Goal: Task Accomplishment & Management: Manage account settings

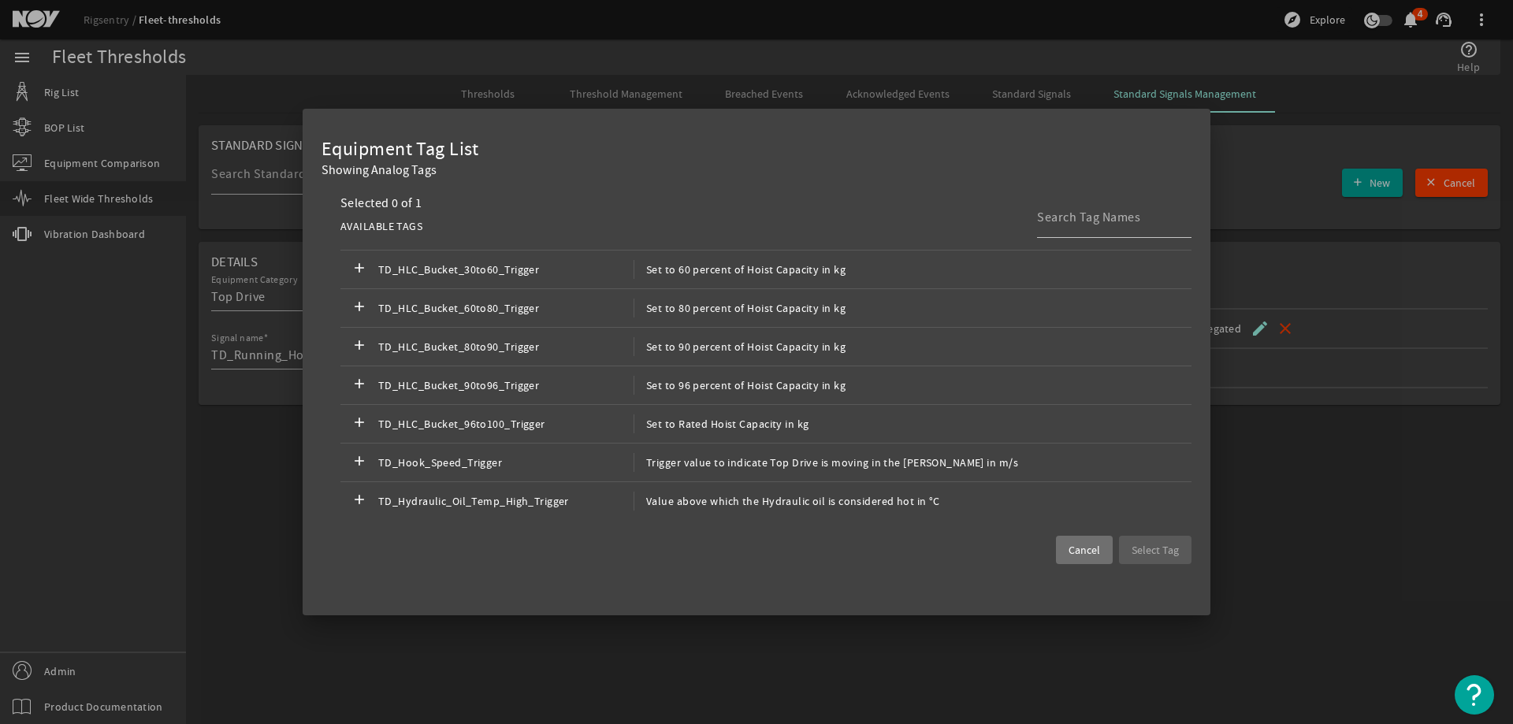
scroll to position [3716, 0]
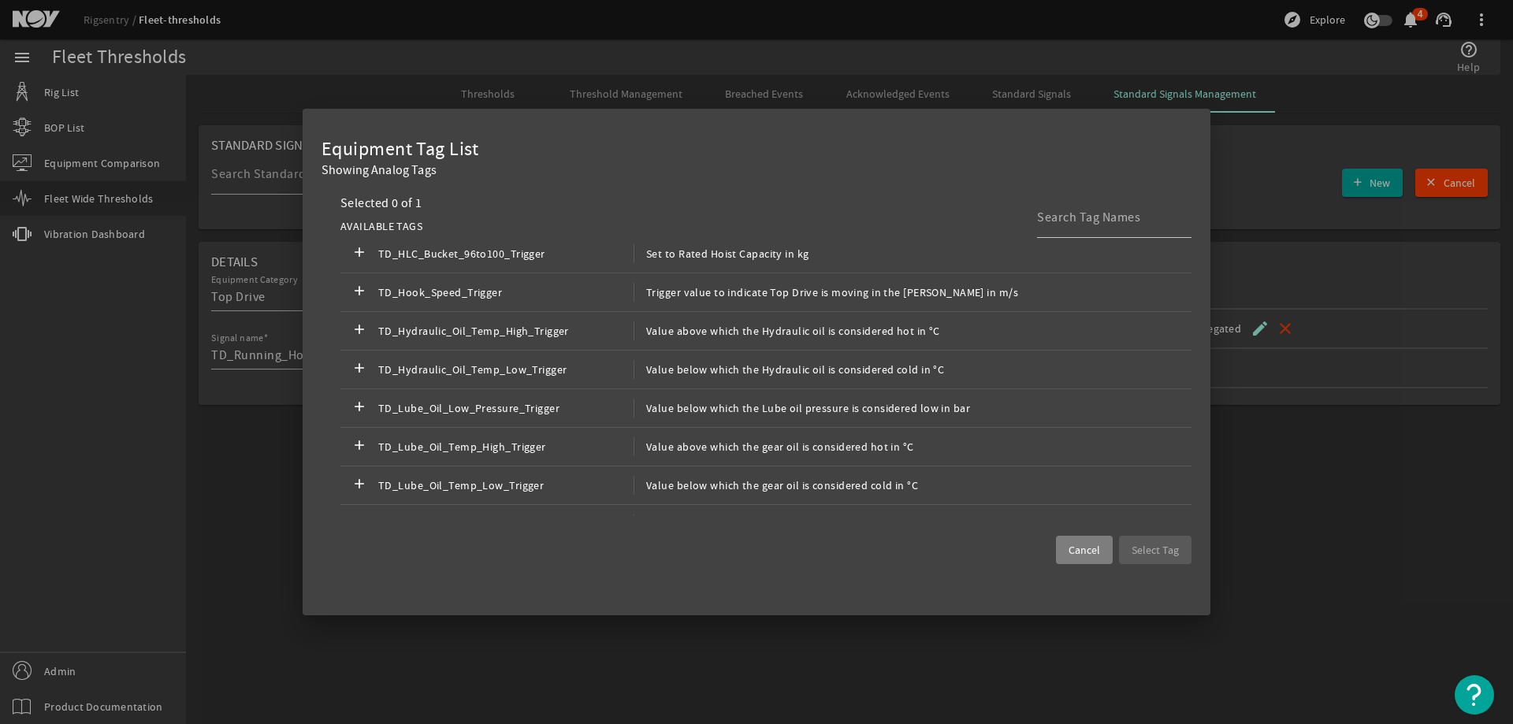
click at [1094, 556] on span "Cancel" at bounding box center [1085, 550] width 32 height 16
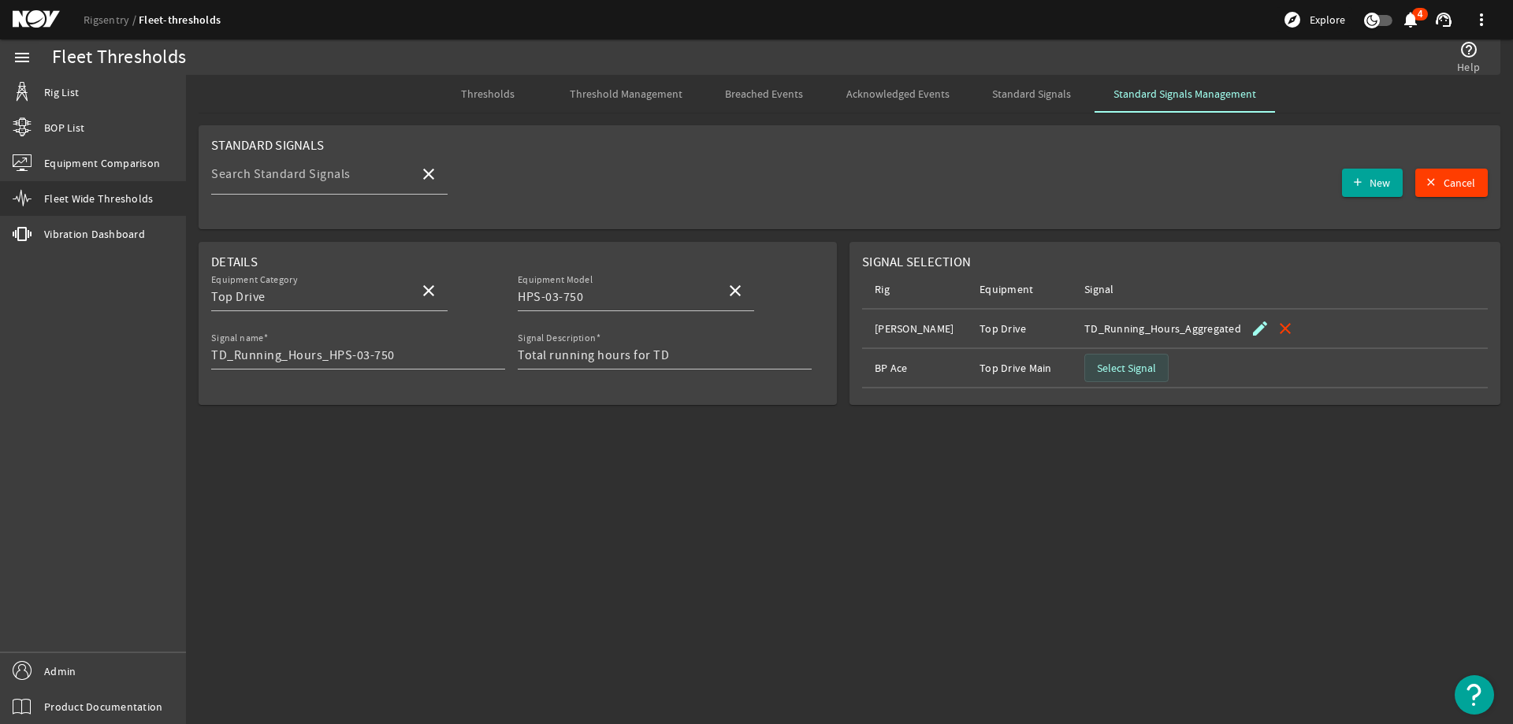
click at [1141, 370] on span "Select Signal" at bounding box center [1126, 368] width 59 height 16
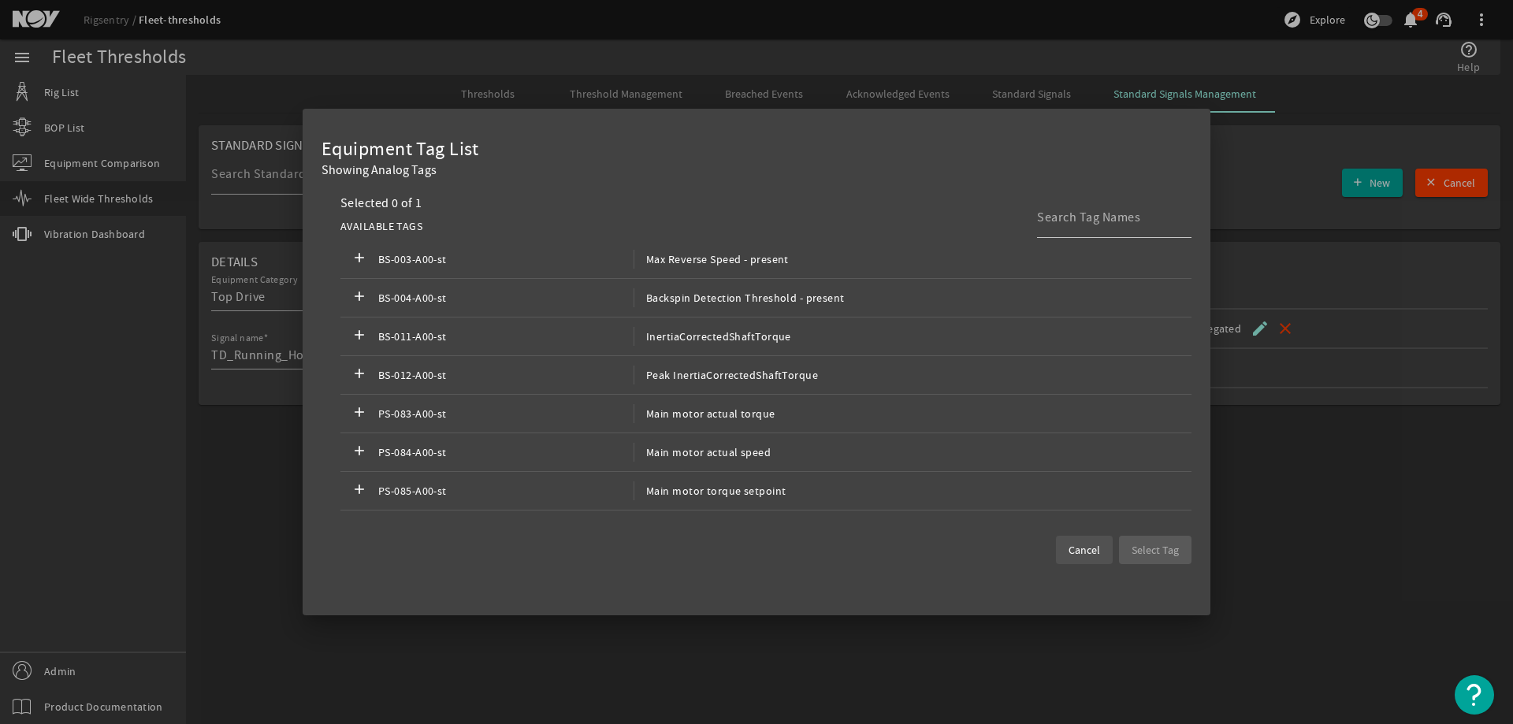
click at [1083, 548] on span "Cancel" at bounding box center [1085, 550] width 32 height 16
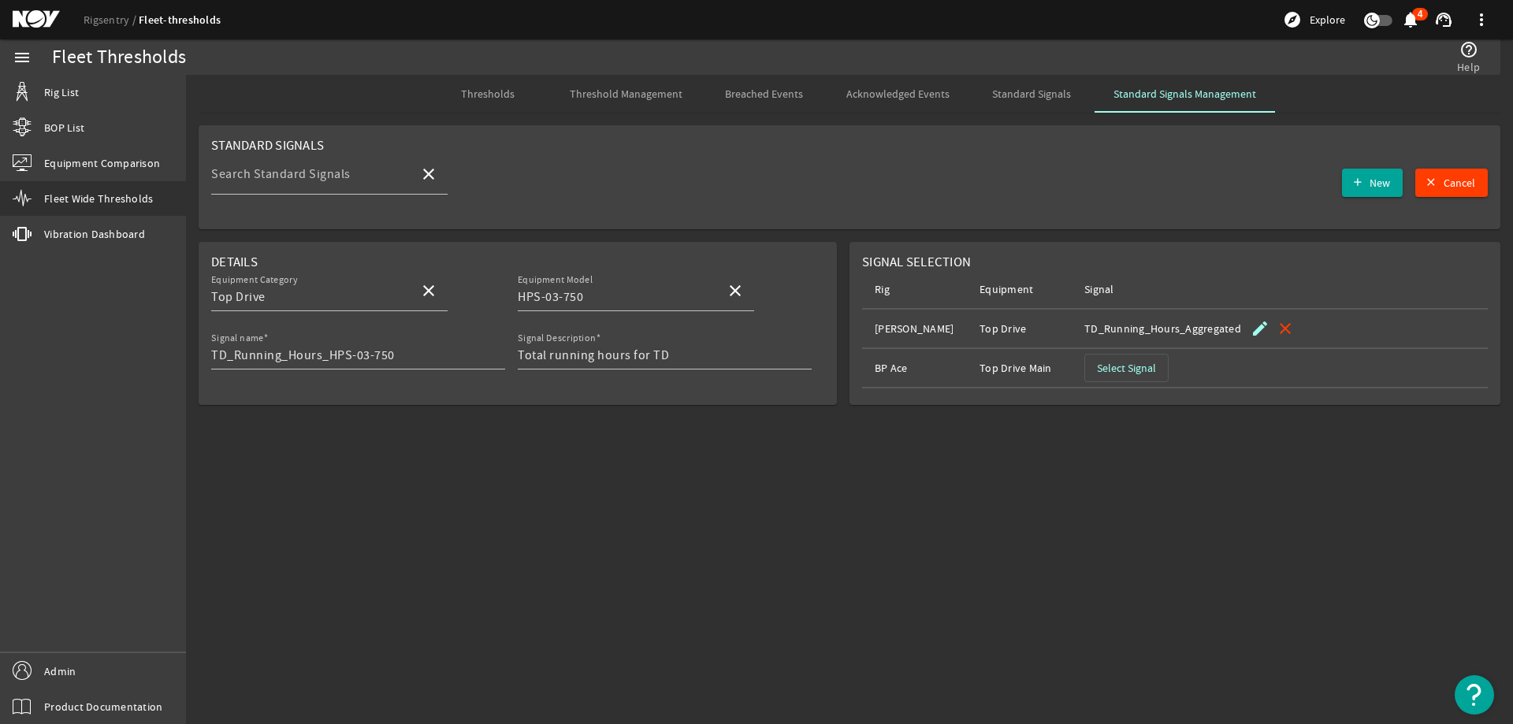
click at [1111, 370] on span "Select Signal" at bounding box center [1126, 368] width 59 height 16
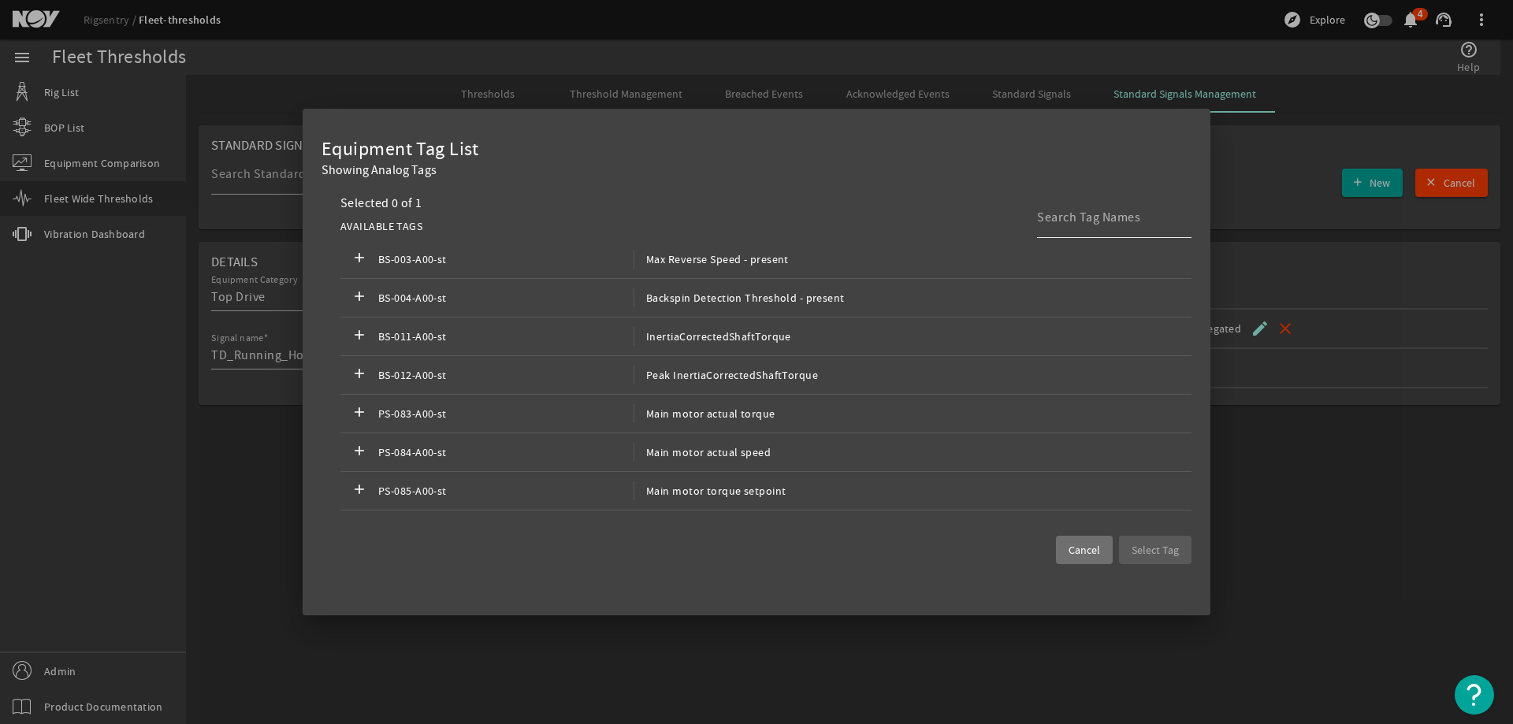
click at [1106, 219] on input at bounding box center [1108, 217] width 142 height 19
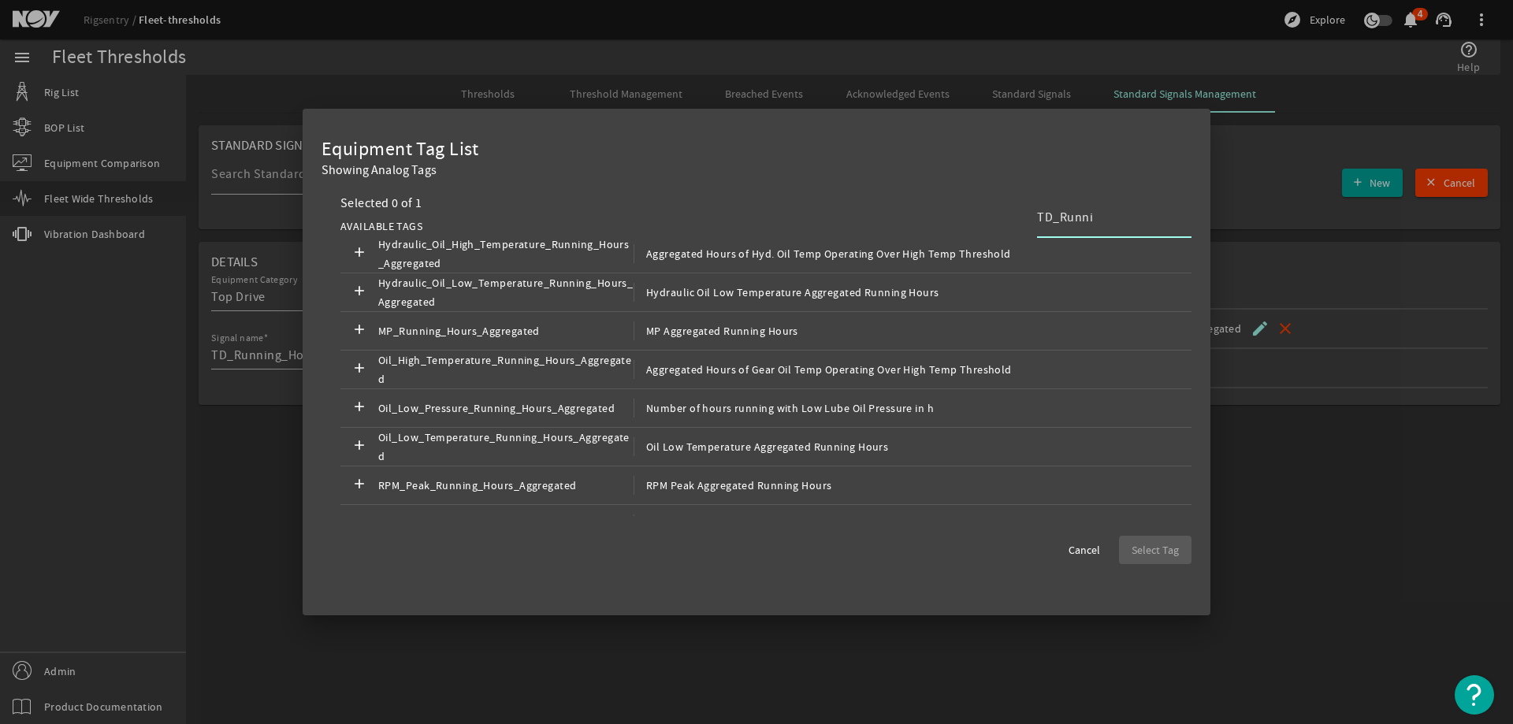
scroll to position [0, 0]
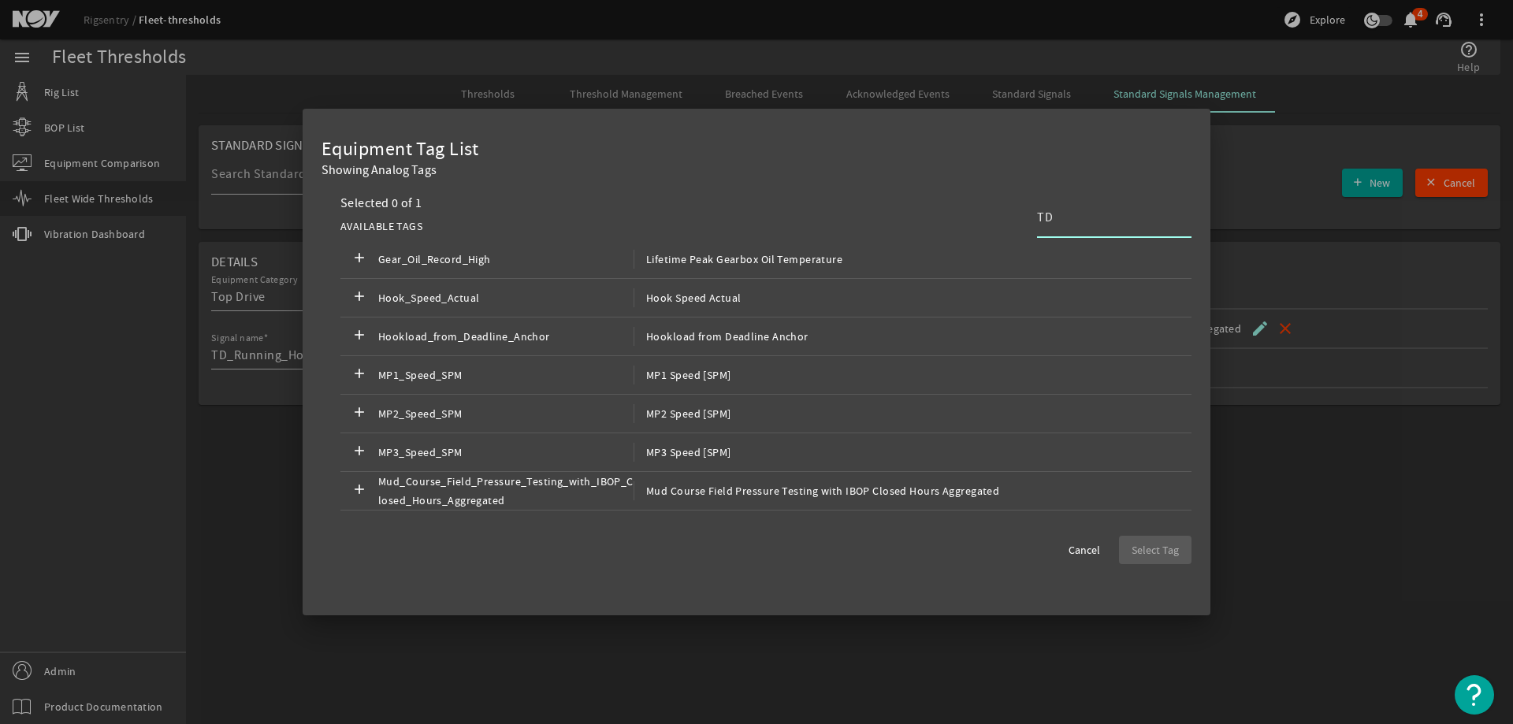
type input "T"
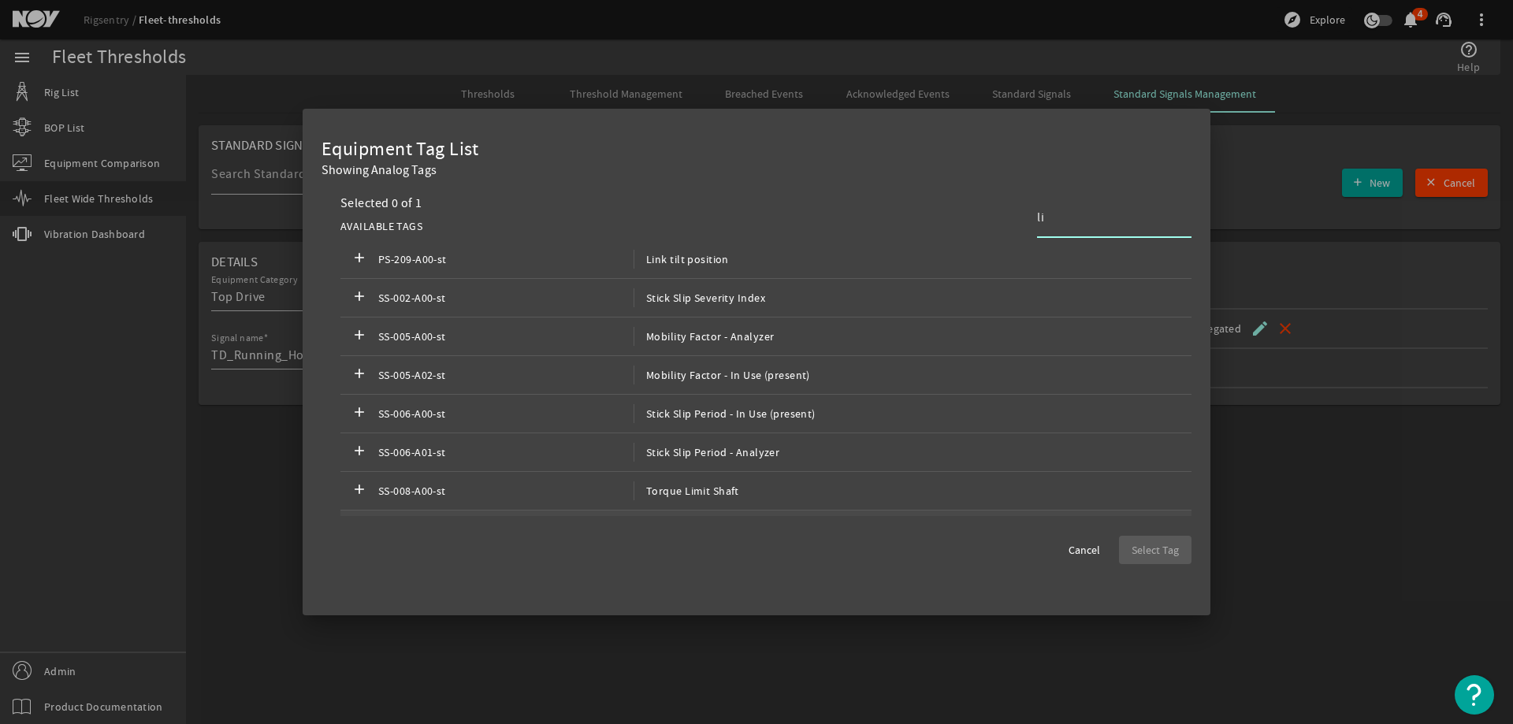
type input "l"
type input "a"
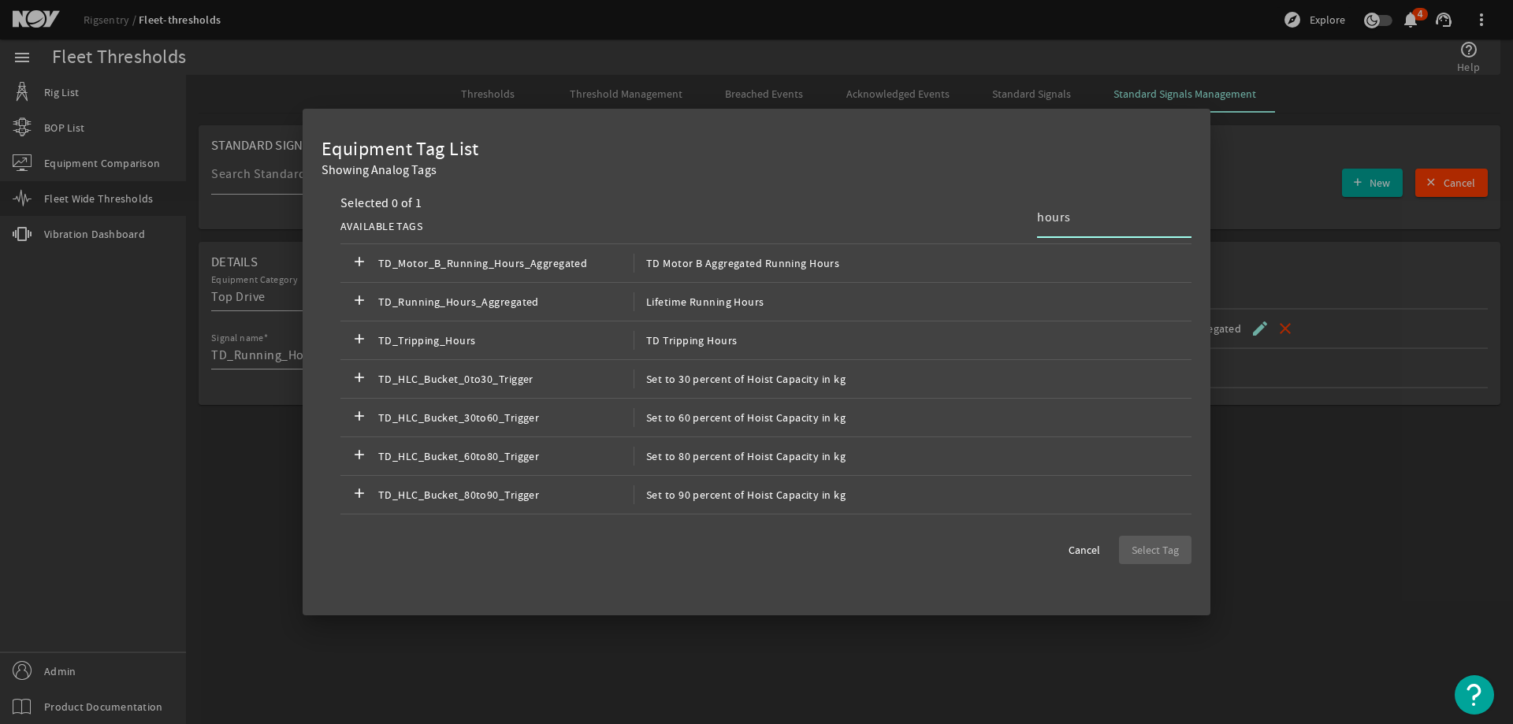
scroll to position [1040, 0]
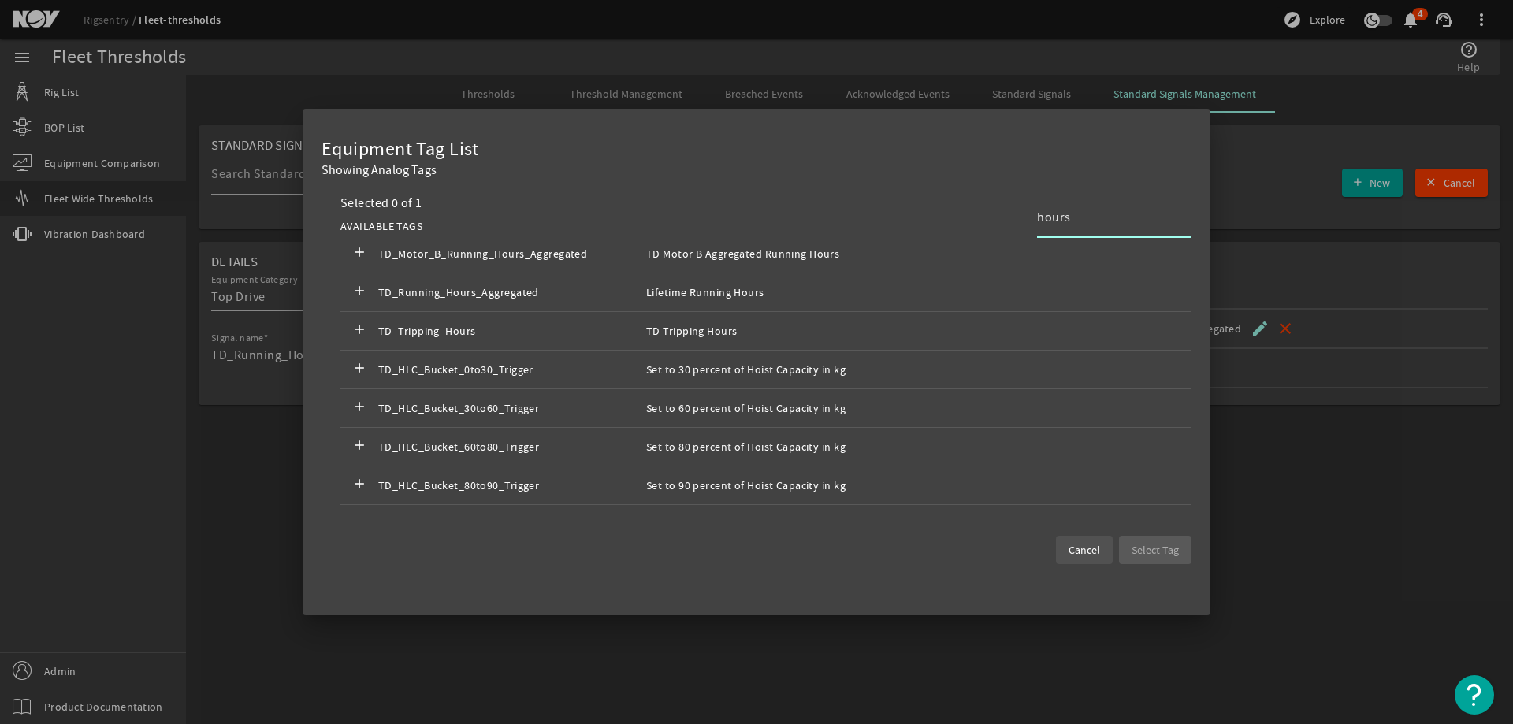
type input "hours"
click at [1099, 550] on span "Cancel" at bounding box center [1085, 550] width 32 height 16
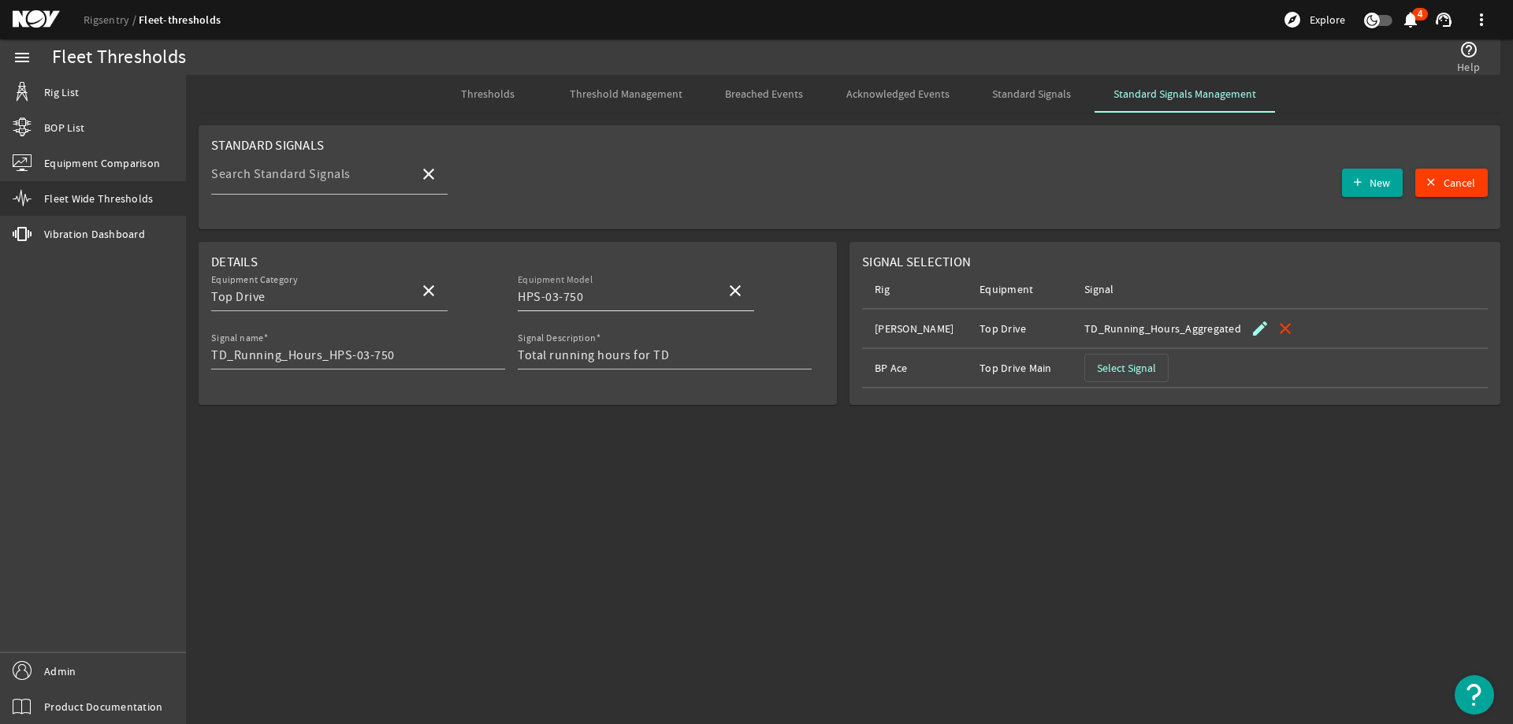
click at [683, 296] on input "HPS-03-750" at bounding box center [615, 297] width 195 height 19
type input "H"
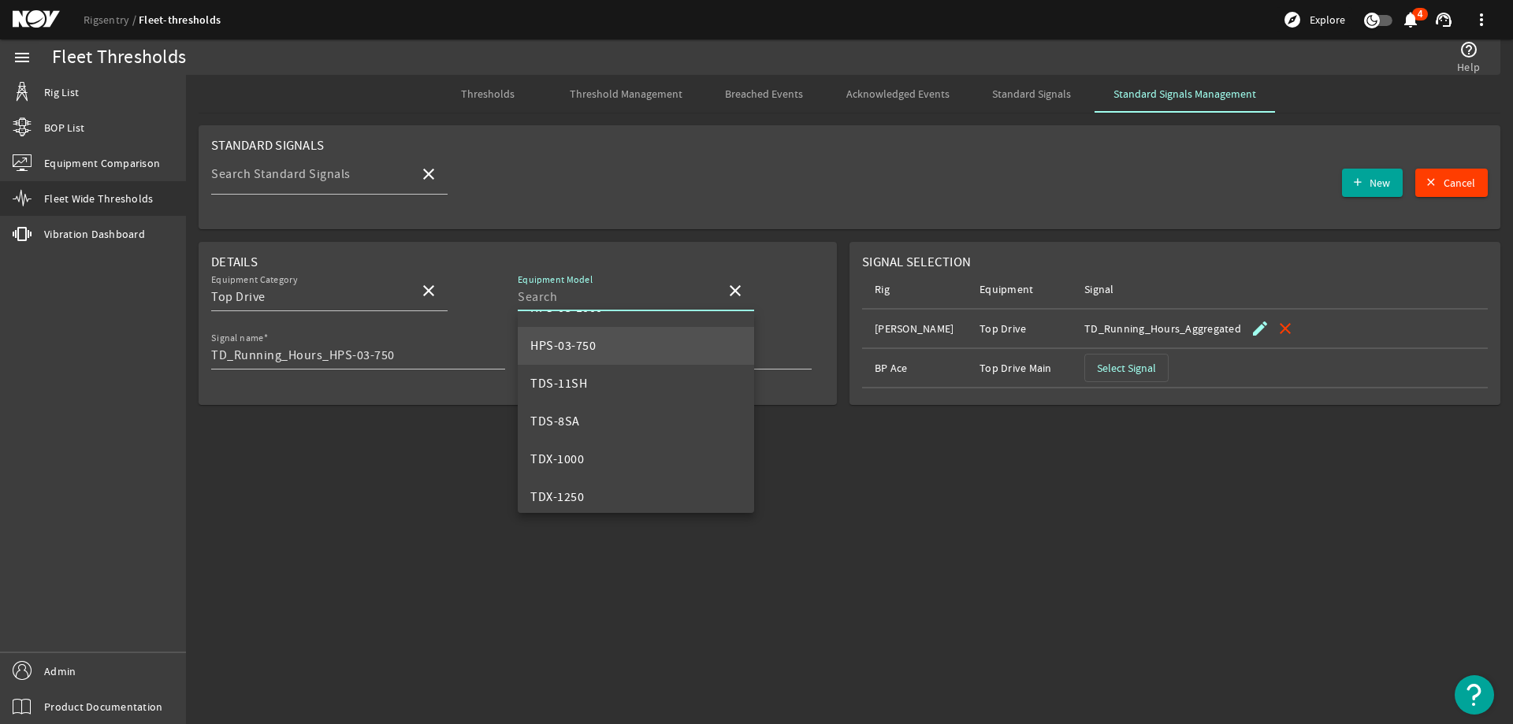
scroll to position [151, 0]
click at [582, 336] on mat-option "TDS-8SA" at bounding box center [636, 337] width 236 height 38
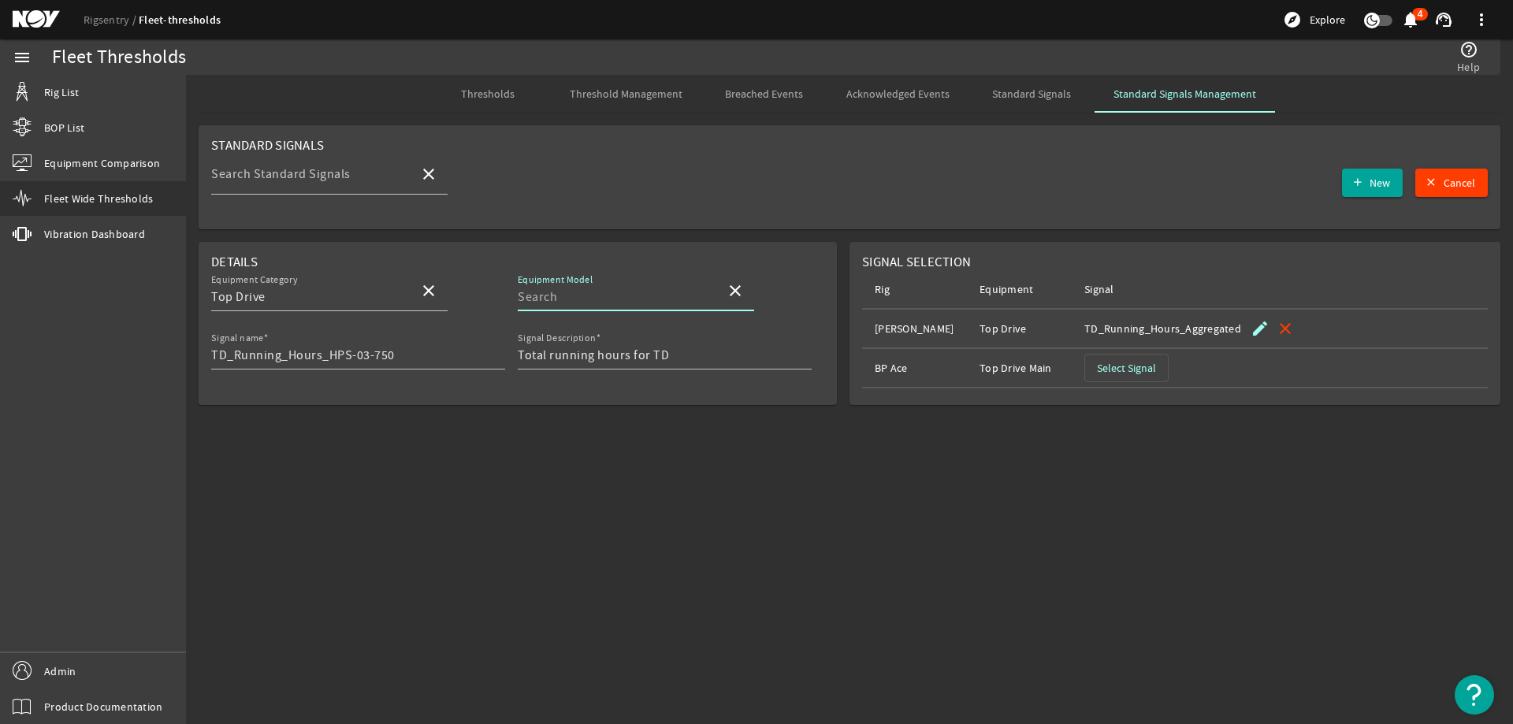
type input "TDS-8SA"
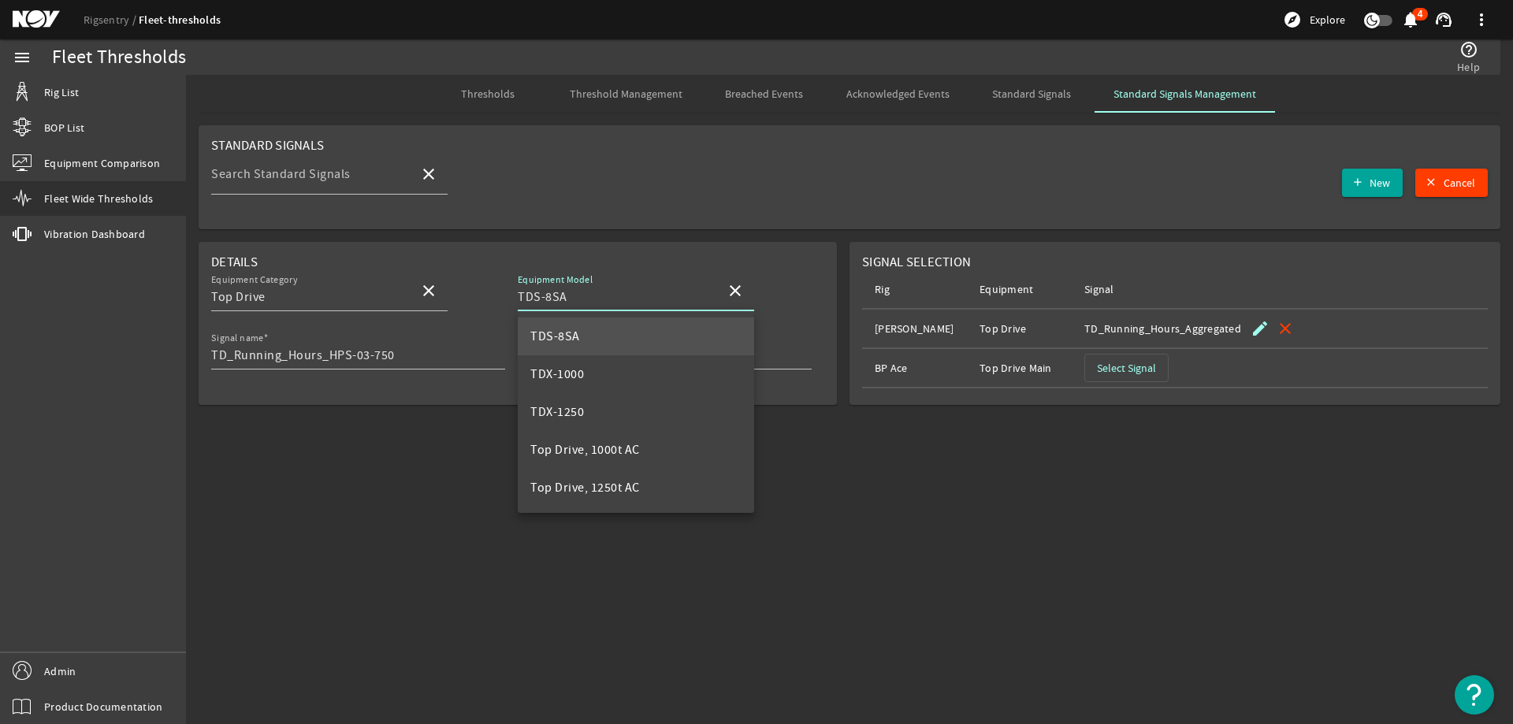
scroll to position [0, 0]
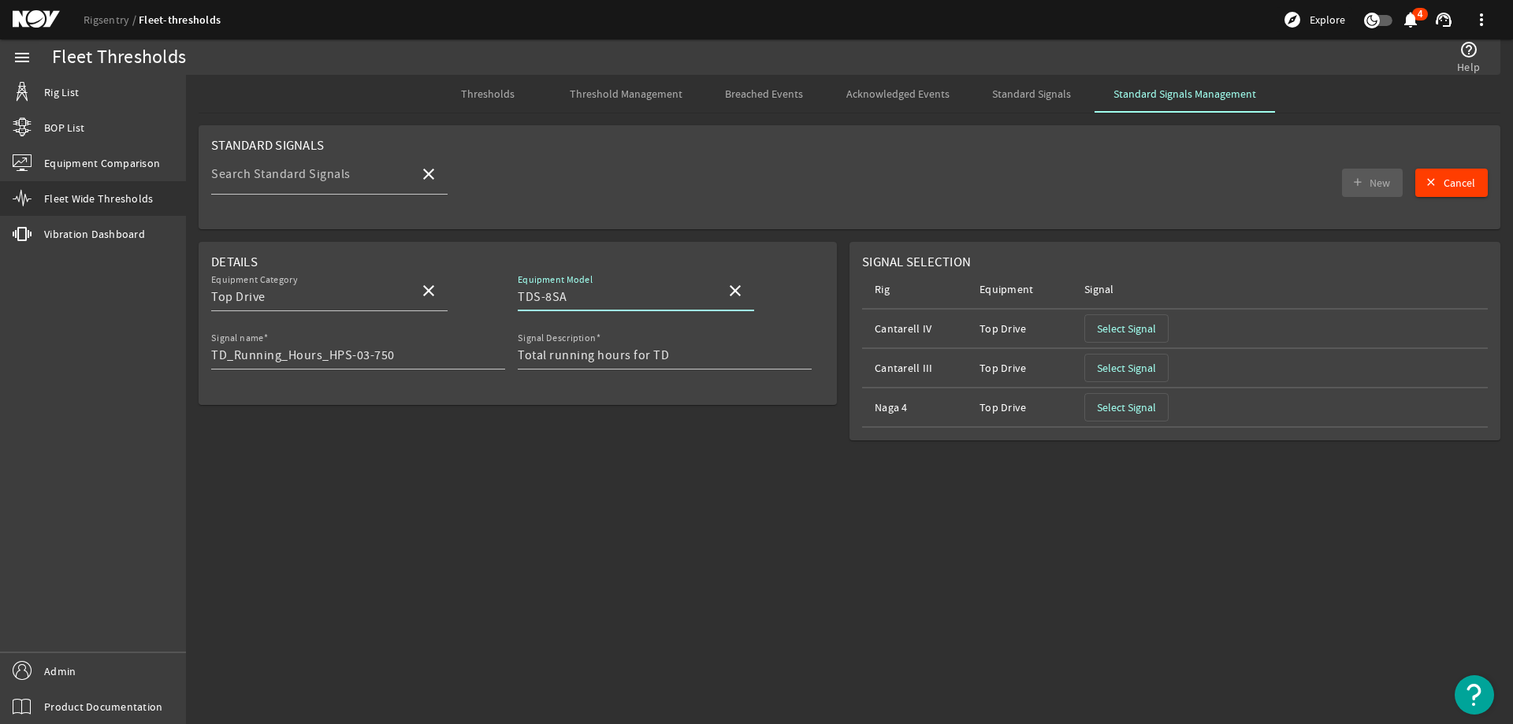
click at [671, 296] on input "TDS-8SA" at bounding box center [615, 297] width 195 height 19
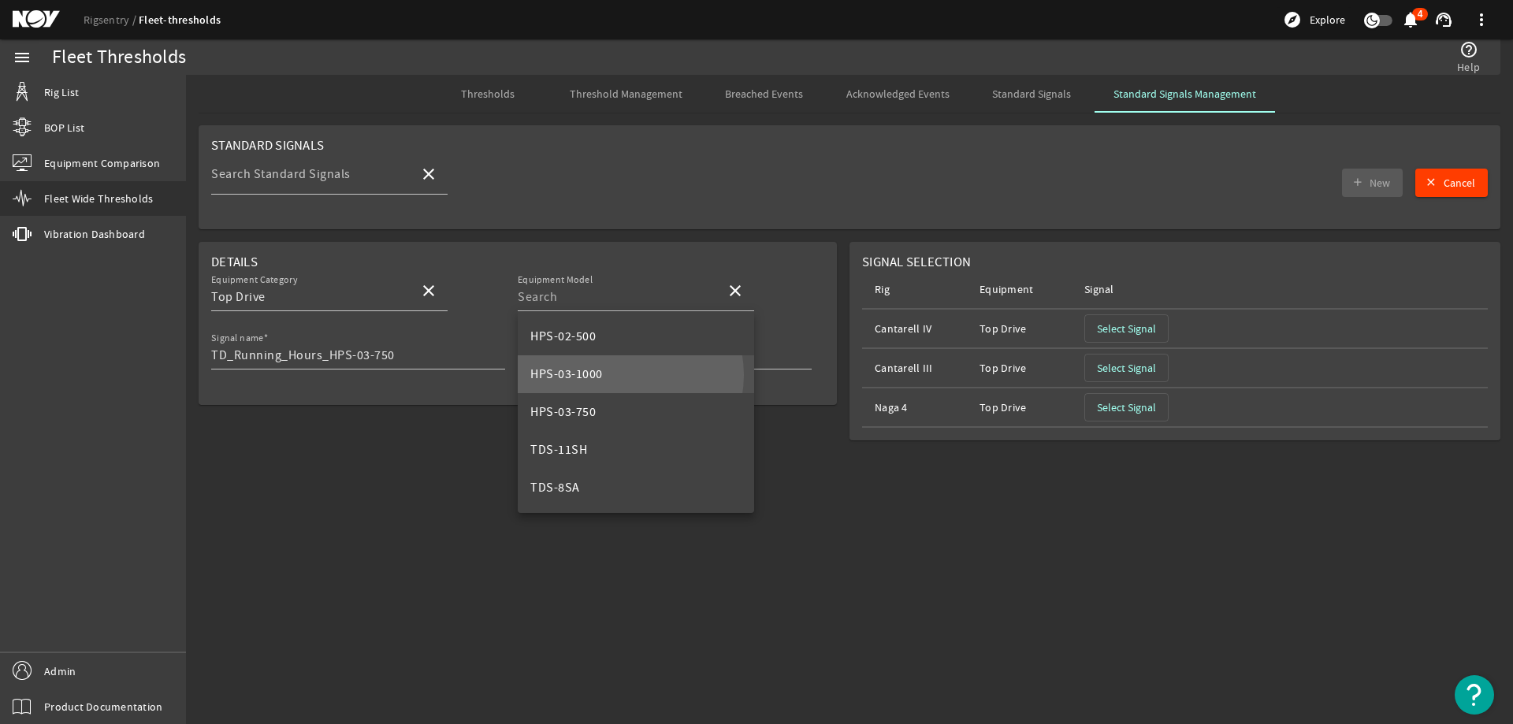
click at [623, 375] on mat-option "HPS-03-1000" at bounding box center [636, 374] width 236 height 38
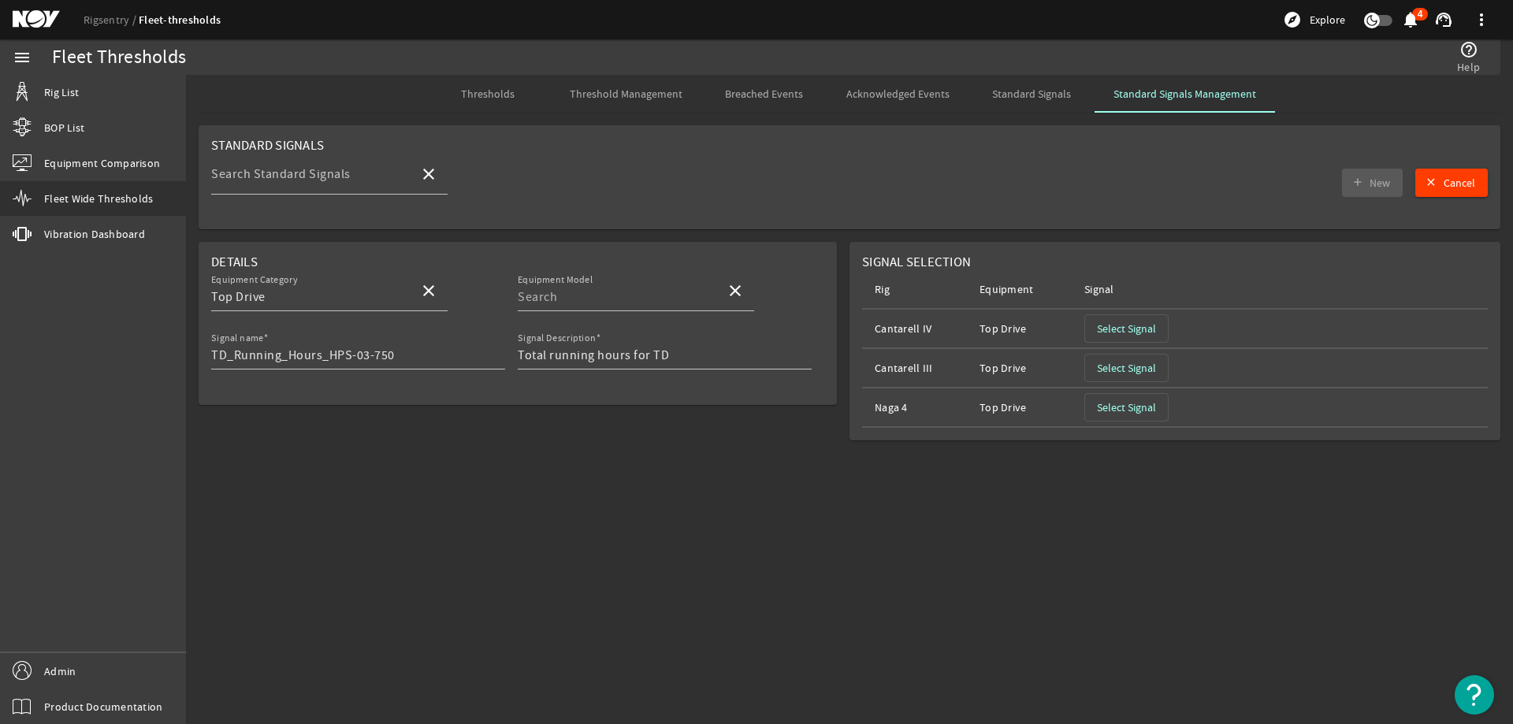
type input "HPS-03-1000"
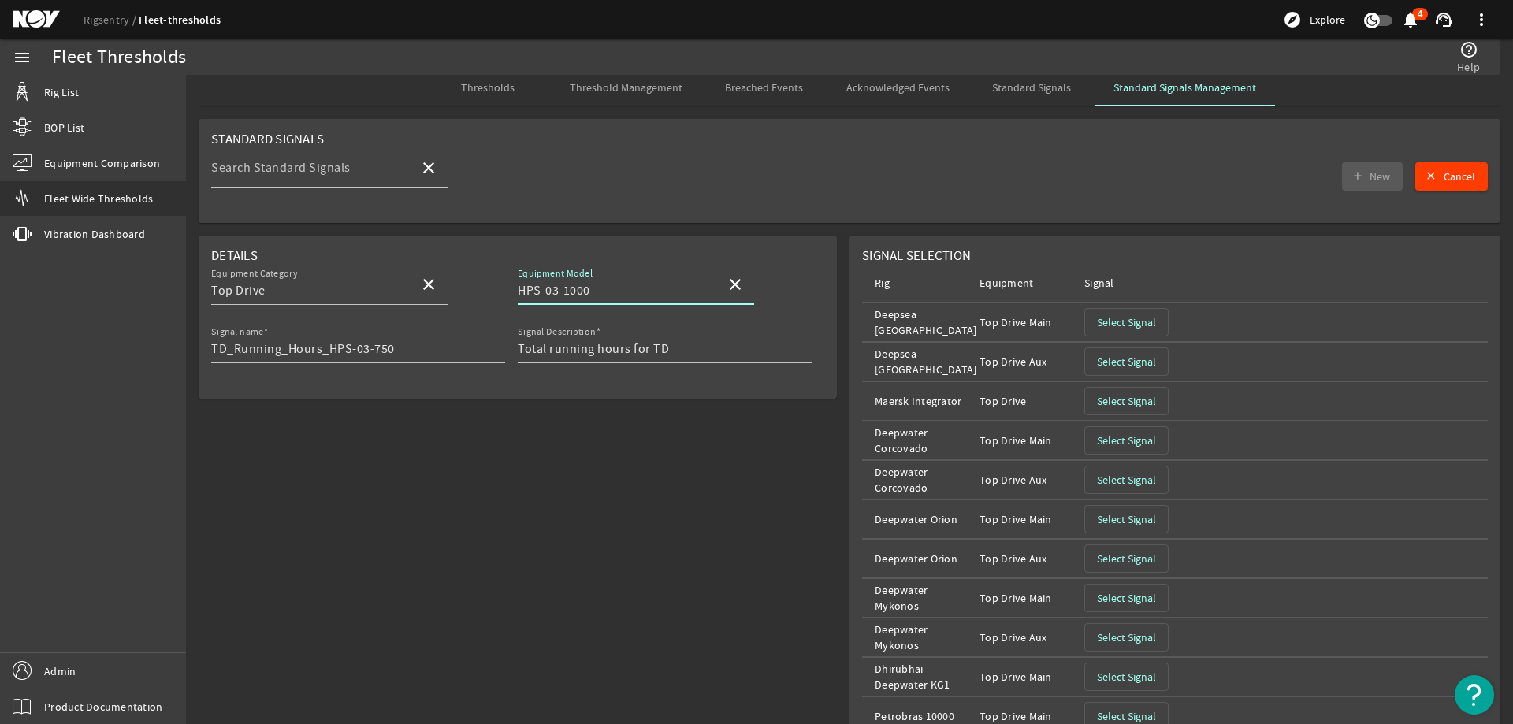
scroll to position [5, 0]
click at [1132, 325] on span "Select Signal" at bounding box center [1126, 324] width 59 height 16
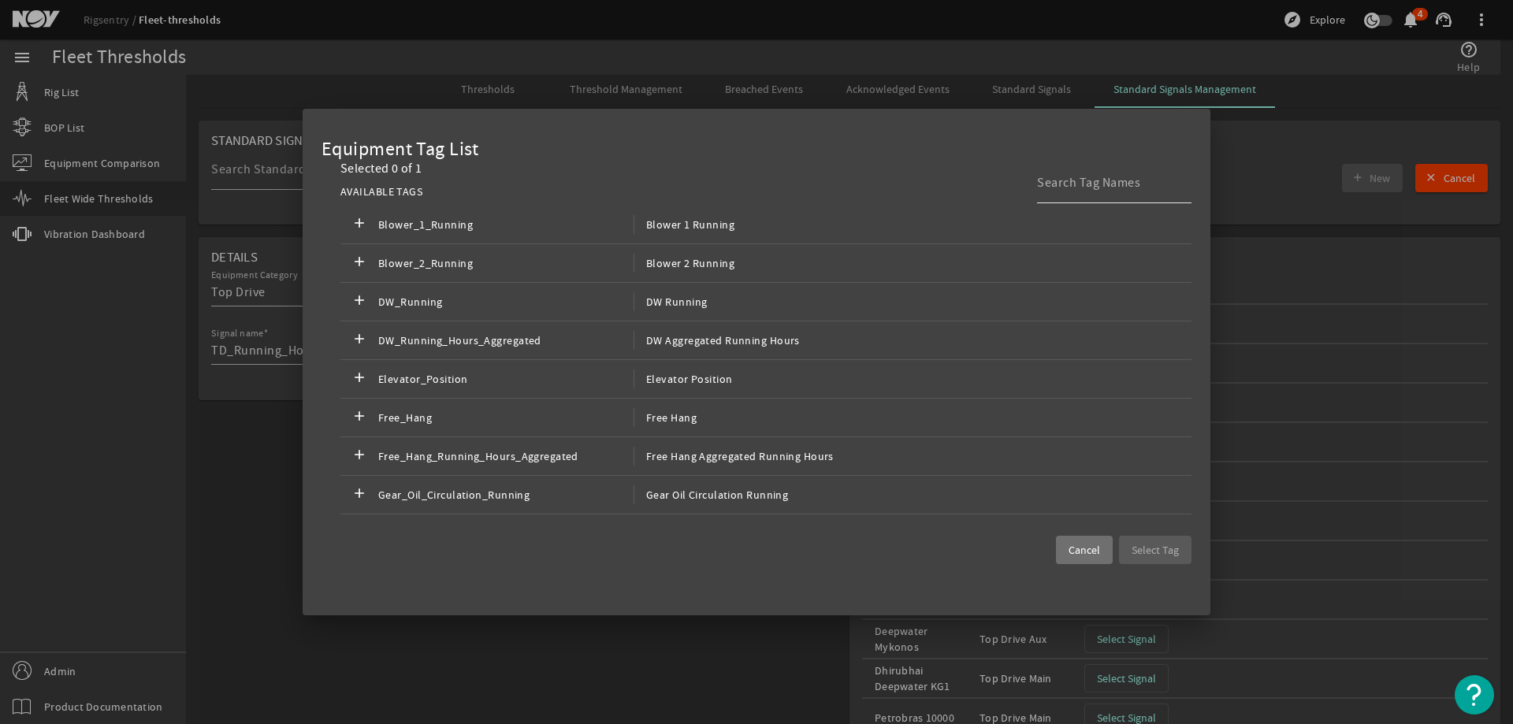
click at [1070, 183] on input at bounding box center [1108, 182] width 142 height 19
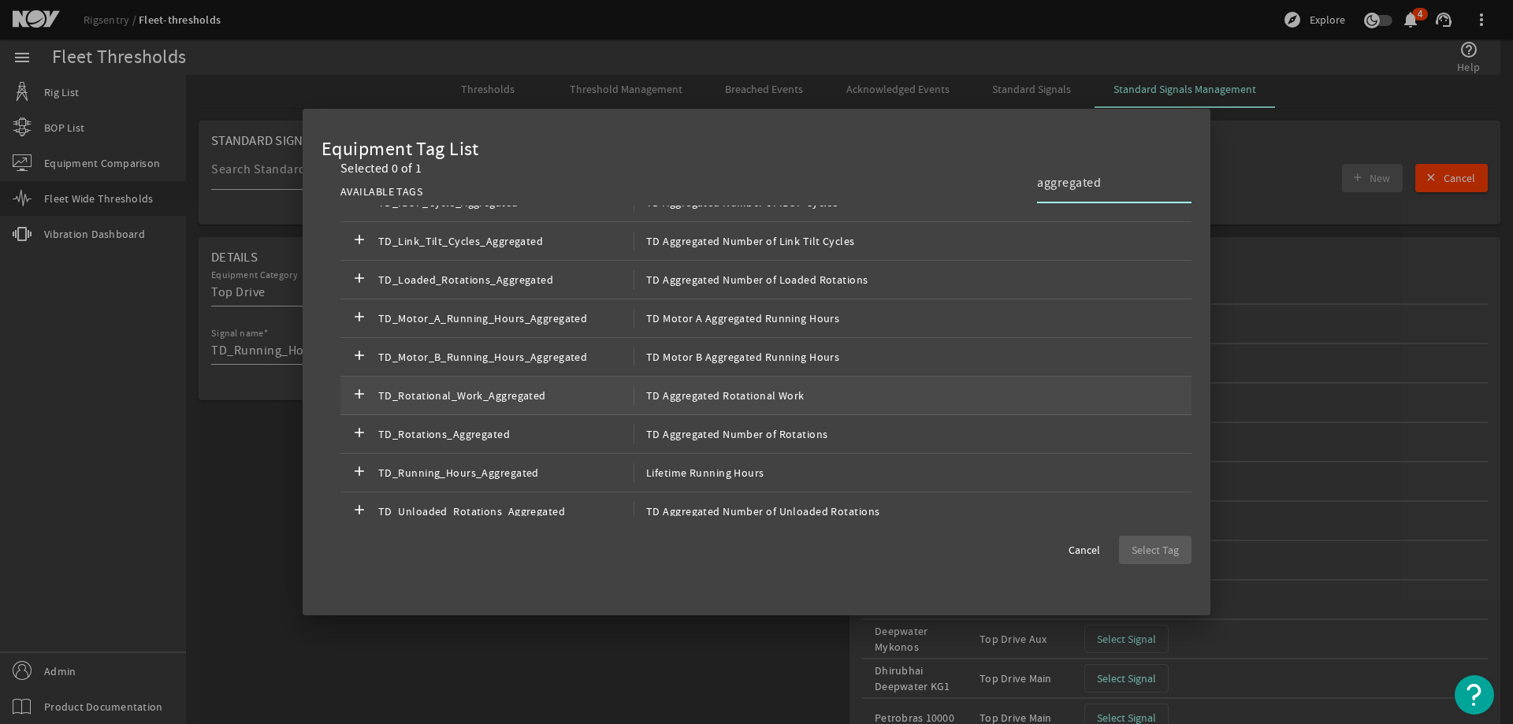
scroll to position [500, 0]
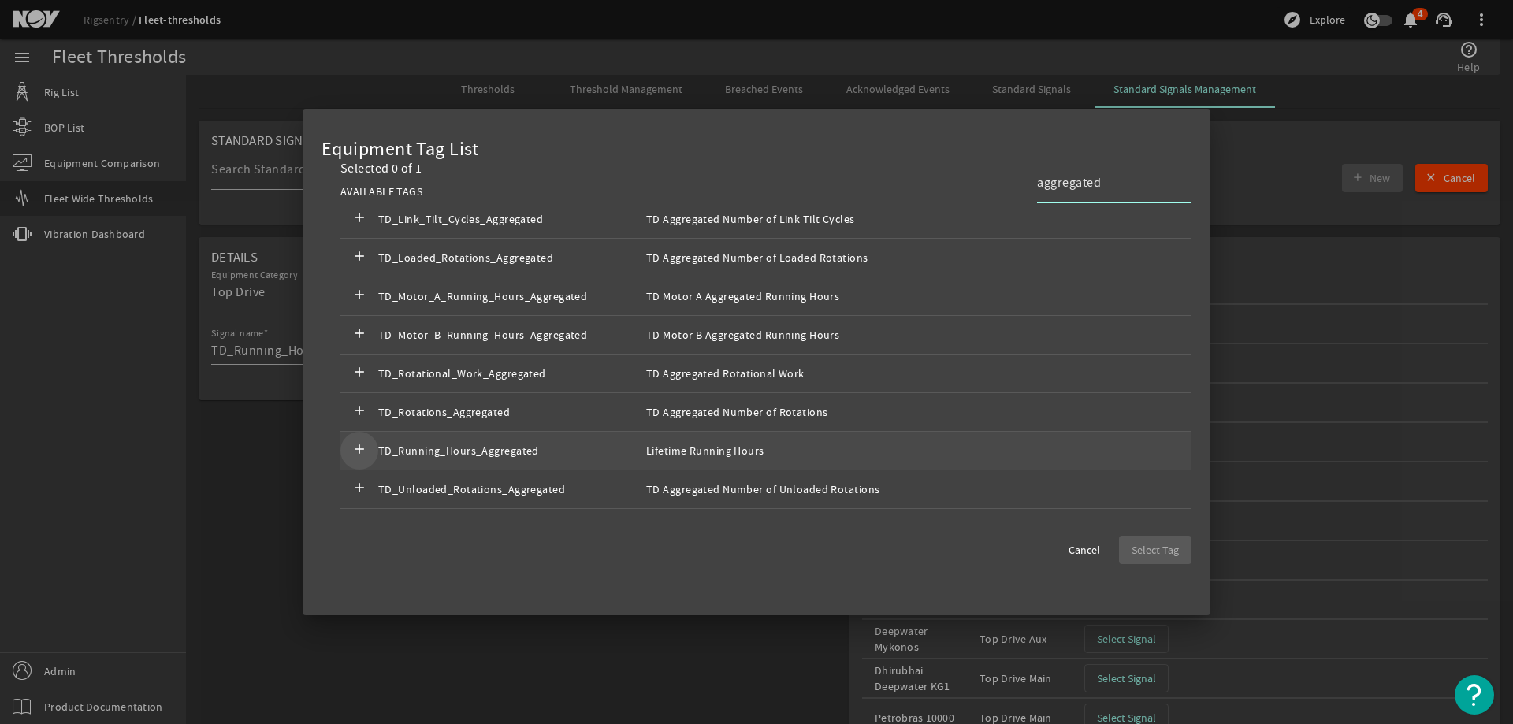
type input "aggregated"
click at [353, 448] on mat-icon "add" at bounding box center [359, 450] width 19 height 19
click at [1163, 549] on span "Select Tag" at bounding box center [1155, 550] width 47 height 16
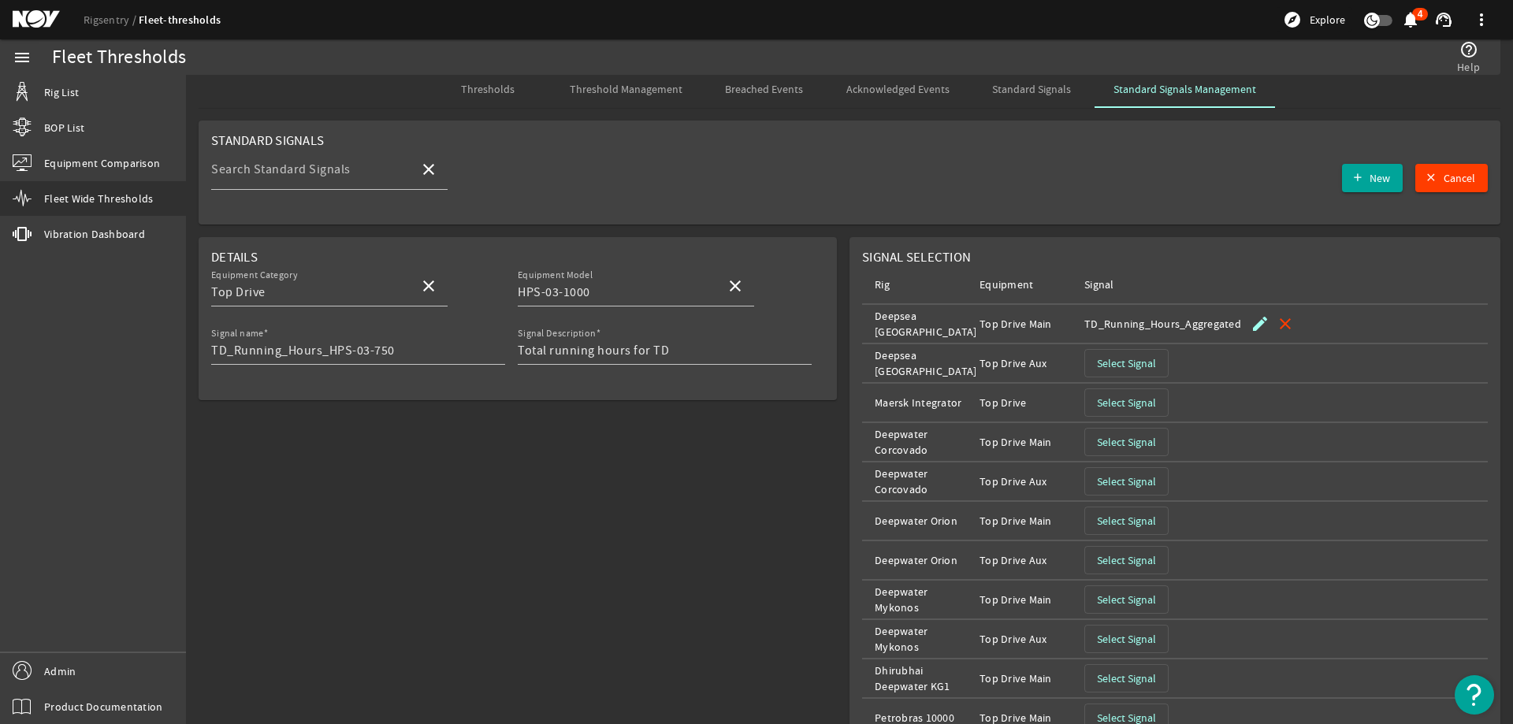
click at [1137, 369] on span "Select Signal" at bounding box center [1126, 363] width 59 height 16
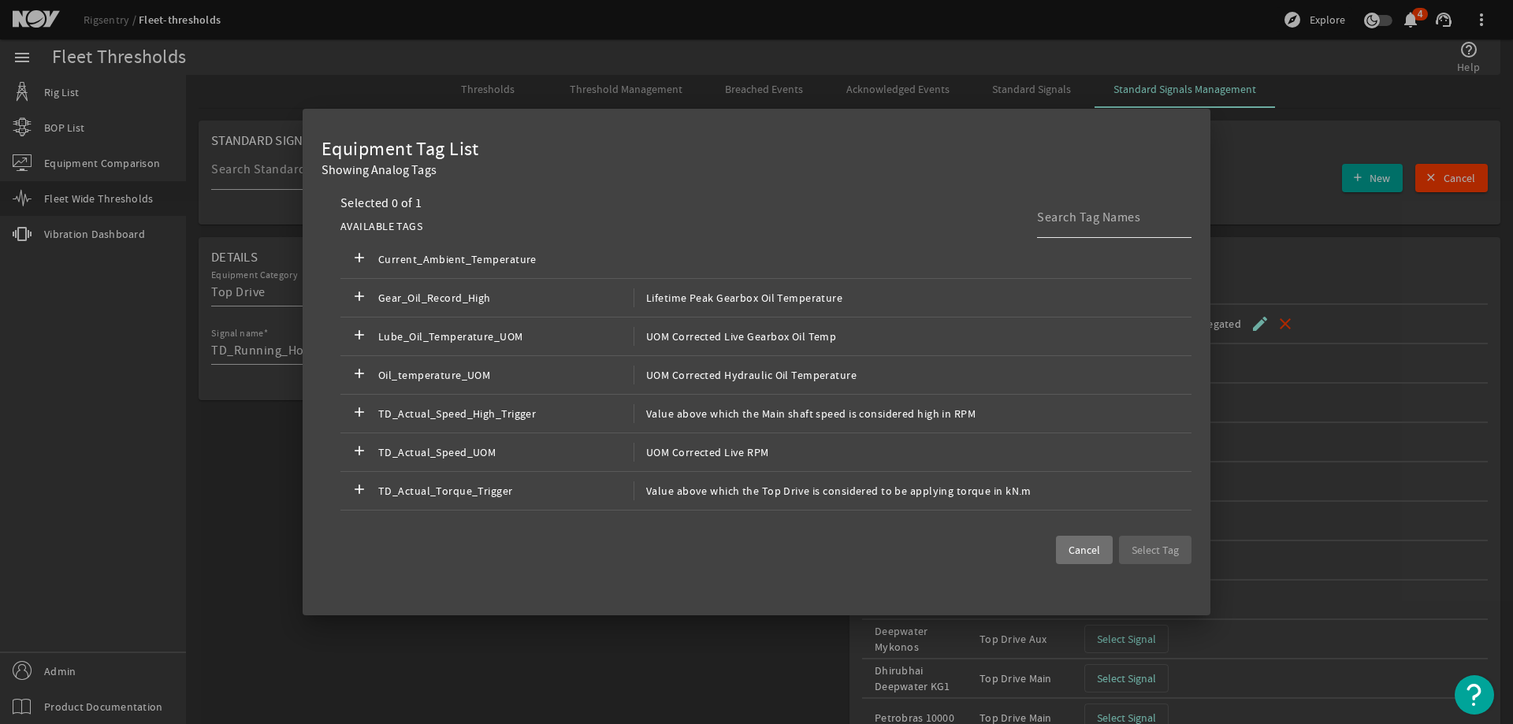
click at [1076, 225] on input at bounding box center [1108, 217] width 142 height 19
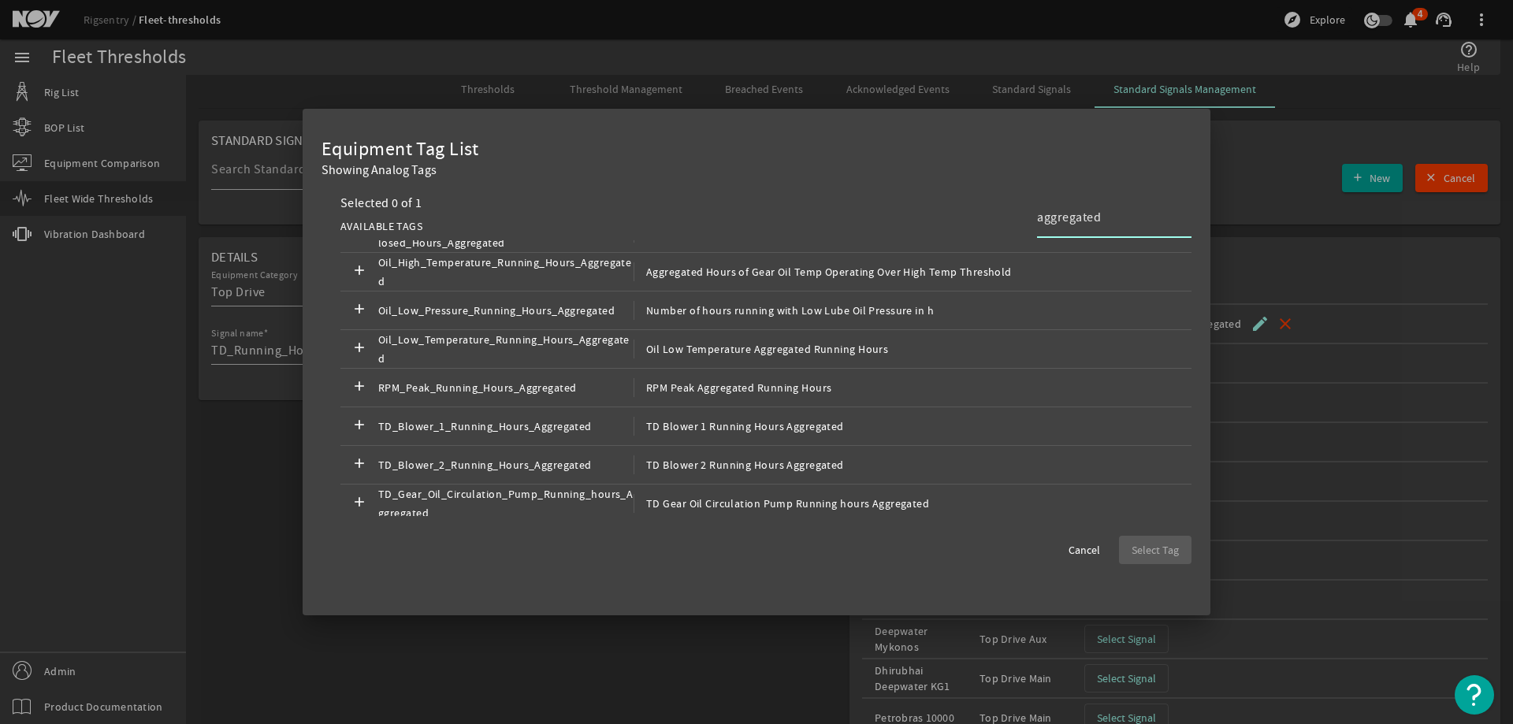
scroll to position [408, 0]
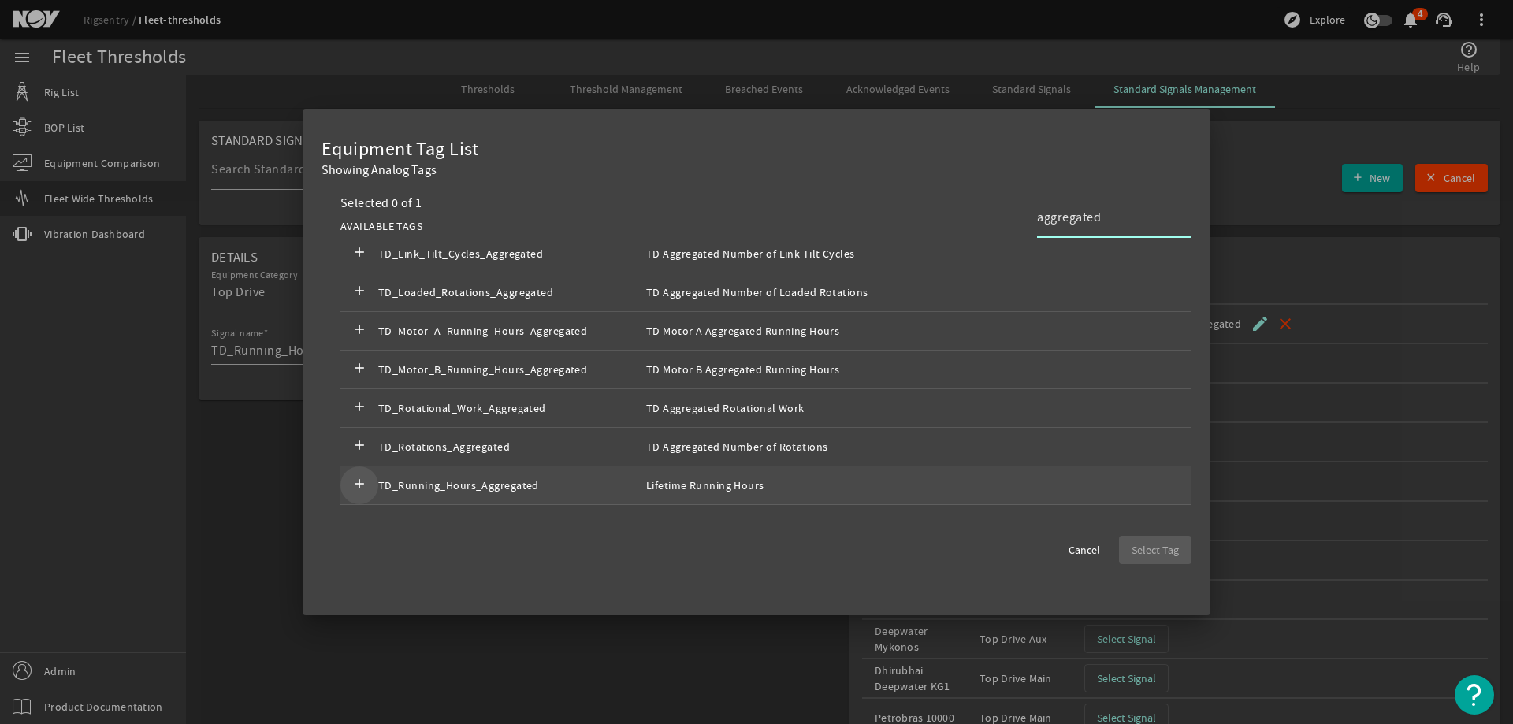
type input "aggregated"
click at [366, 485] on mat-icon "add" at bounding box center [359, 485] width 19 height 19
click at [1158, 557] on span "Select Tag" at bounding box center [1155, 550] width 47 height 16
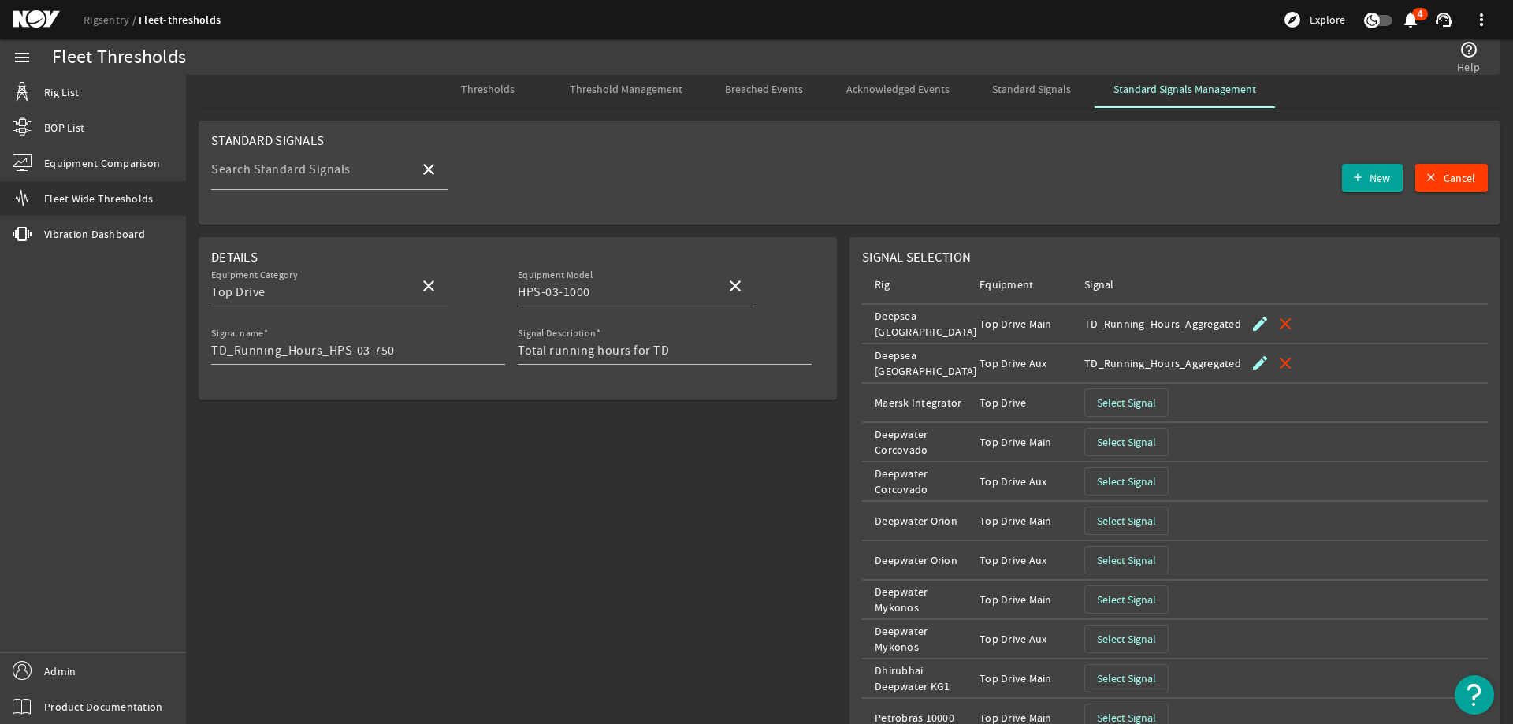
click at [1130, 396] on span "Select Signal" at bounding box center [1126, 403] width 59 height 16
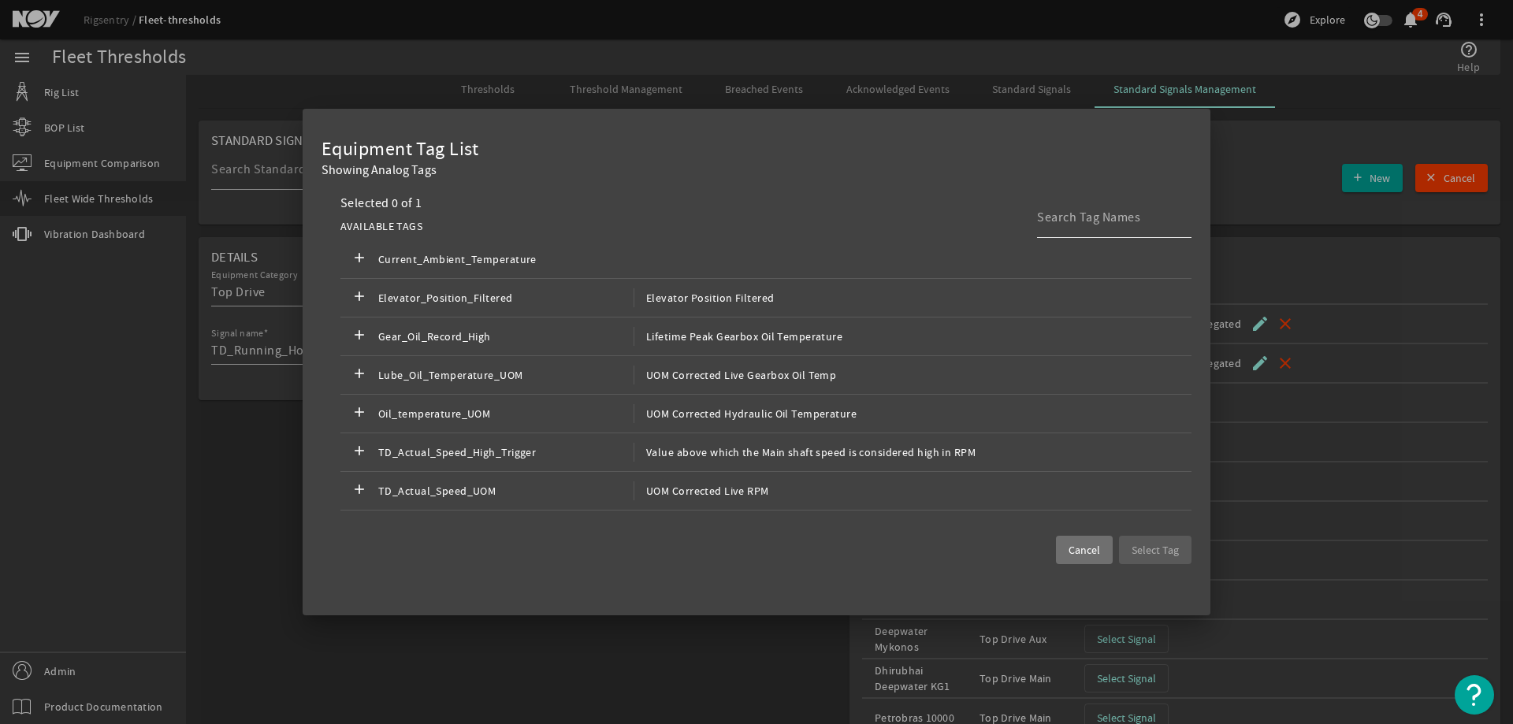
click at [1051, 224] on input at bounding box center [1108, 217] width 142 height 19
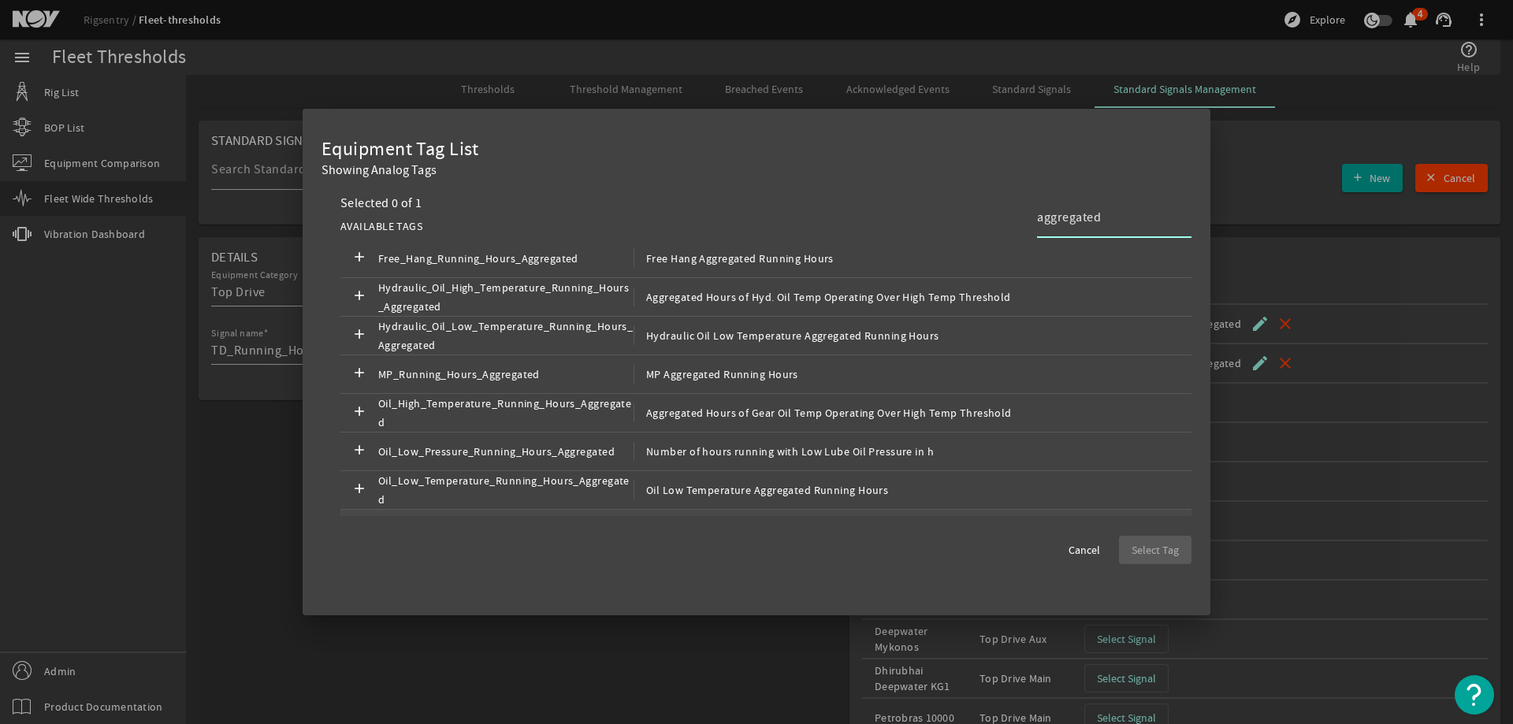
scroll to position [0, 0]
drag, startPoint x: 1115, startPoint y: 219, endPoint x: 941, endPoint y: 220, distance: 174.2
click at [941, 220] on div "AVAILABLE TAGS aggregated" at bounding box center [765, 227] width 851 height 28
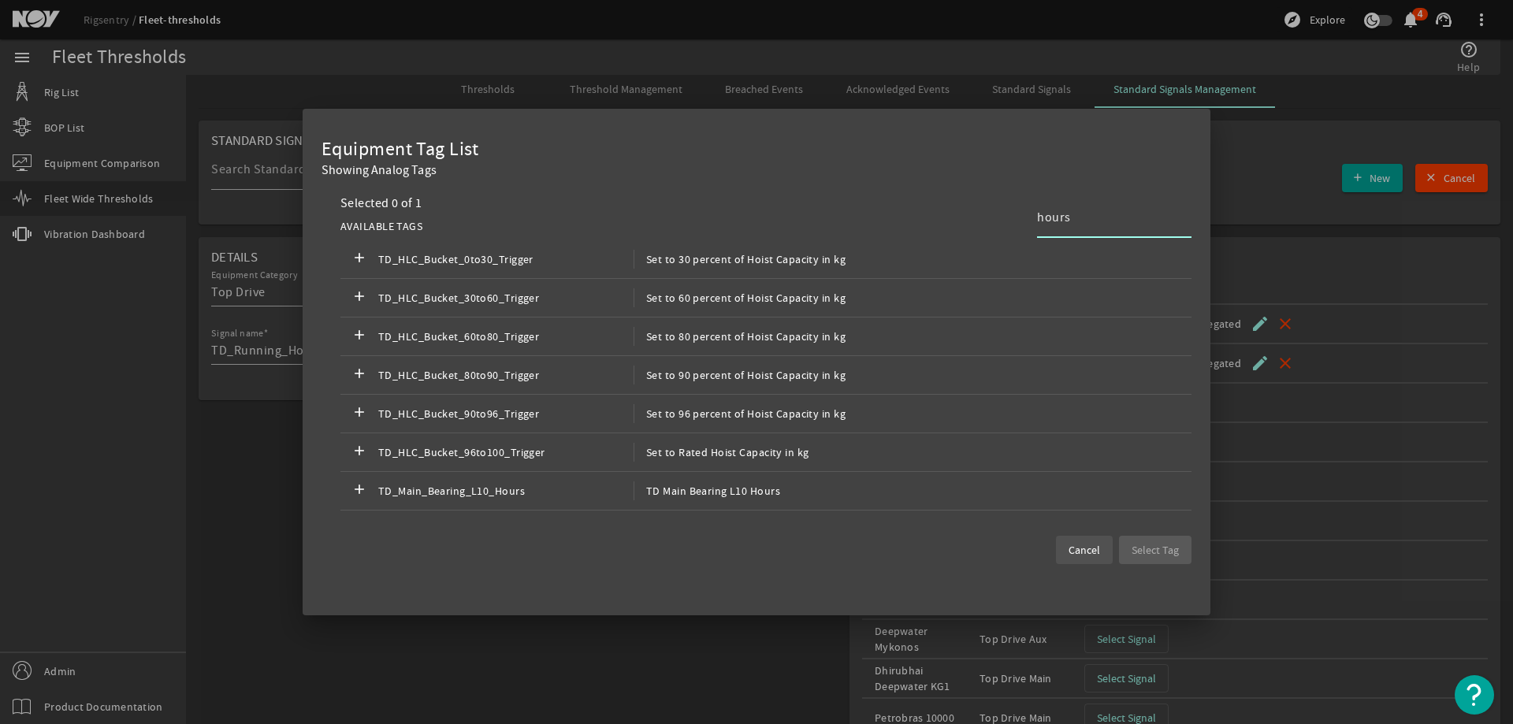
type input "hours"
click at [1080, 537] on span at bounding box center [1084, 550] width 57 height 38
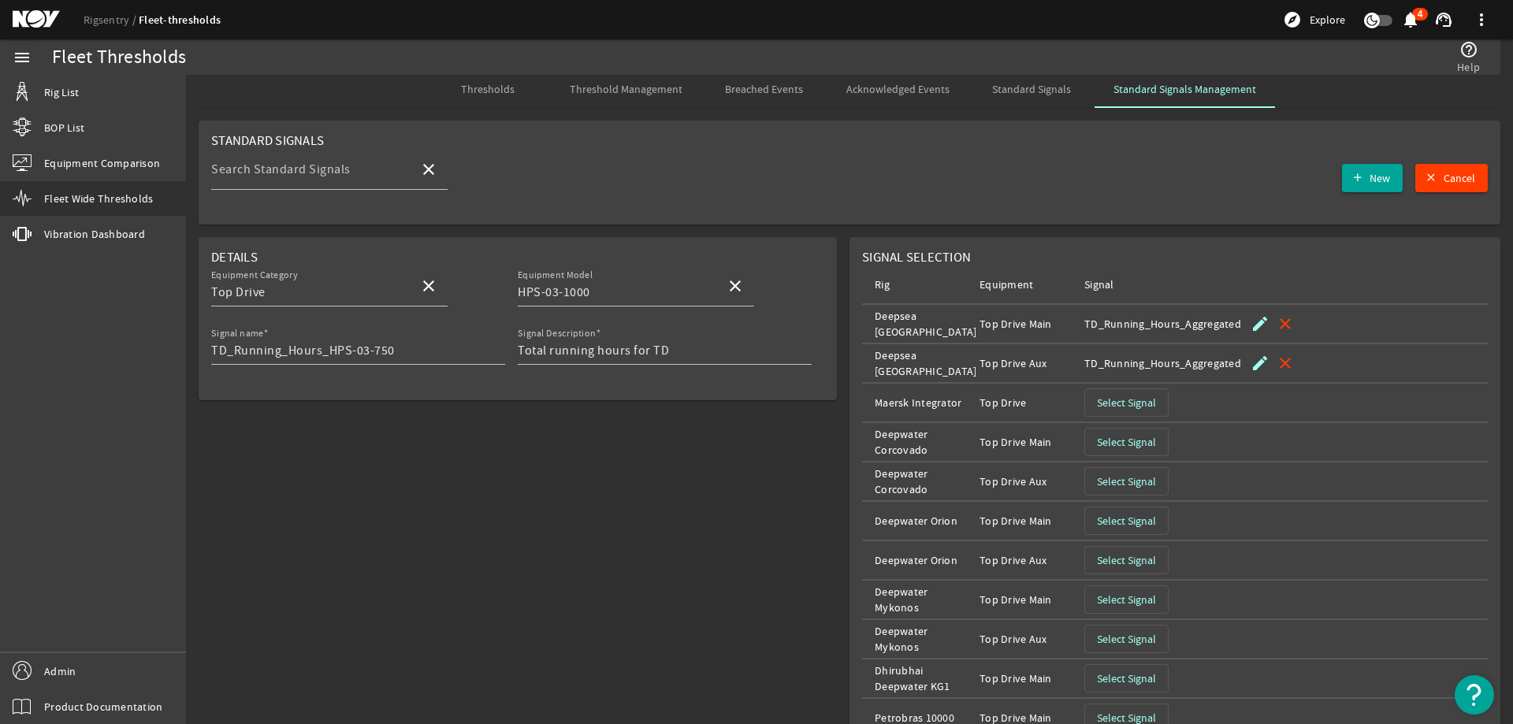
click at [1102, 414] on span "button" at bounding box center [1126, 403] width 83 height 38
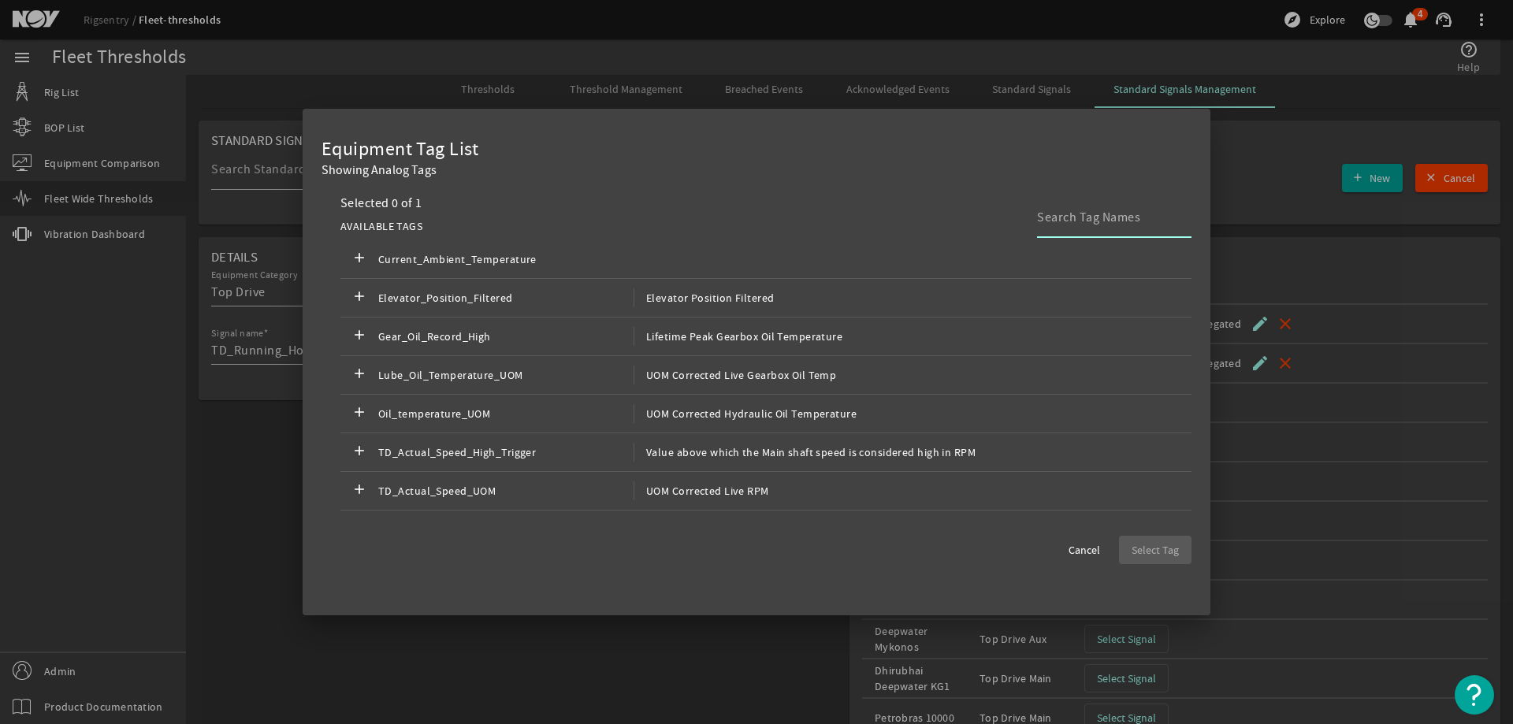
click at [1079, 224] on input at bounding box center [1108, 217] width 142 height 19
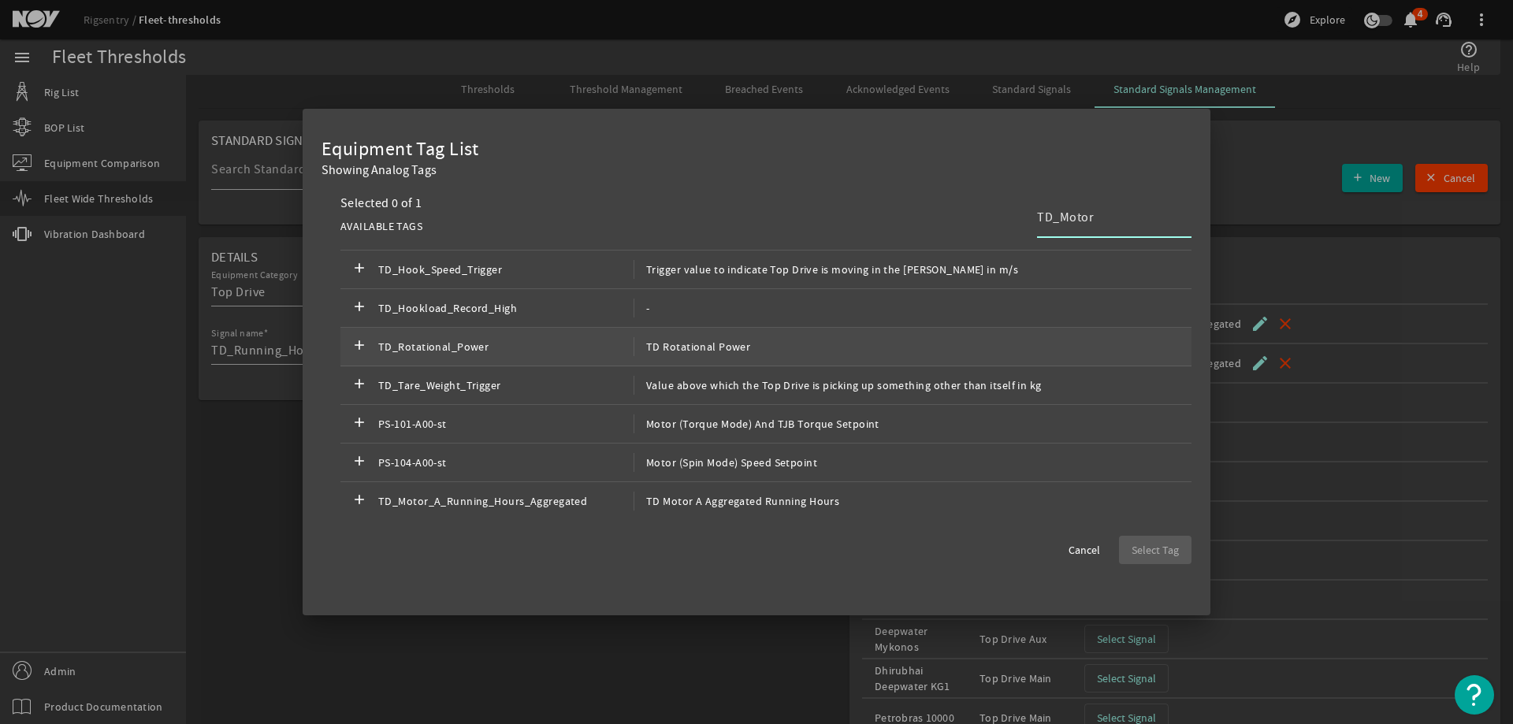
scroll to position [44, 0]
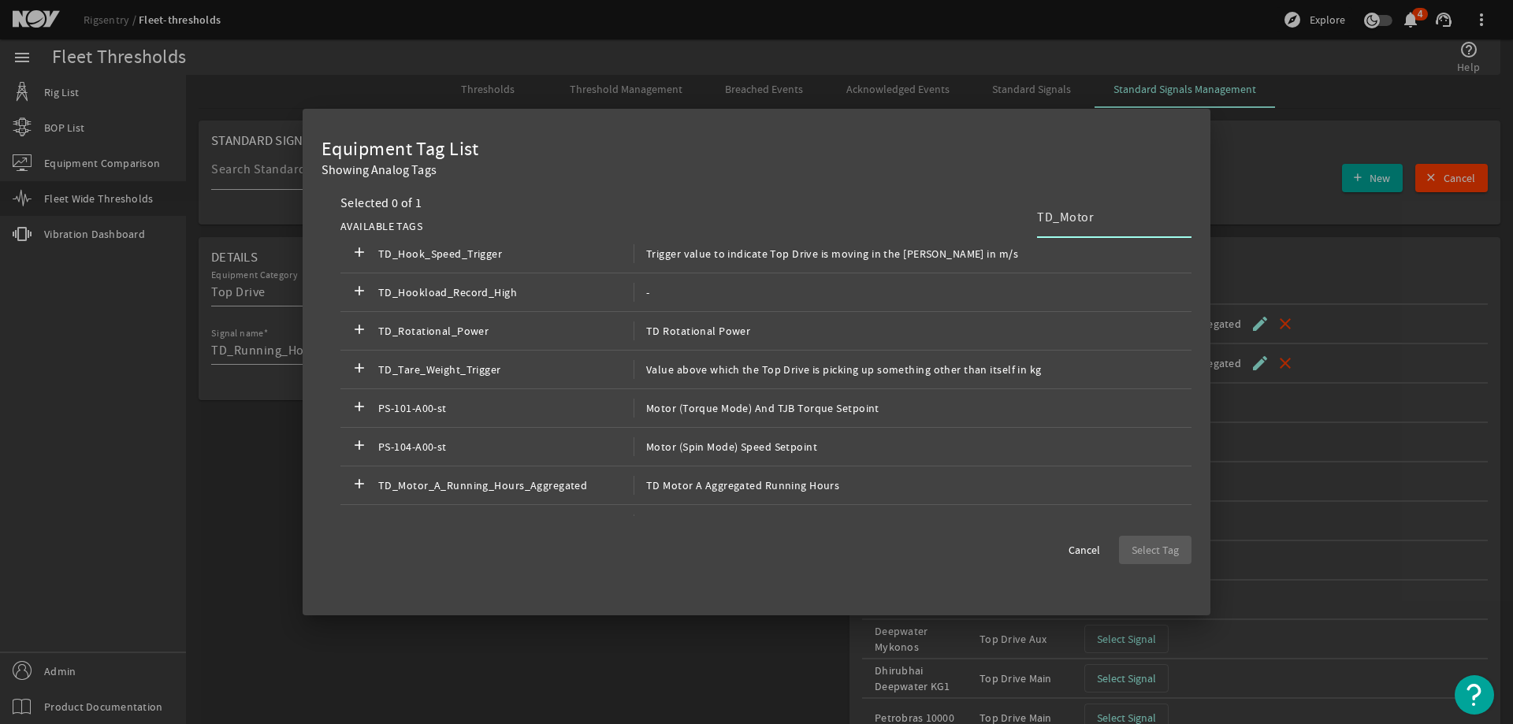
type input "TD_Motor"
drag, startPoint x: 1074, startPoint y: 547, endPoint x: 1054, endPoint y: 548, distance: 20.5
click at [1074, 547] on span "Cancel" at bounding box center [1085, 550] width 32 height 16
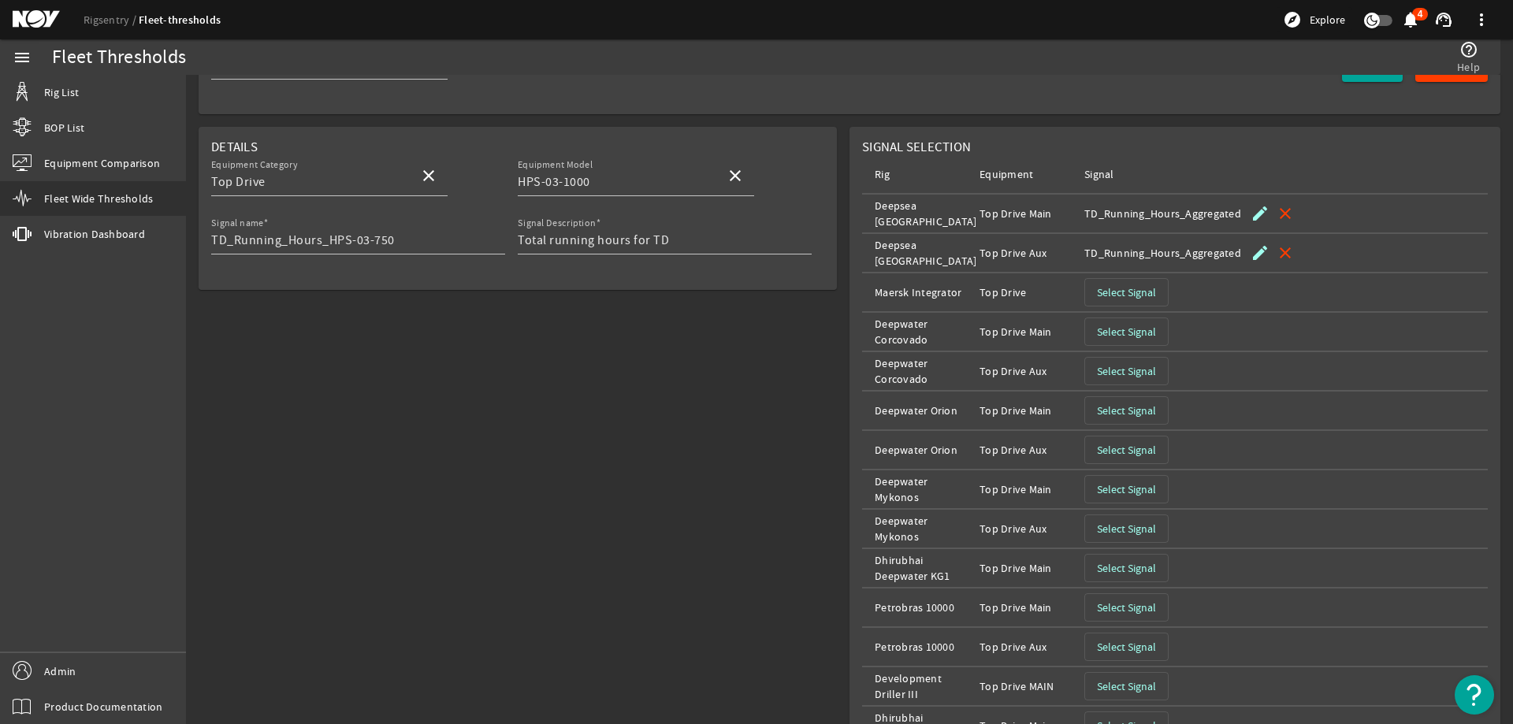
scroll to position [0, 0]
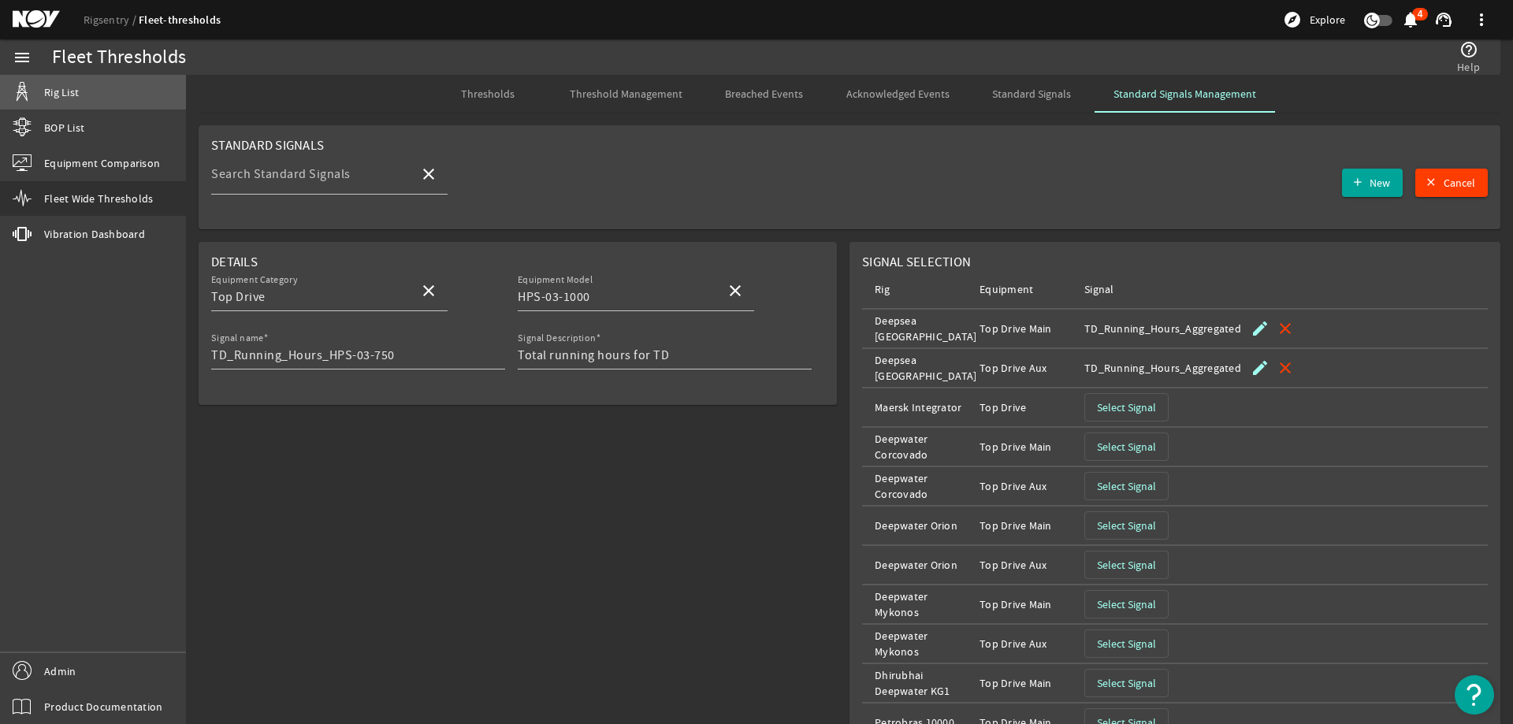
click at [72, 98] on span "Rig List" at bounding box center [61, 92] width 35 height 16
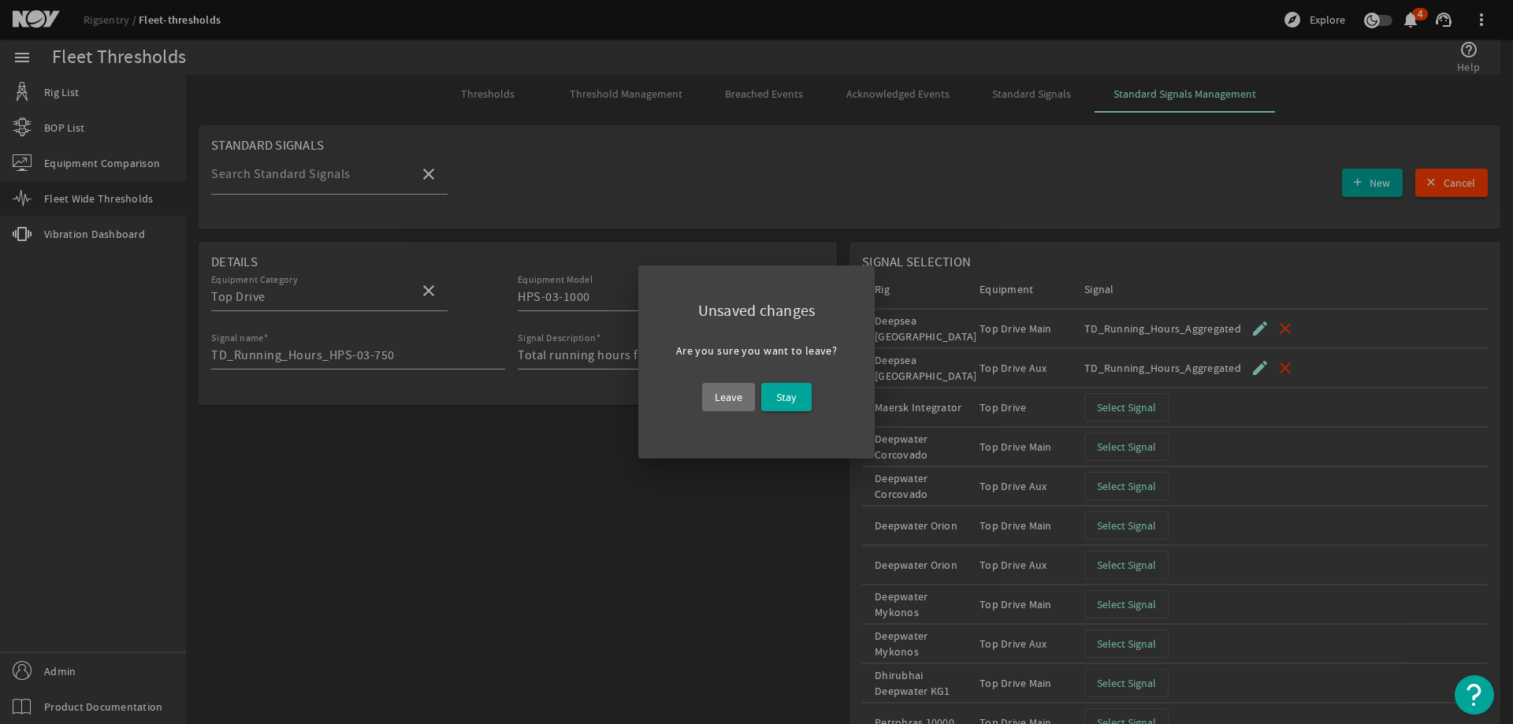
click at [739, 394] on span "Leave" at bounding box center [729, 397] width 28 height 19
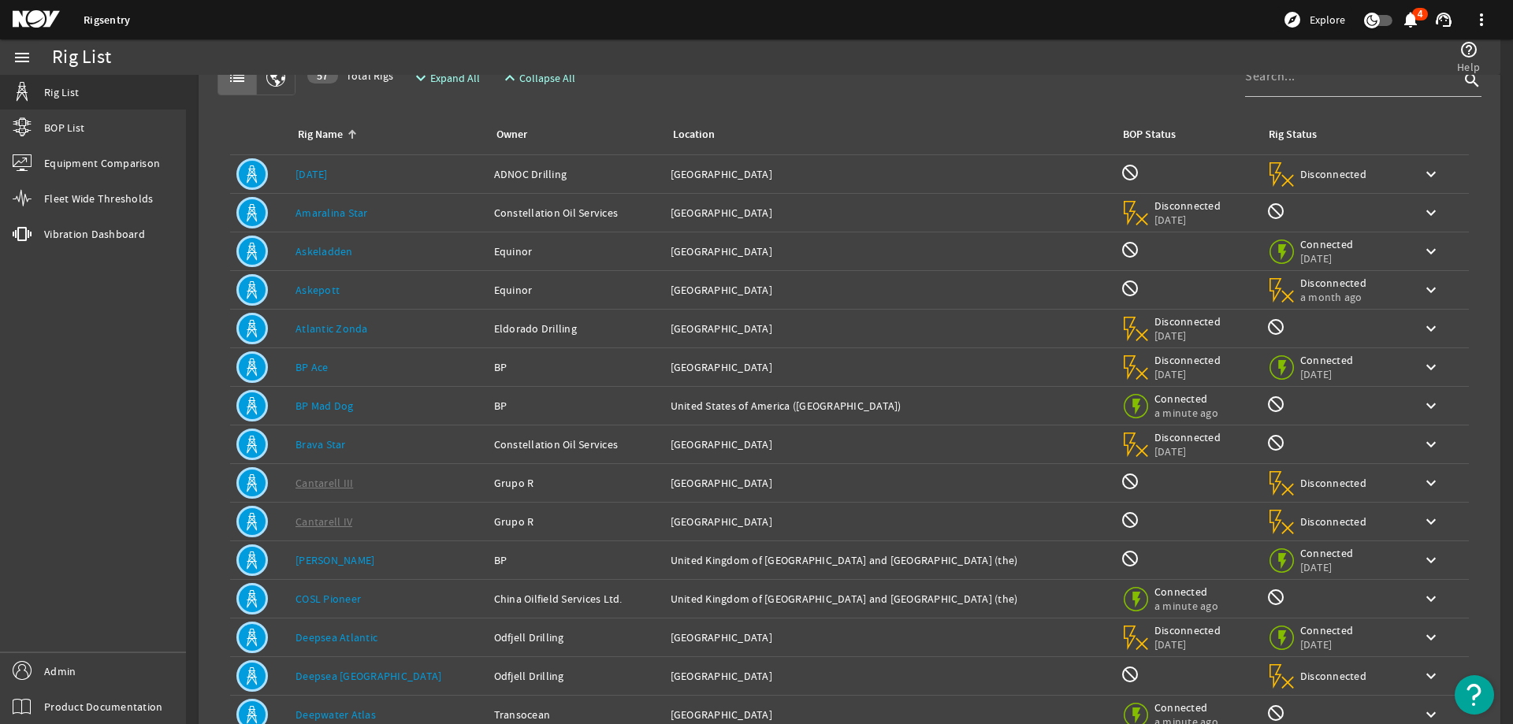
scroll to position [79, 0]
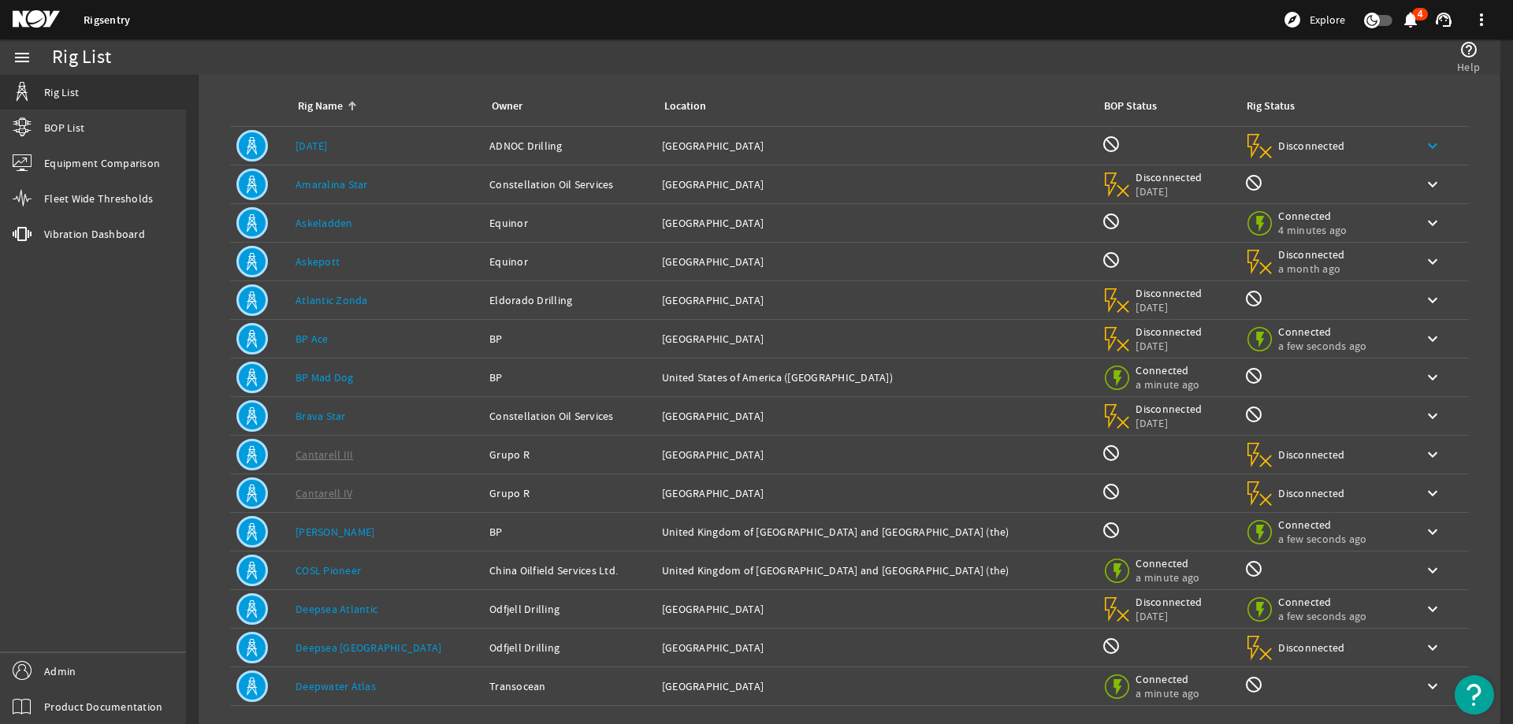
click at [1423, 144] on mat-icon "keyboard_arrow_down" at bounding box center [1432, 145] width 19 height 19
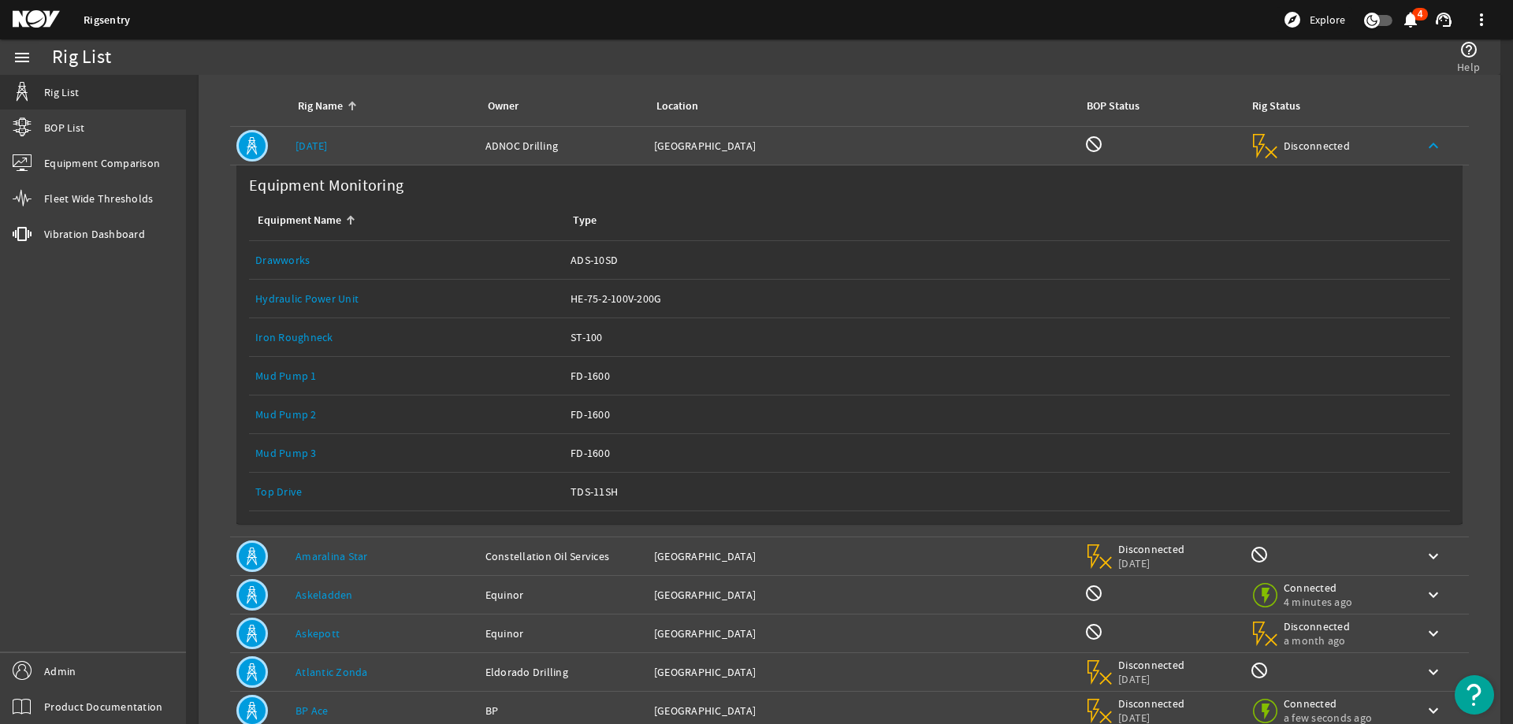
click at [1424, 144] on mat-icon "keyboard_arrow_up" at bounding box center [1433, 145] width 19 height 19
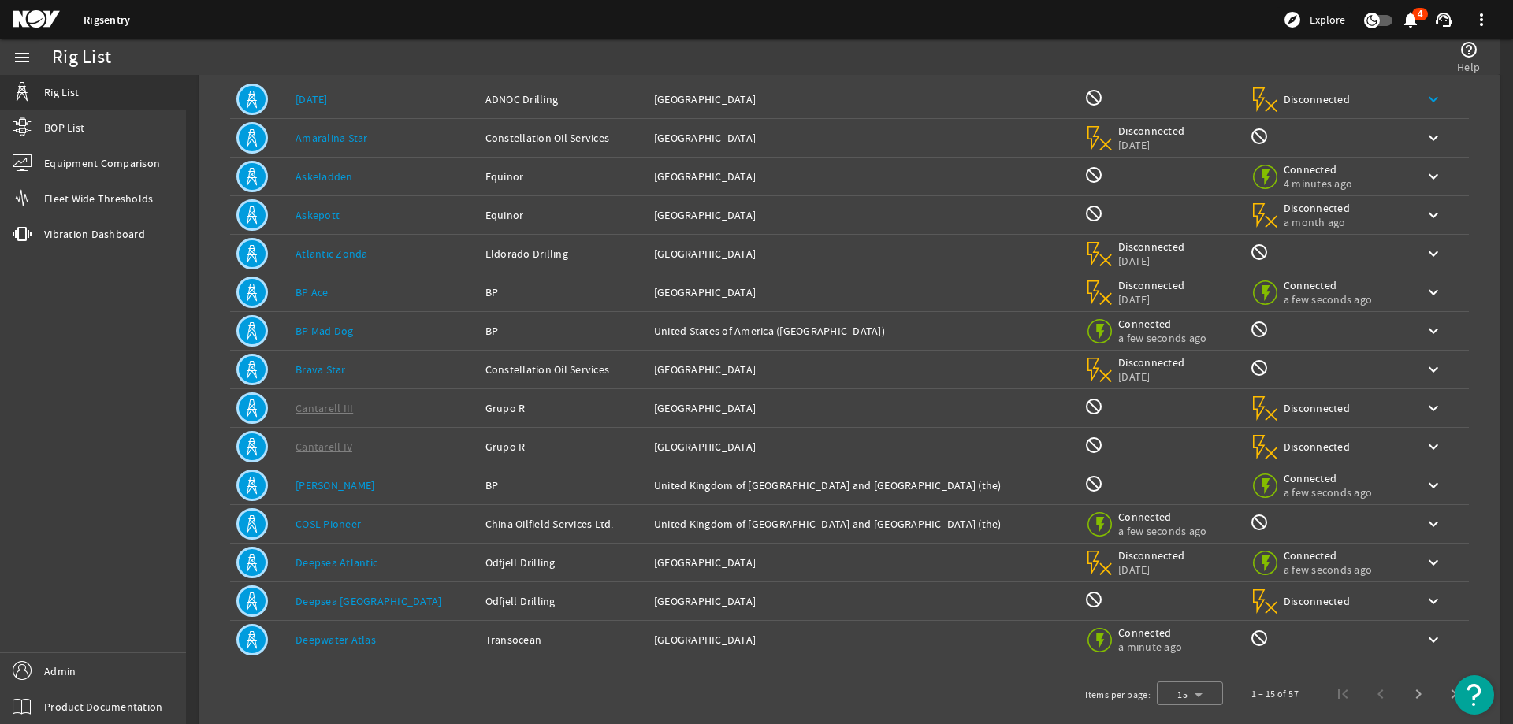
scroll to position [149, 0]
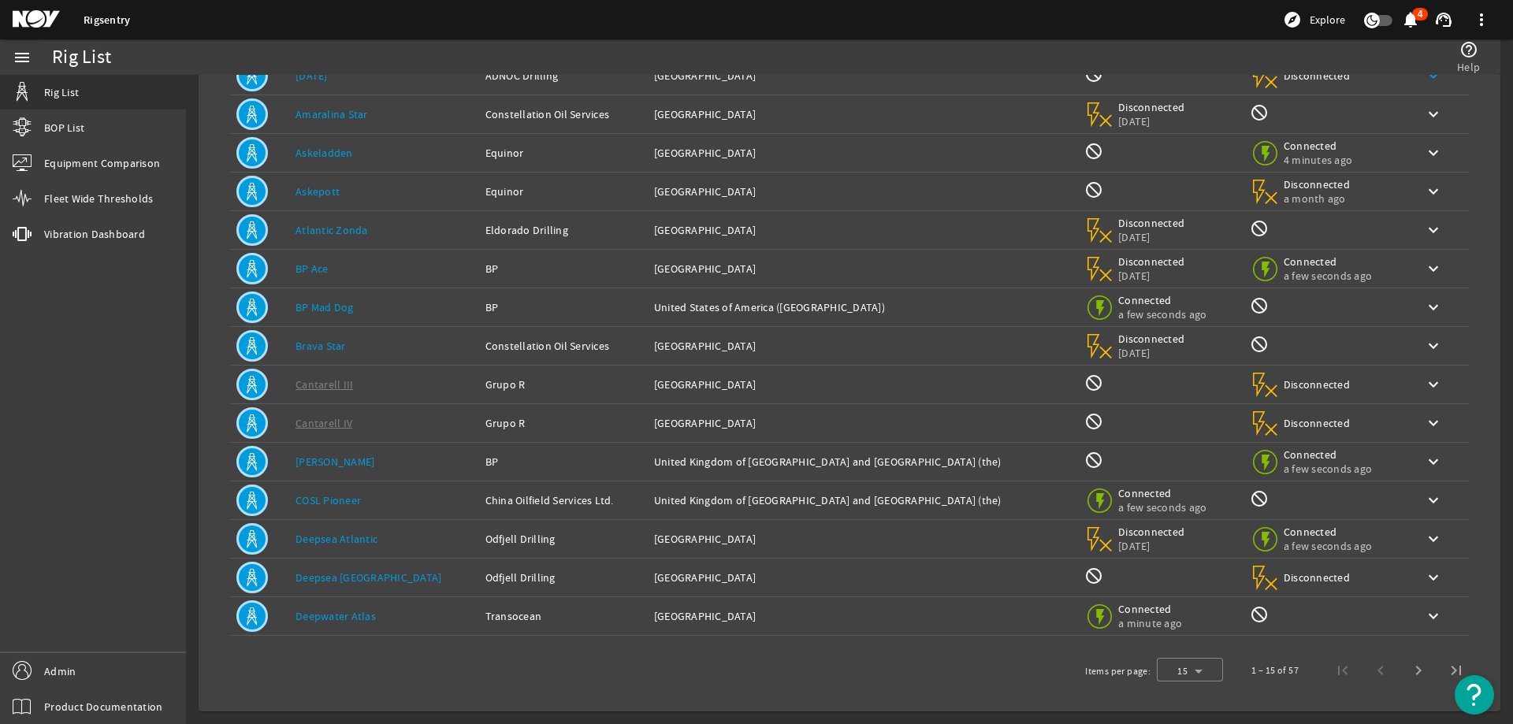
click at [1250, 500] on mat-icon "not_interested" at bounding box center [1259, 498] width 19 height 19
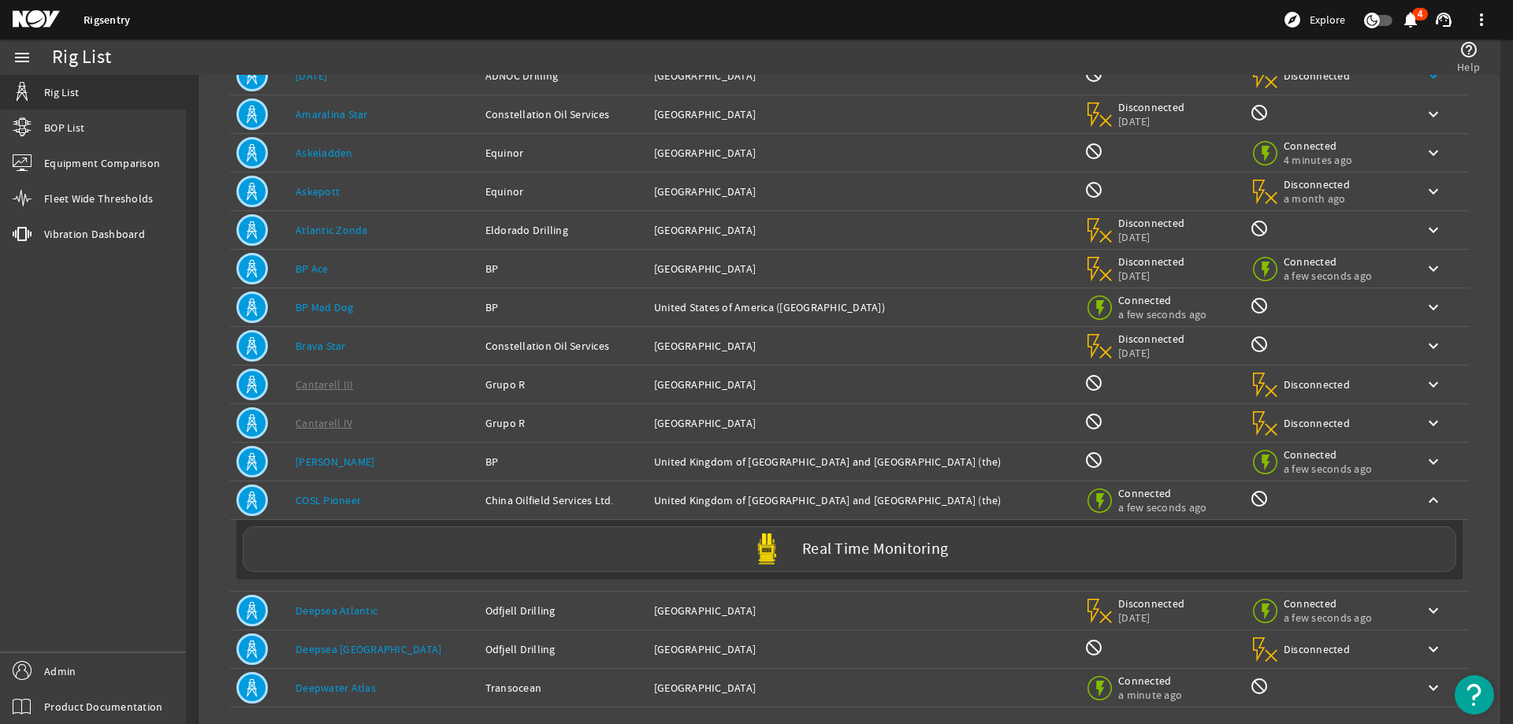
click at [1250, 505] on mat-icon "not_interested" at bounding box center [1259, 498] width 19 height 19
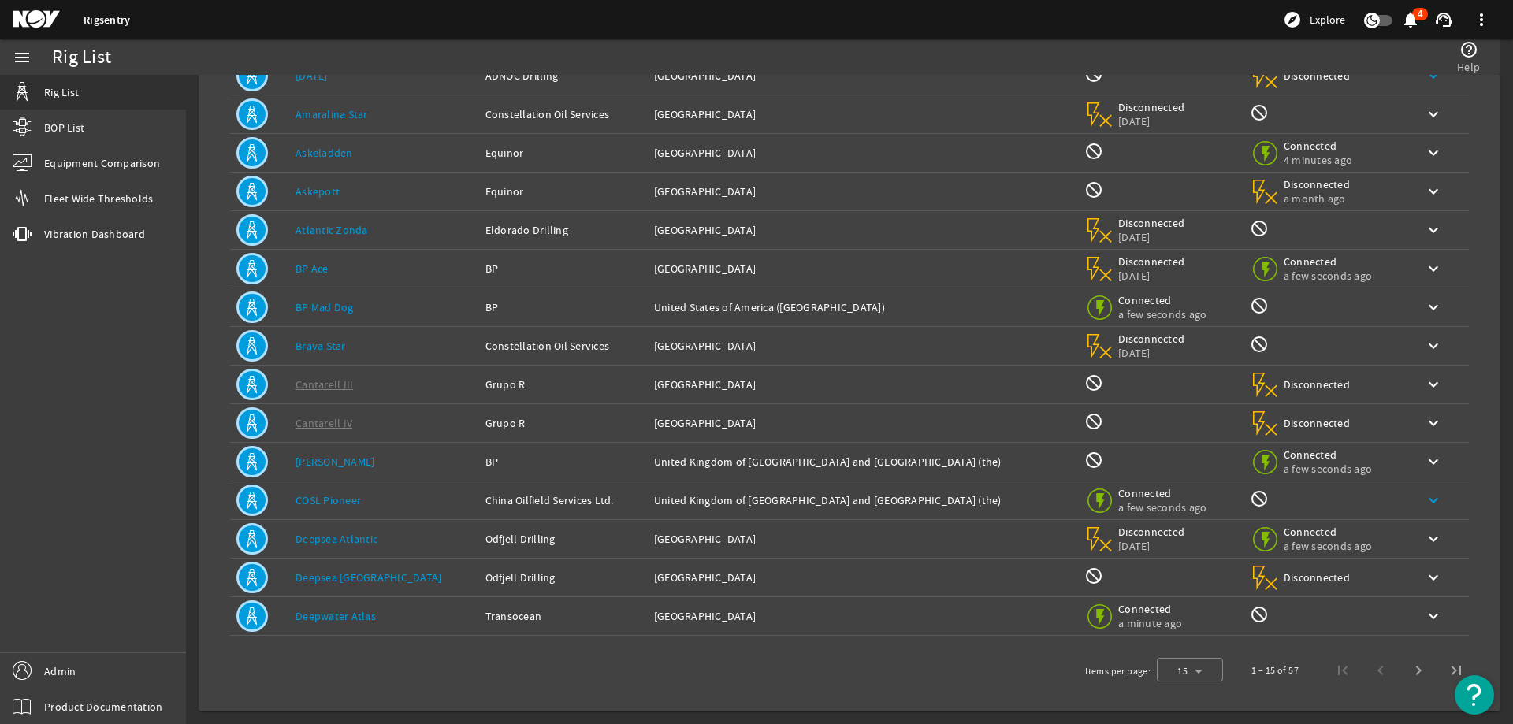
click at [1424, 498] on mat-icon "keyboard_arrow_down" at bounding box center [1433, 500] width 19 height 19
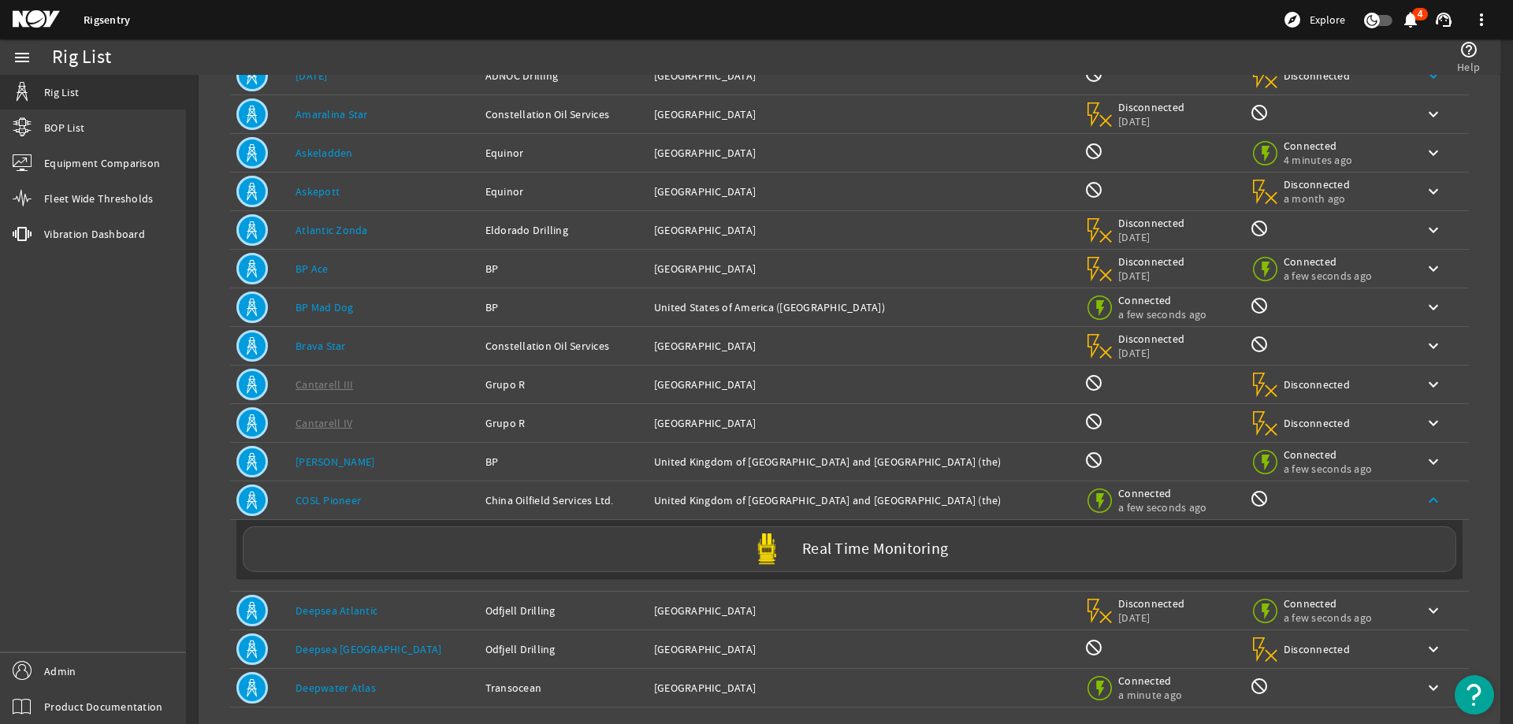
click at [1424, 498] on mat-icon "keyboard_arrow_up" at bounding box center [1433, 500] width 19 height 19
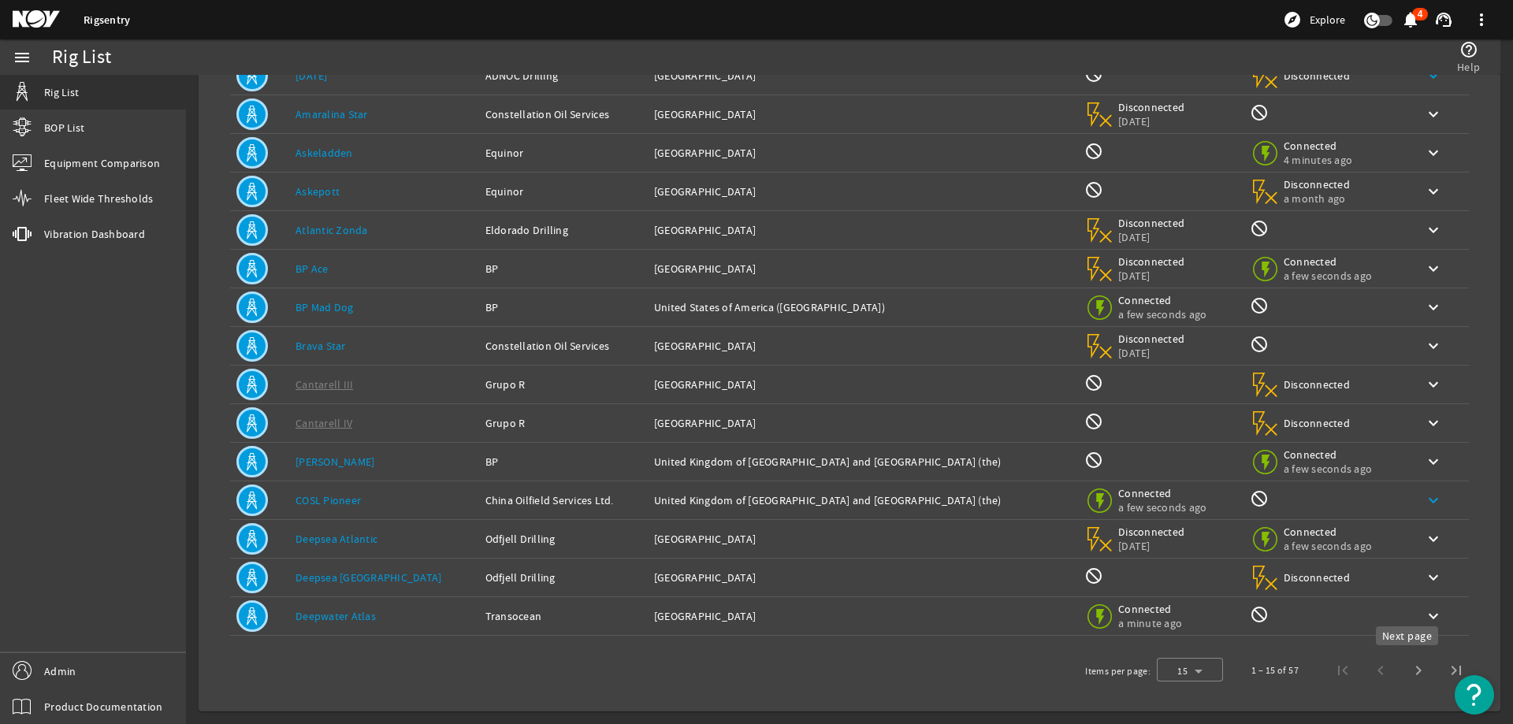
drag, startPoint x: 1403, startPoint y: 669, endPoint x: 1392, endPoint y: 668, distance: 11.1
click at [1403, 669] on span "Next page" at bounding box center [1419, 671] width 38 height 38
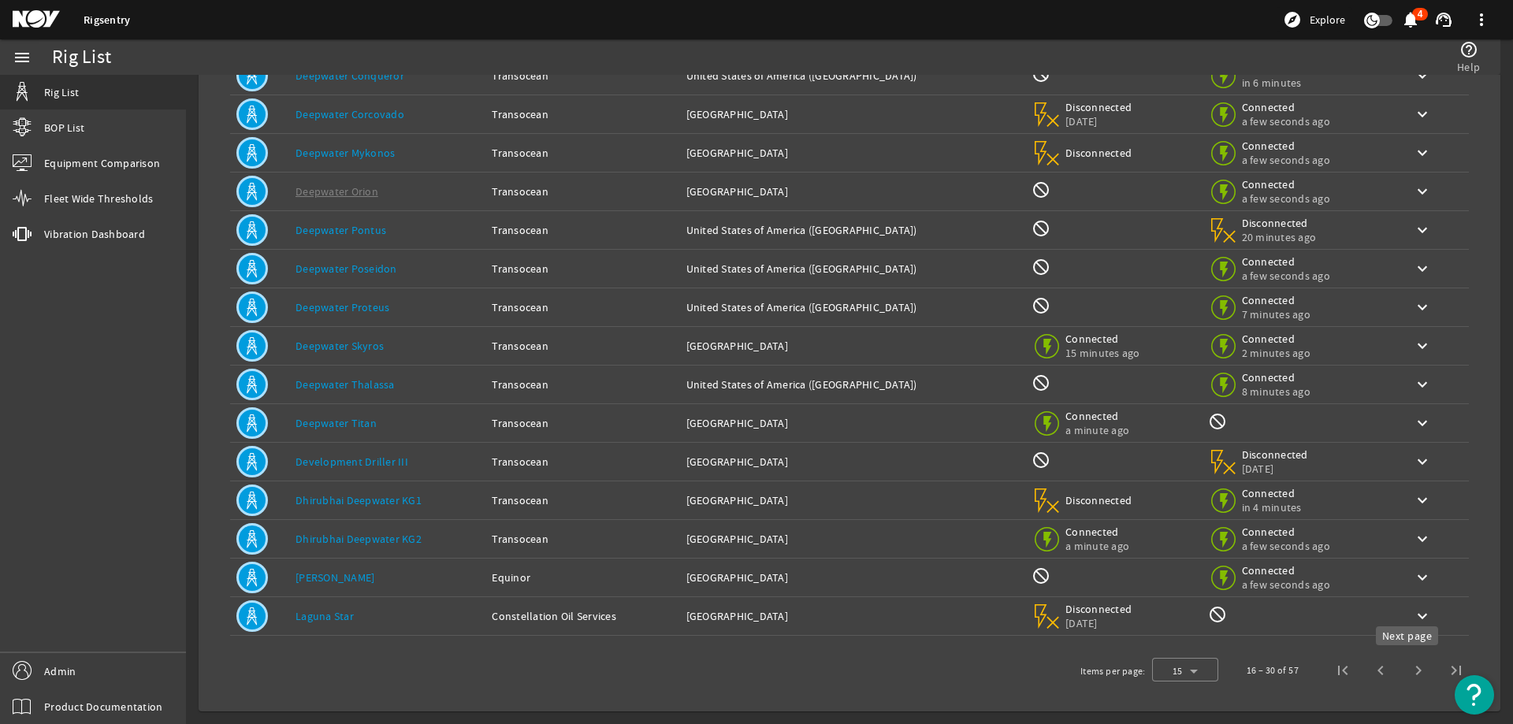
click at [1405, 669] on span "Next page" at bounding box center [1419, 671] width 38 height 38
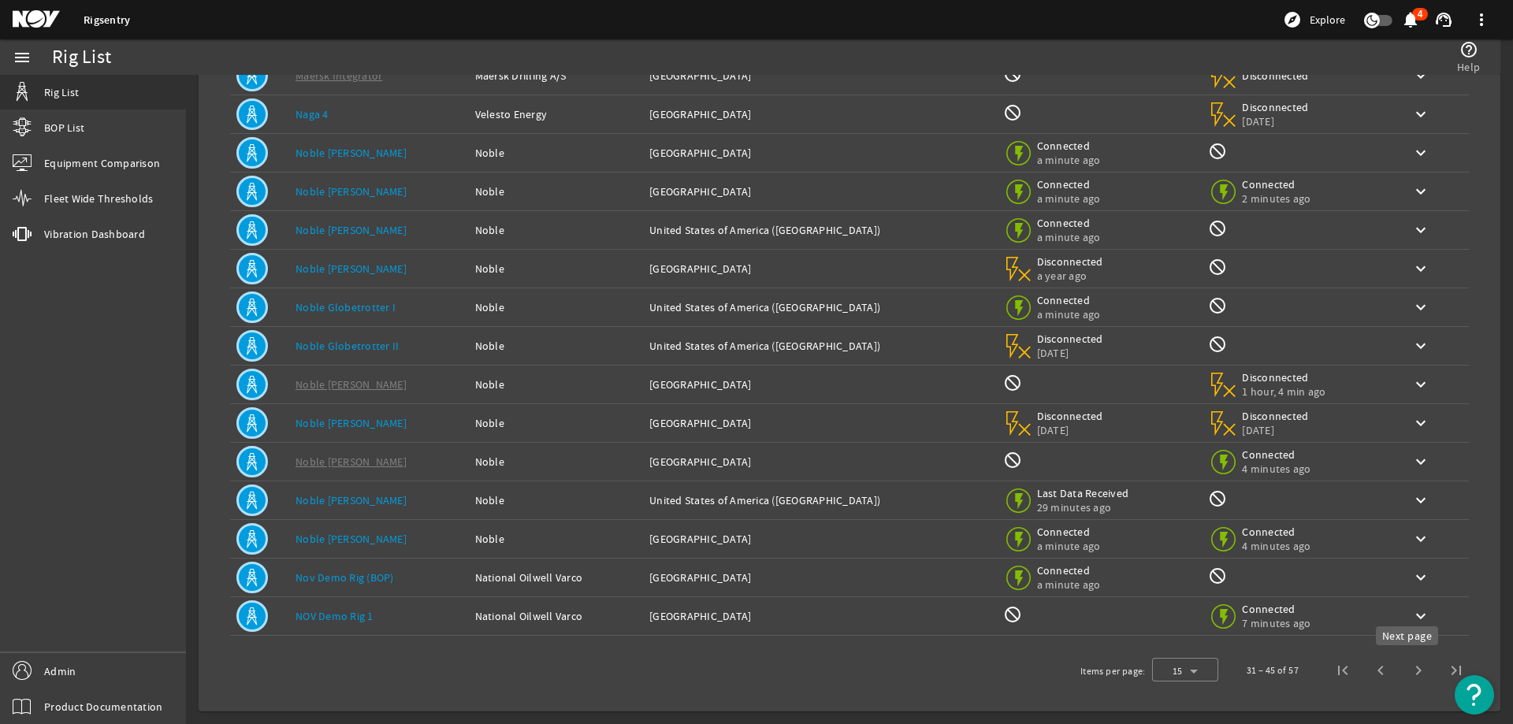
drag, startPoint x: 1402, startPoint y: 671, endPoint x: 1370, endPoint y: 680, distance: 33.7
click at [1402, 671] on span "Next page" at bounding box center [1419, 671] width 38 height 38
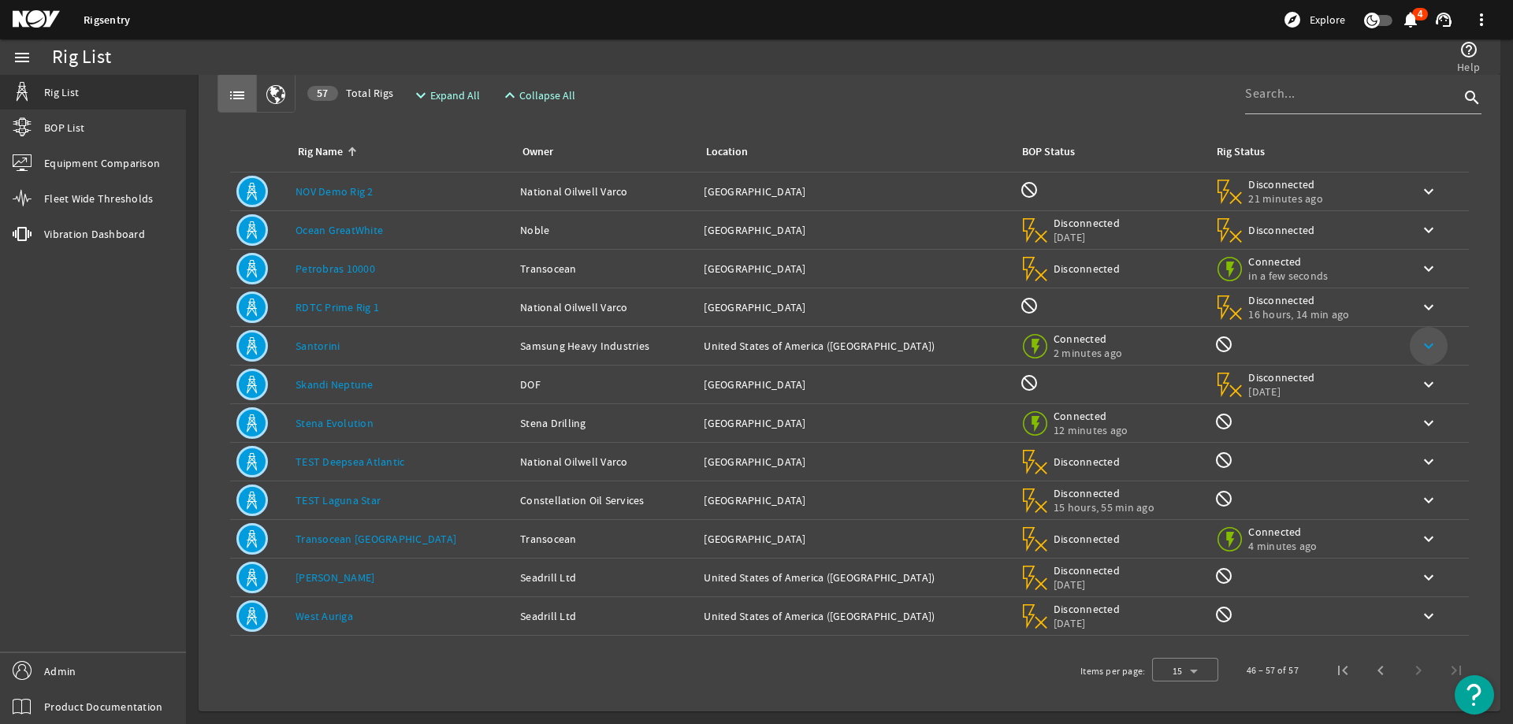
click at [1419, 342] on mat-icon "keyboard_arrow_down" at bounding box center [1428, 345] width 19 height 19
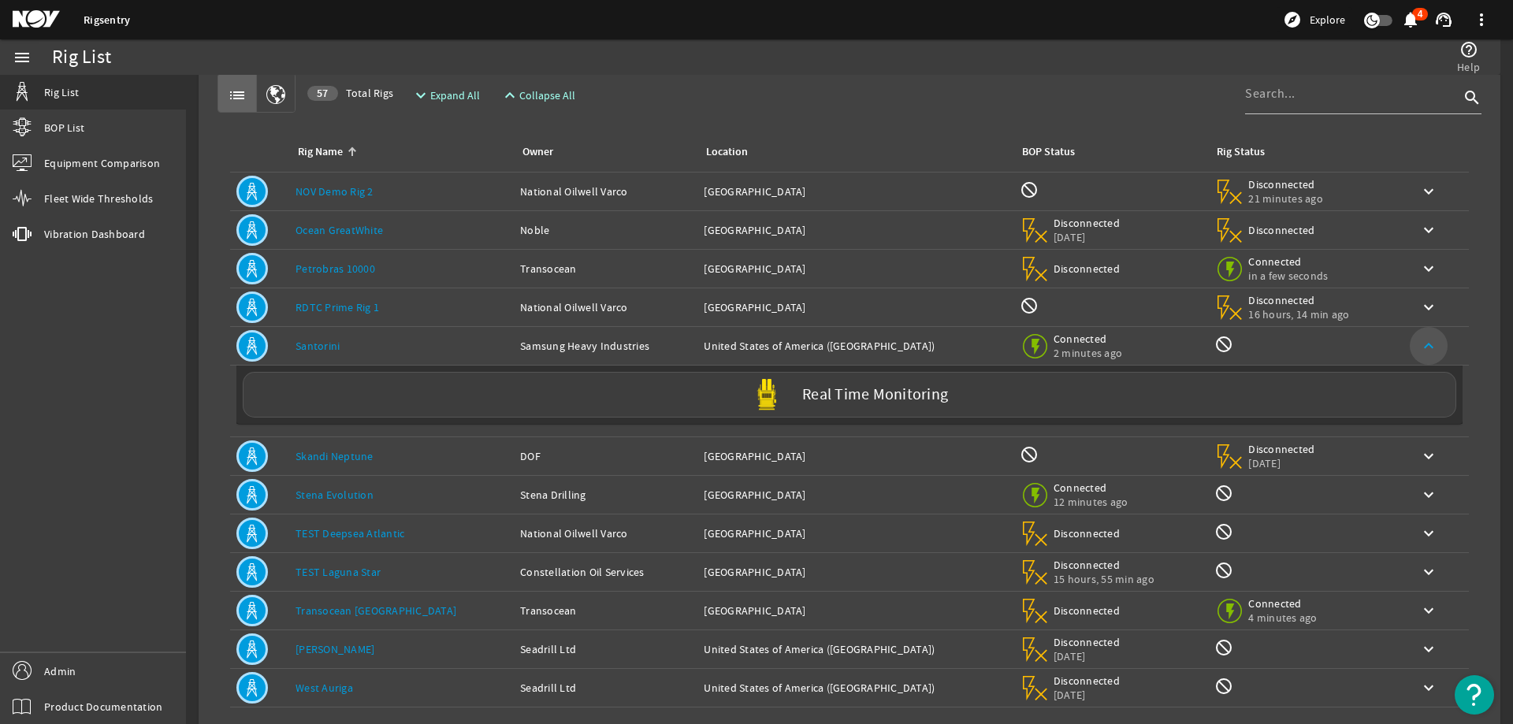
click at [1419, 342] on mat-icon "keyboard_arrow_up" at bounding box center [1428, 345] width 19 height 19
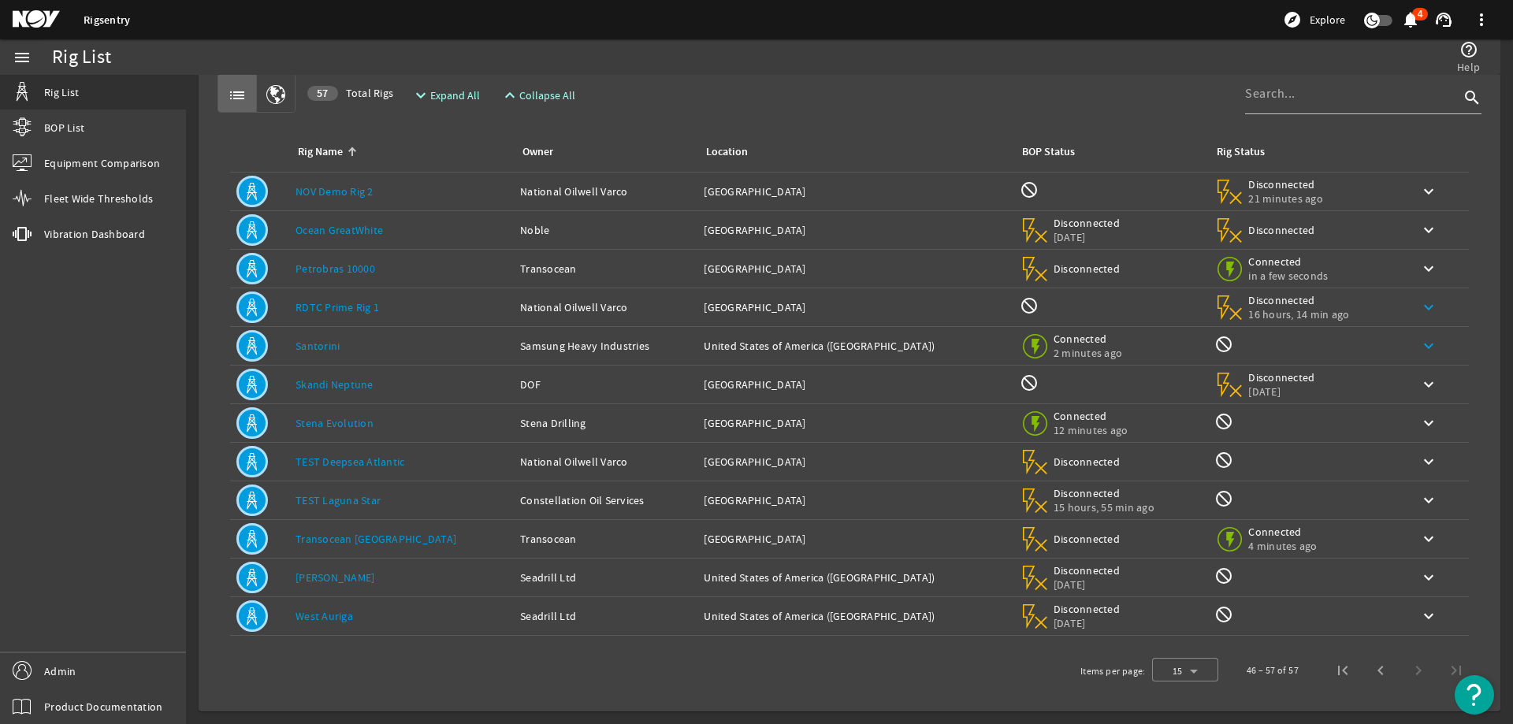
click at [1419, 305] on mat-icon "keyboard_arrow_down" at bounding box center [1428, 307] width 19 height 19
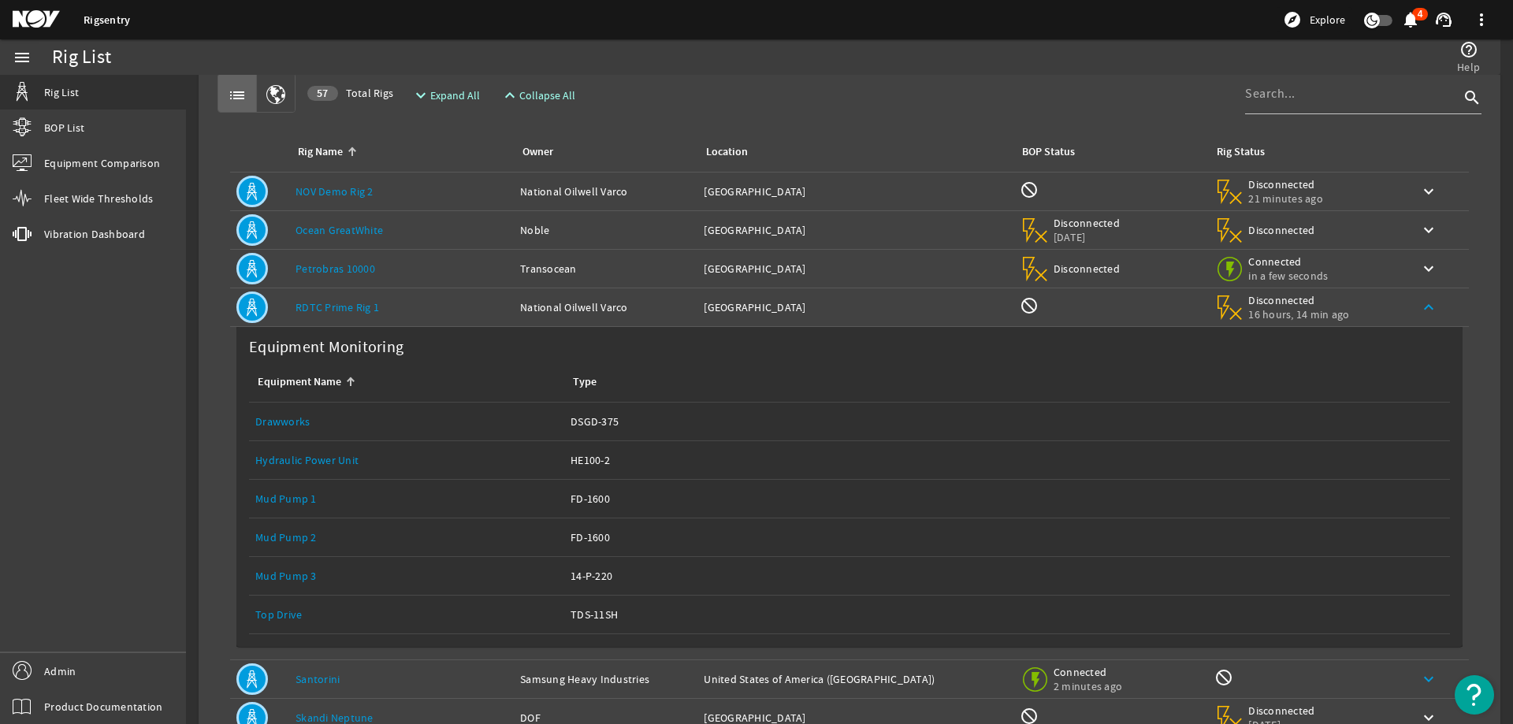
click at [1419, 305] on mat-icon "keyboard_arrow_up" at bounding box center [1428, 307] width 19 height 19
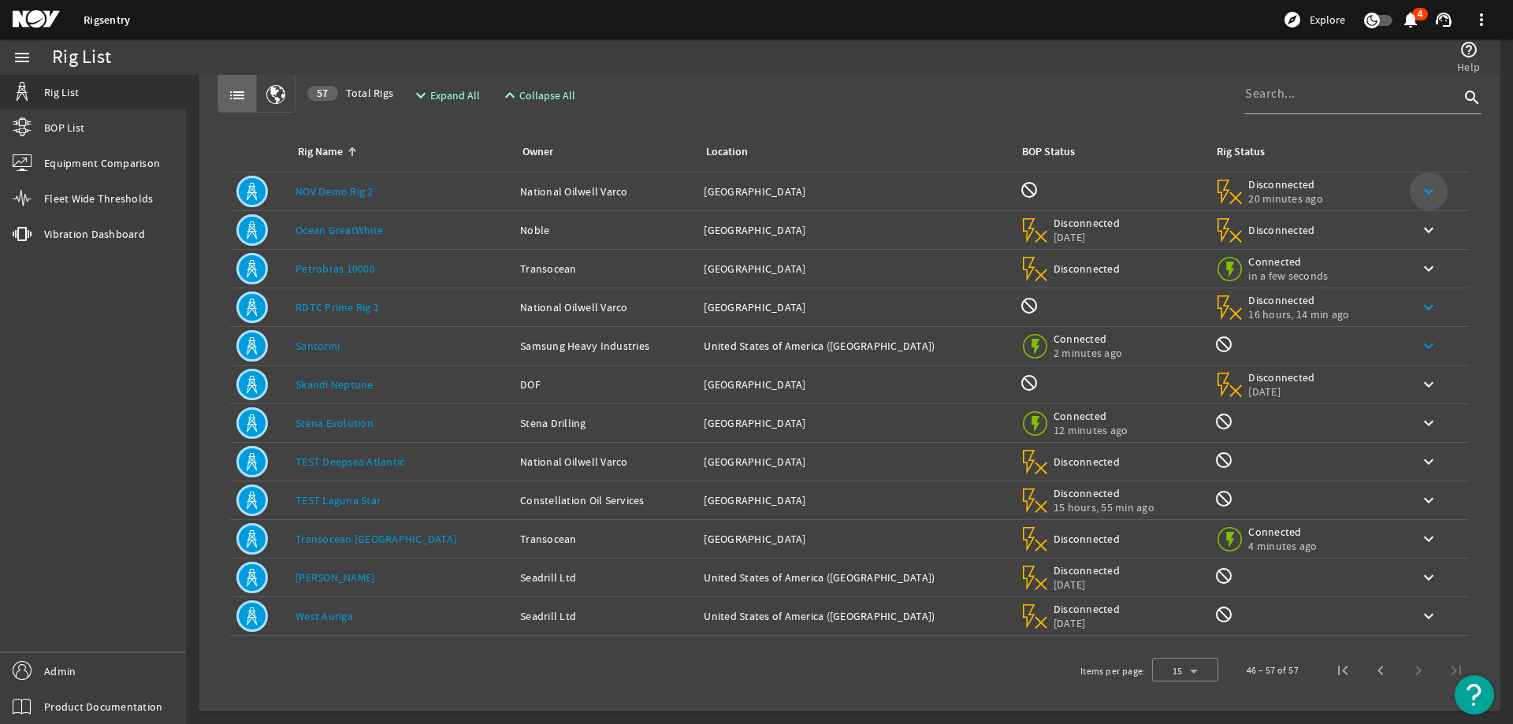
click at [1419, 191] on mat-icon "keyboard_arrow_down" at bounding box center [1428, 191] width 19 height 19
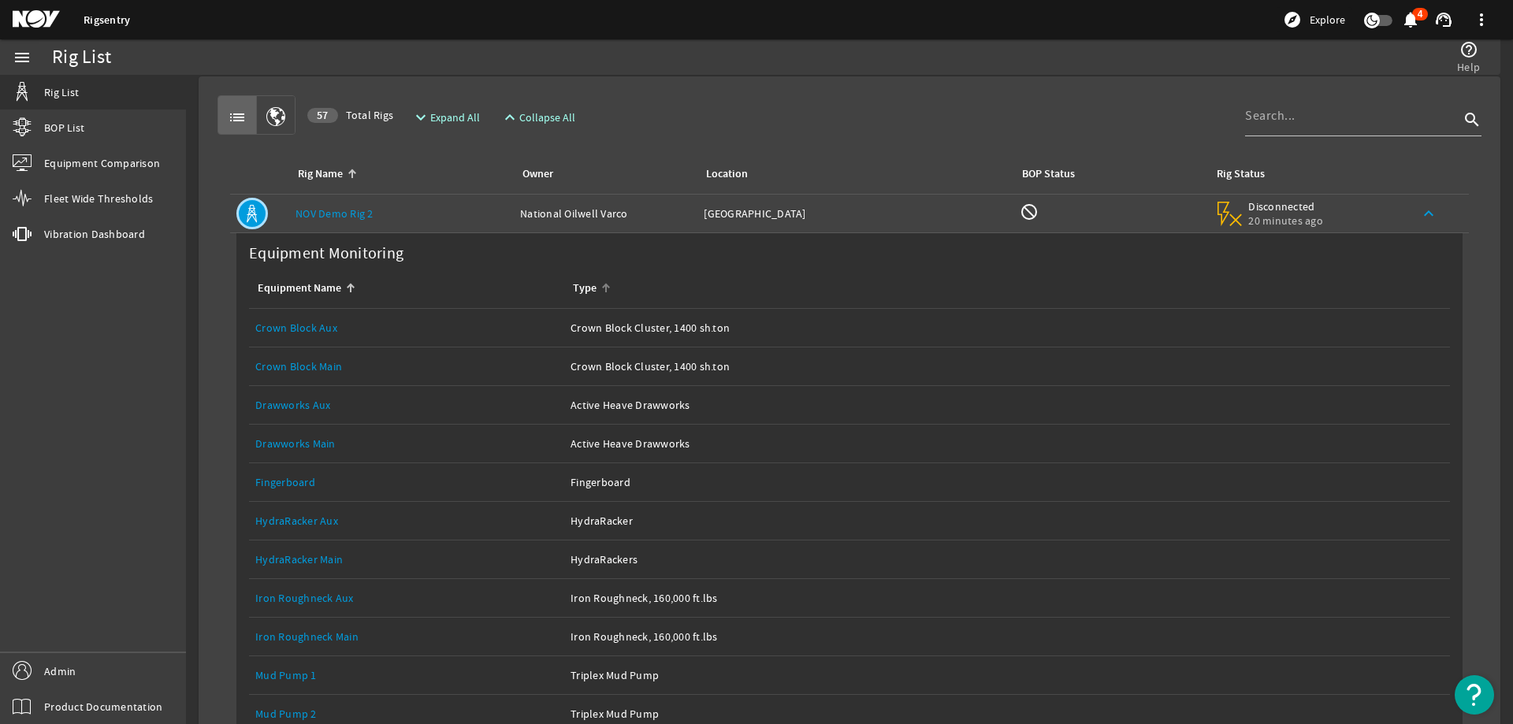
scroll to position [0, 0]
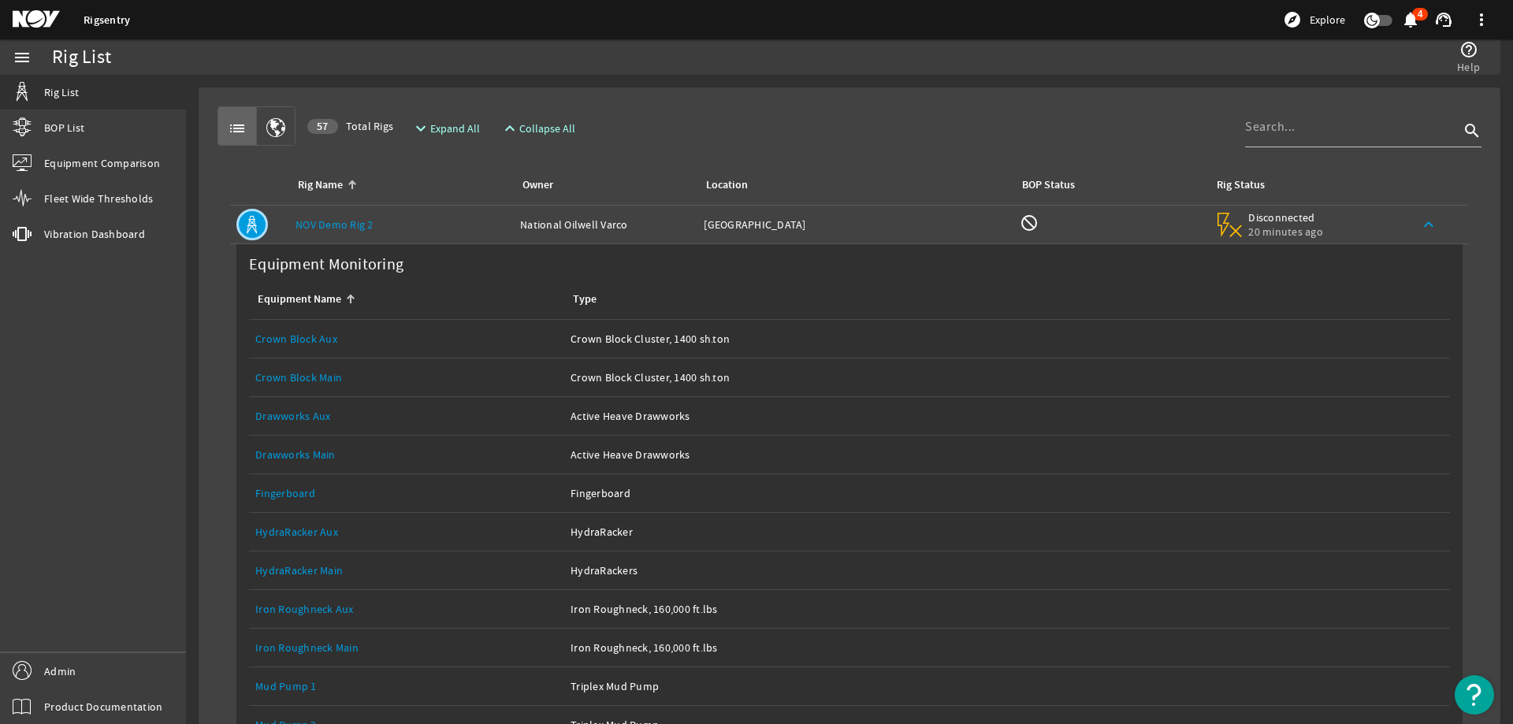
click at [1419, 228] on mat-icon "keyboard_arrow_up" at bounding box center [1428, 224] width 19 height 19
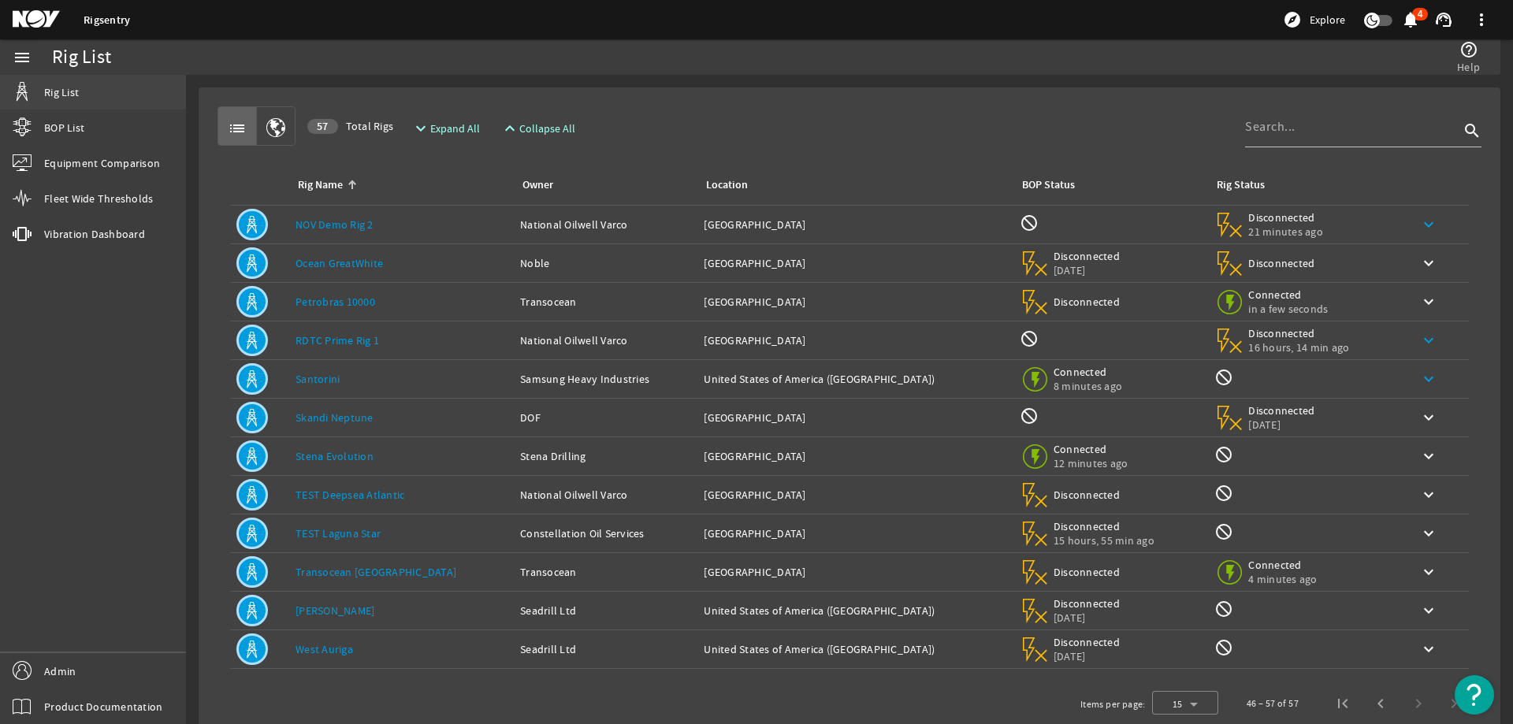
click at [80, 90] on link "Rig List" at bounding box center [93, 92] width 186 height 35
click at [62, 159] on span "Equipment Comparison" at bounding box center [102, 163] width 116 height 16
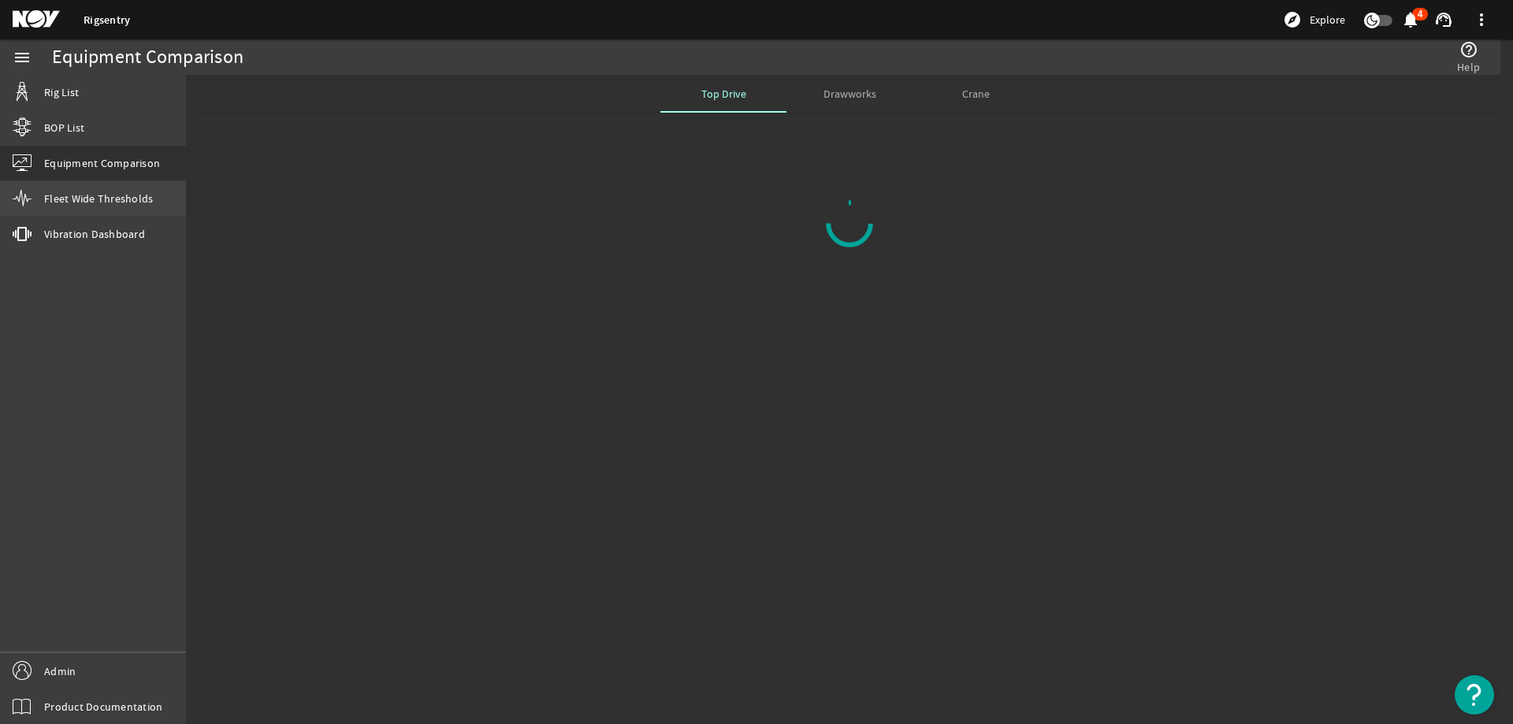
click at [72, 195] on span "Fleet Wide Thresholds" at bounding box center [98, 199] width 109 height 16
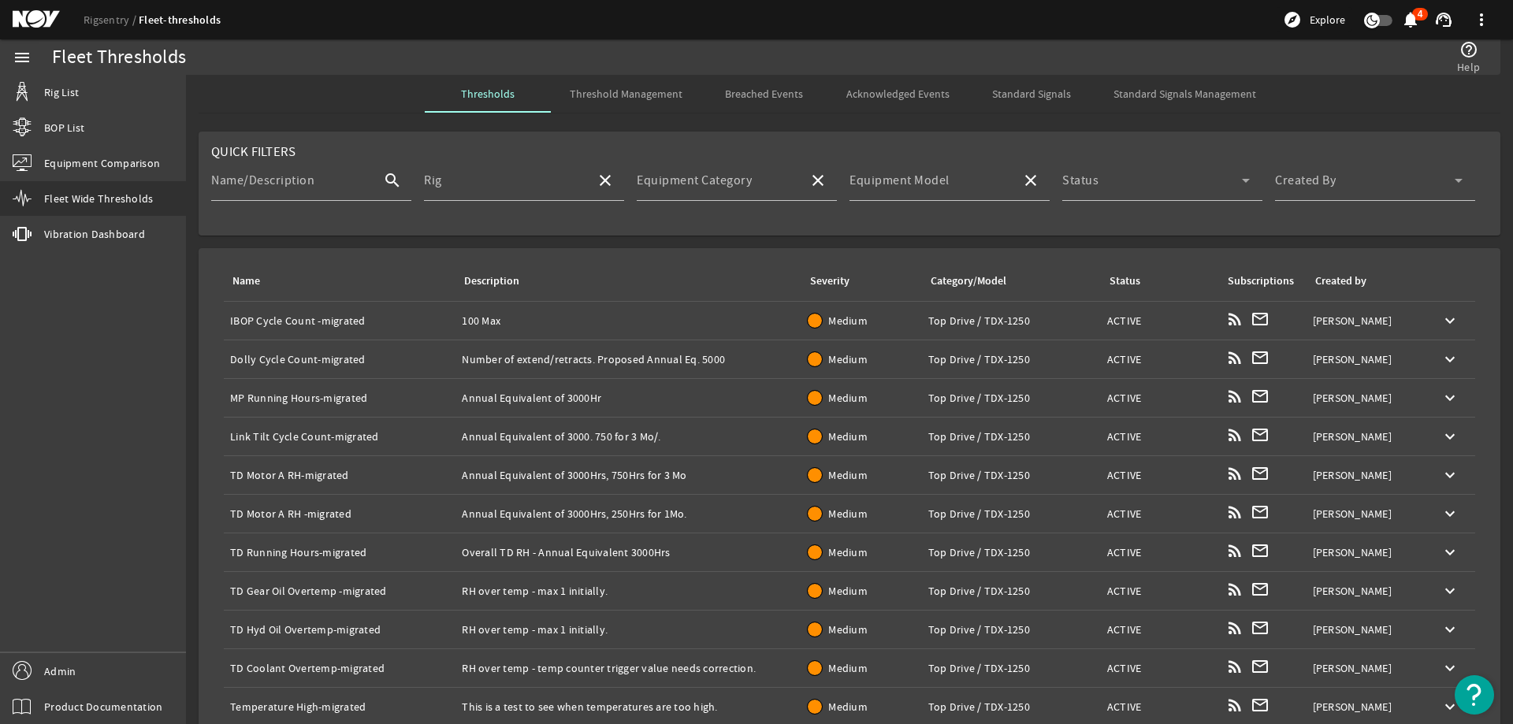
click at [625, 102] on span "Threshold Management" at bounding box center [626, 94] width 113 height 38
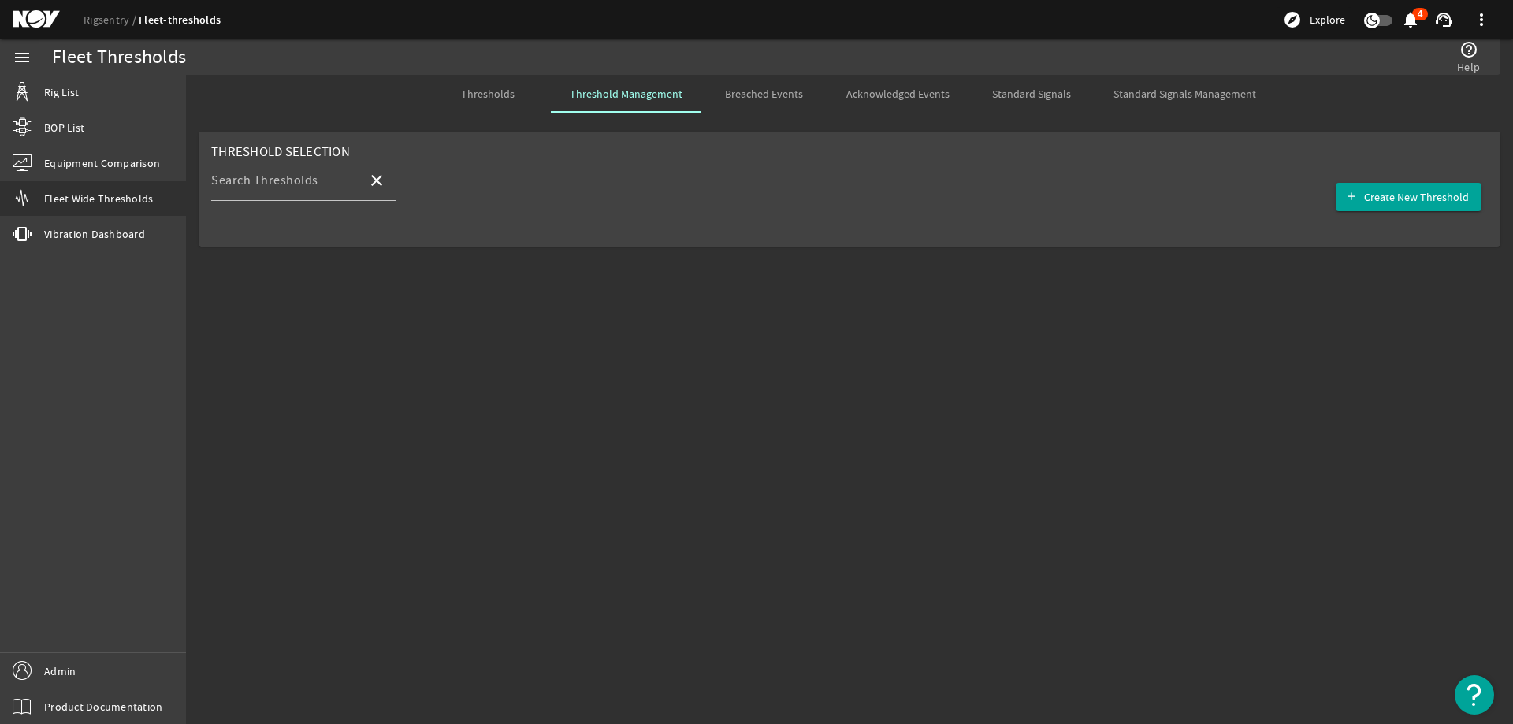
click at [786, 88] on span "Breached Events" at bounding box center [764, 93] width 78 height 11
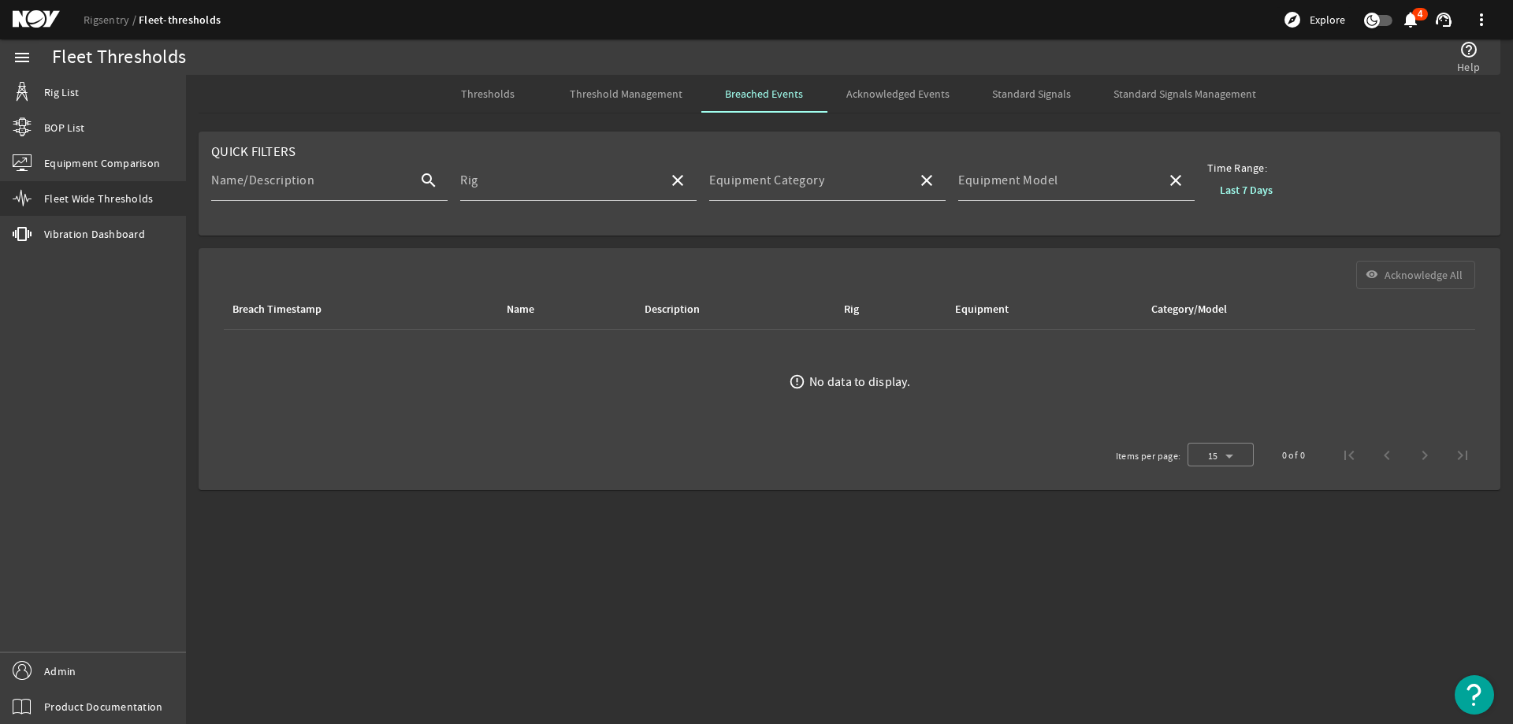
click at [871, 88] on span "Acknowledged Events" at bounding box center [897, 93] width 103 height 11
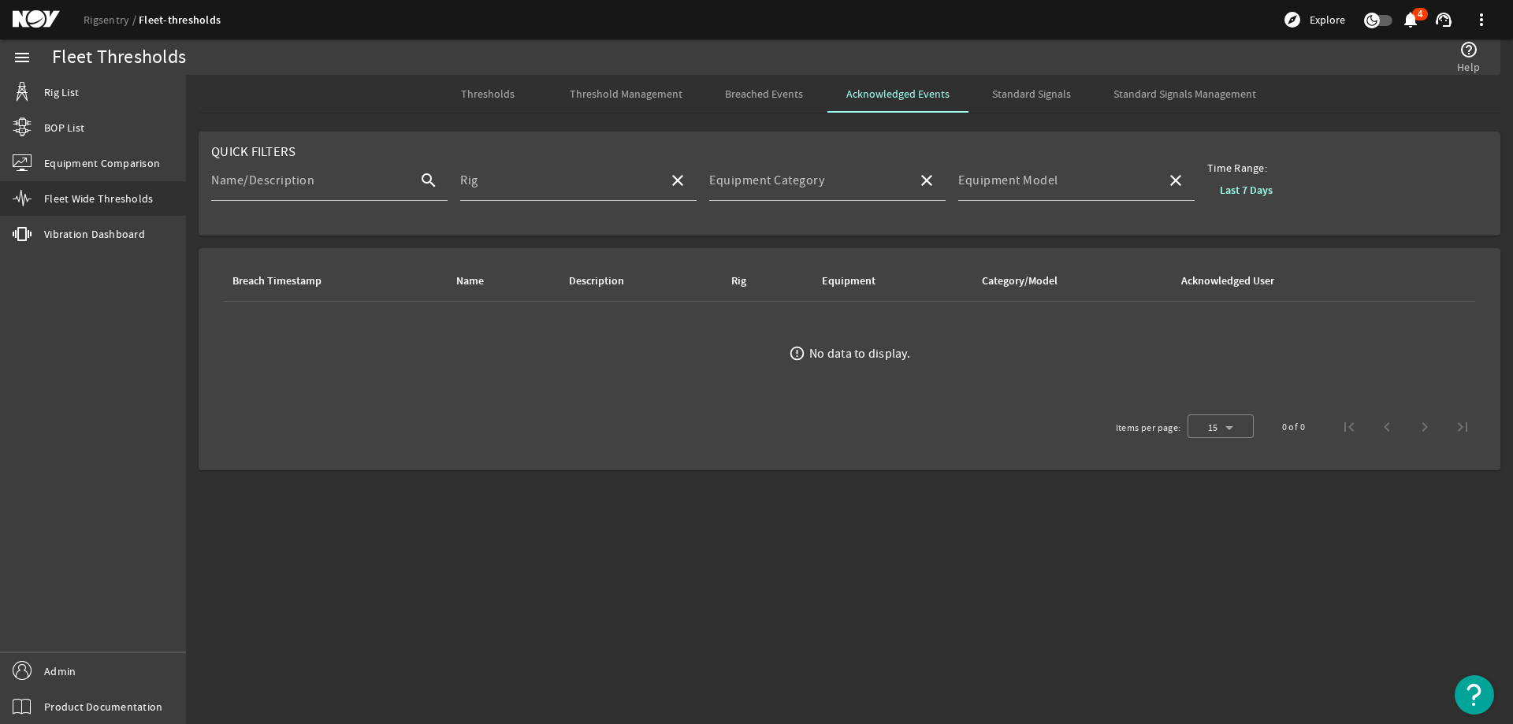
click at [1053, 92] on span "Standard Signals" at bounding box center [1031, 93] width 79 height 11
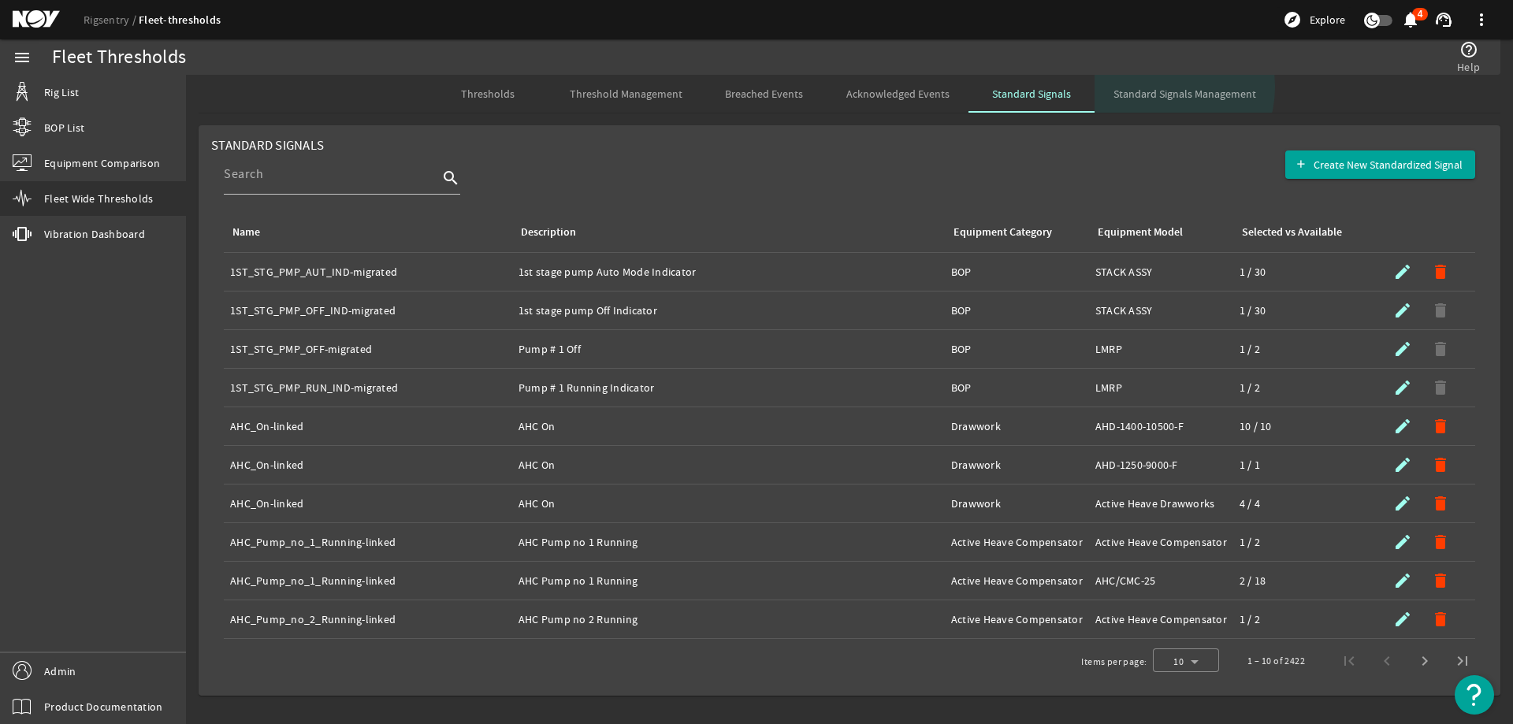
click at [1157, 88] on span "Standard Signals Management" at bounding box center [1184, 93] width 143 height 11
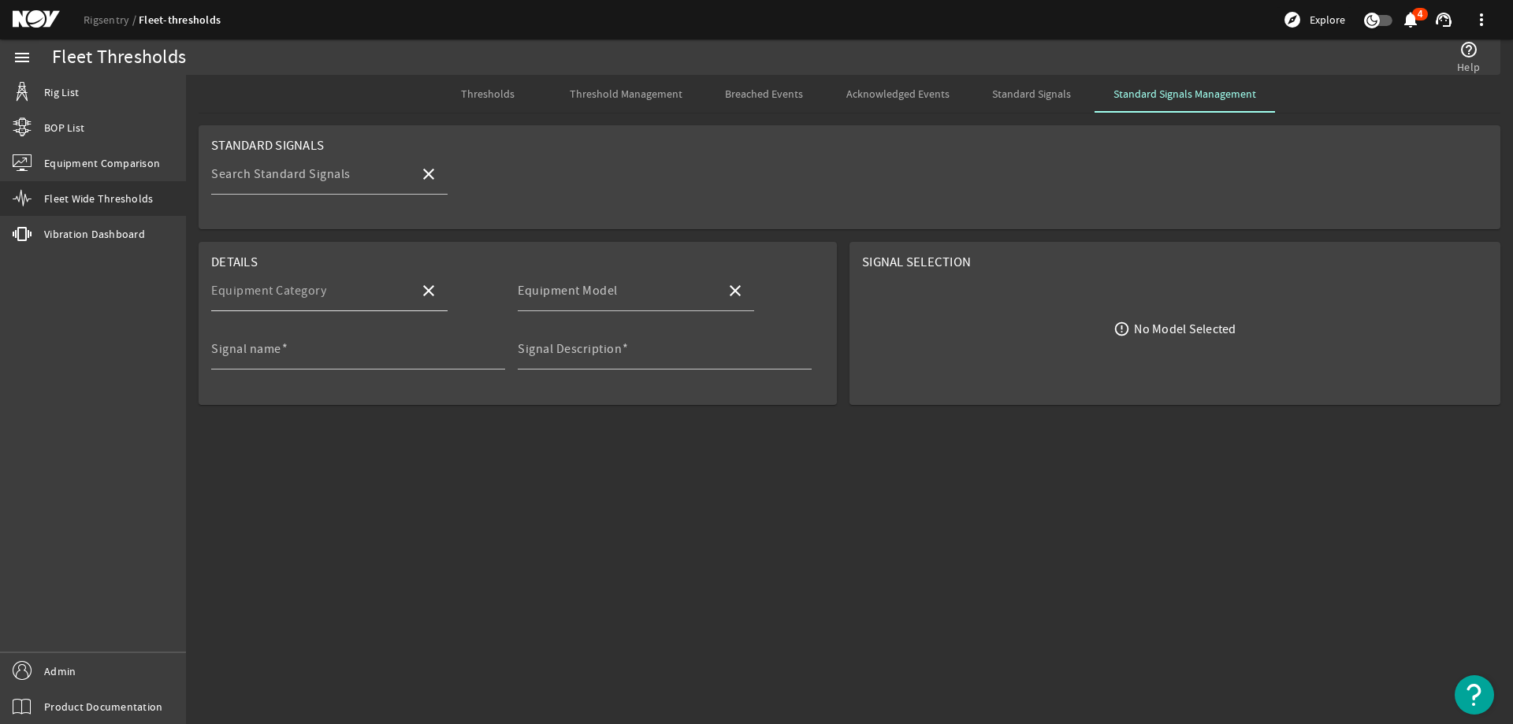
click at [361, 284] on div "Equipment Category" at bounding box center [308, 290] width 195 height 41
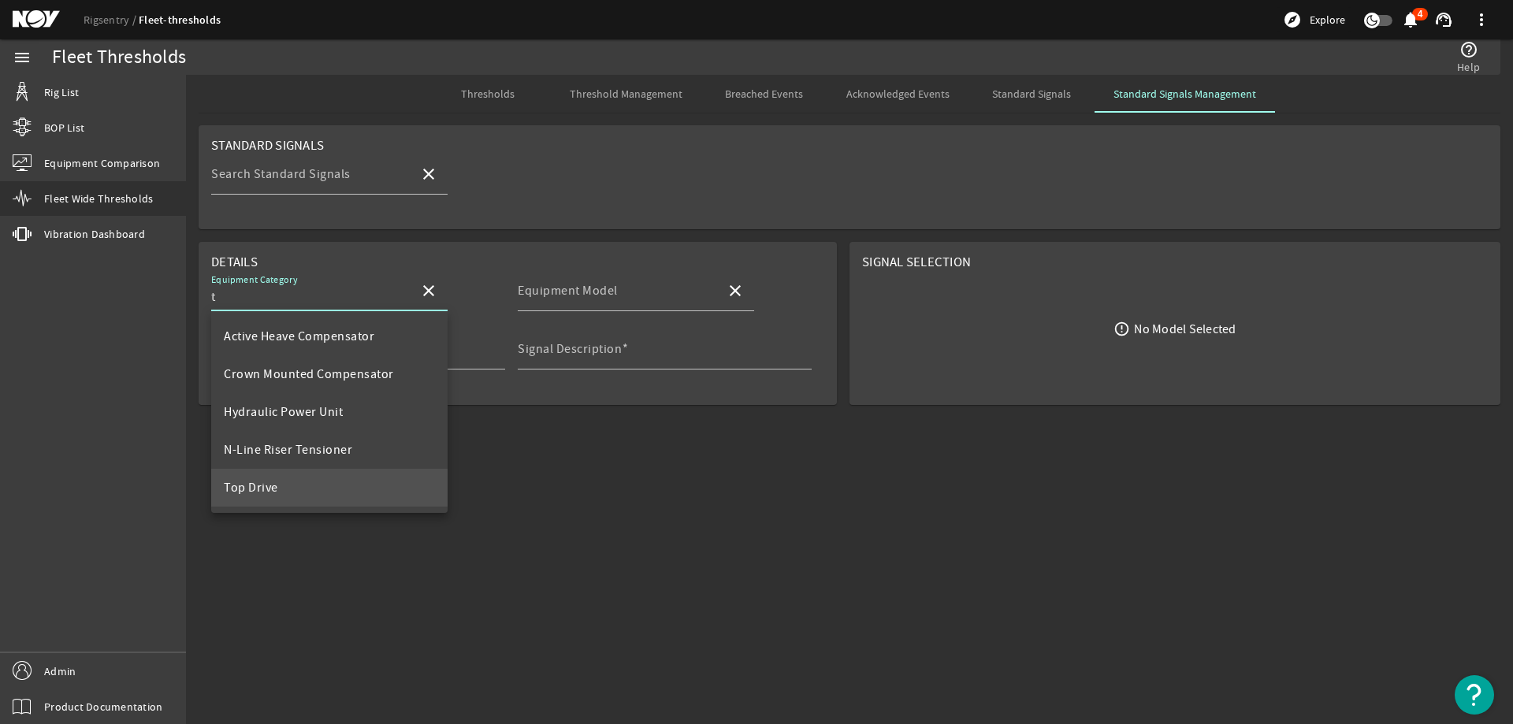
click at [270, 489] on span "Top Drive" at bounding box center [251, 488] width 54 height 16
type input "Top Drive"
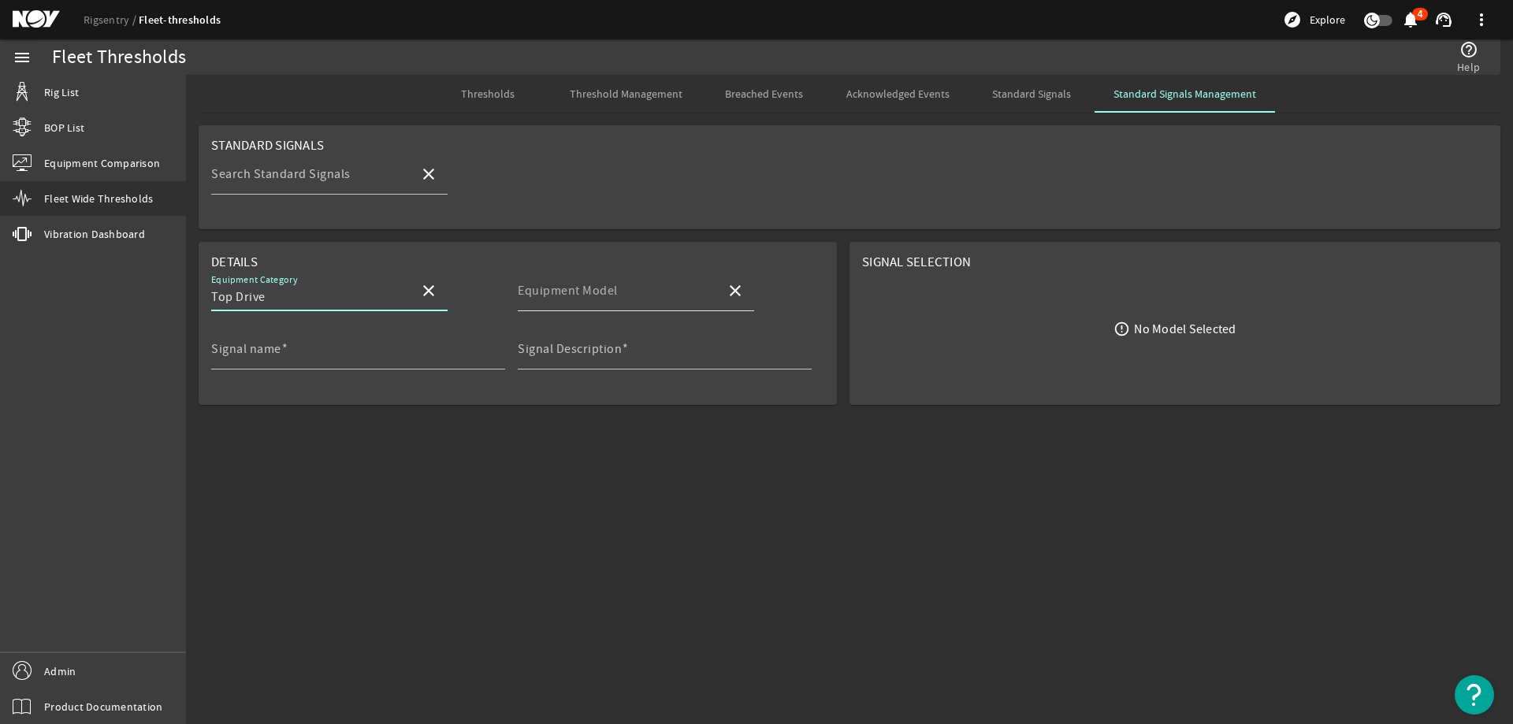
click at [578, 295] on mat-label "Equipment Model" at bounding box center [568, 291] width 100 height 16
click at [578, 295] on input "Equipment Model" at bounding box center [615, 297] width 195 height 19
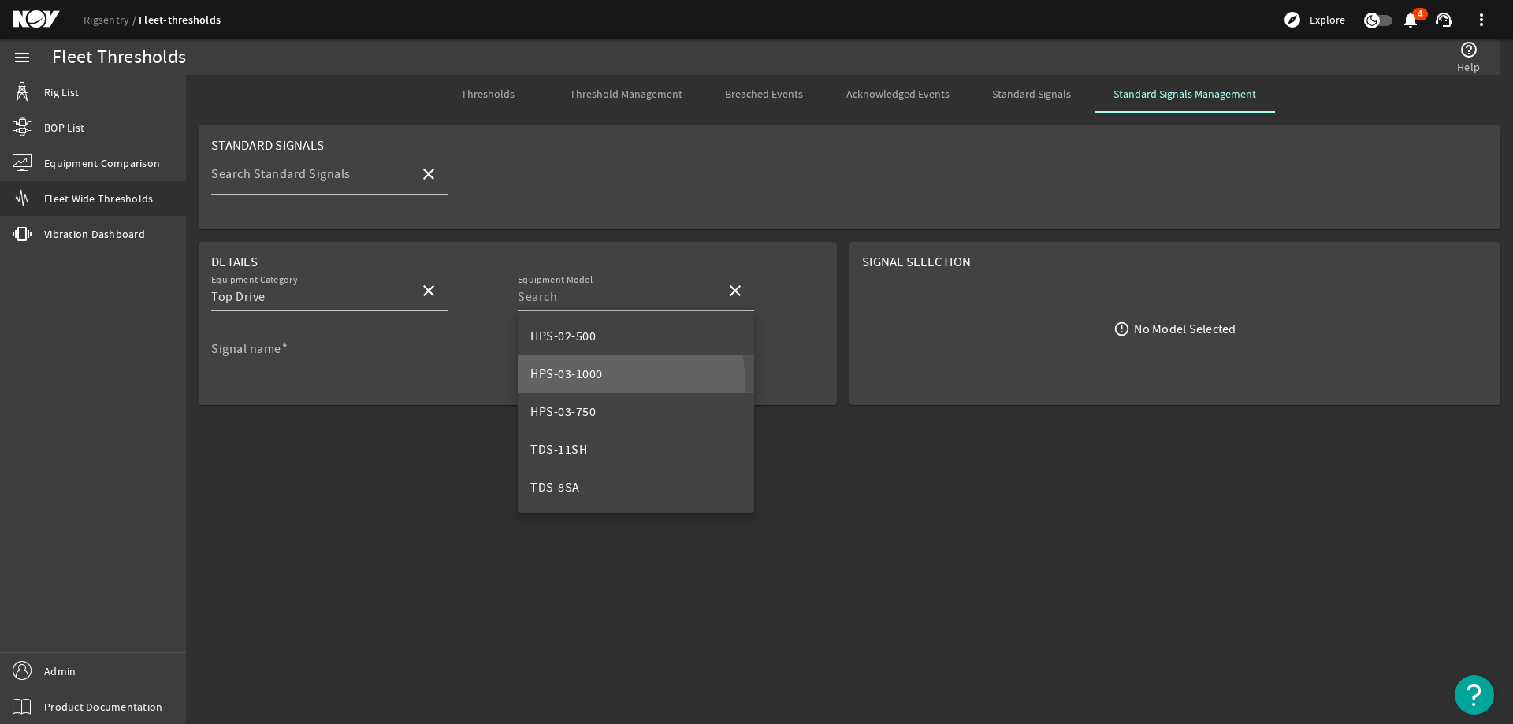
click at [602, 384] on mat-option "HPS-03-1000" at bounding box center [636, 374] width 236 height 38
type input "HPS-03-1000"
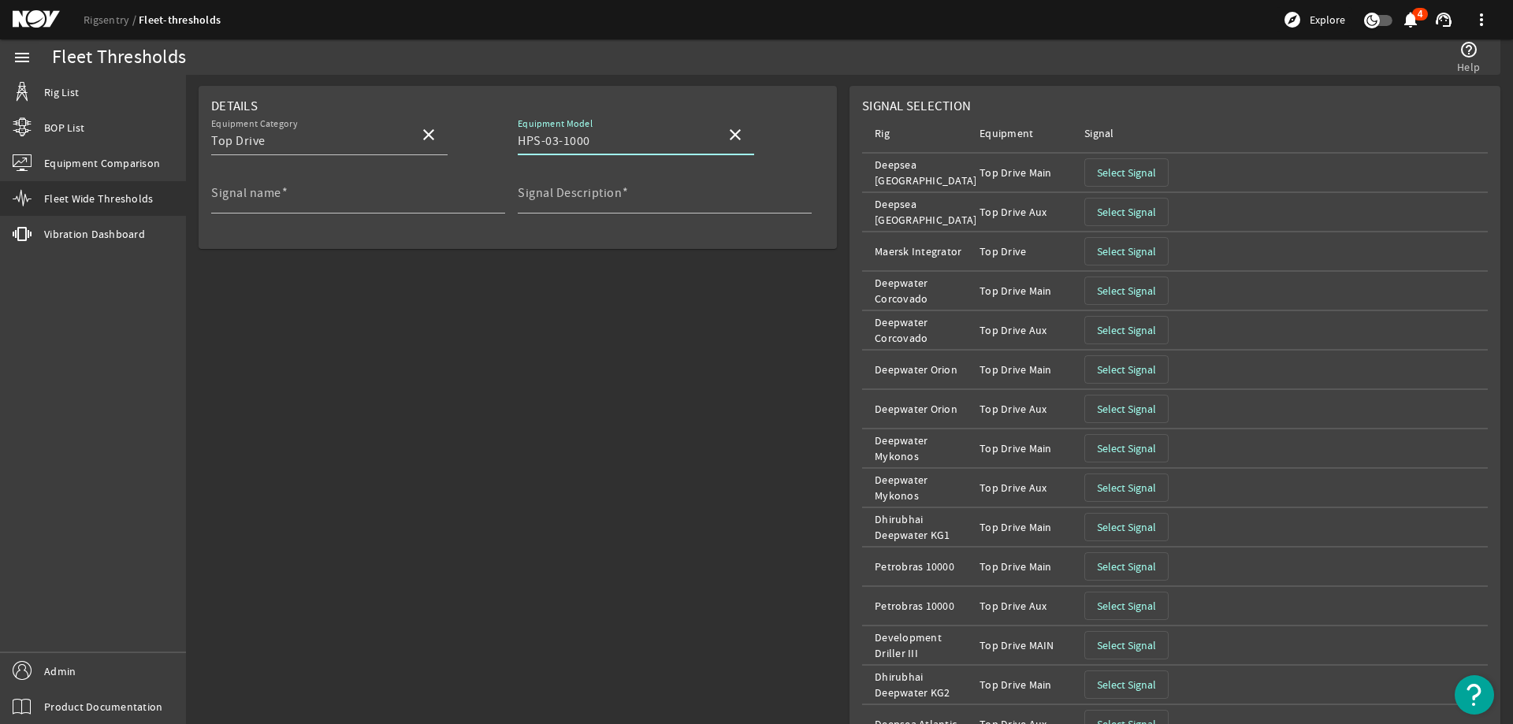
scroll to position [158, 0]
click at [1116, 286] on span "Select Signal" at bounding box center [1126, 289] width 59 height 16
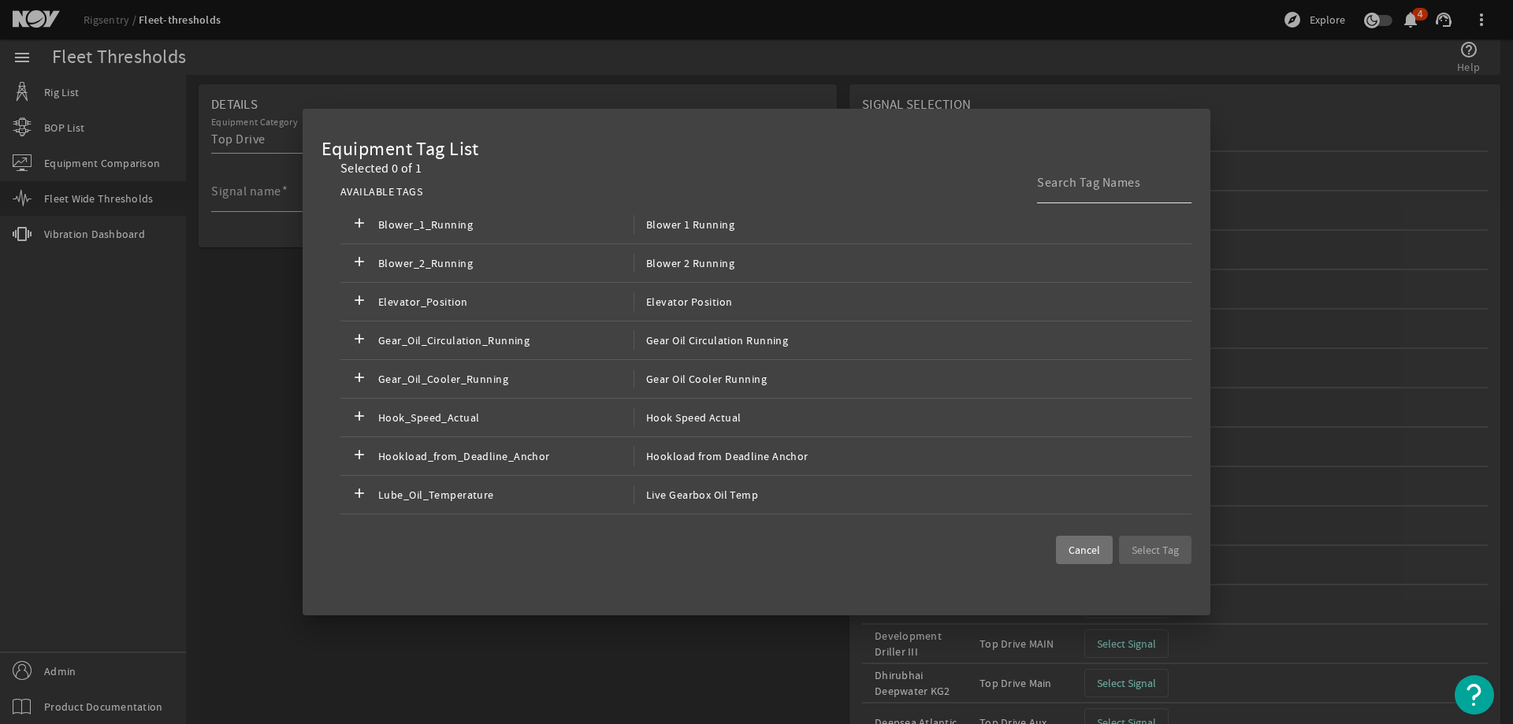
click at [1076, 187] on input at bounding box center [1108, 182] width 142 height 19
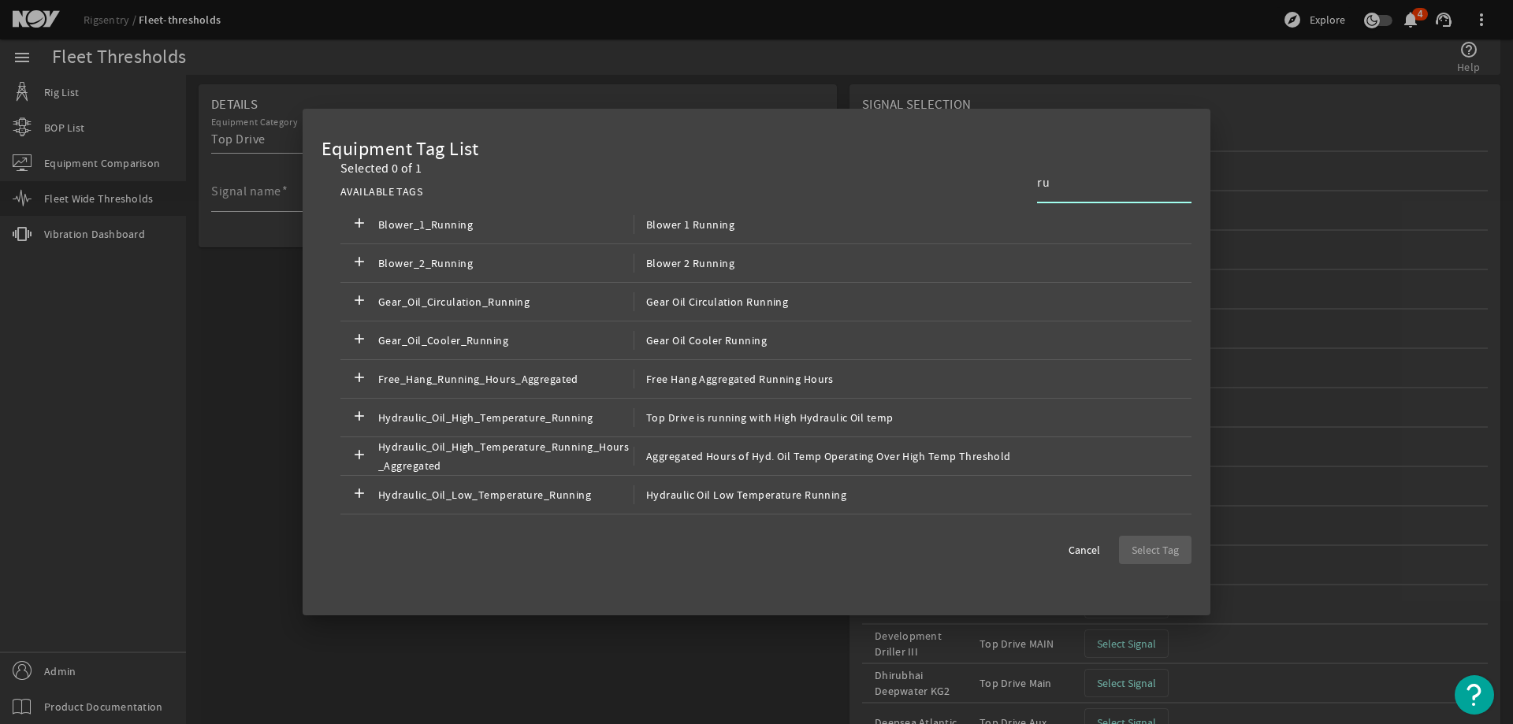
type input "r"
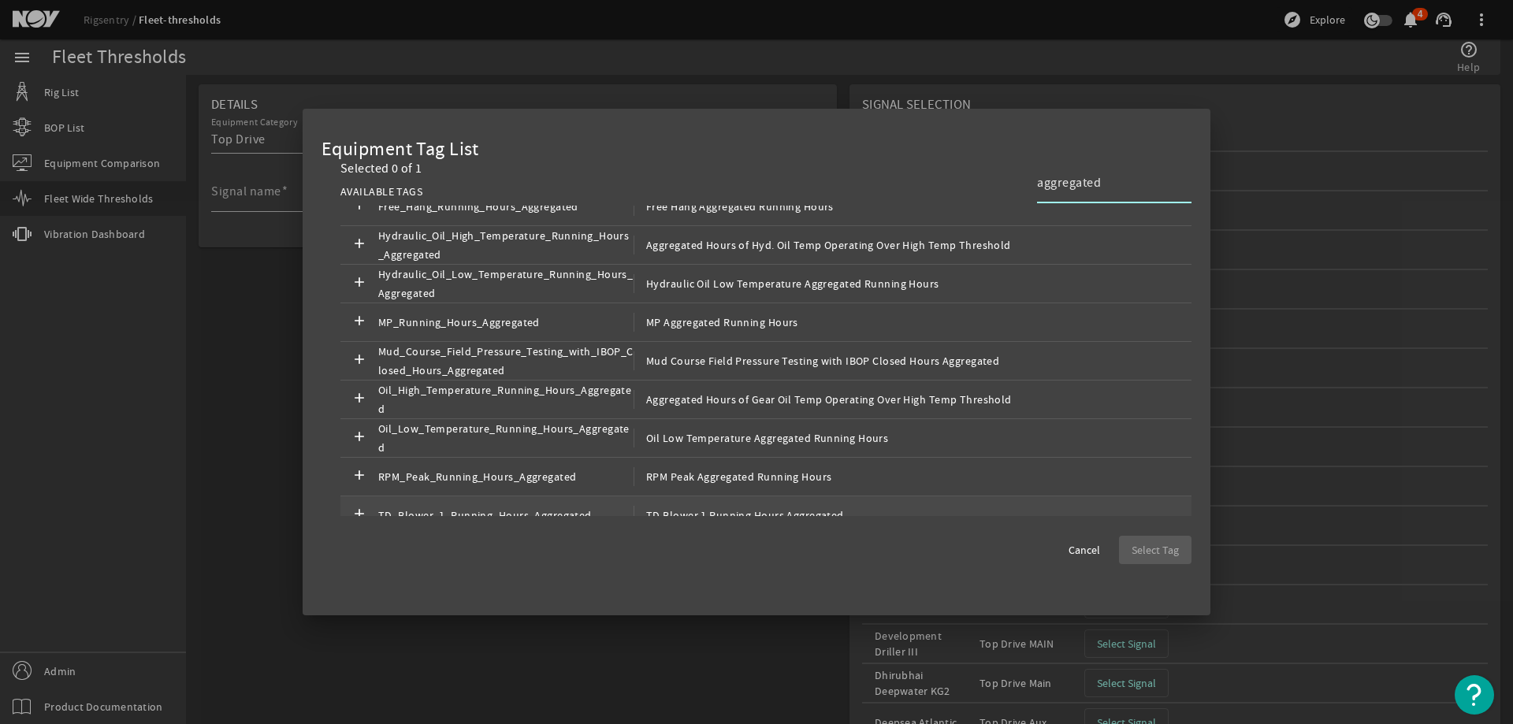
scroll to position [0, 0]
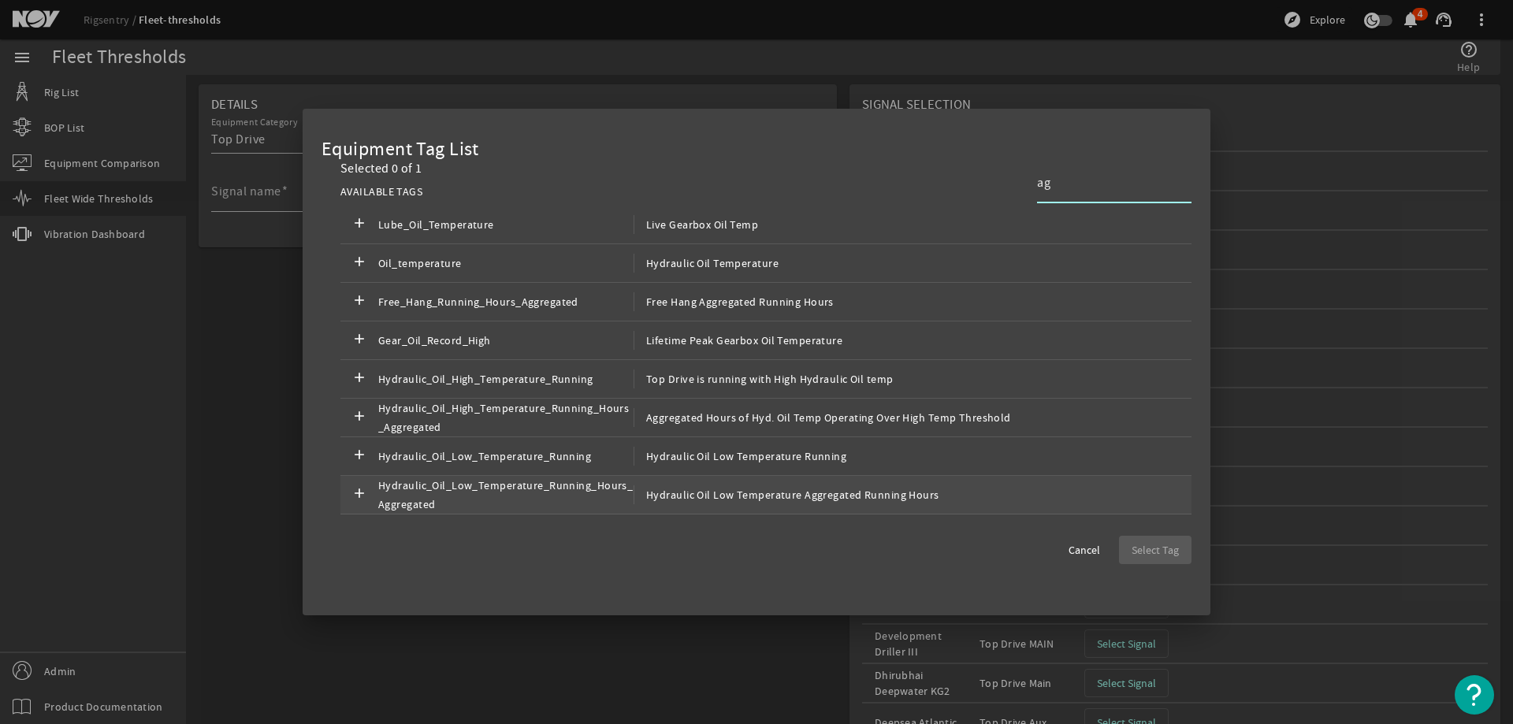
type input "a"
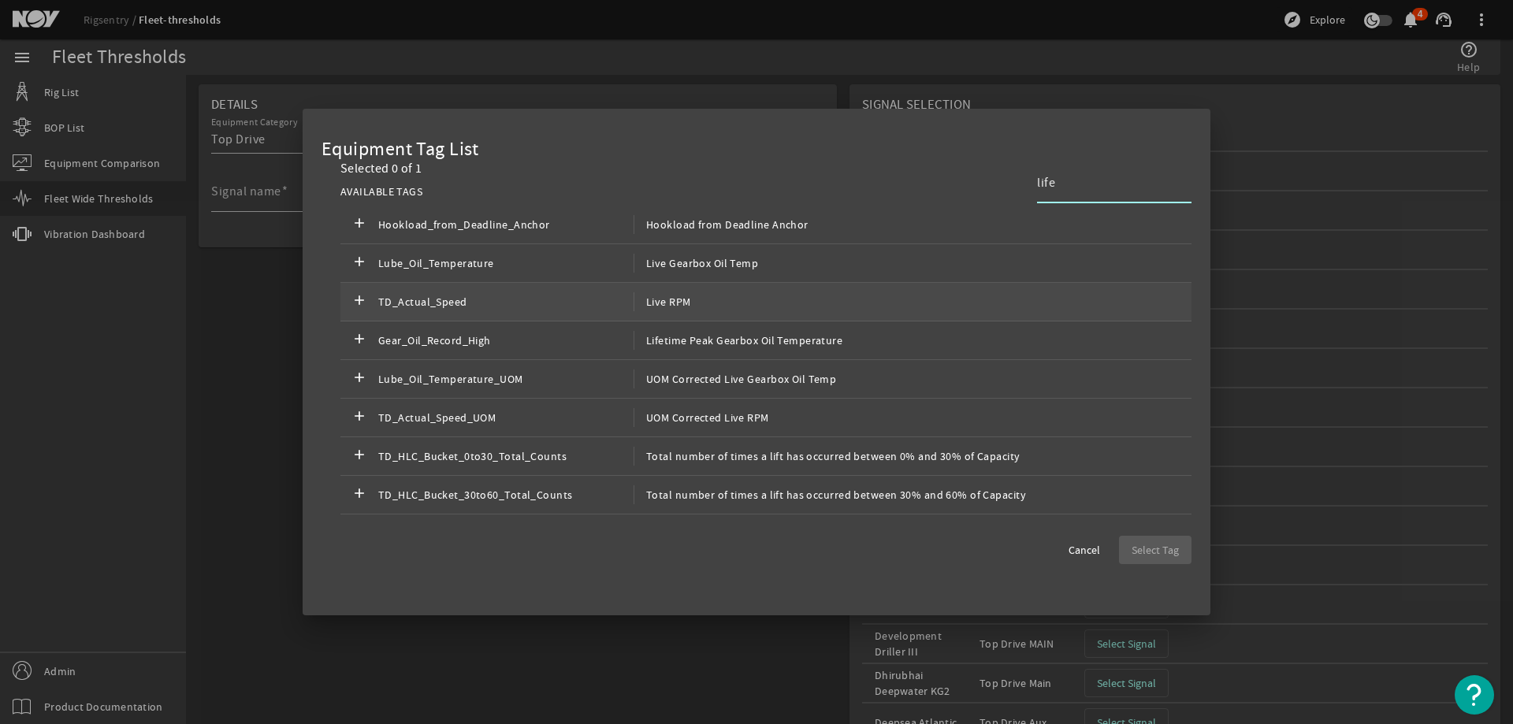
scroll to position [276, 0]
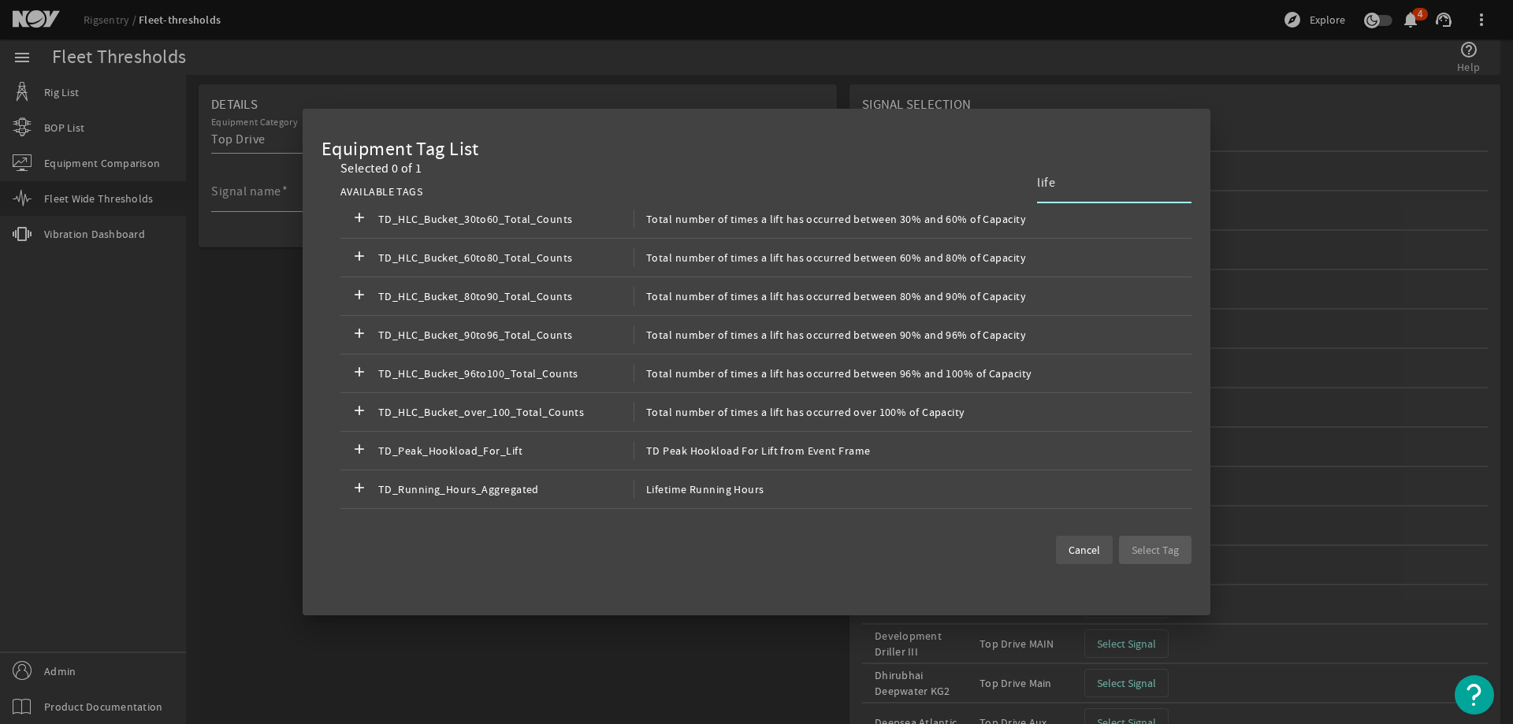
type input "life"
click at [1075, 551] on span "Cancel" at bounding box center [1085, 550] width 32 height 16
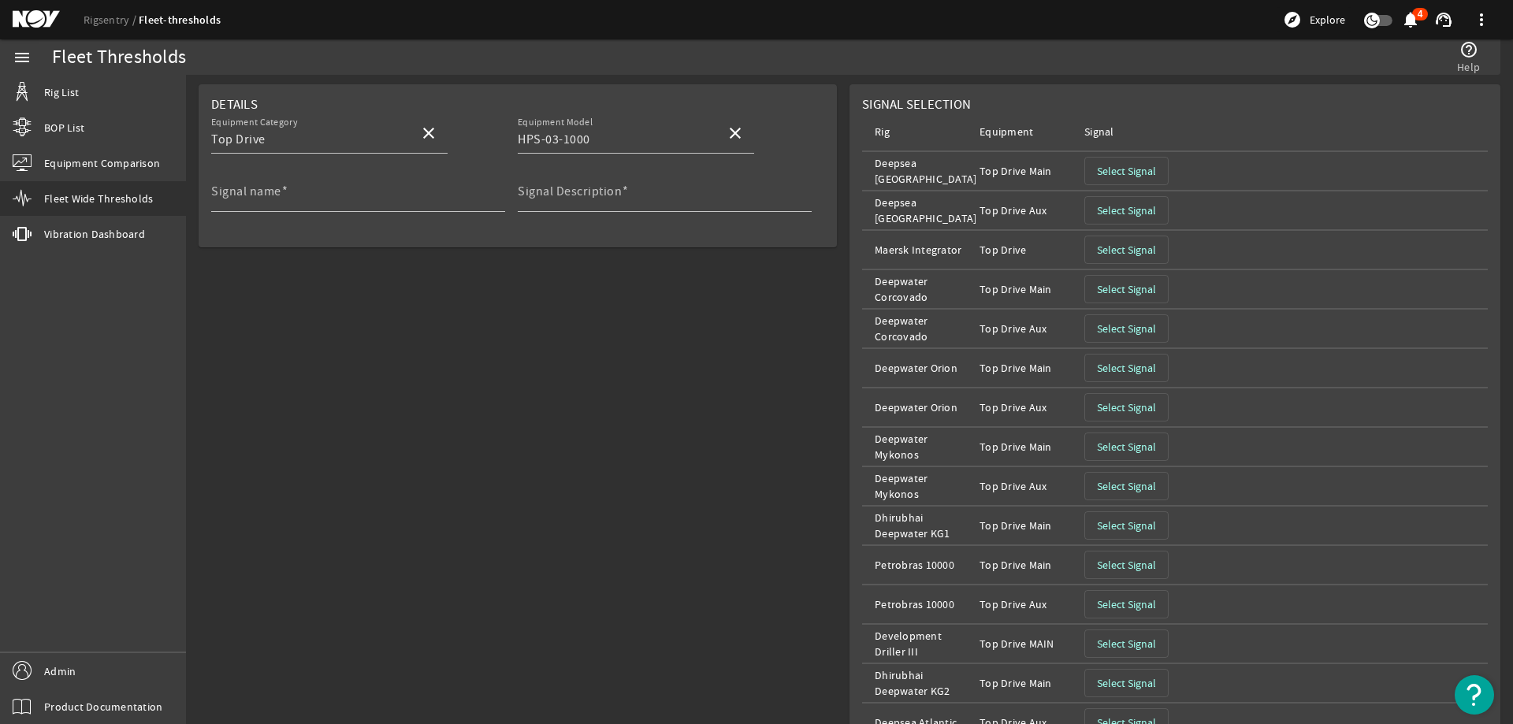
click at [1141, 172] on span "Select Signal" at bounding box center [1126, 171] width 59 height 16
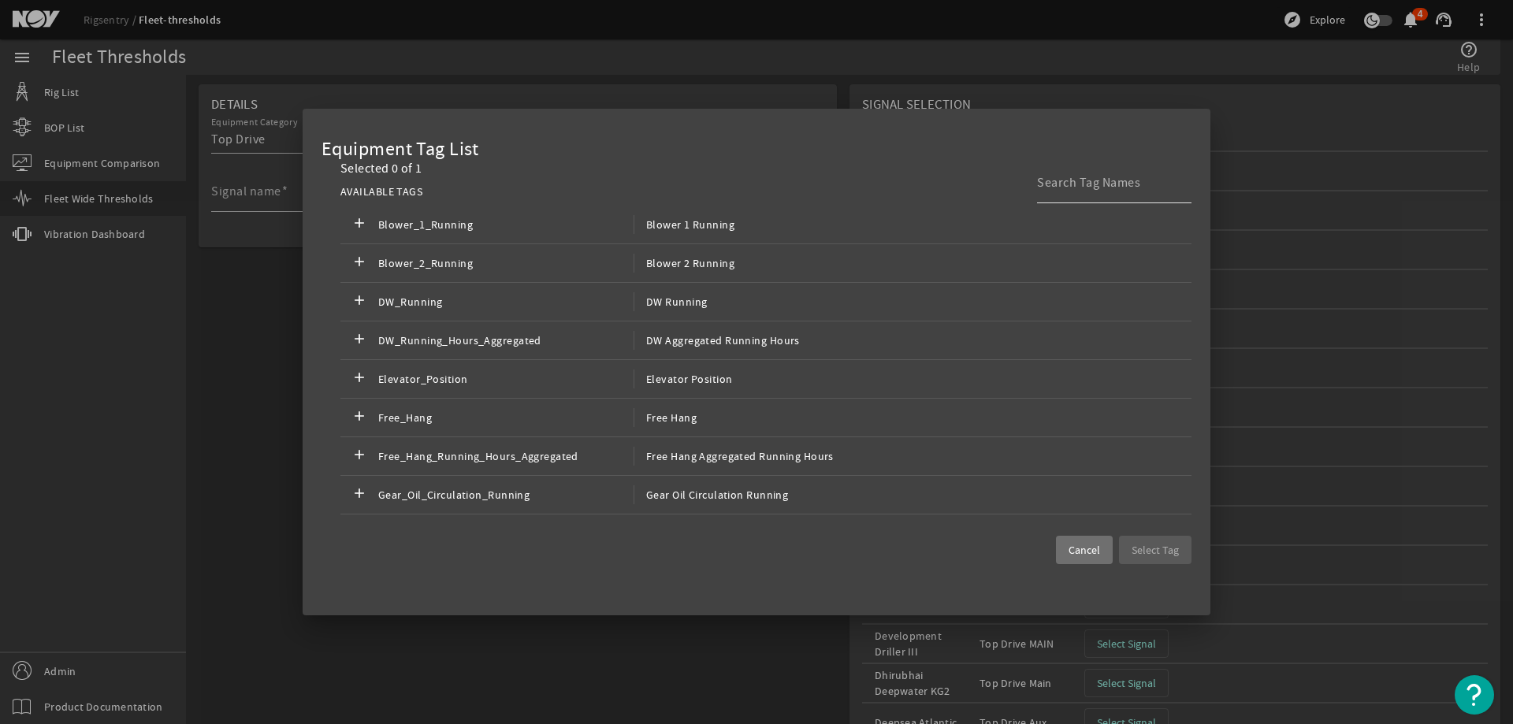
click at [1084, 181] on input at bounding box center [1108, 182] width 142 height 19
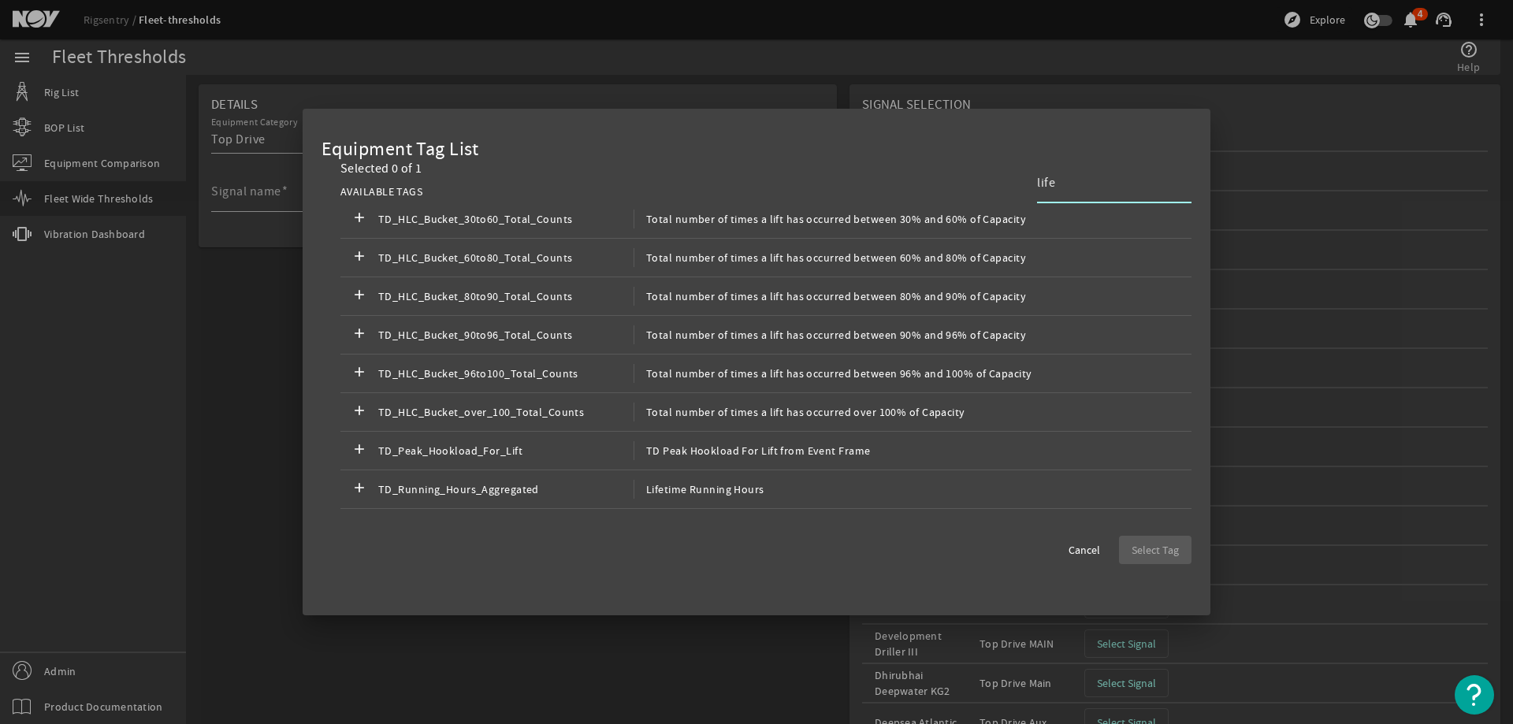
type input "life"
click at [669, 673] on div at bounding box center [756, 362] width 1513 height 724
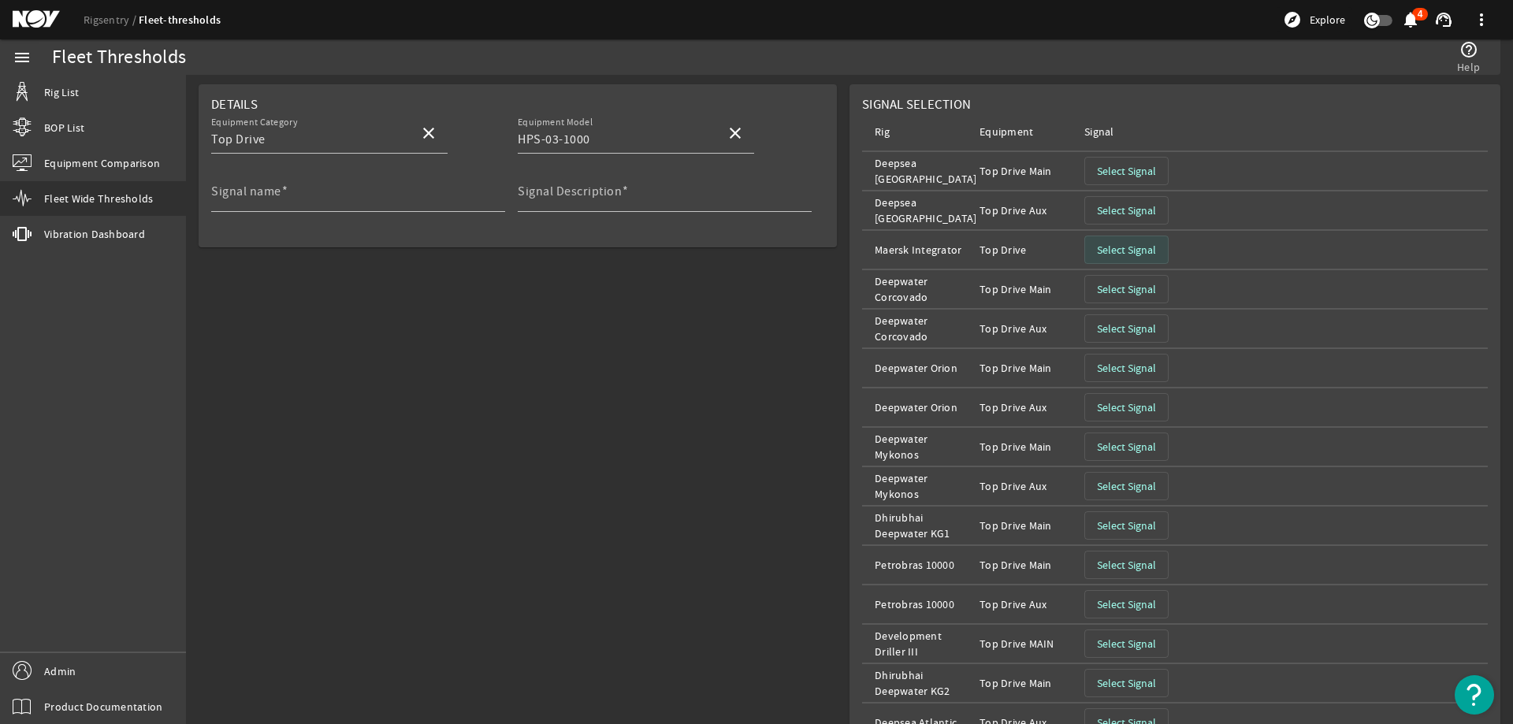
click at [1136, 242] on span "Select Signal" at bounding box center [1126, 250] width 59 height 16
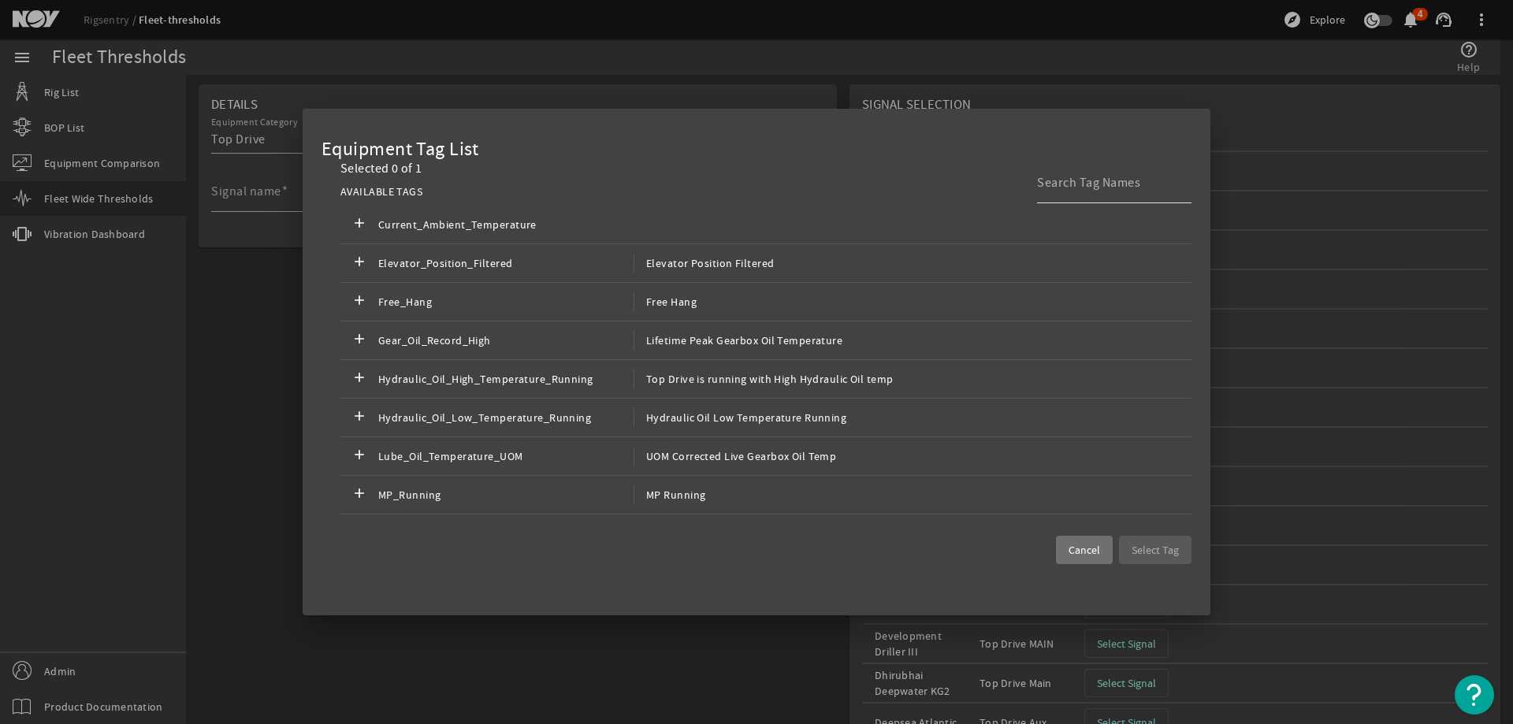
click at [1080, 183] on input at bounding box center [1108, 182] width 142 height 19
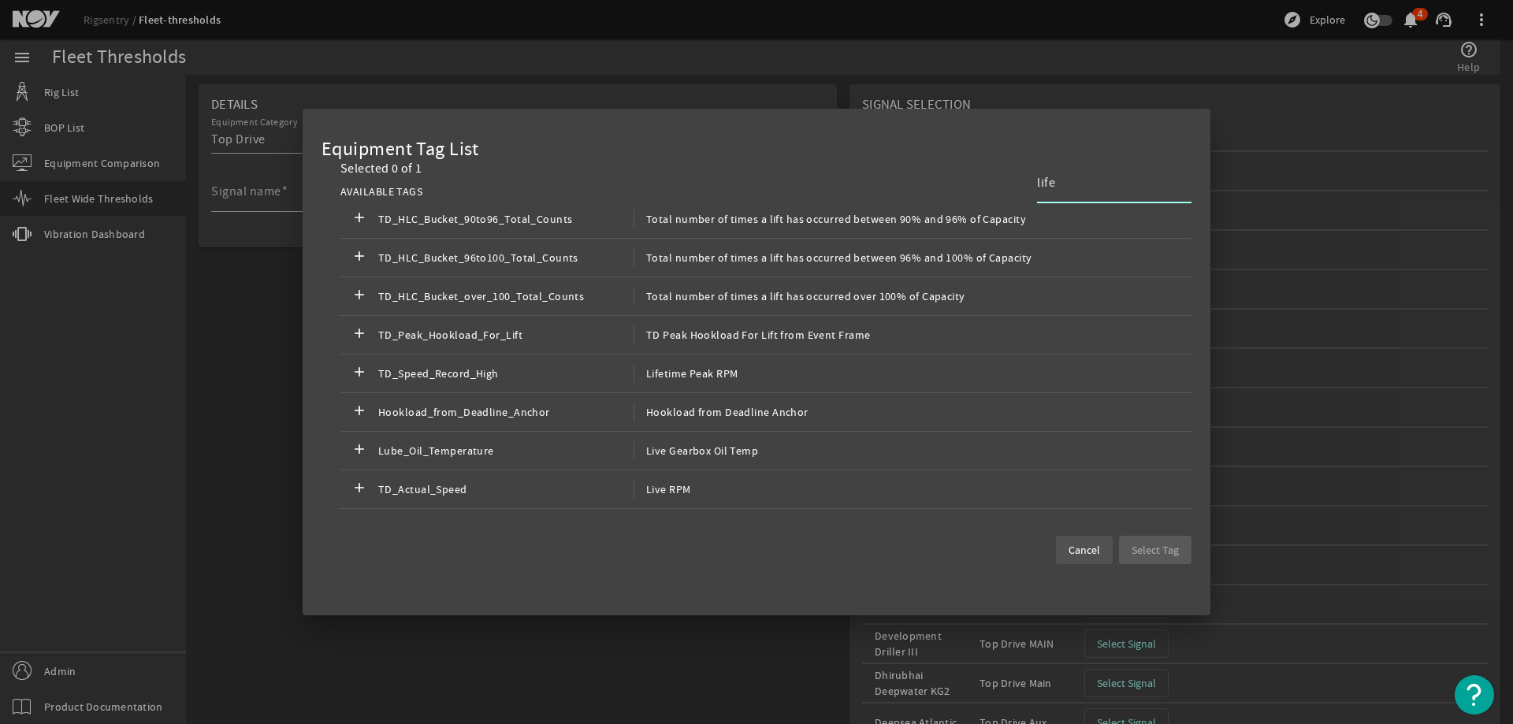
type input "life"
click at [1094, 544] on span "Cancel" at bounding box center [1085, 550] width 32 height 16
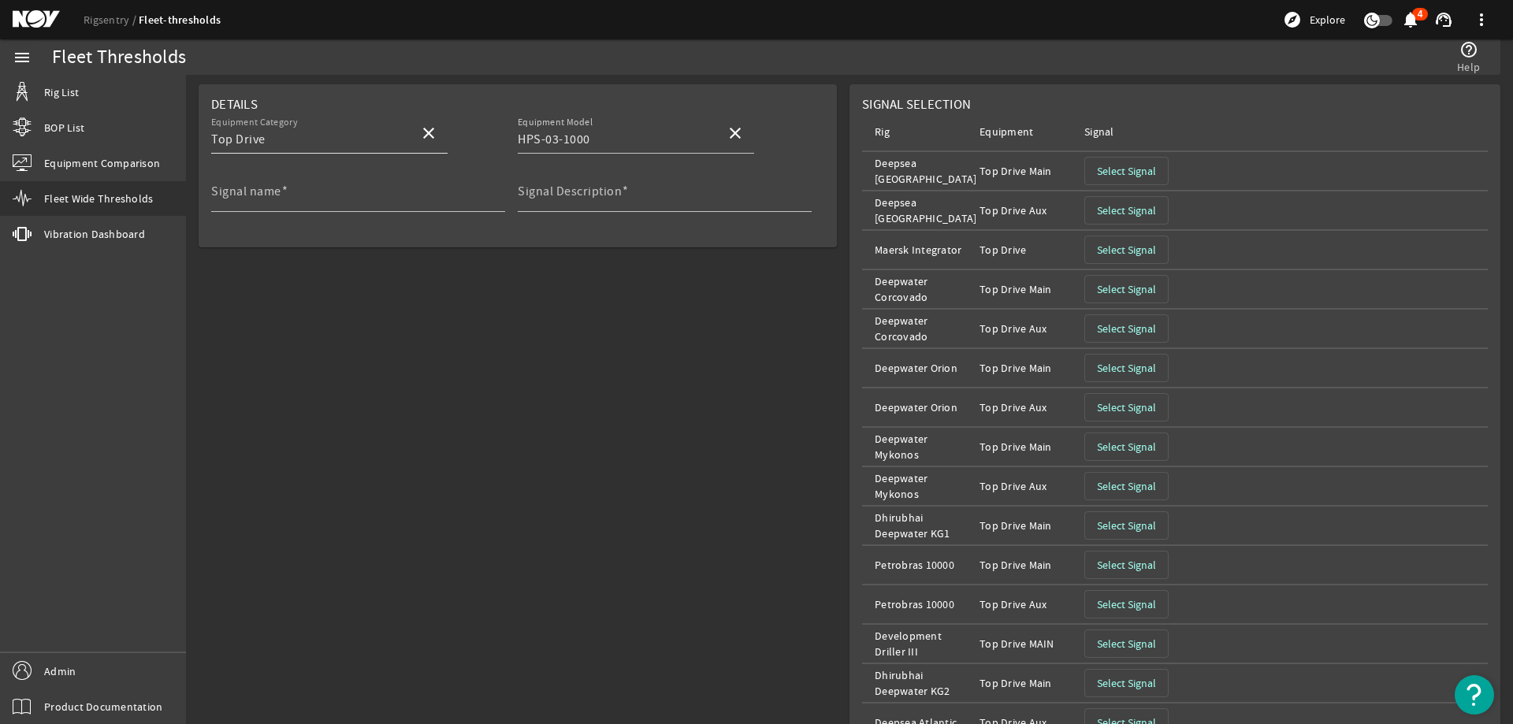
scroll to position [0, 0]
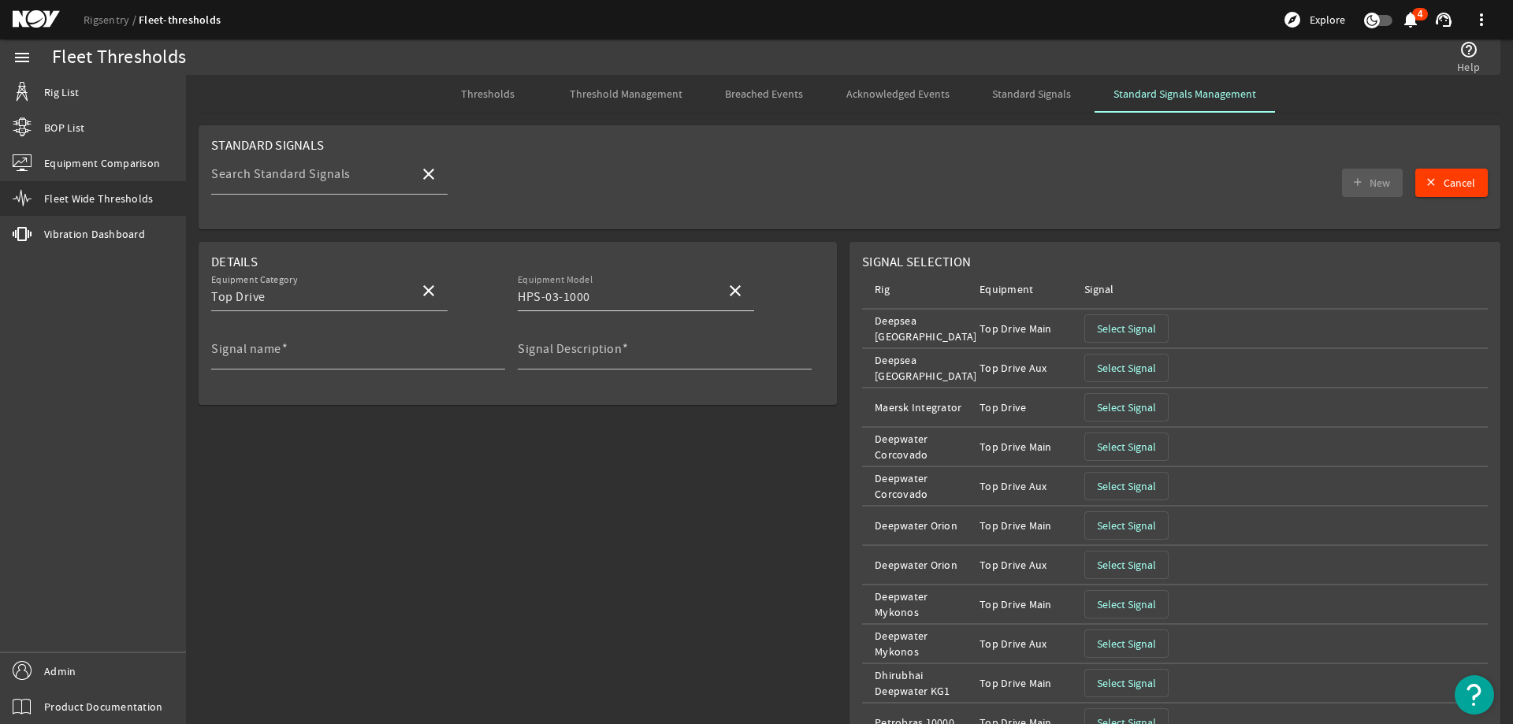
click at [650, 294] on input "HPS-03-1000" at bounding box center [615, 297] width 195 height 19
click at [604, 409] on rigsentry-mat-card "Details Equipment Category Top Drive close Equipment Model HPS-03-1000 close Si…" at bounding box center [518, 603] width 664 height 723
click at [729, 291] on mat-icon "close" at bounding box center [735, 290] width 19 height 19
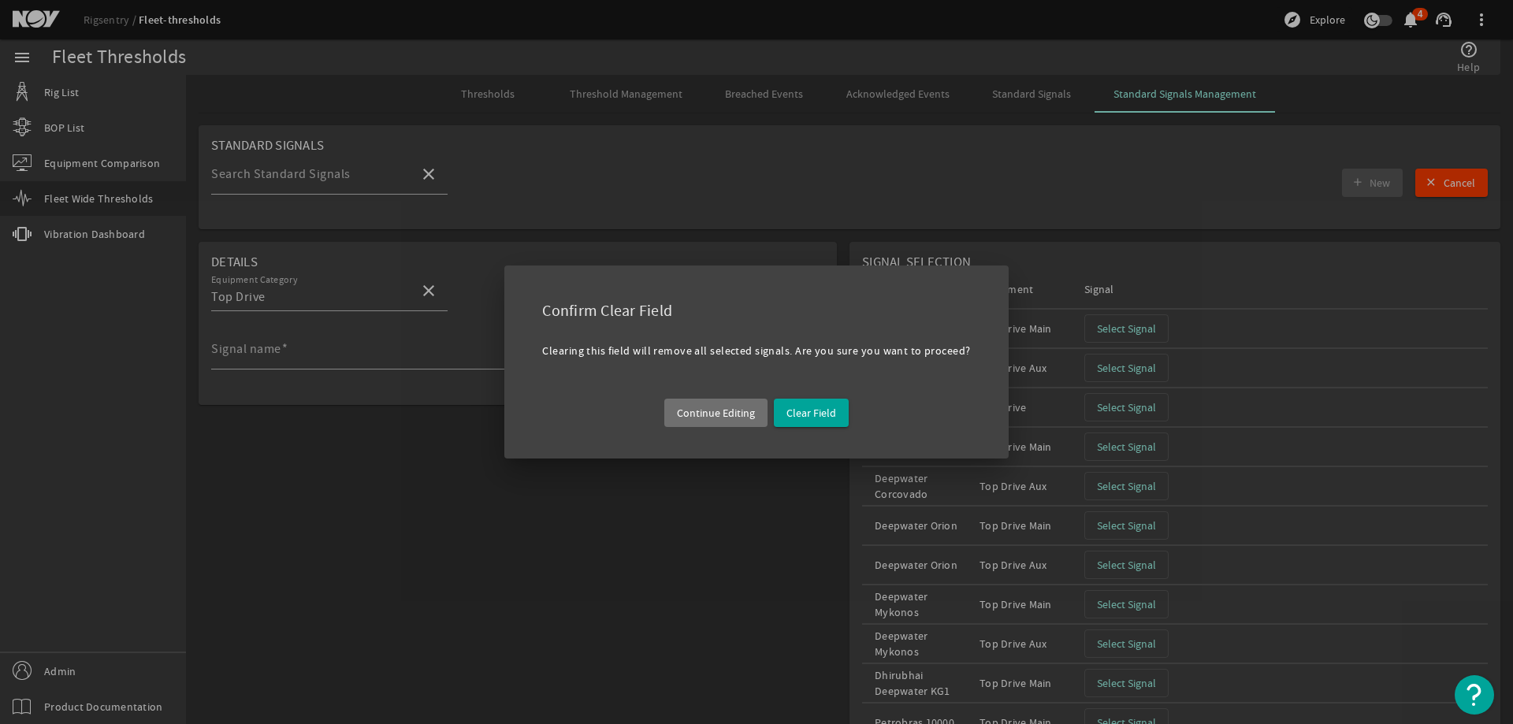
click at [749, 448] on div "Confirm Clear Field Clearing this field will remove all selected signals. Are y…" at bounding box center [756, 362] width 504 height 193
click at [787, 407] on span "Clear Field" at bounding box center [811, 413] width 50 height 16
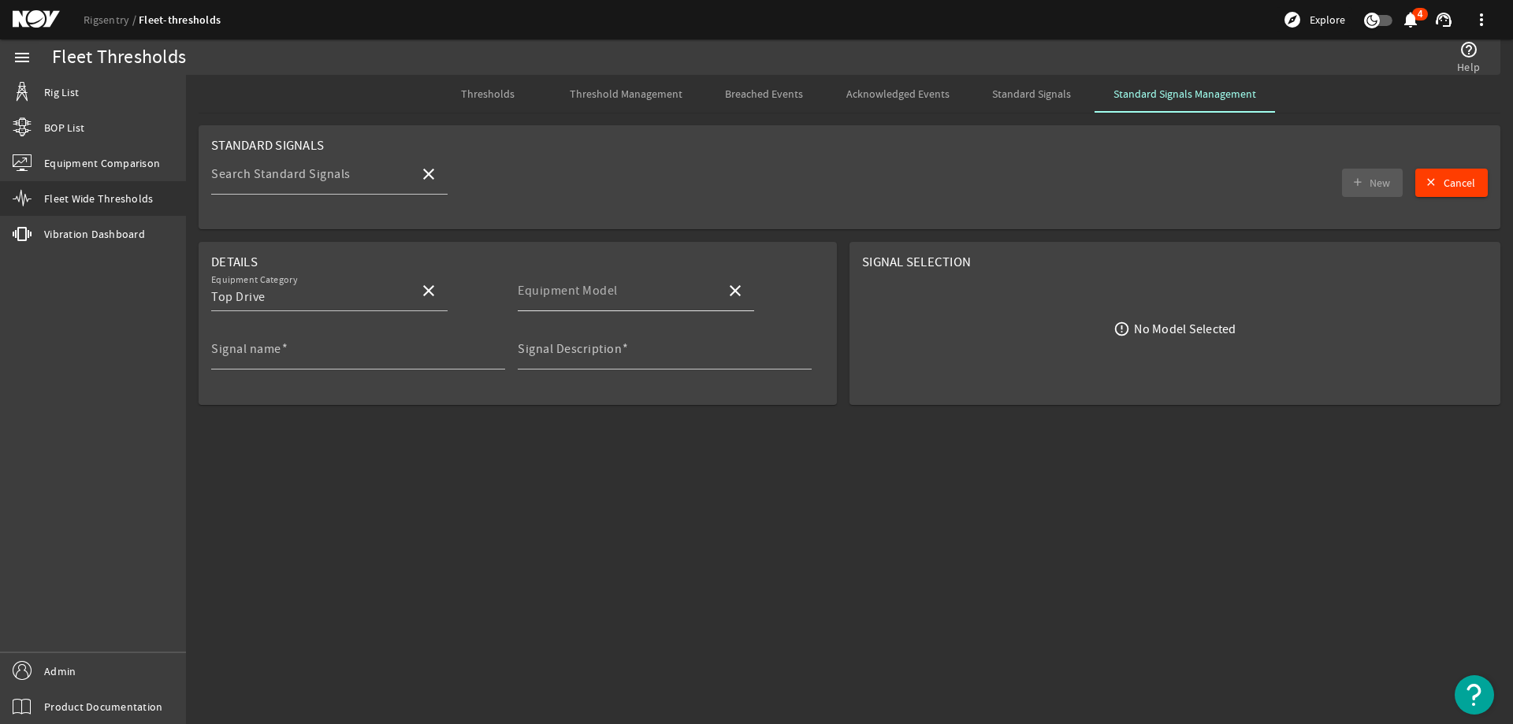
click at [594, 290] on mat-label "Equipment Model" at bounding box center [568, 291] width 100 height 16
click at [594, 290] on input "Equipment Model" at bounding box center [615, 297] width 195 height 19
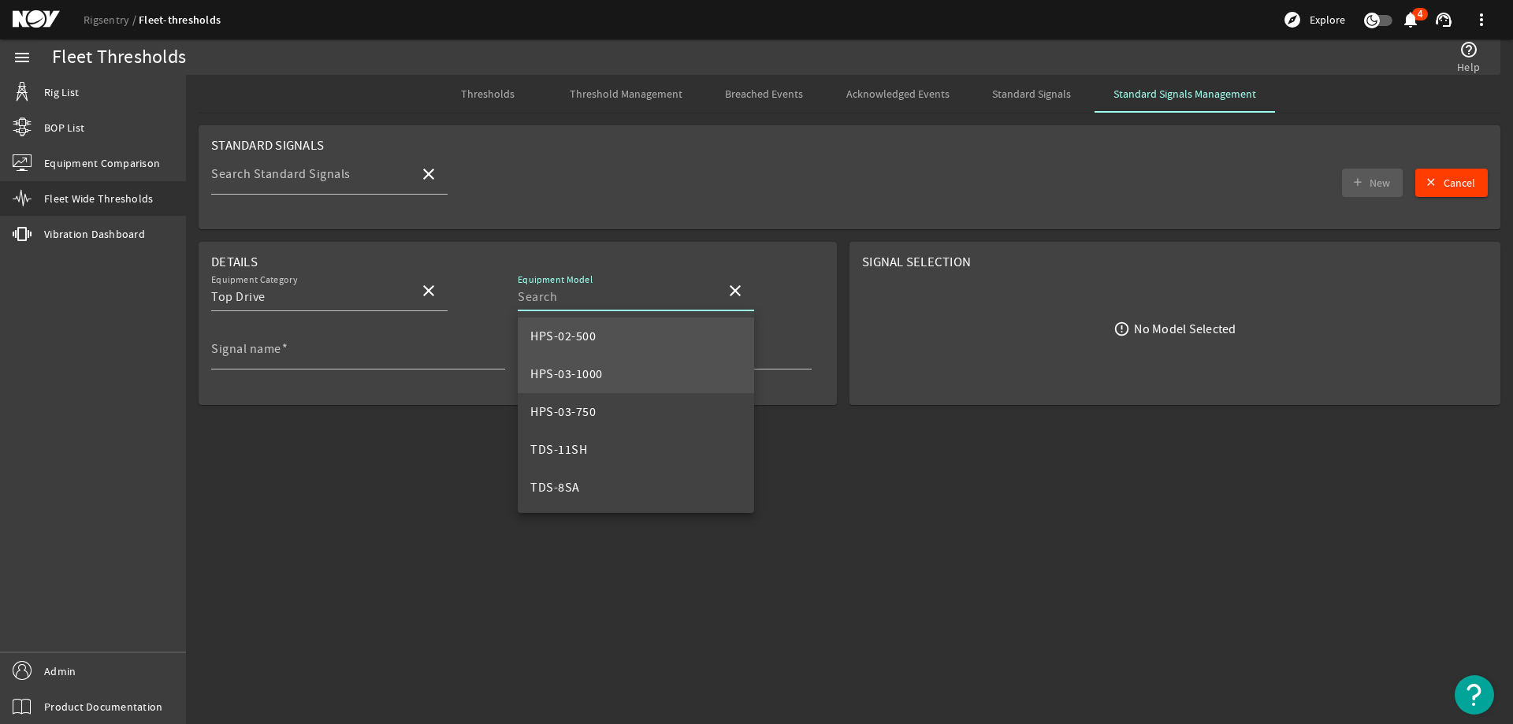
click at [599, 339] on mat-option "HPS-02-500" at bounding box center [636, 337] width 236 height 38
type input "HPS-02-500"
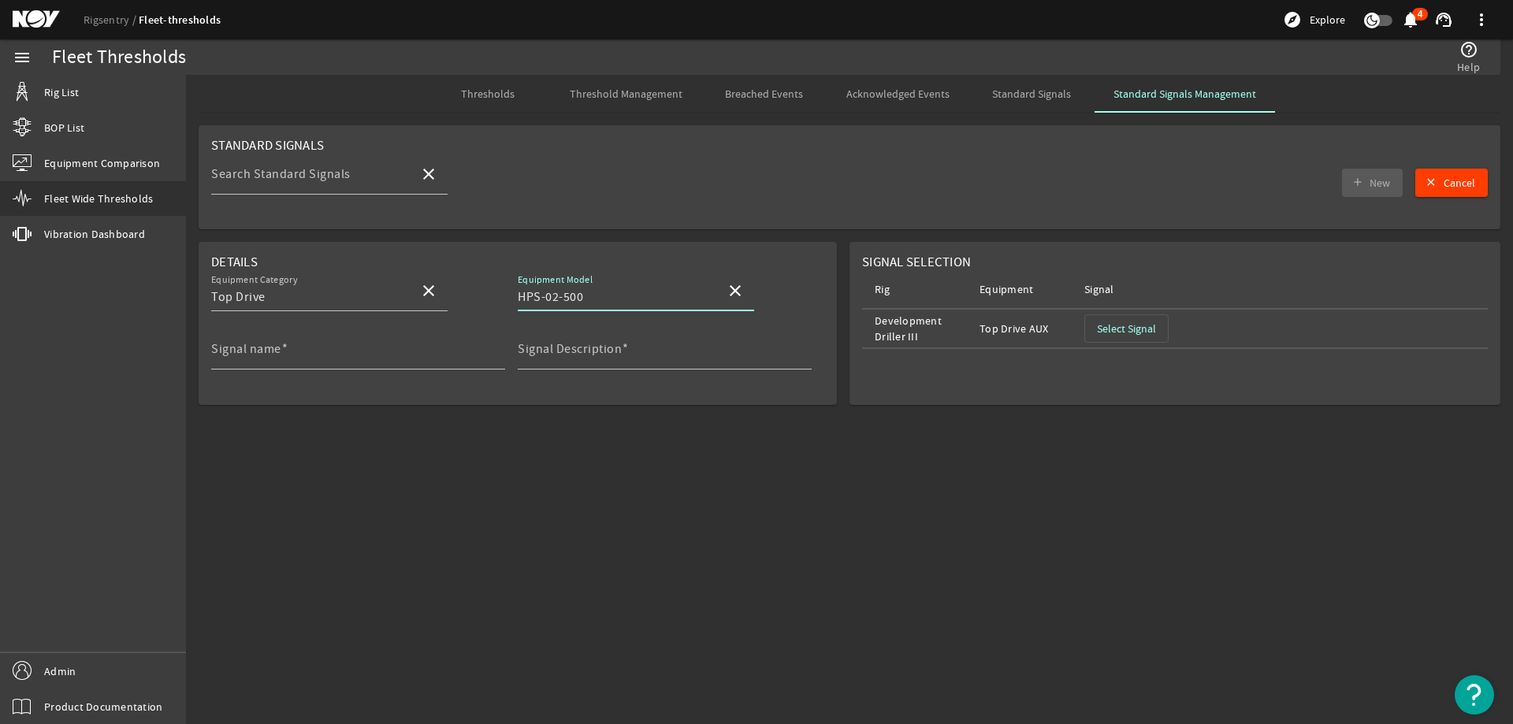
click at [685, 293] on input "HPS-02-500" at bounding box center [615, 297] width 195 height 19
click at [727, 290] on mat-icon "close" at bounding box center [735, 290] width 19 height 19
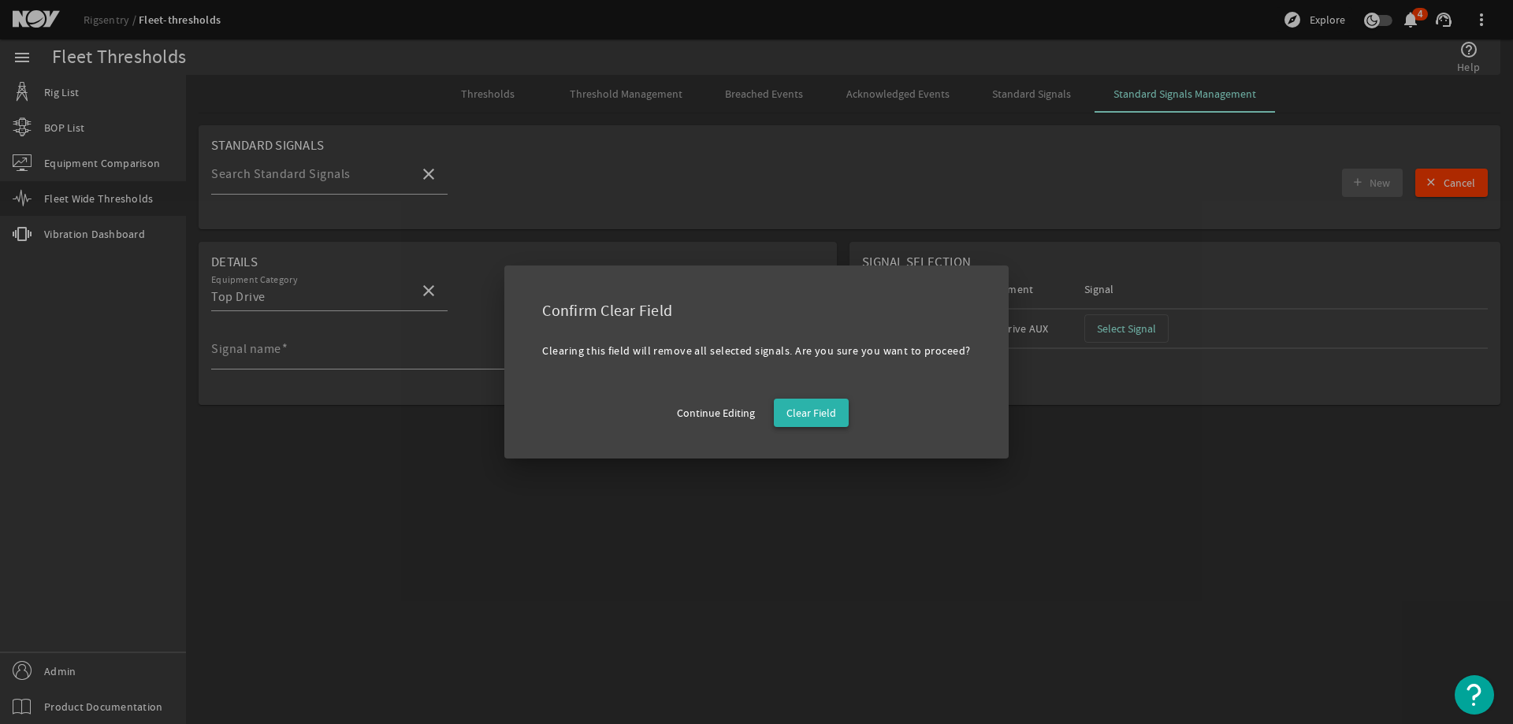
click at [803, 405] on span "Clear Field" at bounding box center [811, 413] width 50 height 16
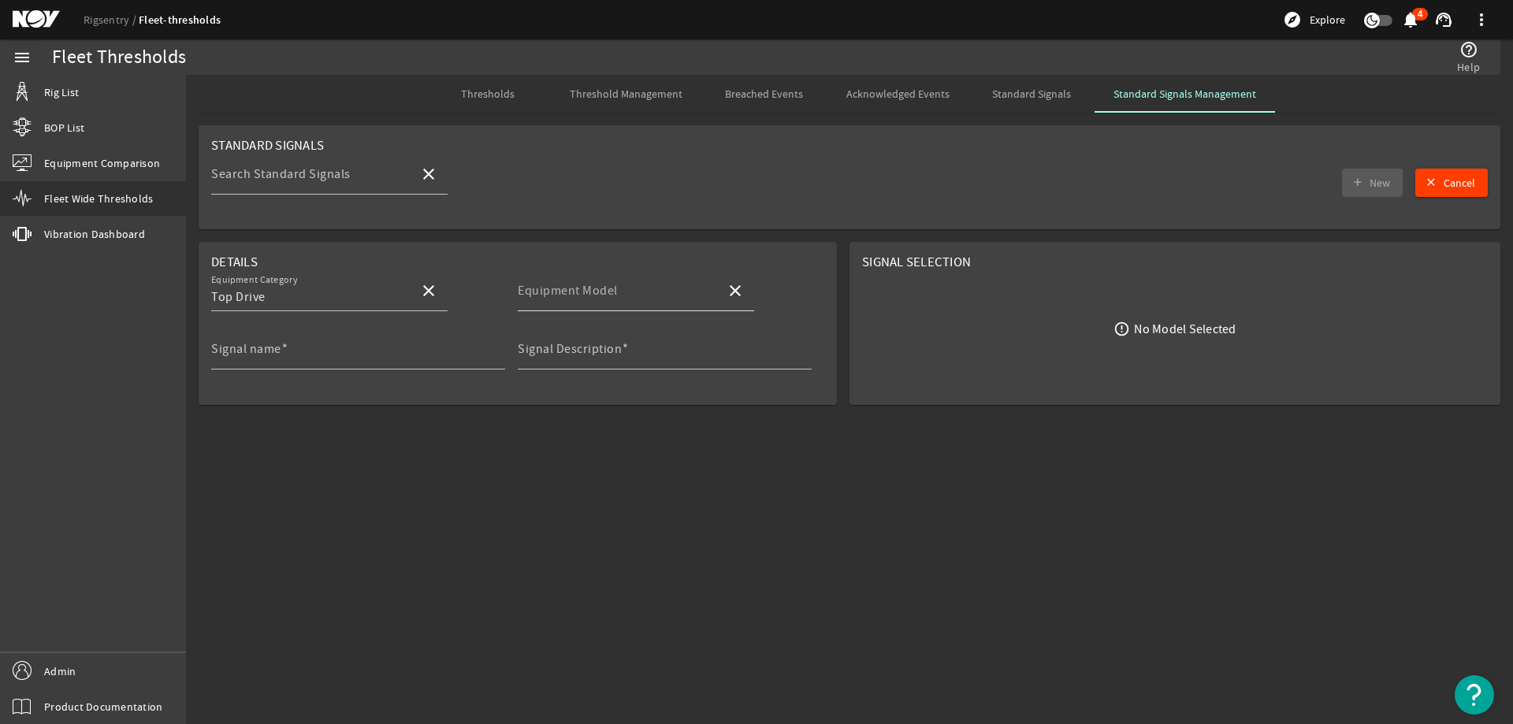
click at [622, 308] on div "Equipment Model" at bounding box center [615, 290] width 195 height 41
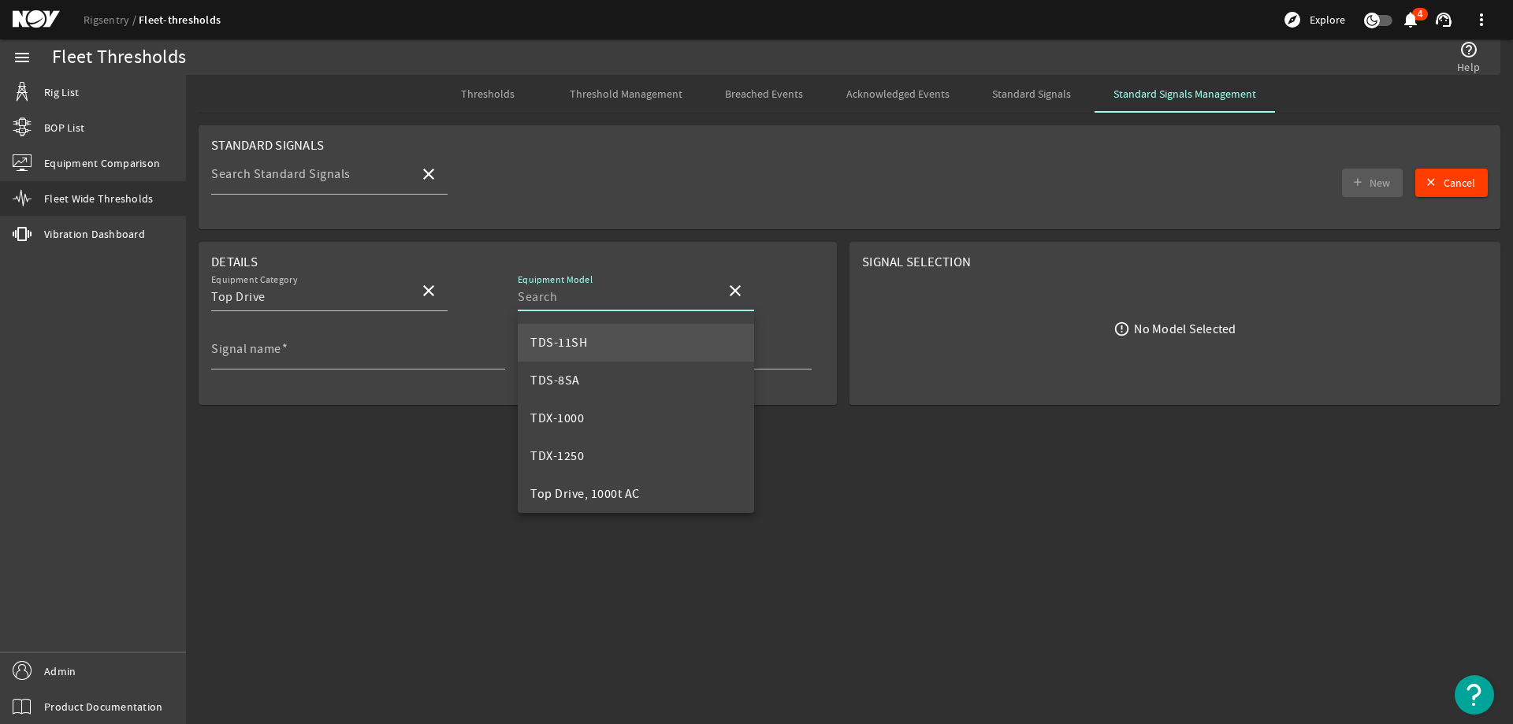
scroll to position [72, 0]
click at [614, 375] on mat-option "TDS-11SH" at bounding box center [636, 378] width 236 height 38
type input "TDS-11SH"
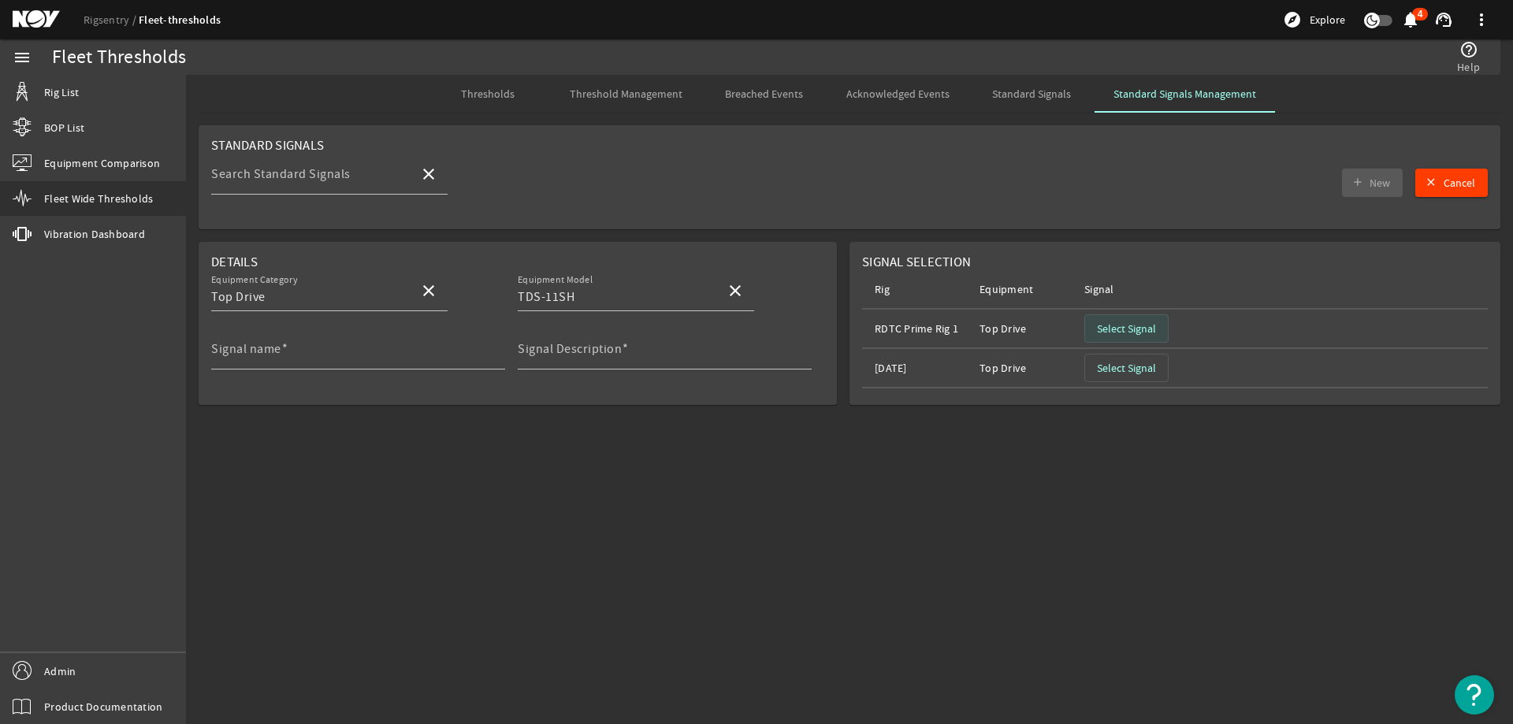
click at [1146, 325] on span "Select Signal" at bounding box center [1126, 329] width 59 height 16
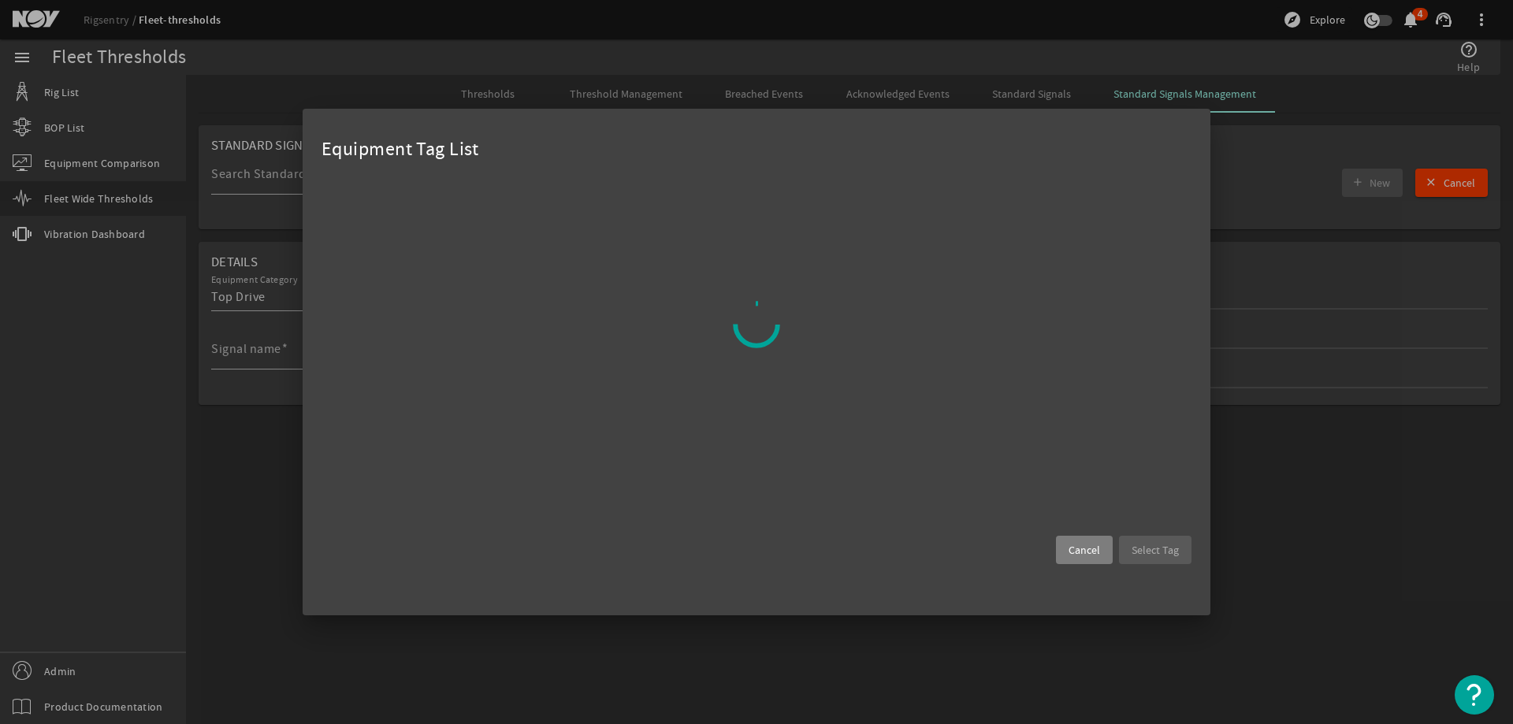
click at [1089, 554] on span "Cancel" at bounding box center [1085, 550] width 32 height 16
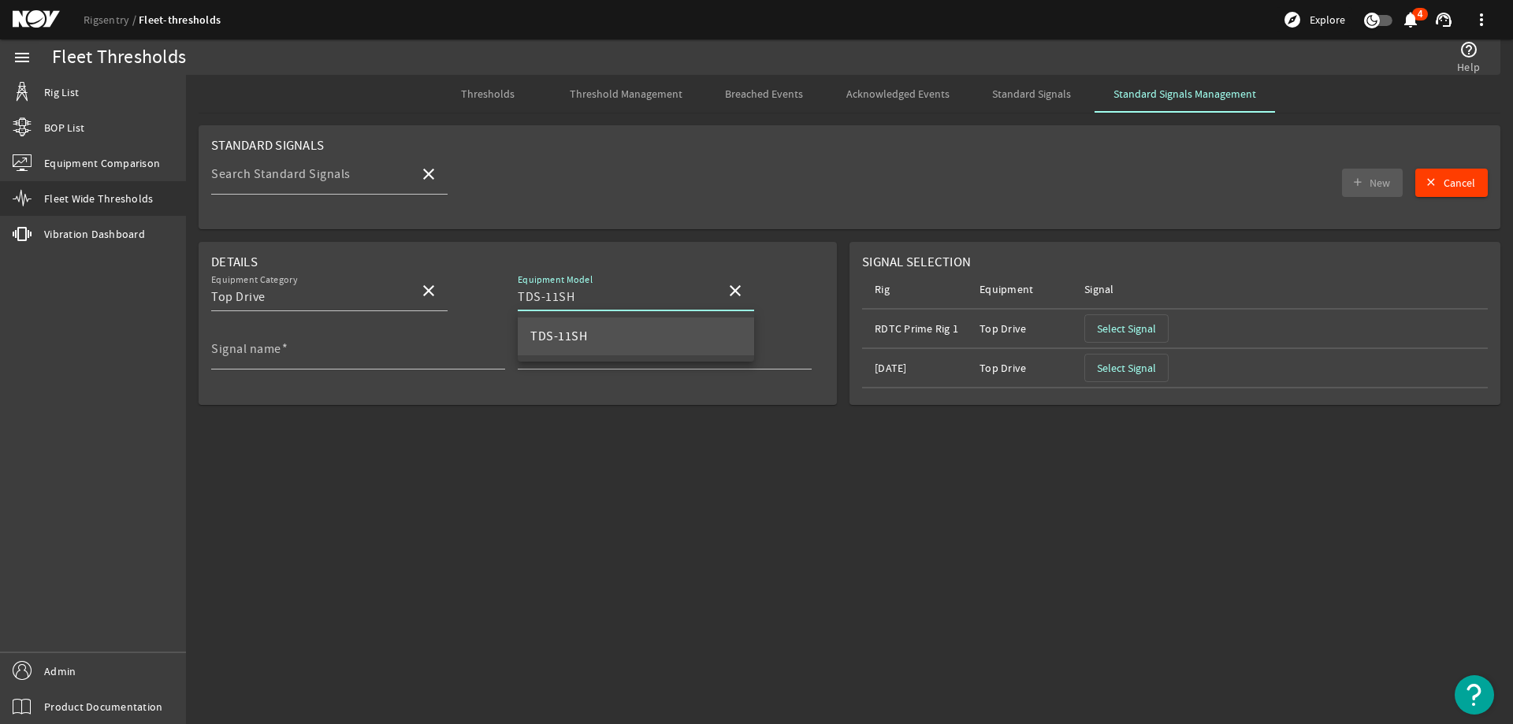
click at [691, 292] on input "TDS-11SH" at bounding box center [615, 297] width 195 height 19
click at [739, 293] on mat-icon "close" at bounding box center [735, 290] width 19 height 19
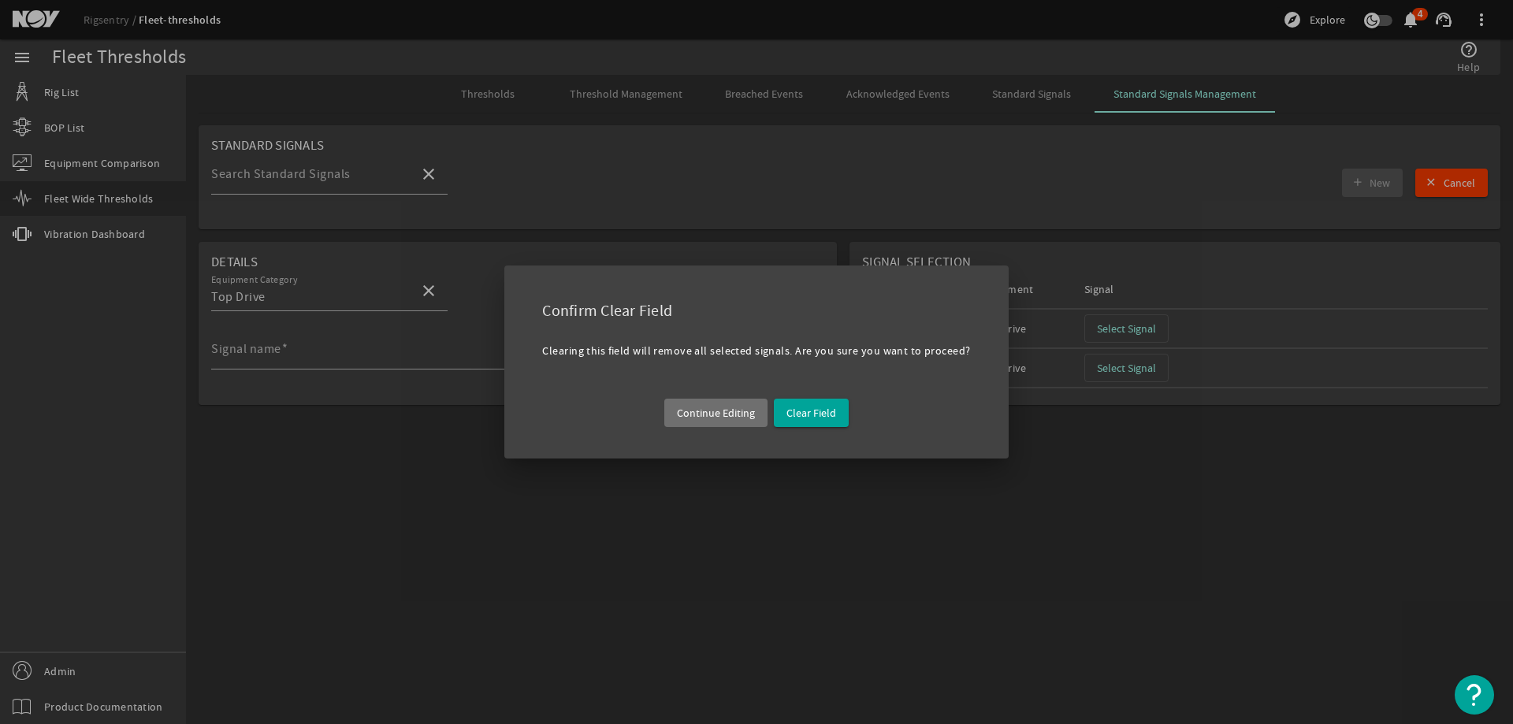
click at [772, 408] on div "Continue Editing Clear Field" at bounding box center [756, 412] width 466 height 54
click at [815, 412] on span "Clear Field" at bounding box center [811, 413] width 50 height 16
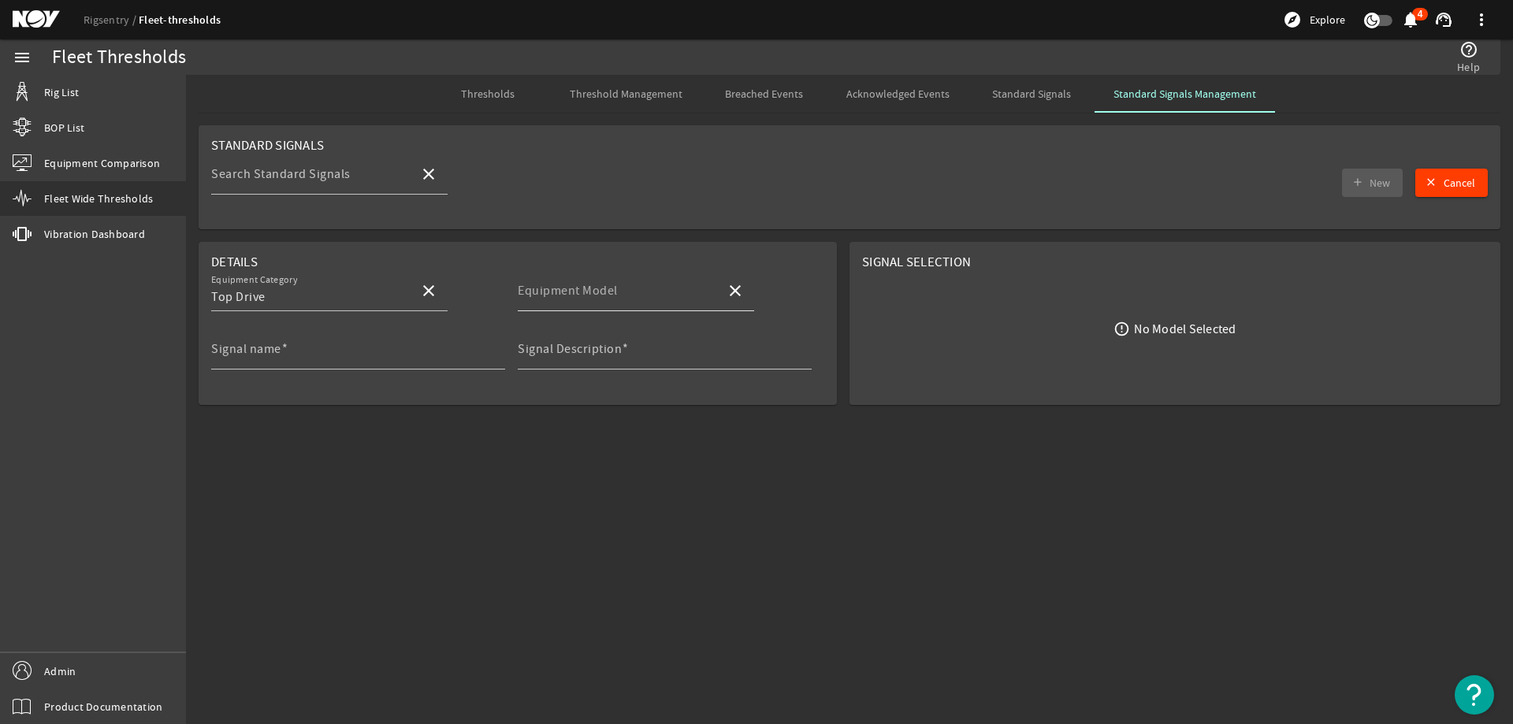
click at [660, 303] on input "Equipment Model" at bounding box center [615, 297] width 195 height 19
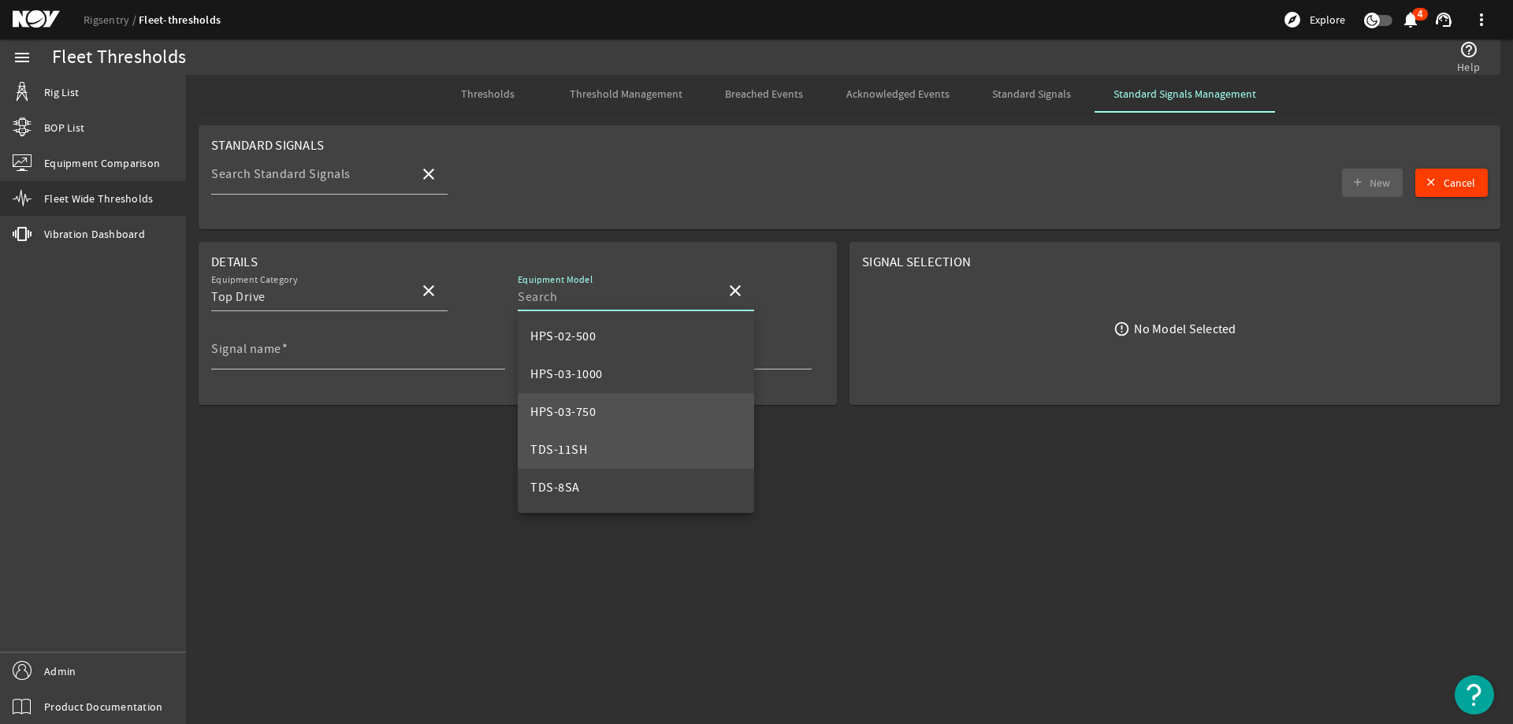
click at [660, 408] on mat-option "HPS-03-750" at bounding box center [636, 412] width 236 height 38
type input "HPS-03-750"
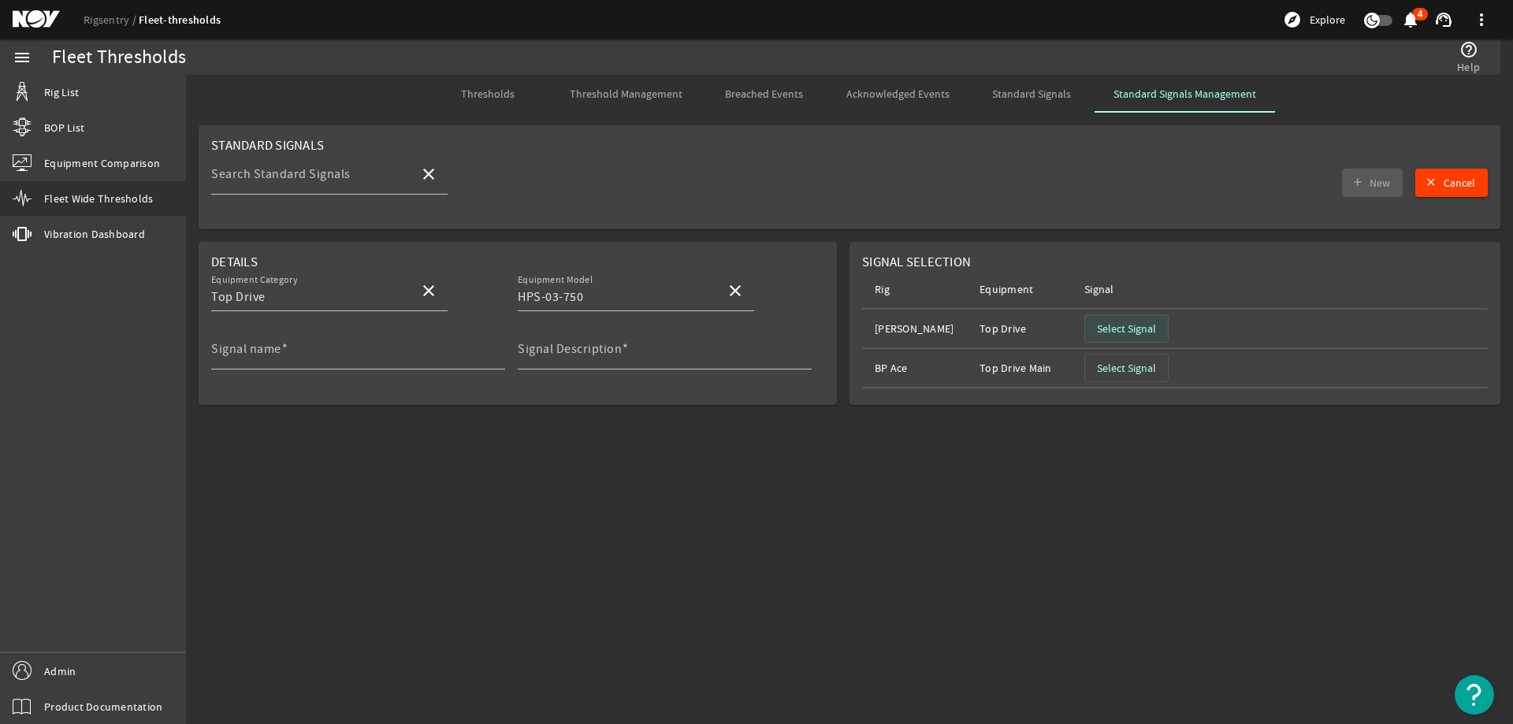
click at [1138, 322] on span "Select Signal" at bounding box center [1126, 329] width 59 height 16
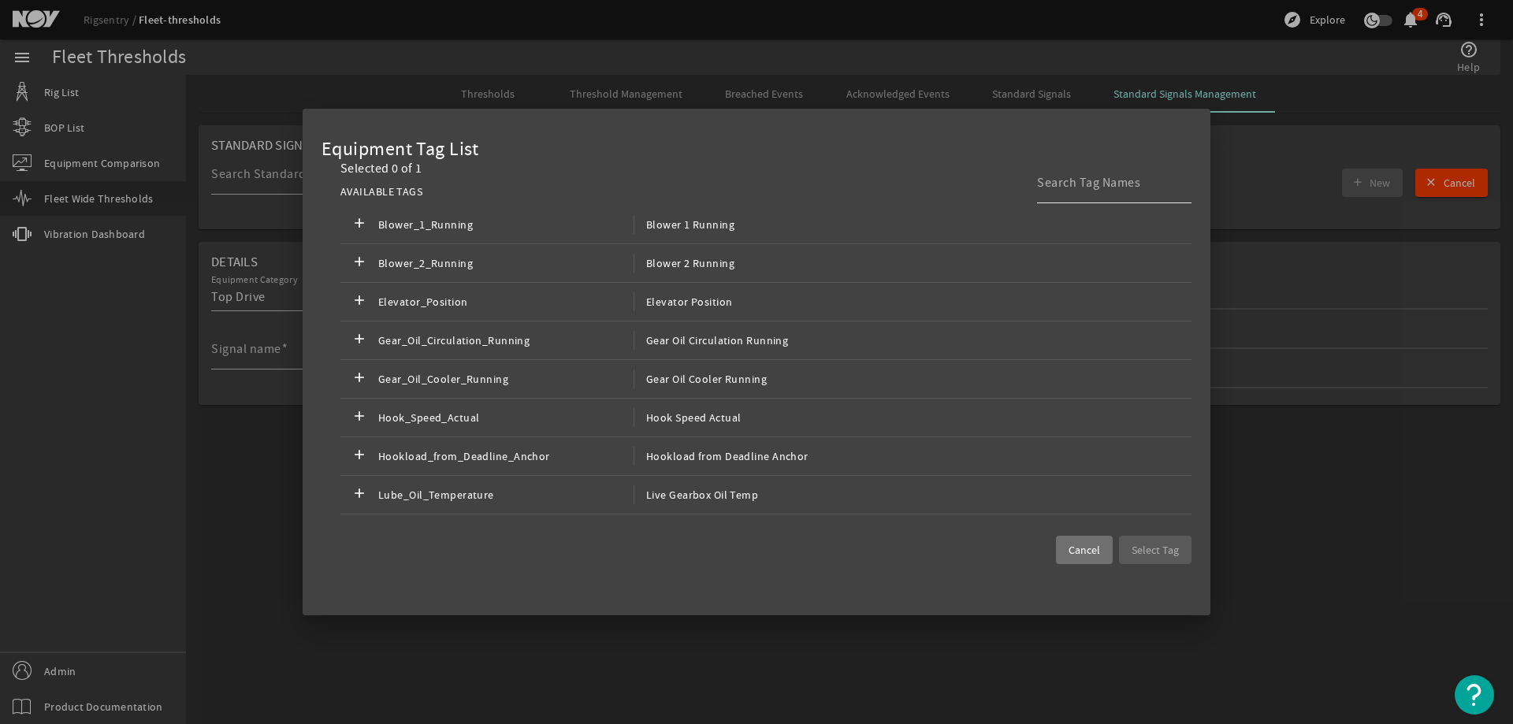
click at [1104, 189] on input at bounding box center [1108, 182] width 142 height 19
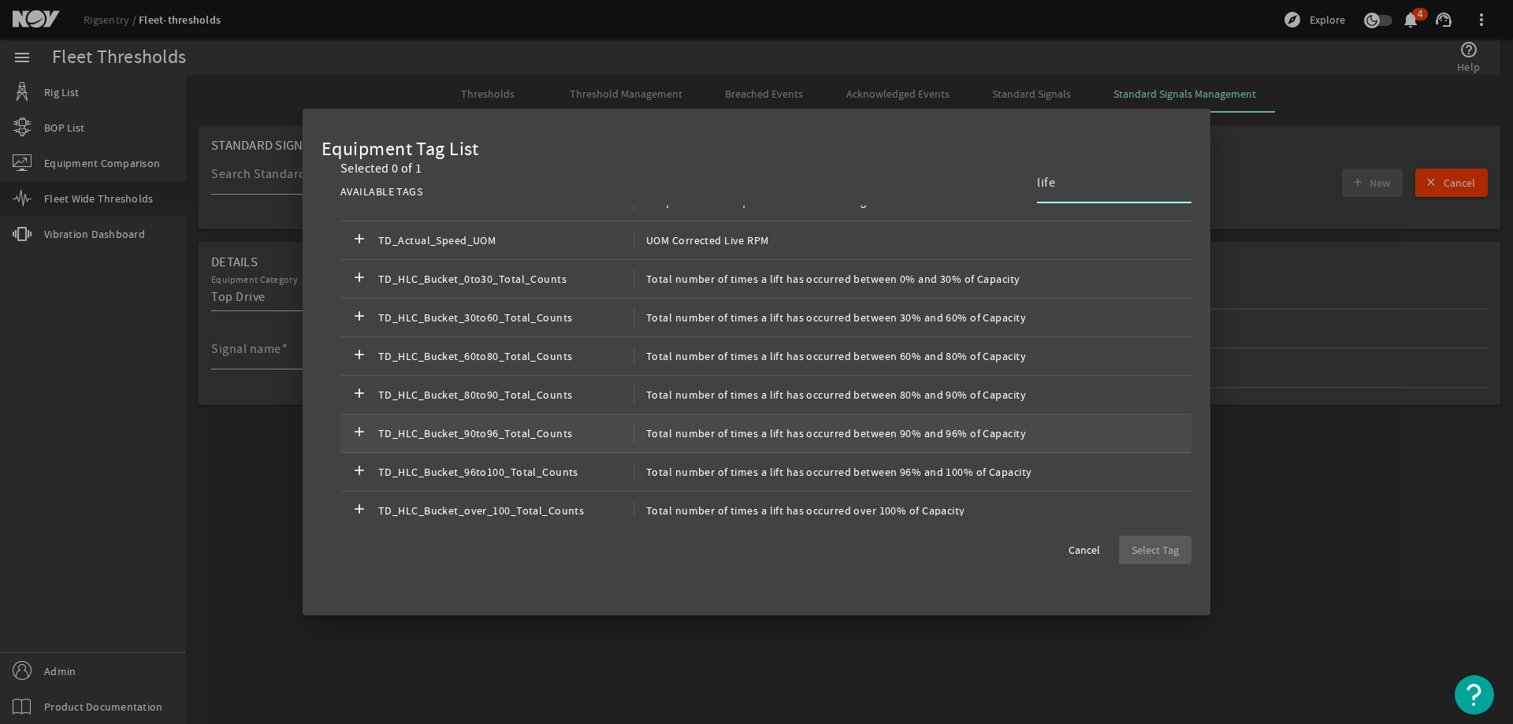
scroll to position [430, 0]
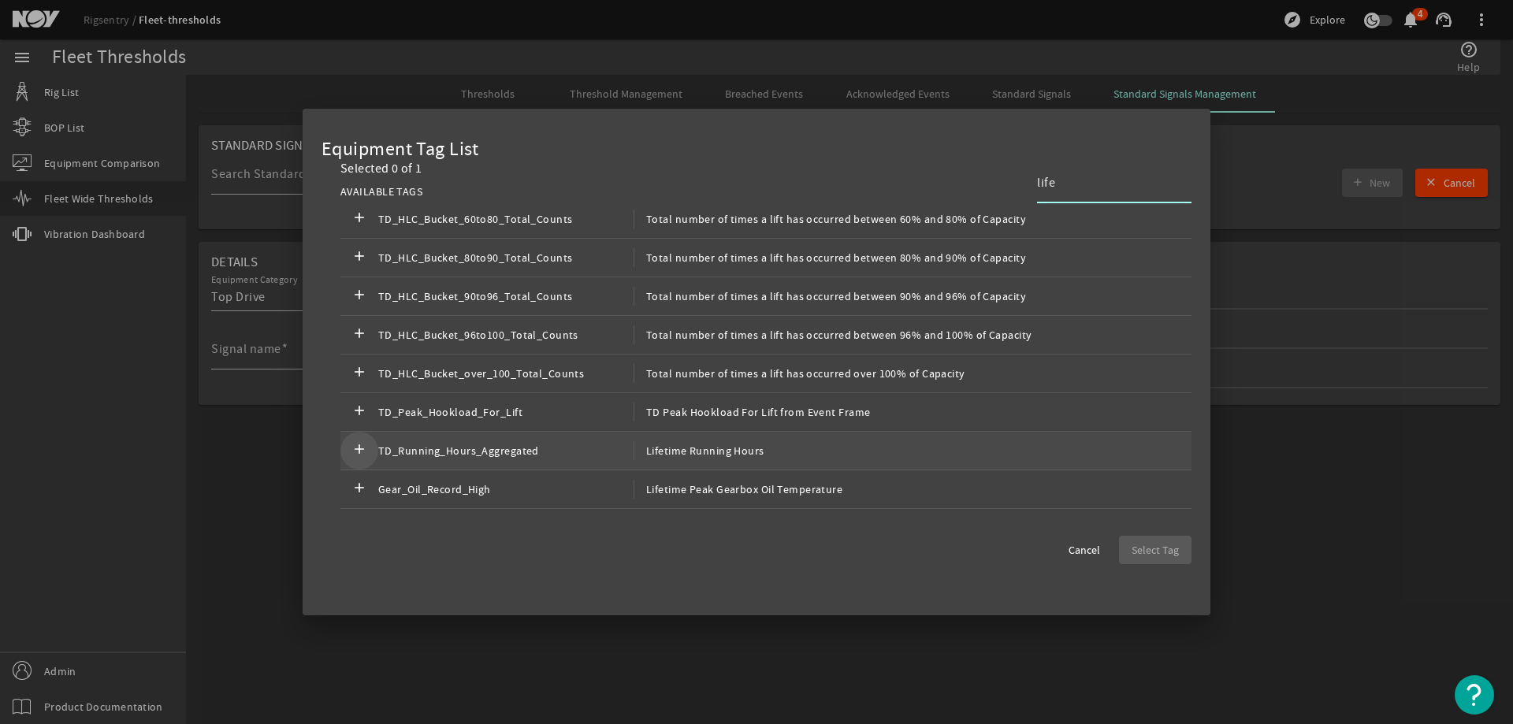
type input "life"
click at [366, 449] on mat-icon "add" at bounding box center [359, 450] width 19 height 19
click at [1143, 543] on span "Select Tag" at bounding box center [1155, 550] width 47 height 16
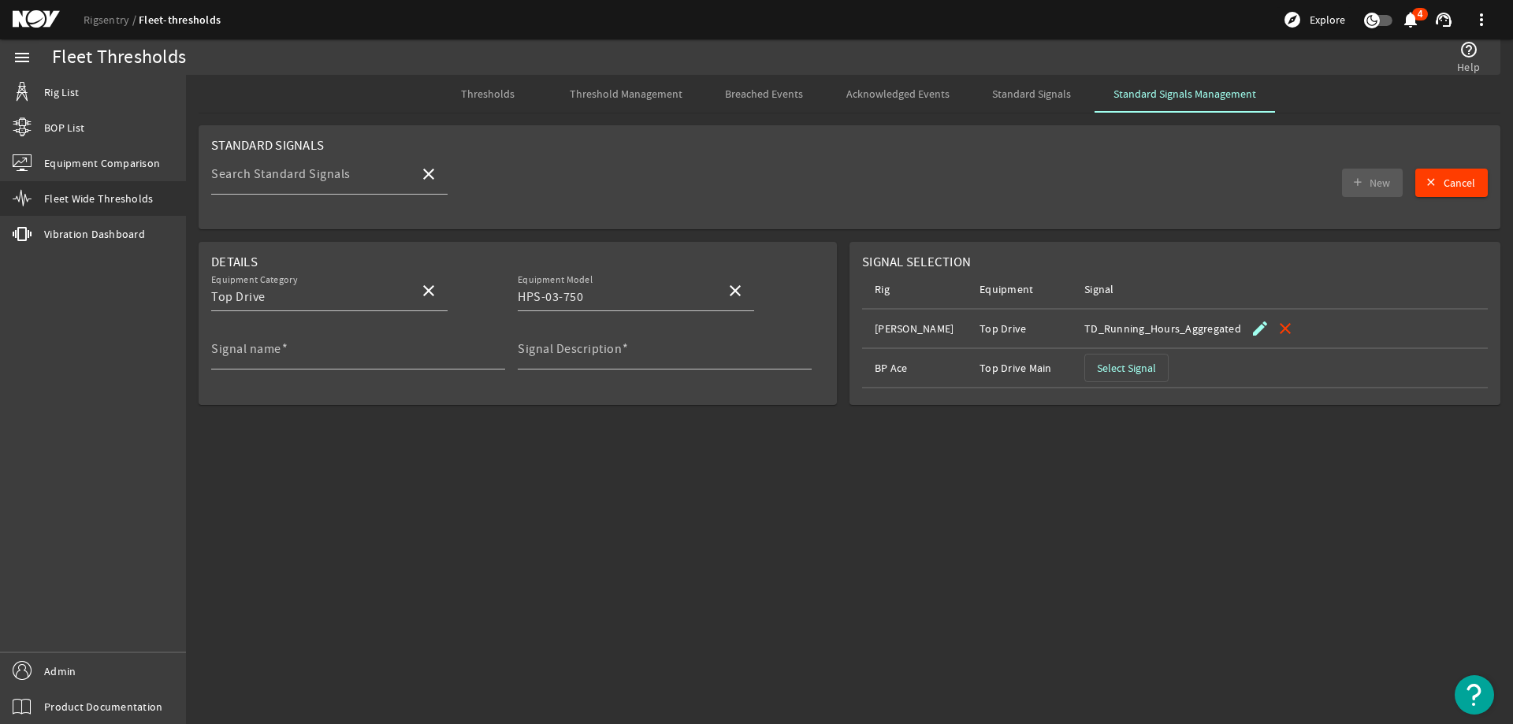
click at [1115, 358] on span "button" at bounding box center [1126, 368] width 83 height 38
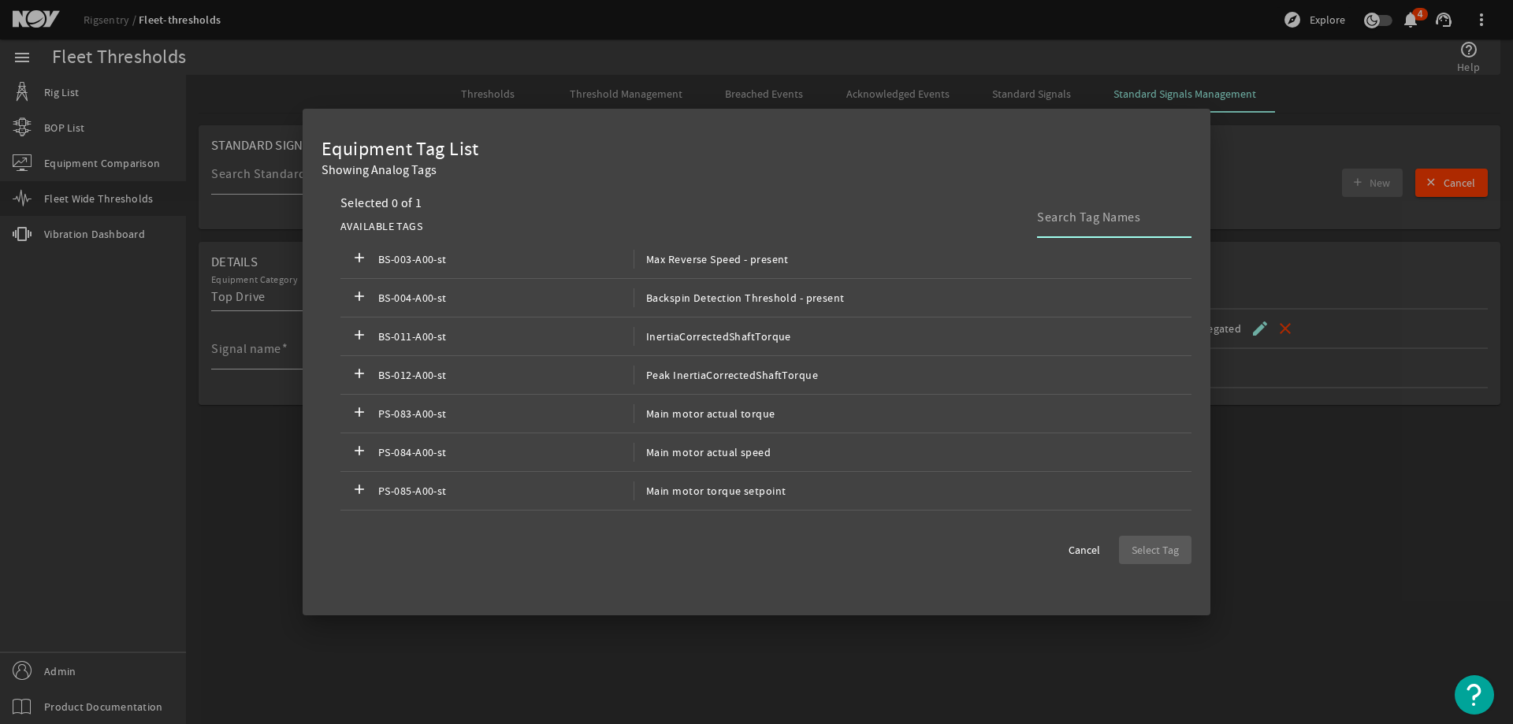
click at [1117, 214] on input at bounding box center [1108, 217] width 142 height 19
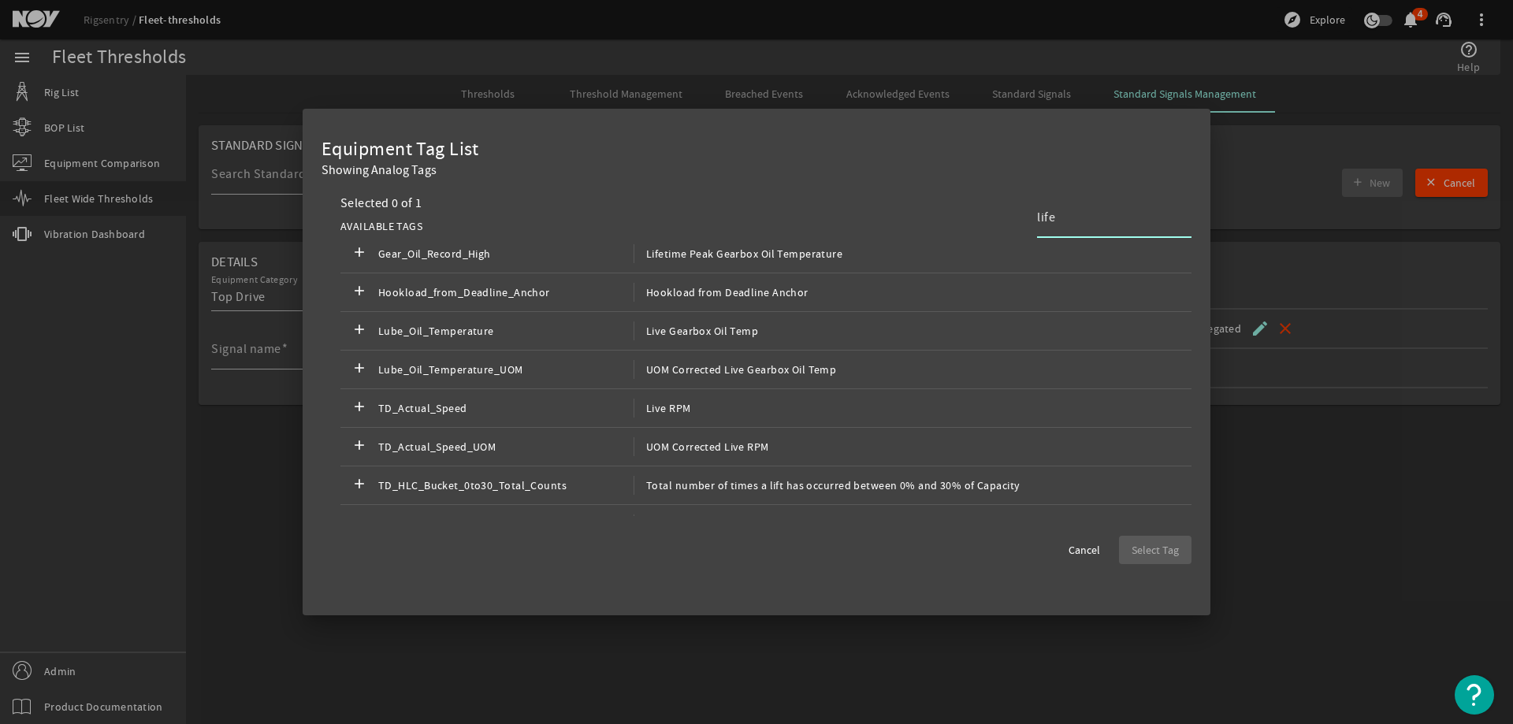
scroll to position [0, 0]
type input "life"
click at [1101, 551] on span at bounding box center [1084, 550] width 57 height 38
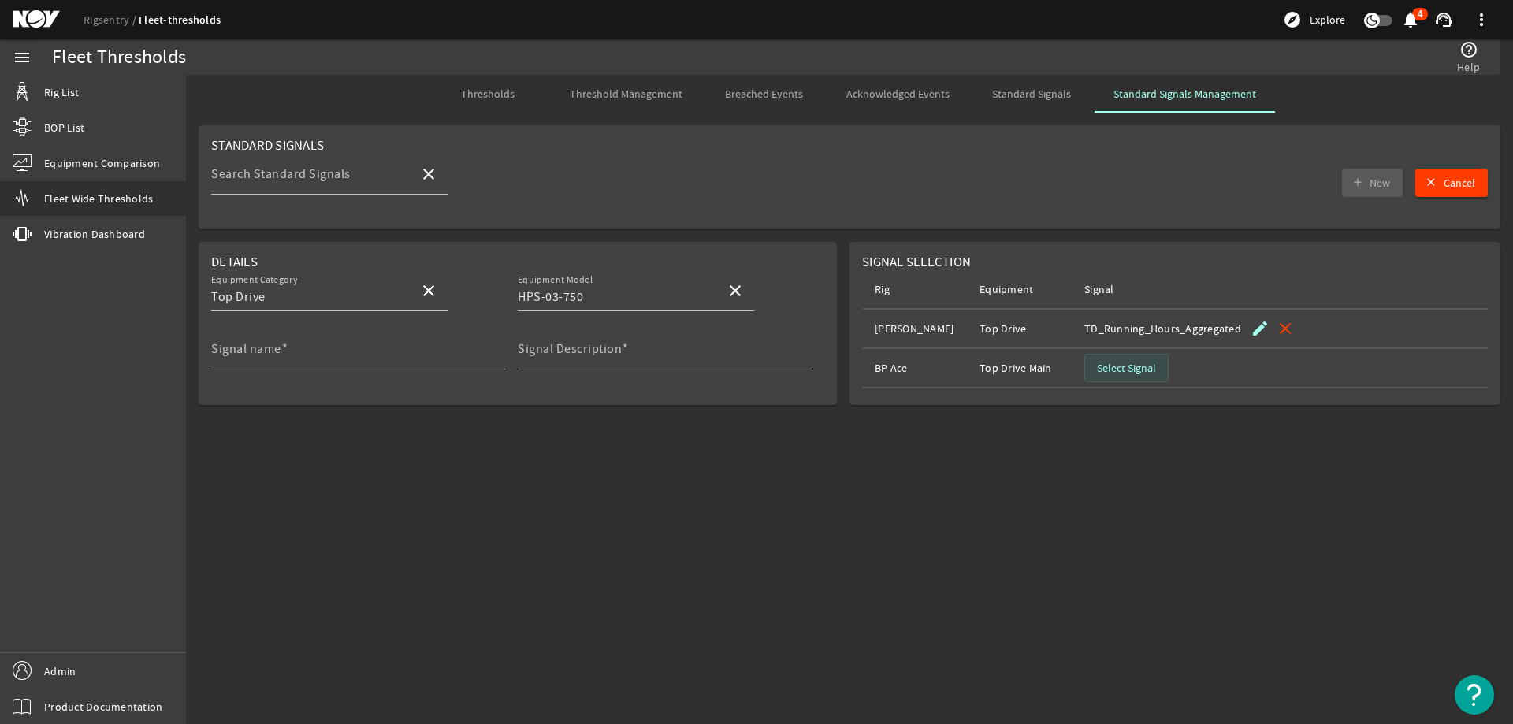
click at [1129, 369] on span "Select Signal" at bounding box center [1126, 368] width 59 height 16
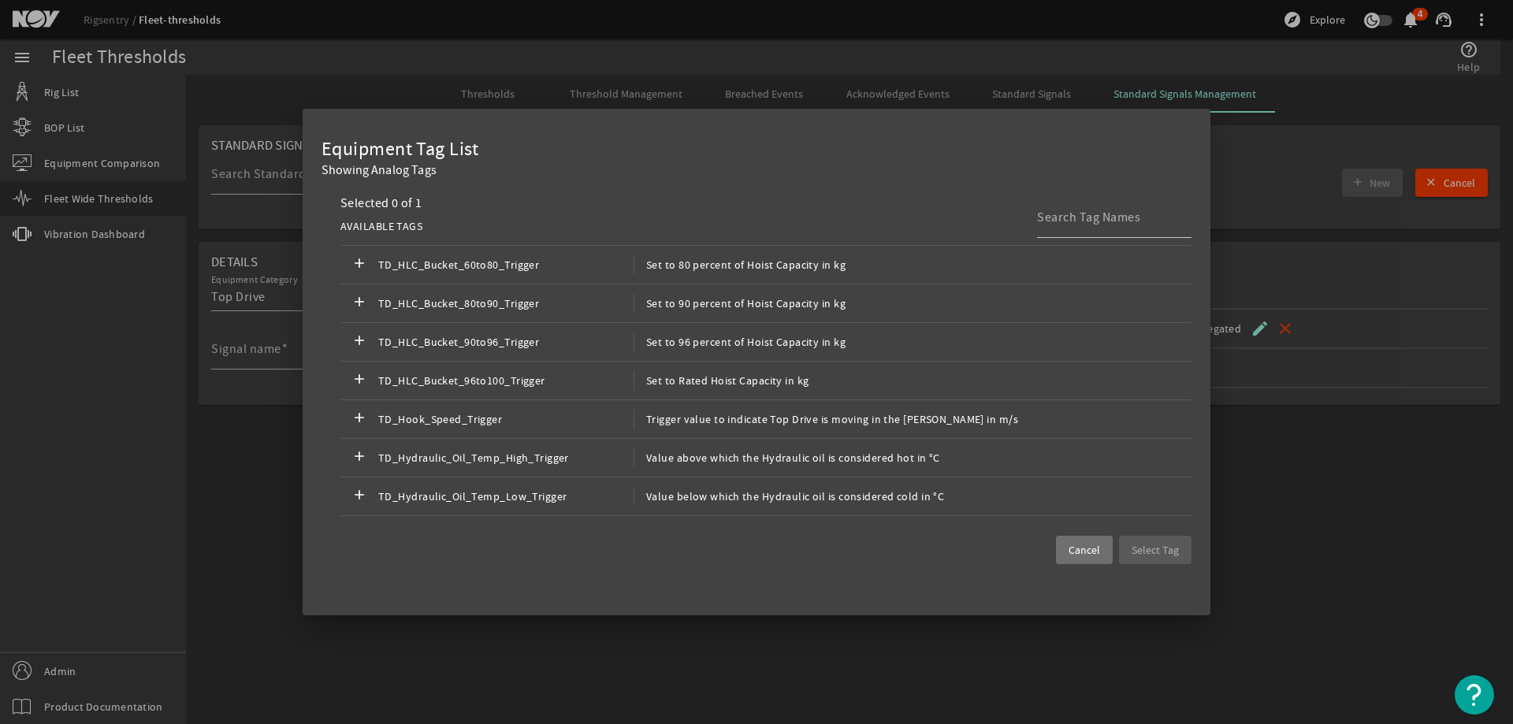
scroll to position [2333, 0]
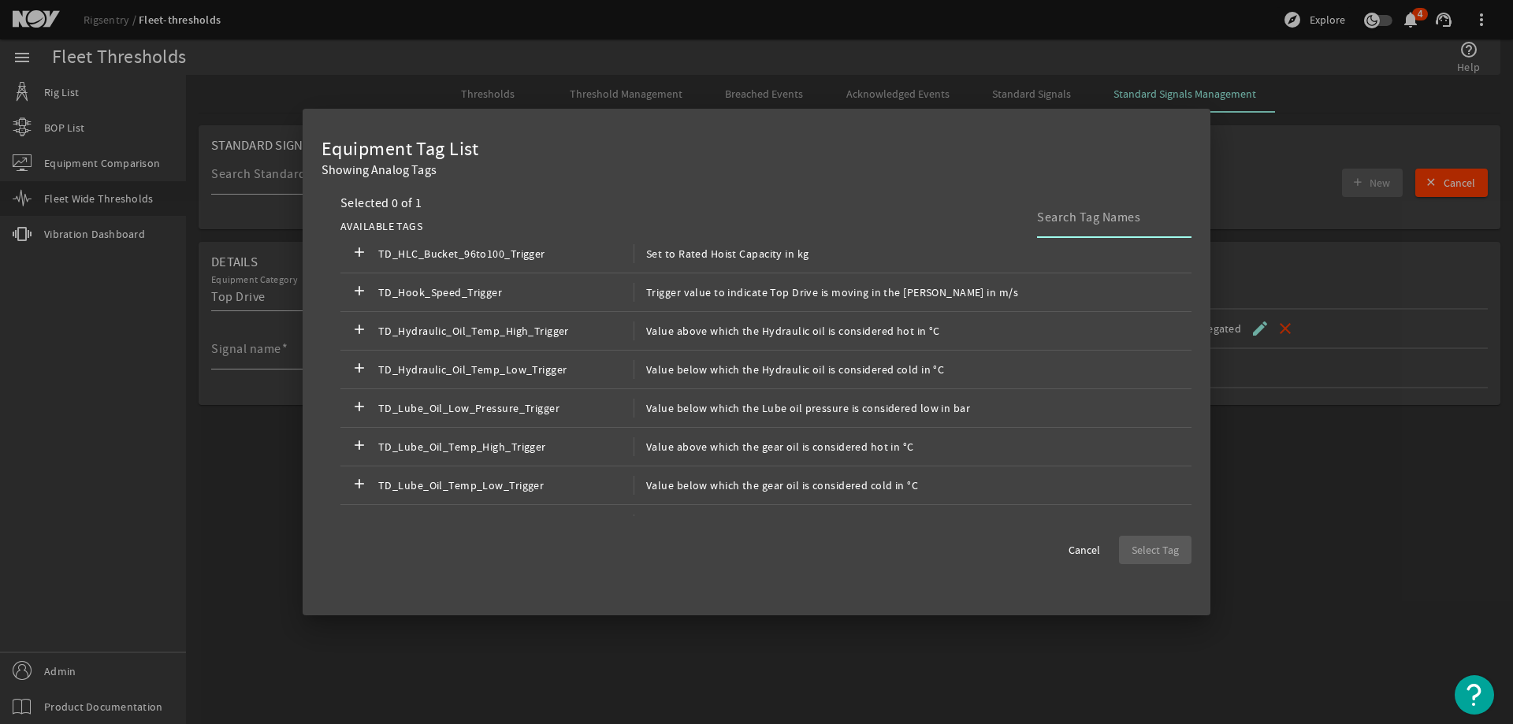
click at [1095, 215] on input at bounding box center [1108, 217] width 142 height 19
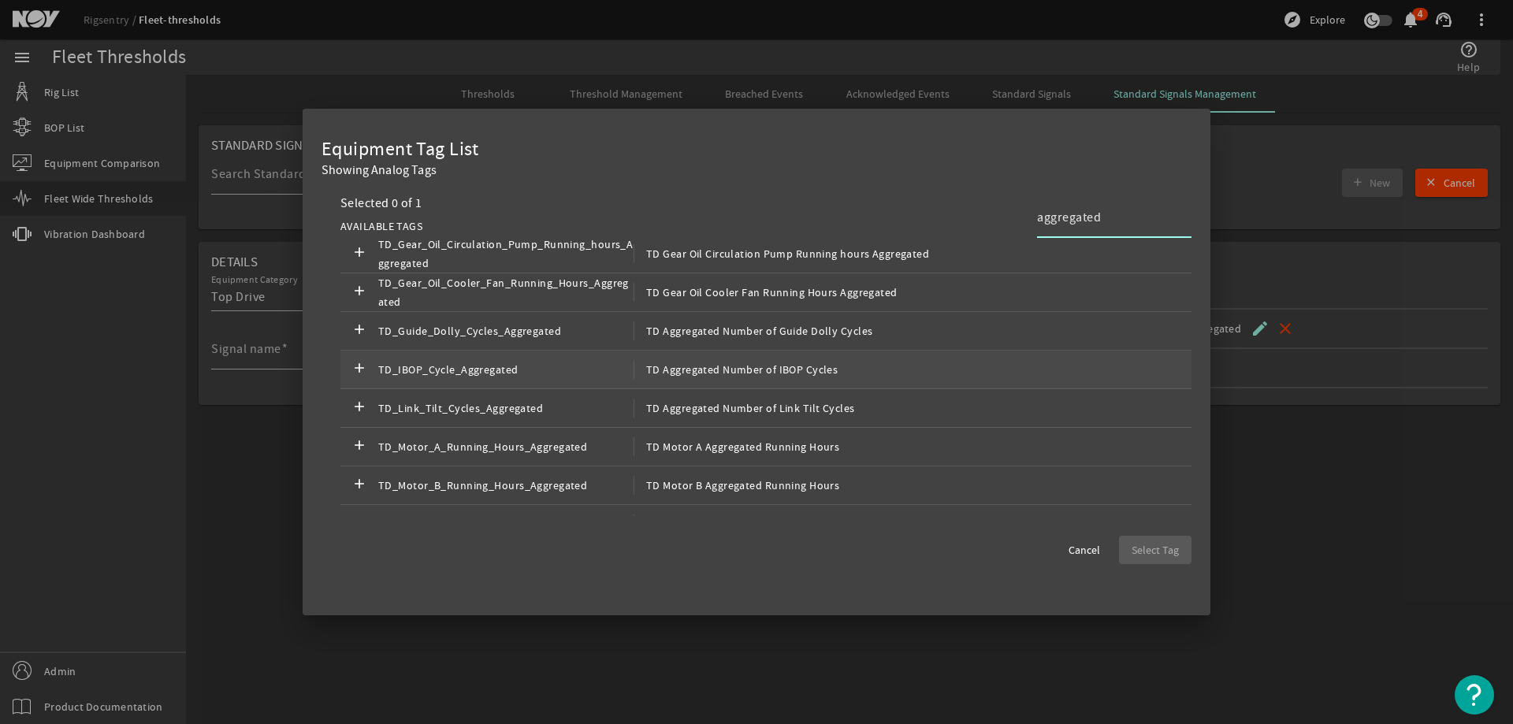
scroll to position [0, 0]
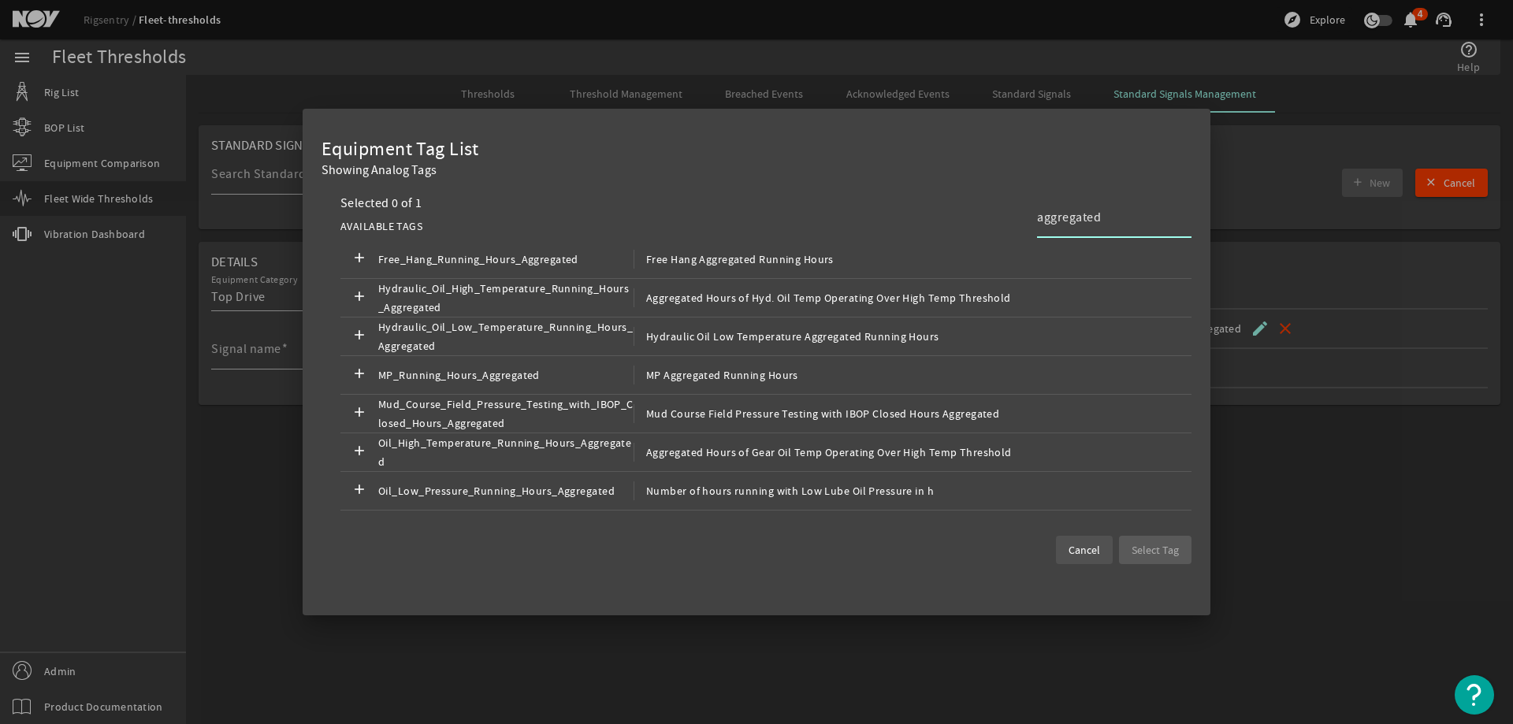
type input "aggregated"
click at [1082, 556] on span "Cancel" at bounding box center [1085, 550] width 32 height 16
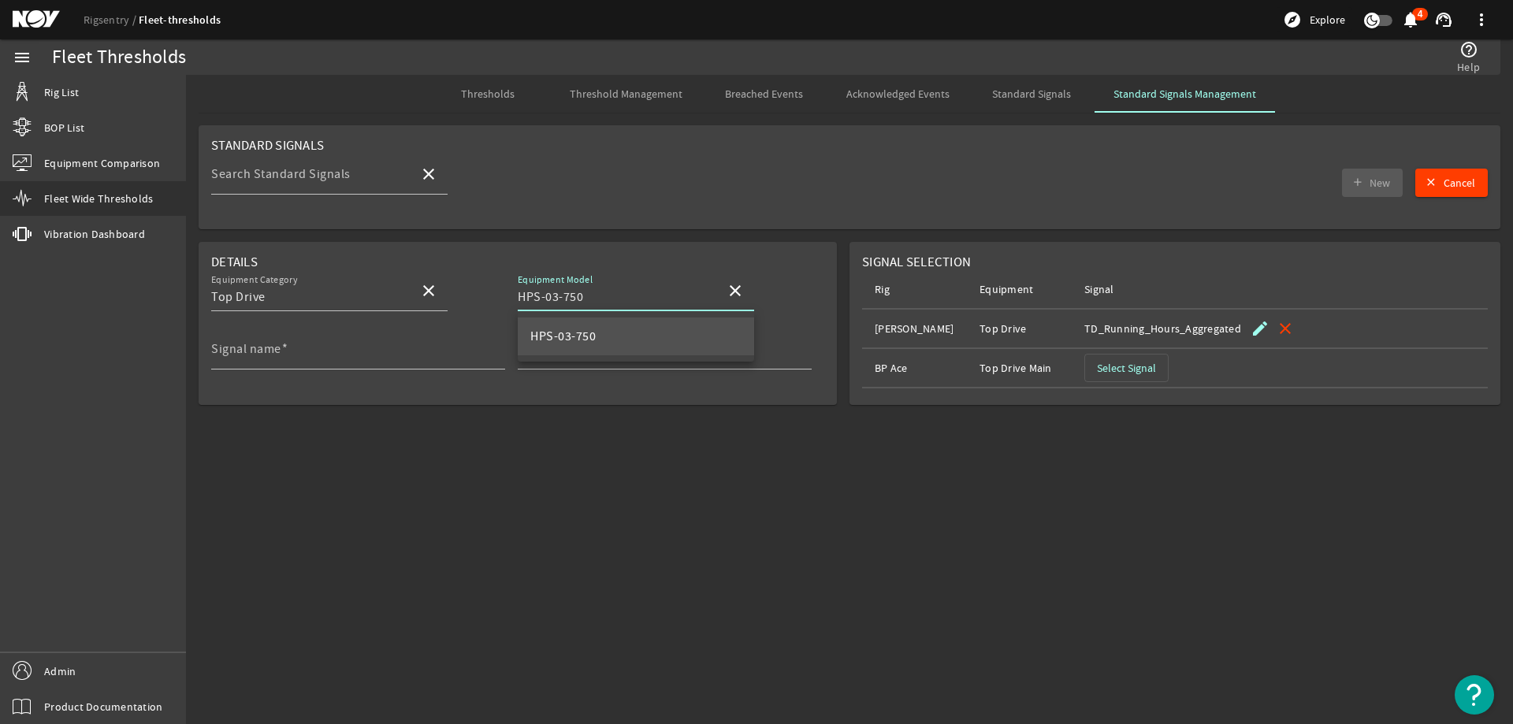
click at [611, 297] on input "HPS-03-750" at bounding box center [615, 297] width 195 height 19
click at [727, 288] on mat-icon "close" at bounding box center [735, 290] width 19 height 19
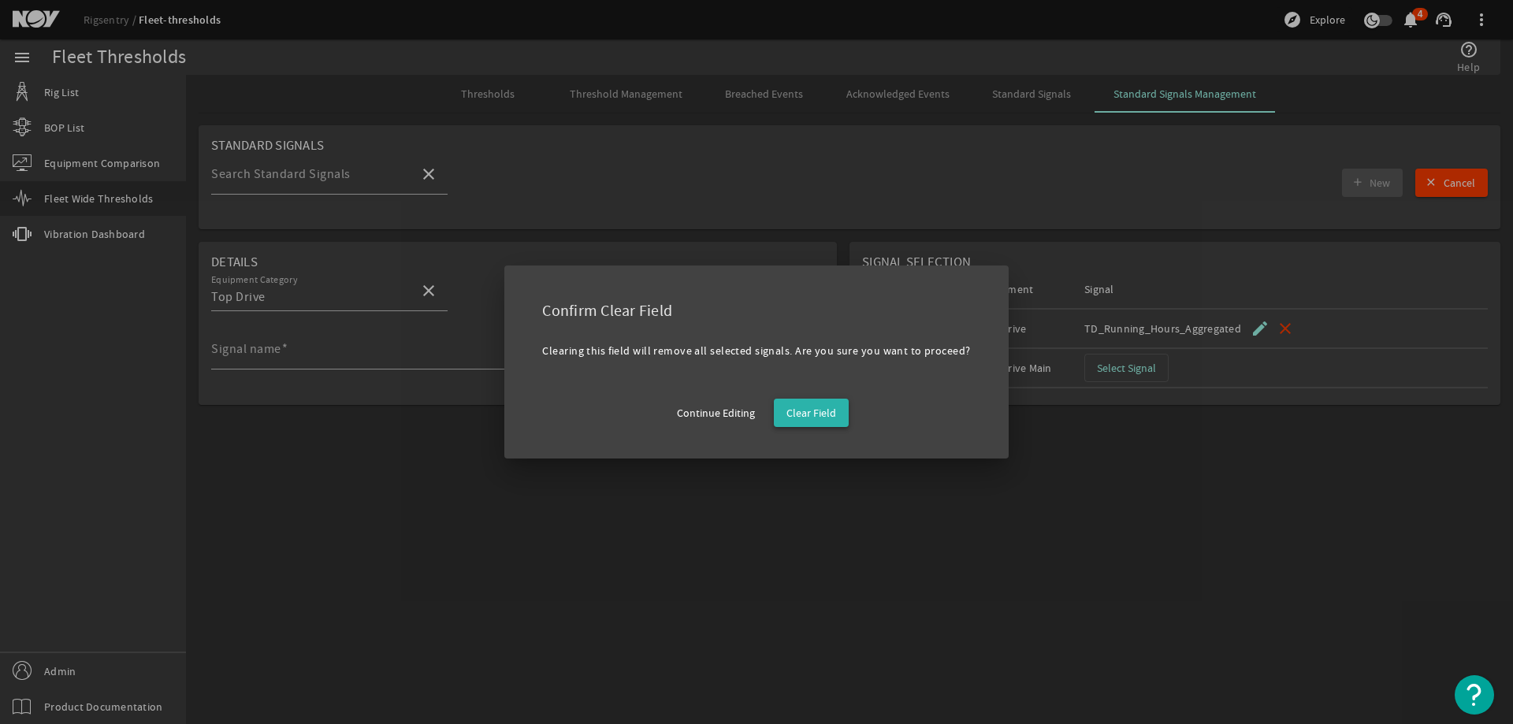
click at [809, 411] on span "Clear Field" at bounding box center [811, 413] width 50 height 16
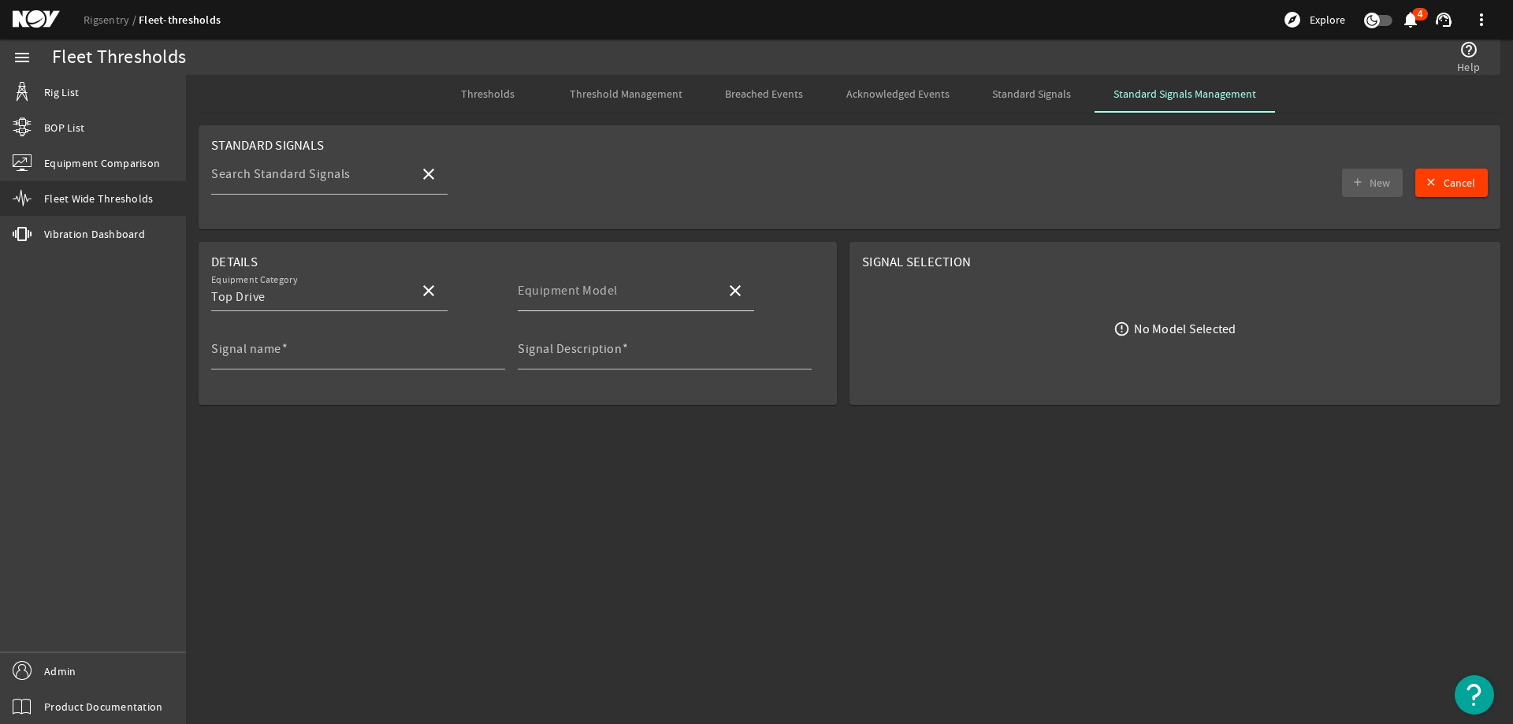
click at [600, 287] on mat-label "Equipment Model" at bounding box center [568, 291] width 100 height 16
click at [600, 288] on input "Equipment Model" at bounding box center [615, 297] width 195 height 19
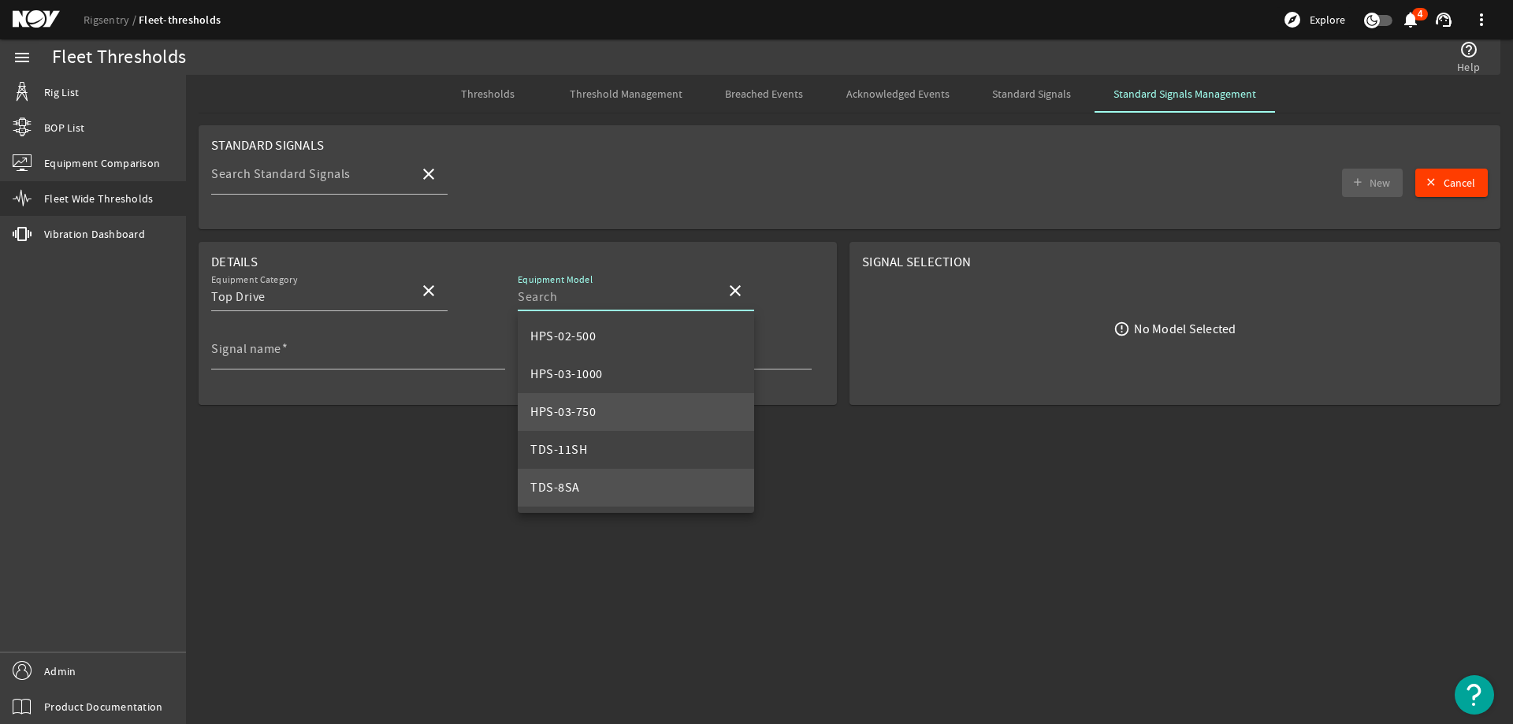
click at [633, 483] on mat-option "TDS-8SA" at bounding box center [636, 488] width 236 height 38
type input "TDS-8SA"
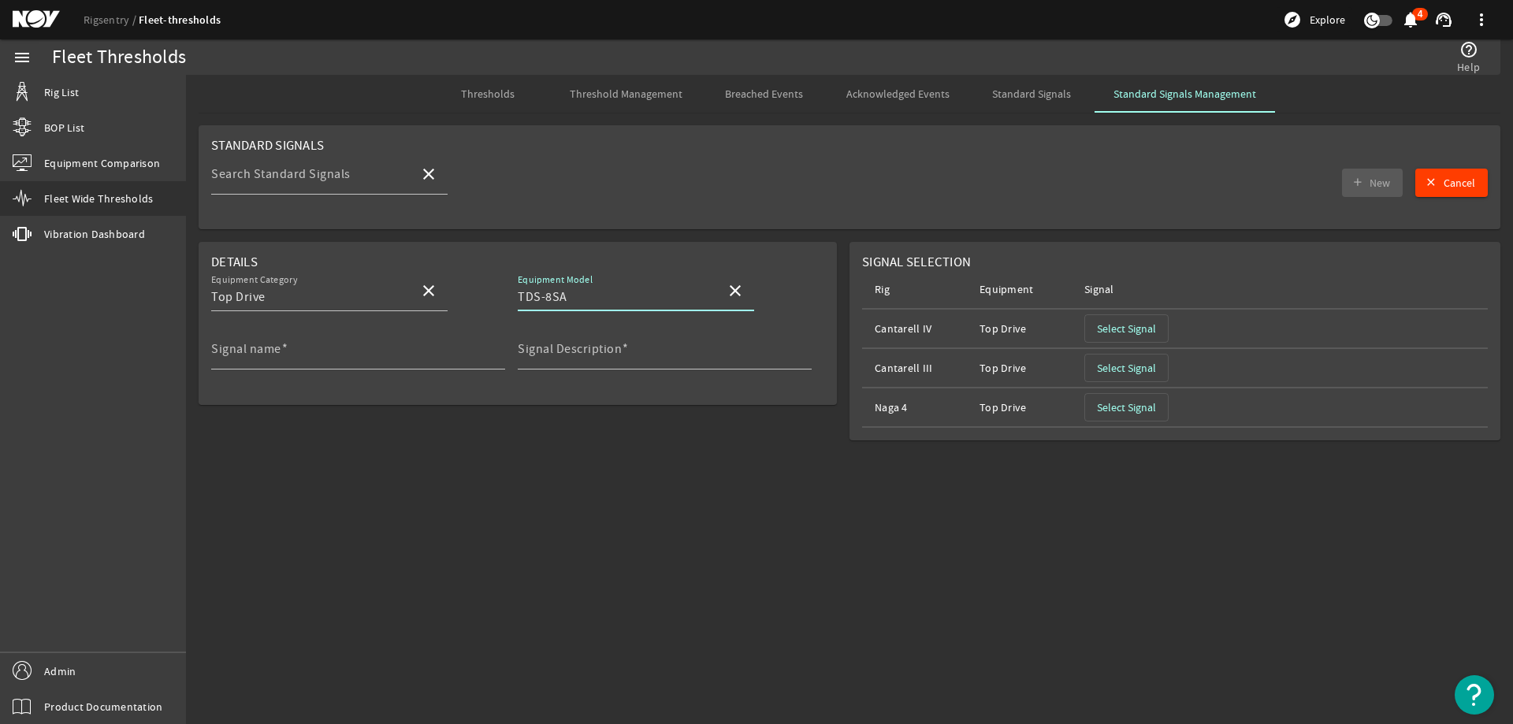
click at [1128, 324] on span "Select Signal" at bounding box center [1126, 329] width 59 height 16
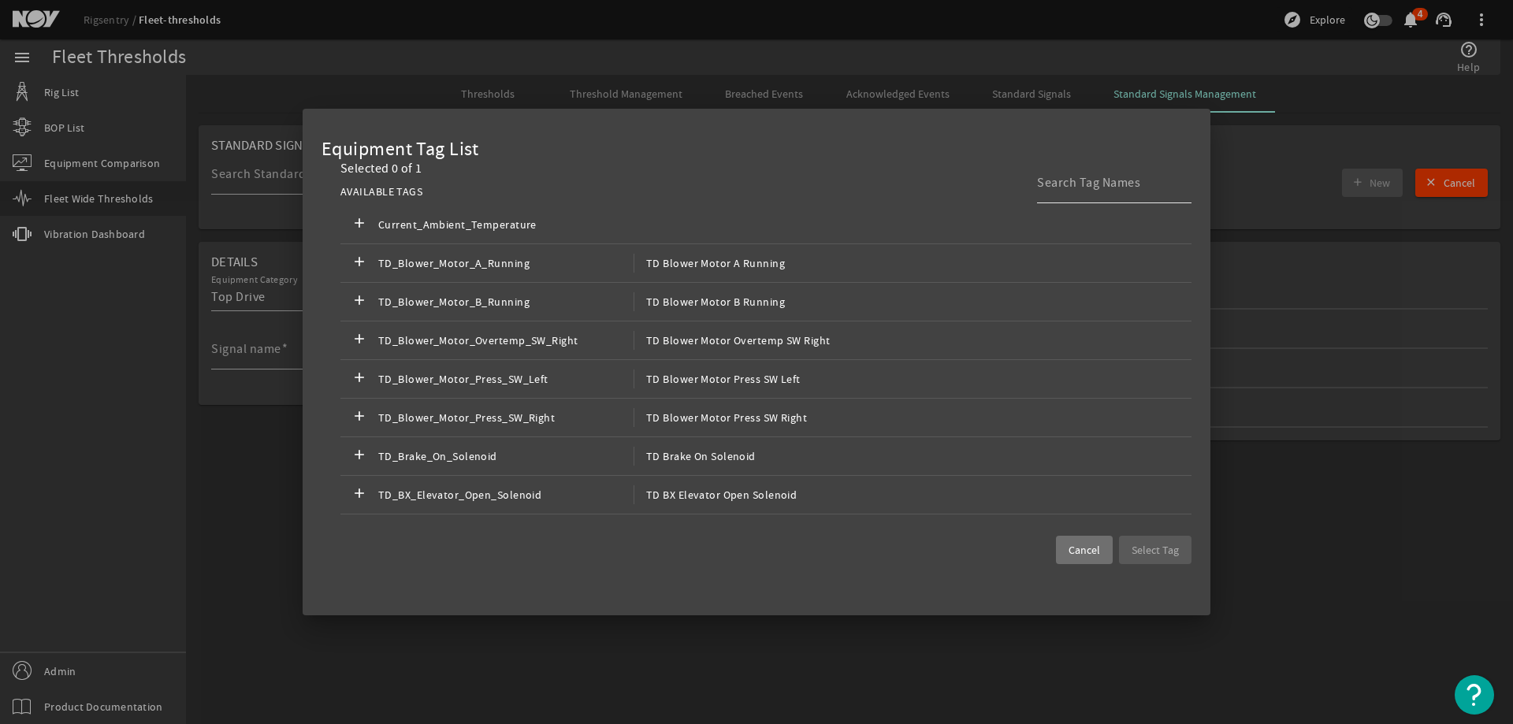
click at [1063, 189] on input at bounding box center [1108, 182] width 142 height 19
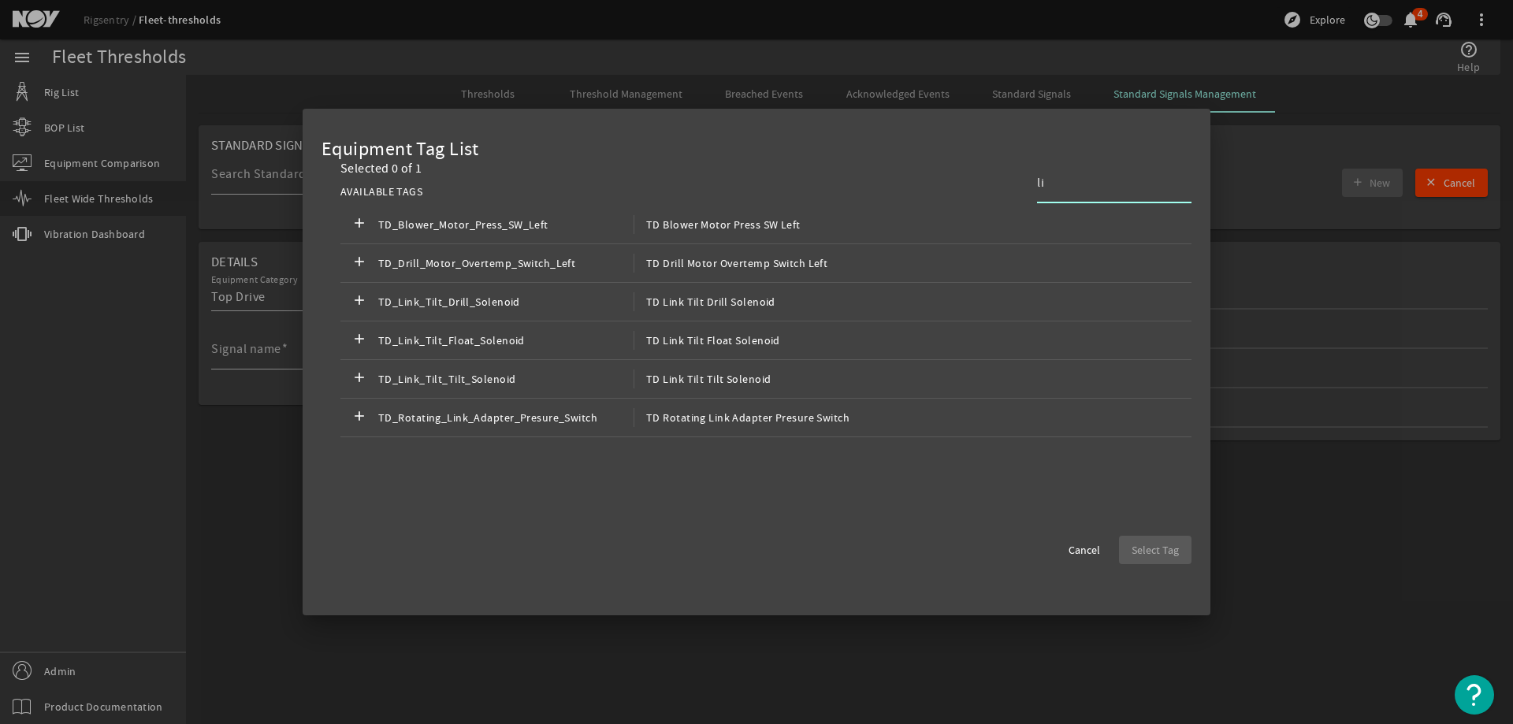
type input "l"
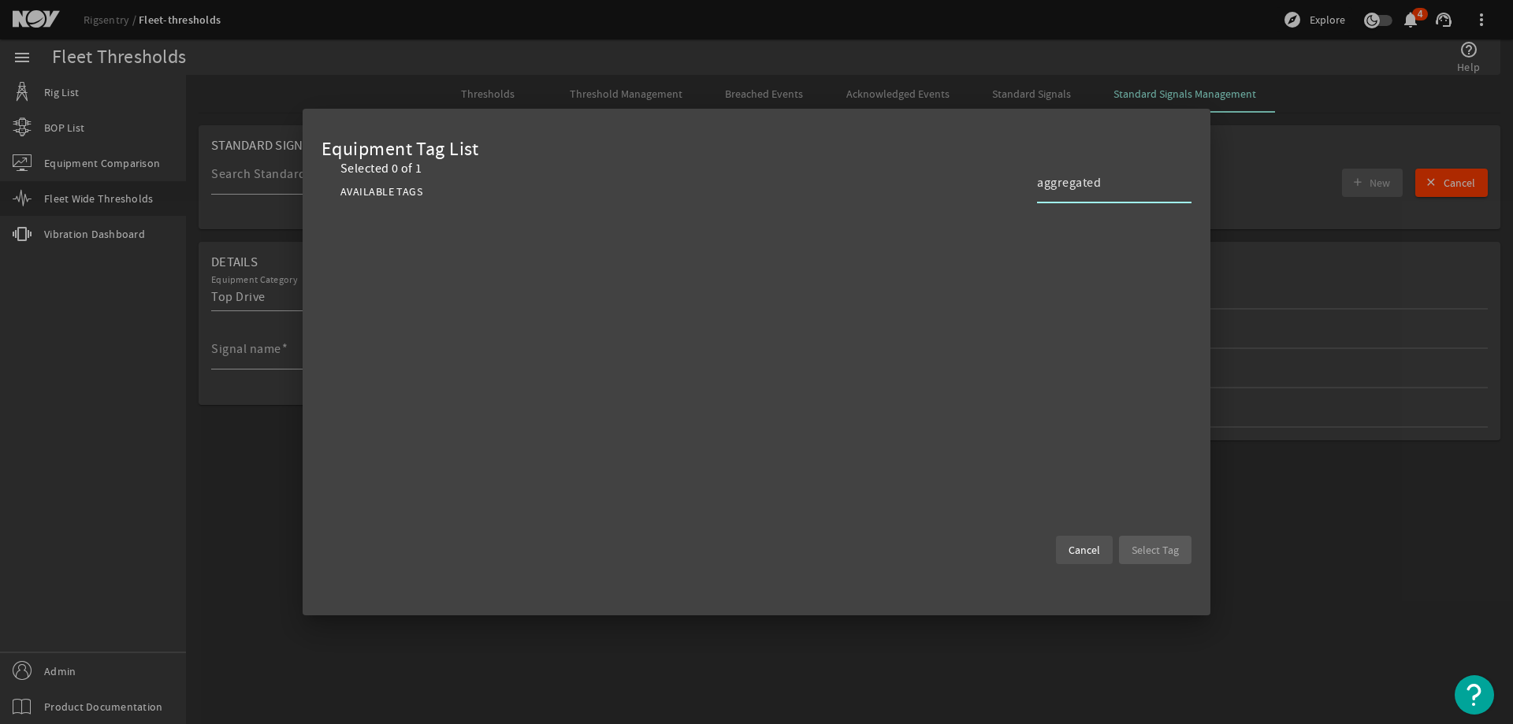
type input "aggregated"
click at [1092, 546] on span "Cancel" at bounding box center [1085, 550] width 32 height 16
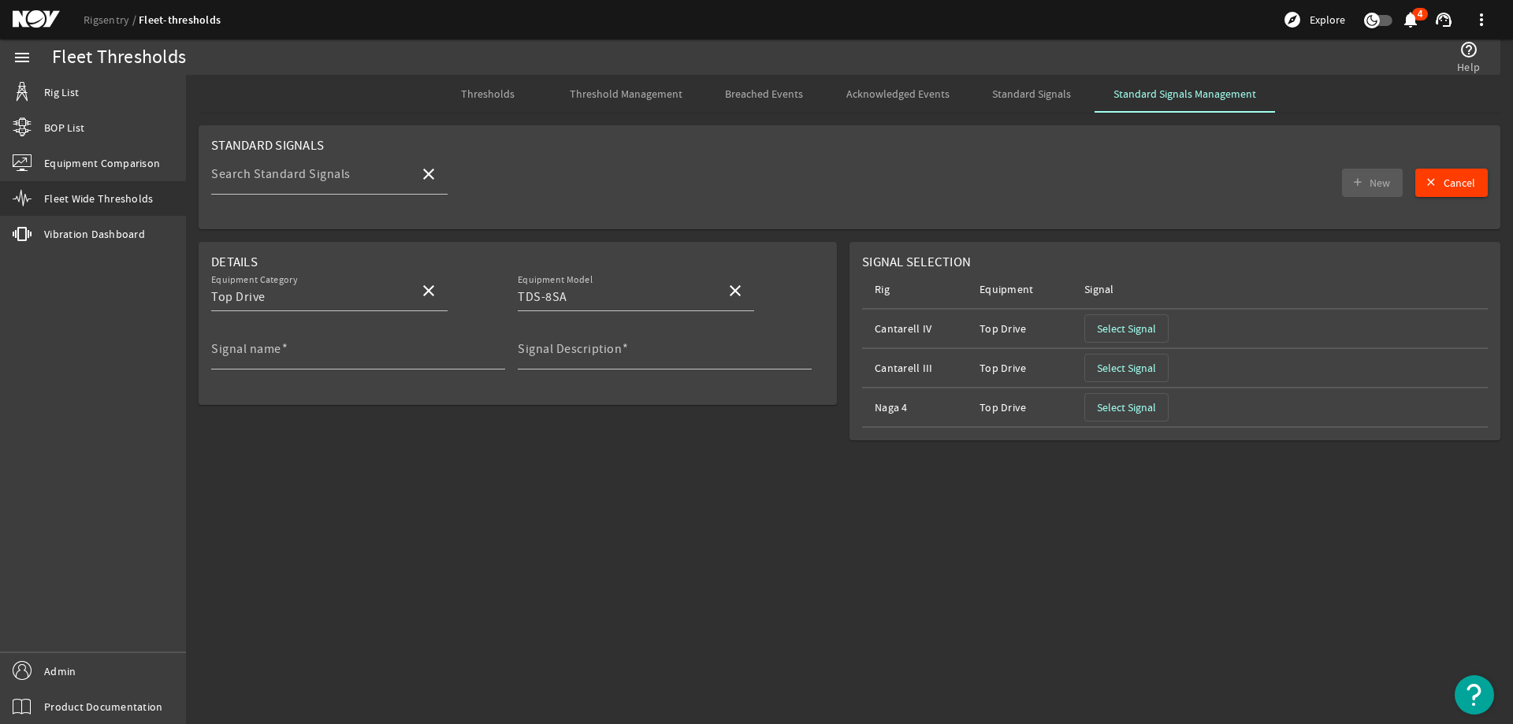
click at [1113, 370] on span "Select Signal" at bounding box center [1126, 368] width 59 height 16
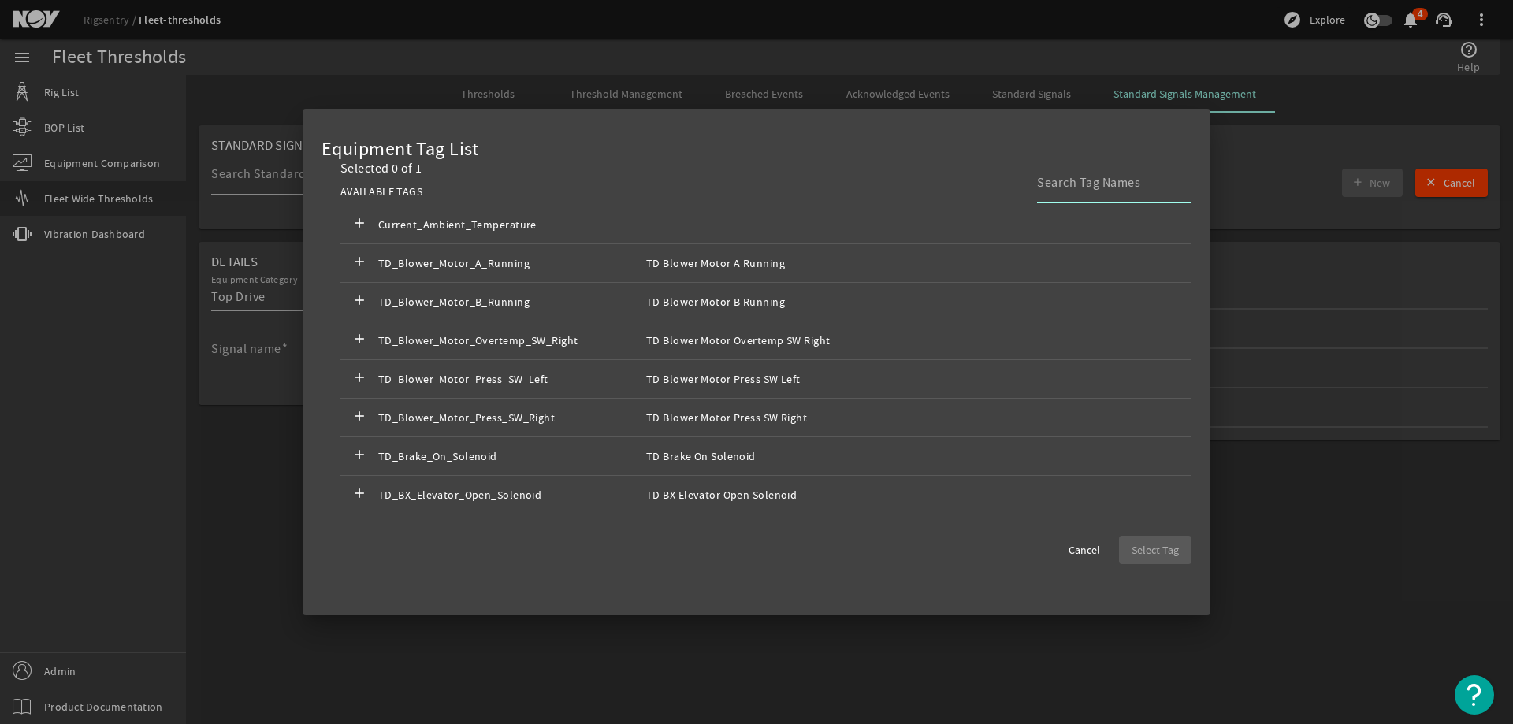
click at [1113, 185] on input at bounding box center [1108, 182] width 142 height 19
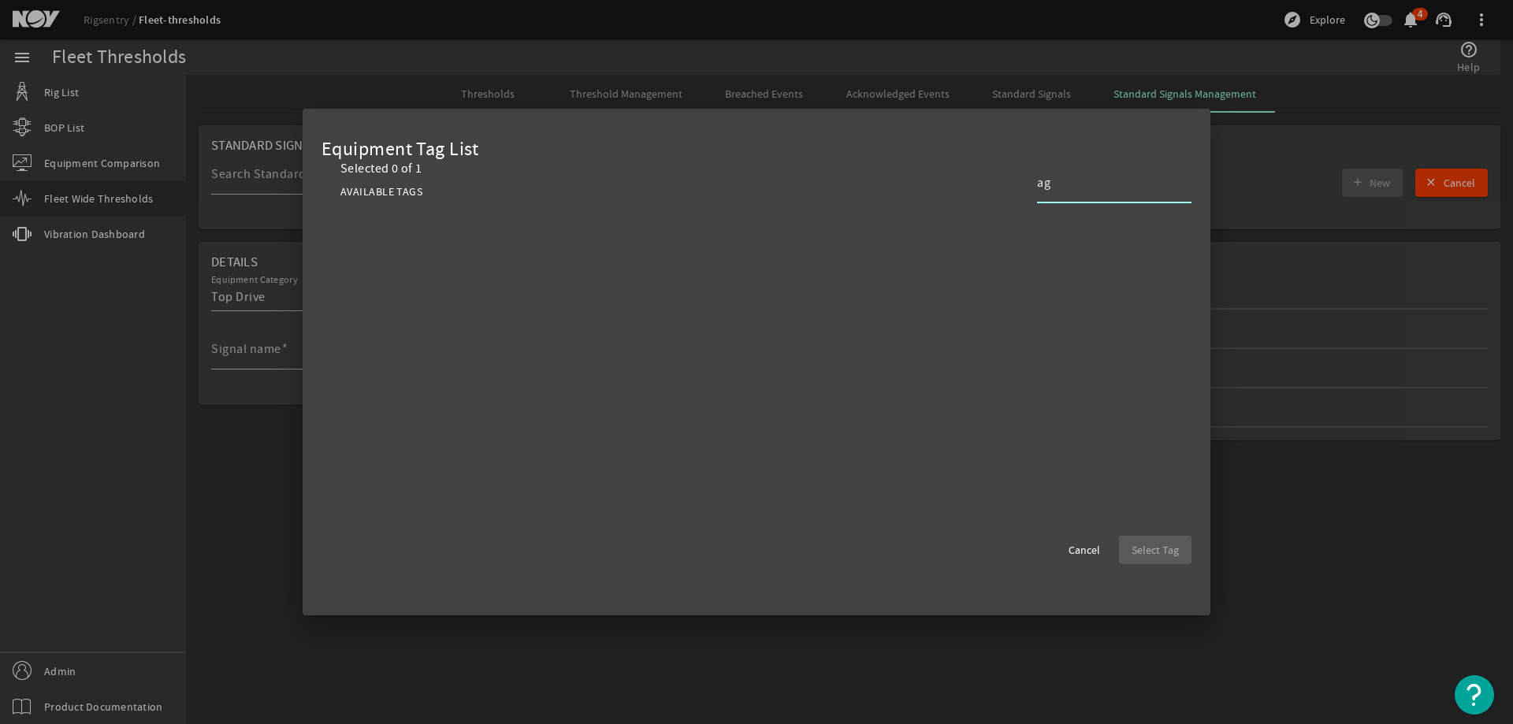
type input "a"
type input "life"
click at [1085, 544] on span "Cancel" at bounding box center [1085, 550] width 32 height 16
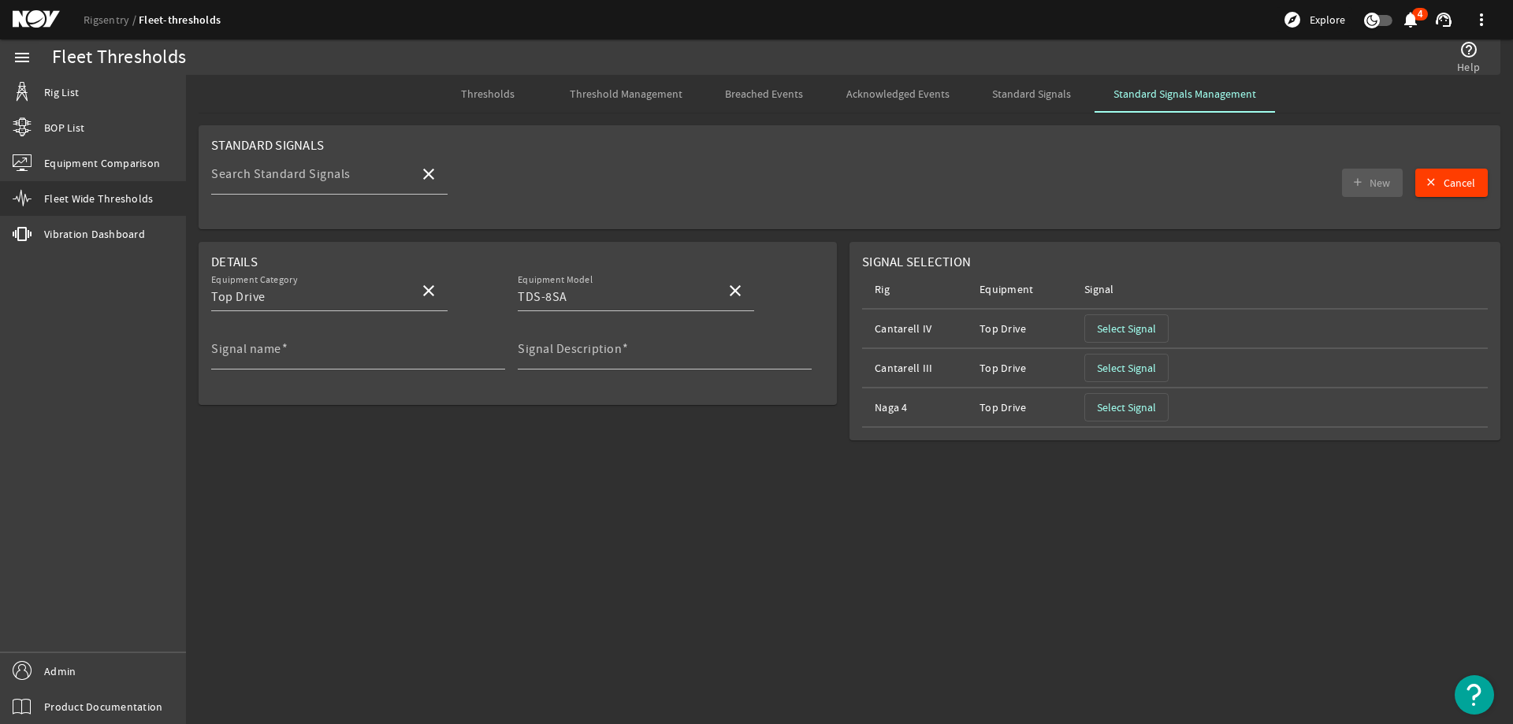
click at [1129, 409] on span "Select Signal" at bounding box center [1126, 408] width 59 height 16
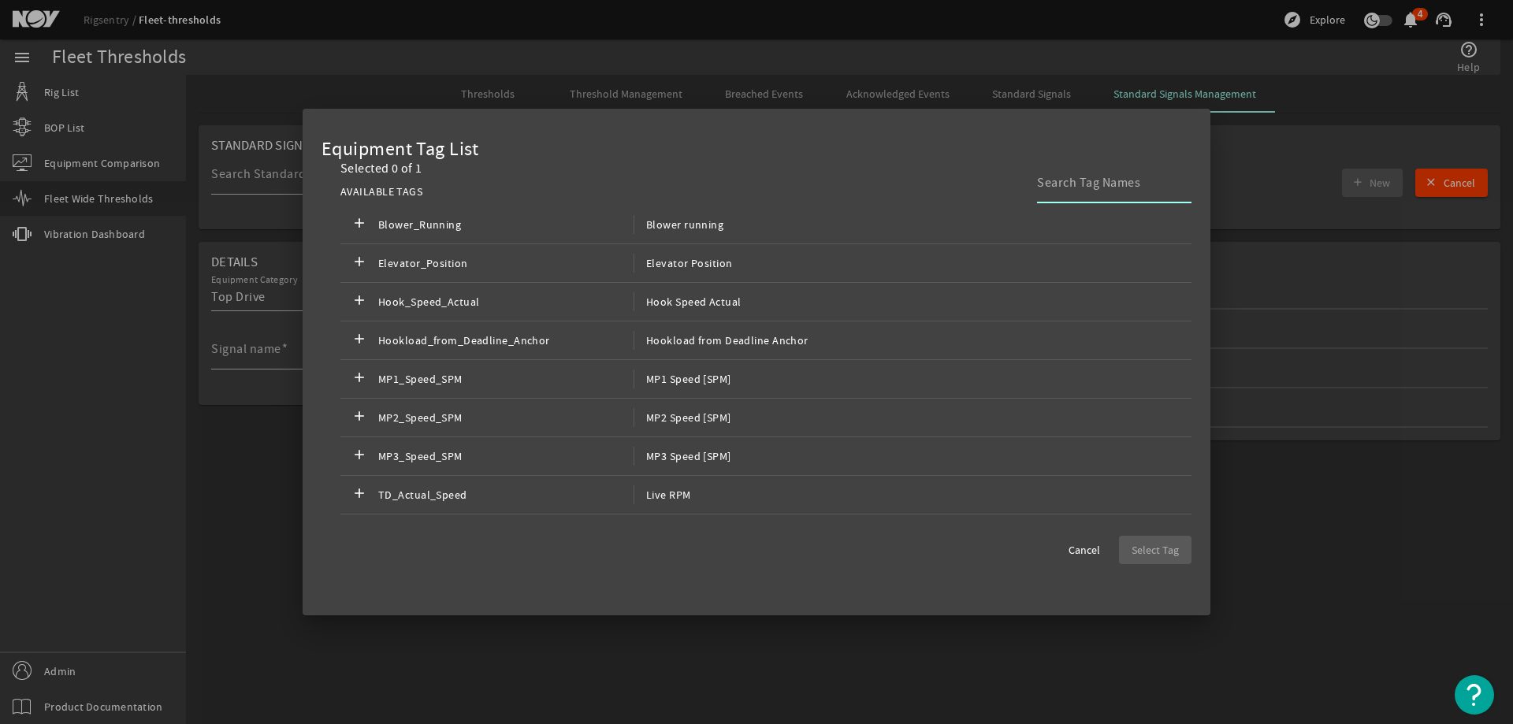
click at [1092, 181] on input at bounding box center [1108, 182] width 142 height 19
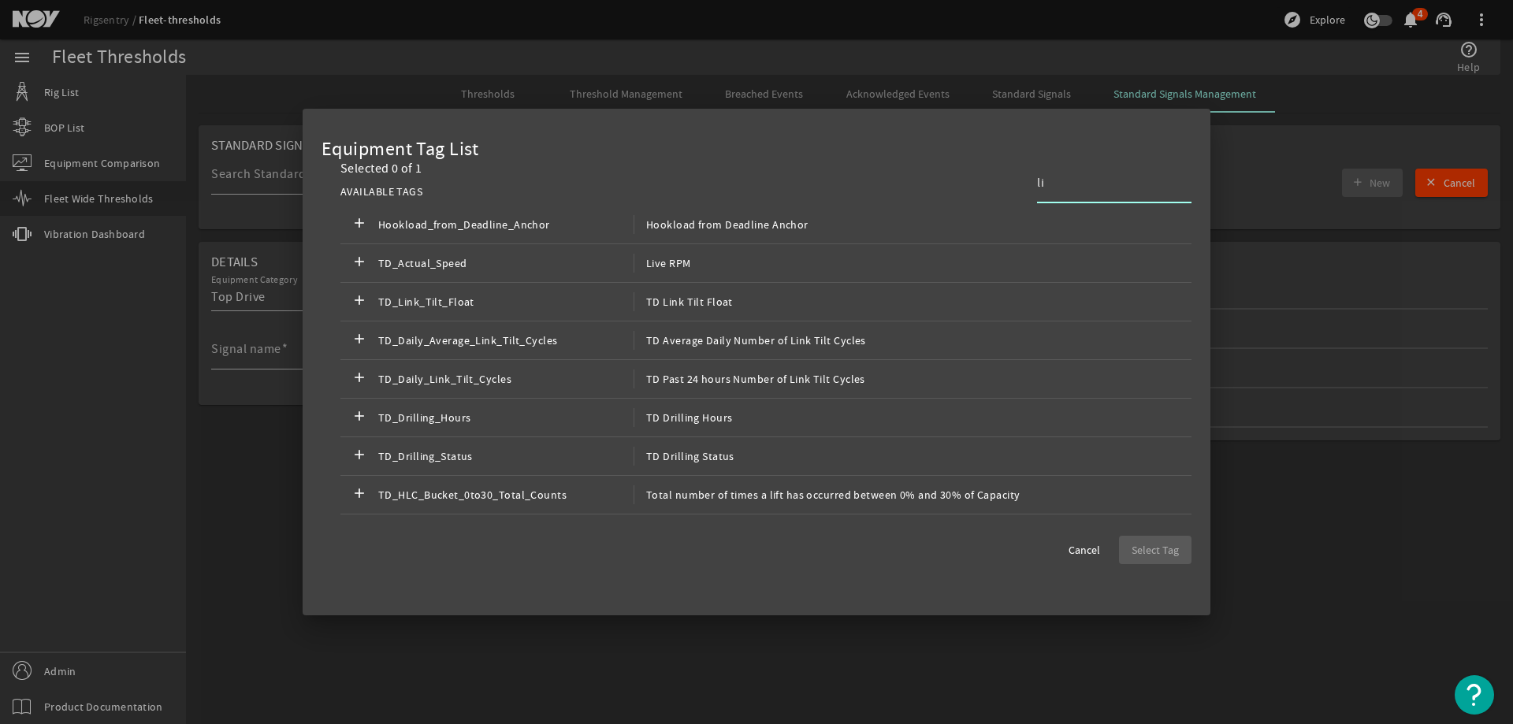
type input "l"
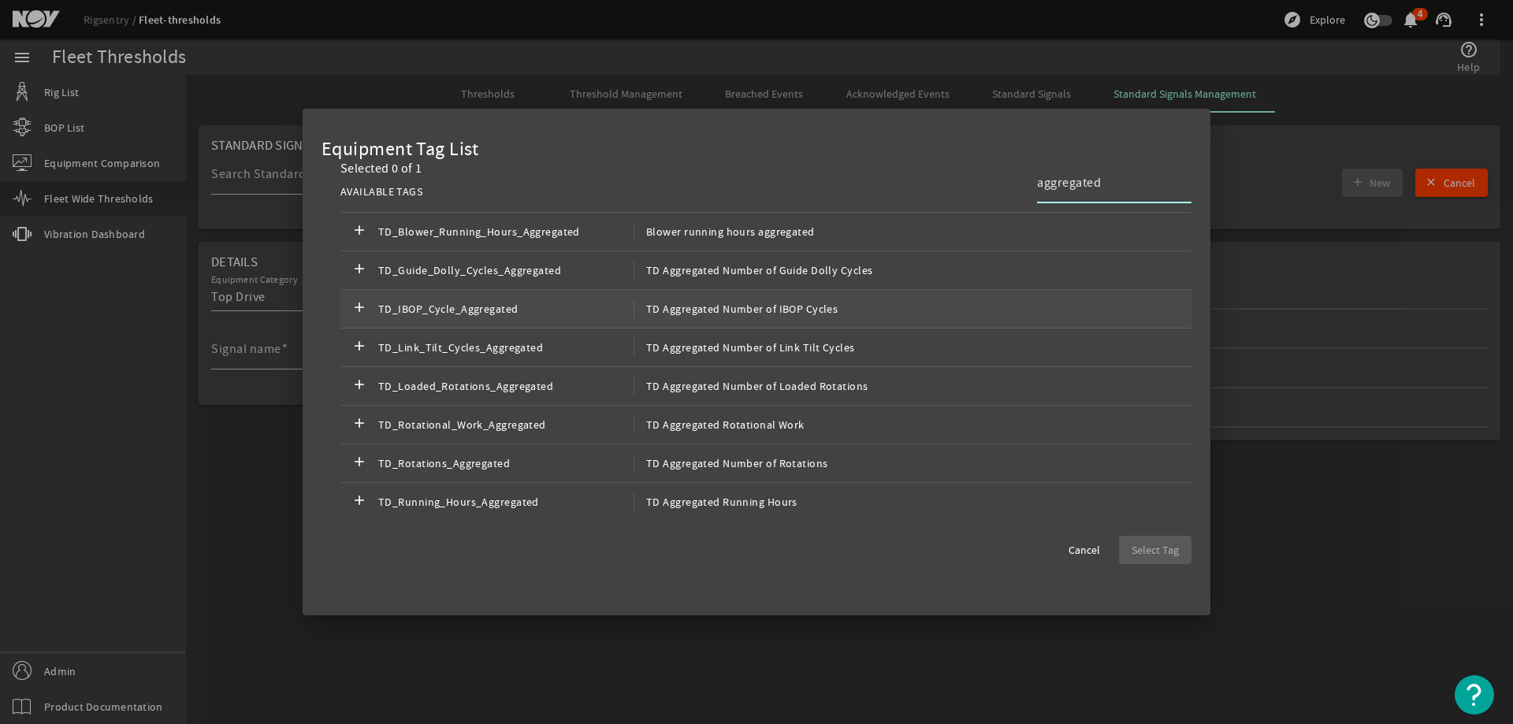
scroll to position [199, 0]
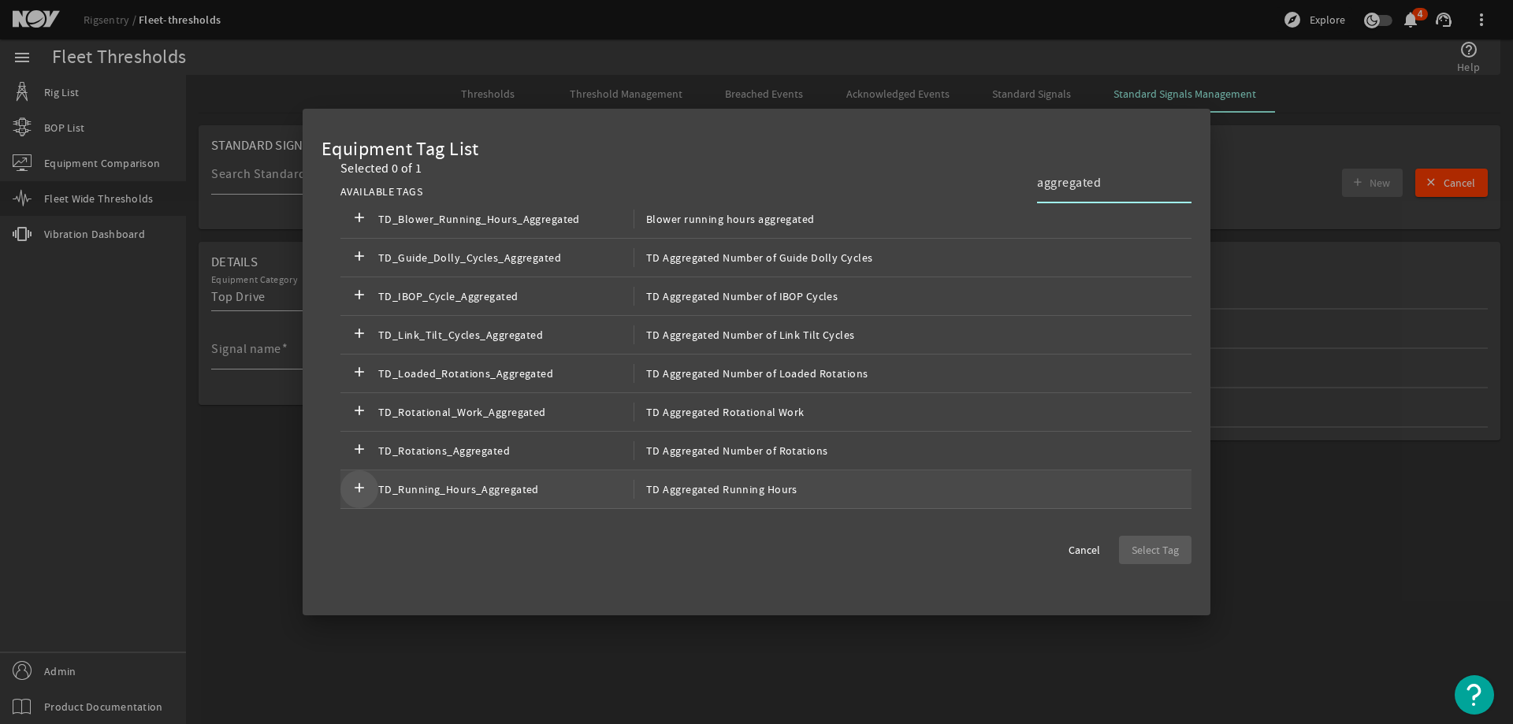
type input "aggregated"
click at [359, 488] on mat-icon "add" at bounding box center [359, 489] width 19 height 19
click at [1164, 543] on span "Select Tag" at bounding box center [1155, 550] width 47 height 16
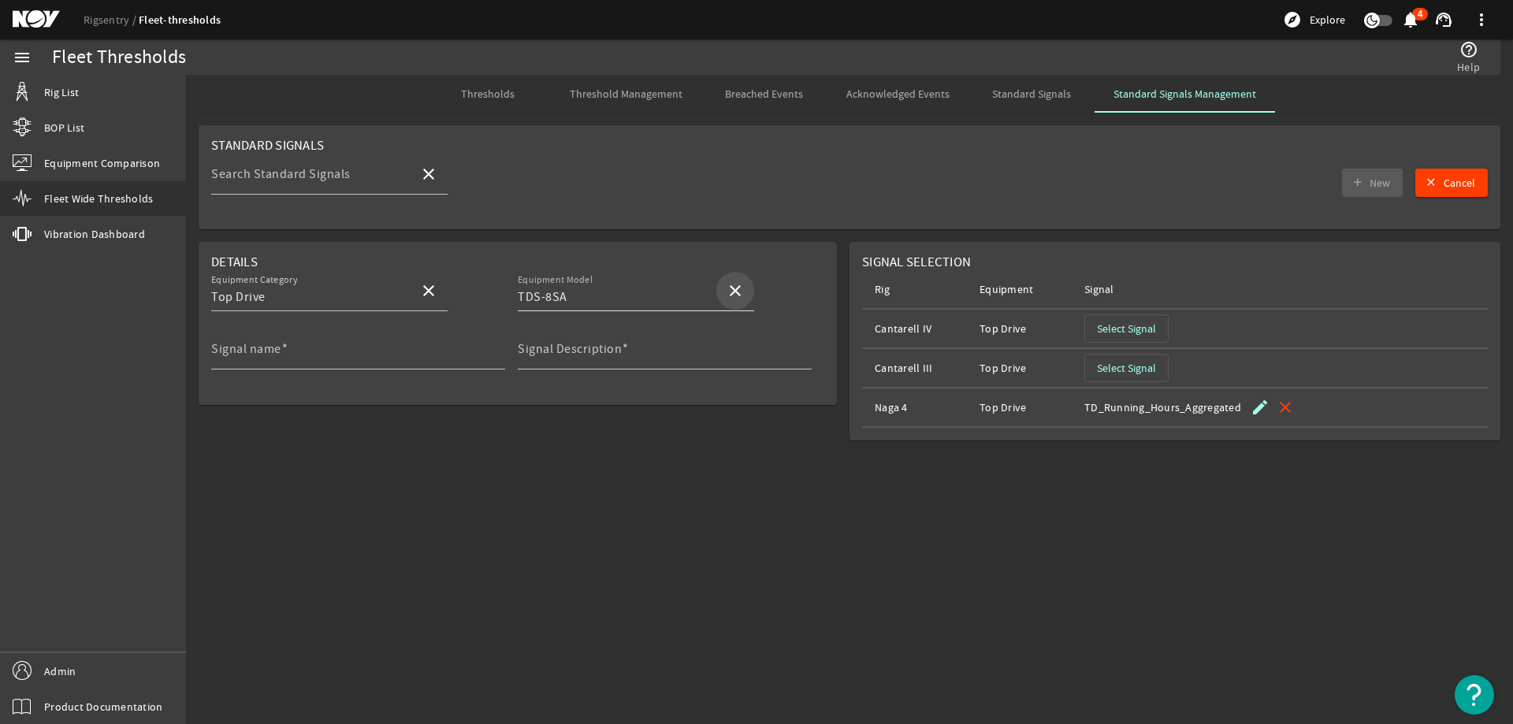
click at [737, 288] on mat-icon "close" at bounding box center [735, 290] width 19 height 19
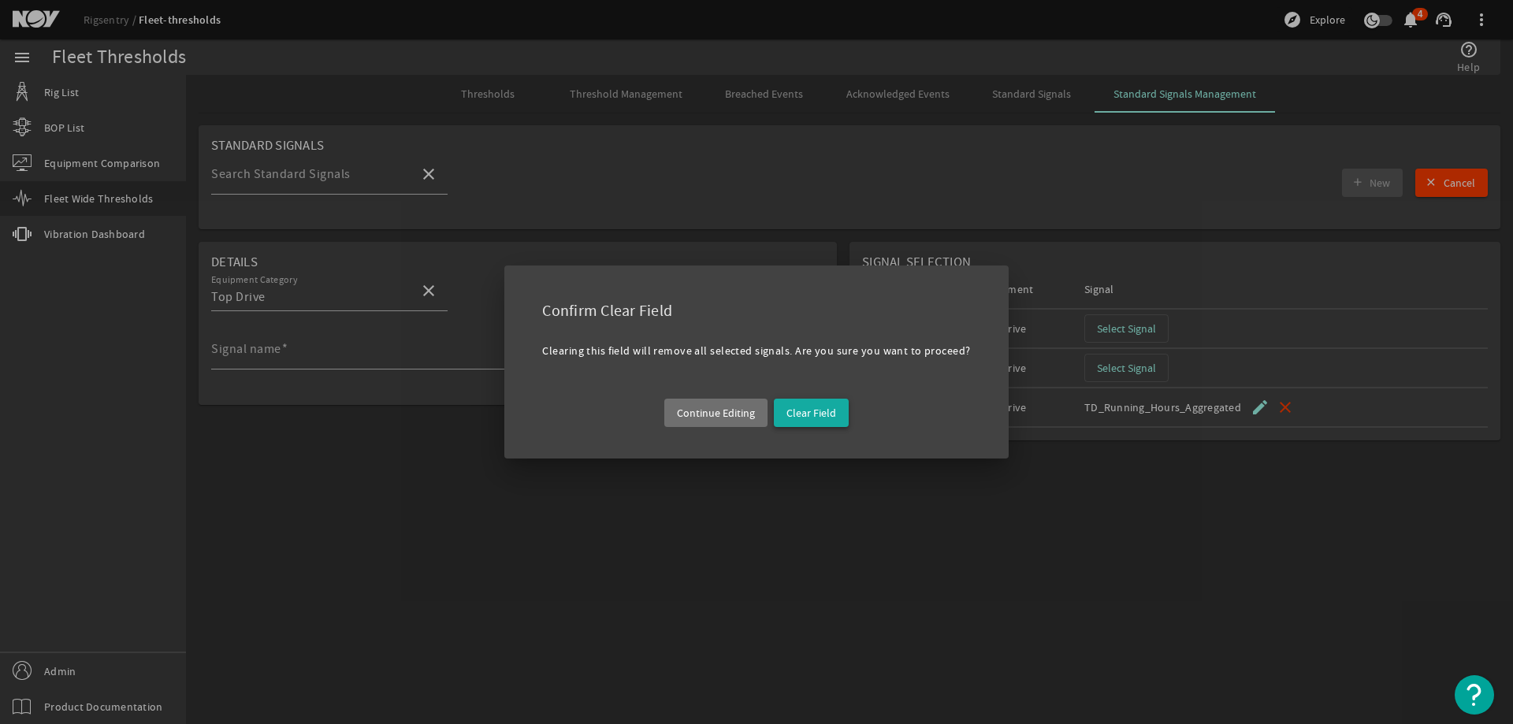
click at [806, 411] on span "Clear Field" at bounding box center [811, 413] width 50 height 16
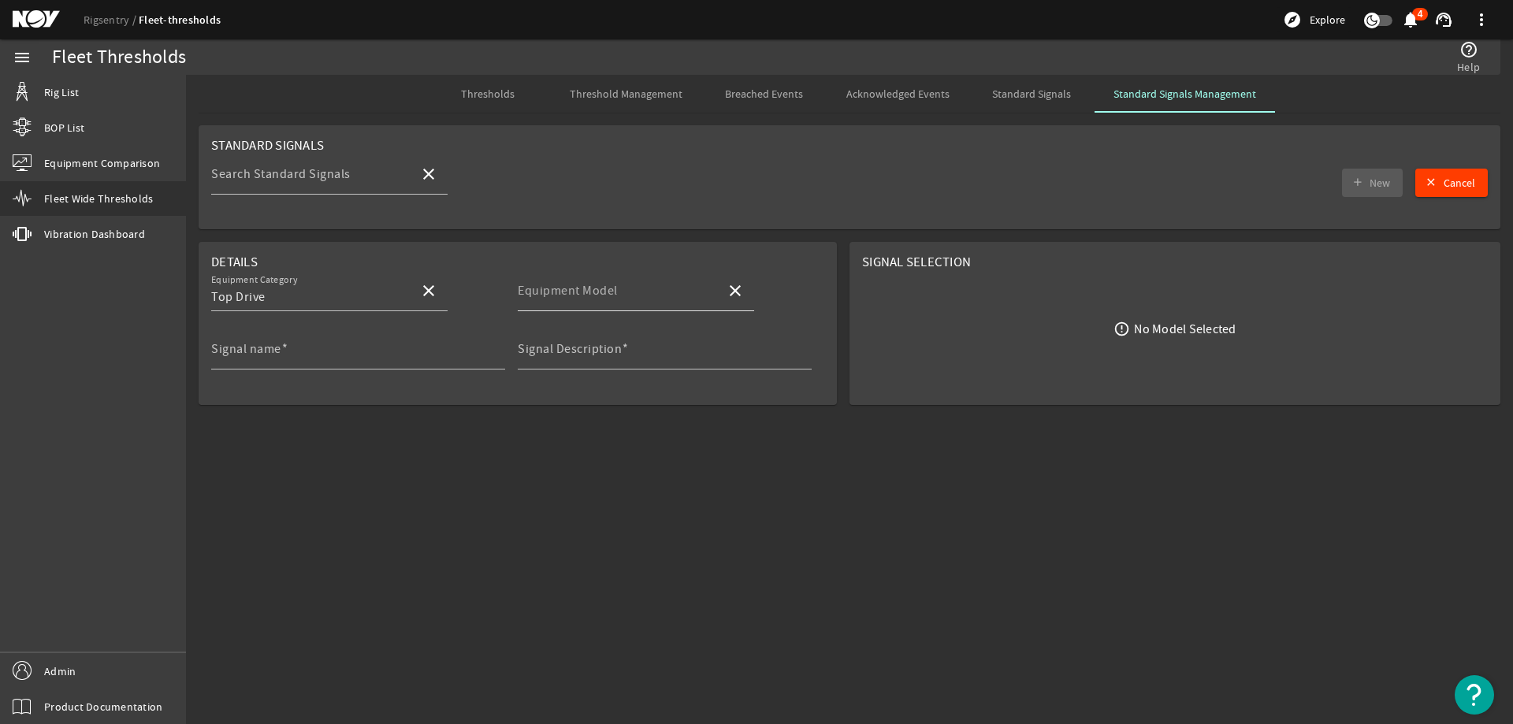
click at [594, 293] on mat-label "Equipment Model" at bounding box center [568, 291] width 100 height 16
click at [594, 293] on input "Equipment Model" at bounding box center [615, 297] width 195 height 19
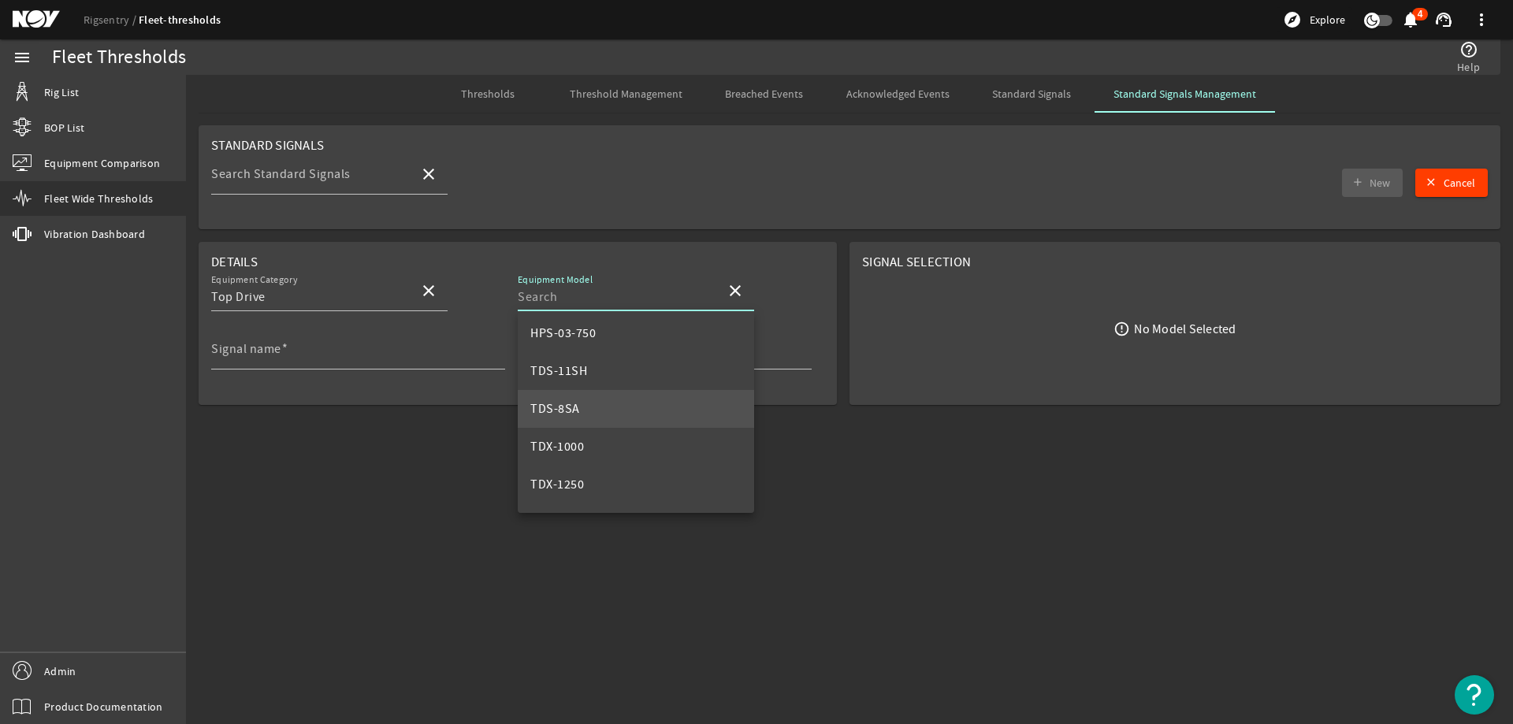
scroll to position [151, 0]
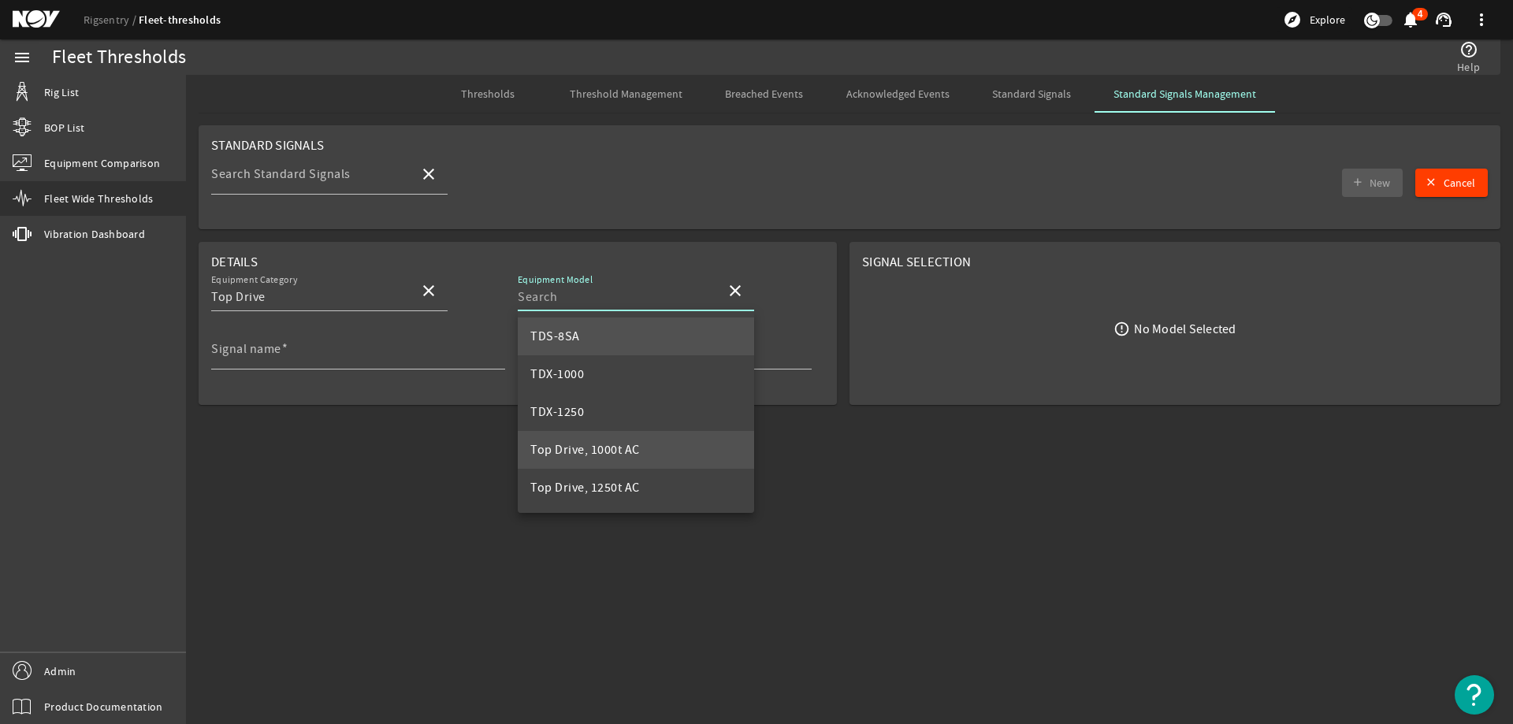
click at [615, 449] on span "Top Drive, 1000t AC" at bounding box center [585, 450] width 110 height 16
type input "Top Drive, 1000t AC"
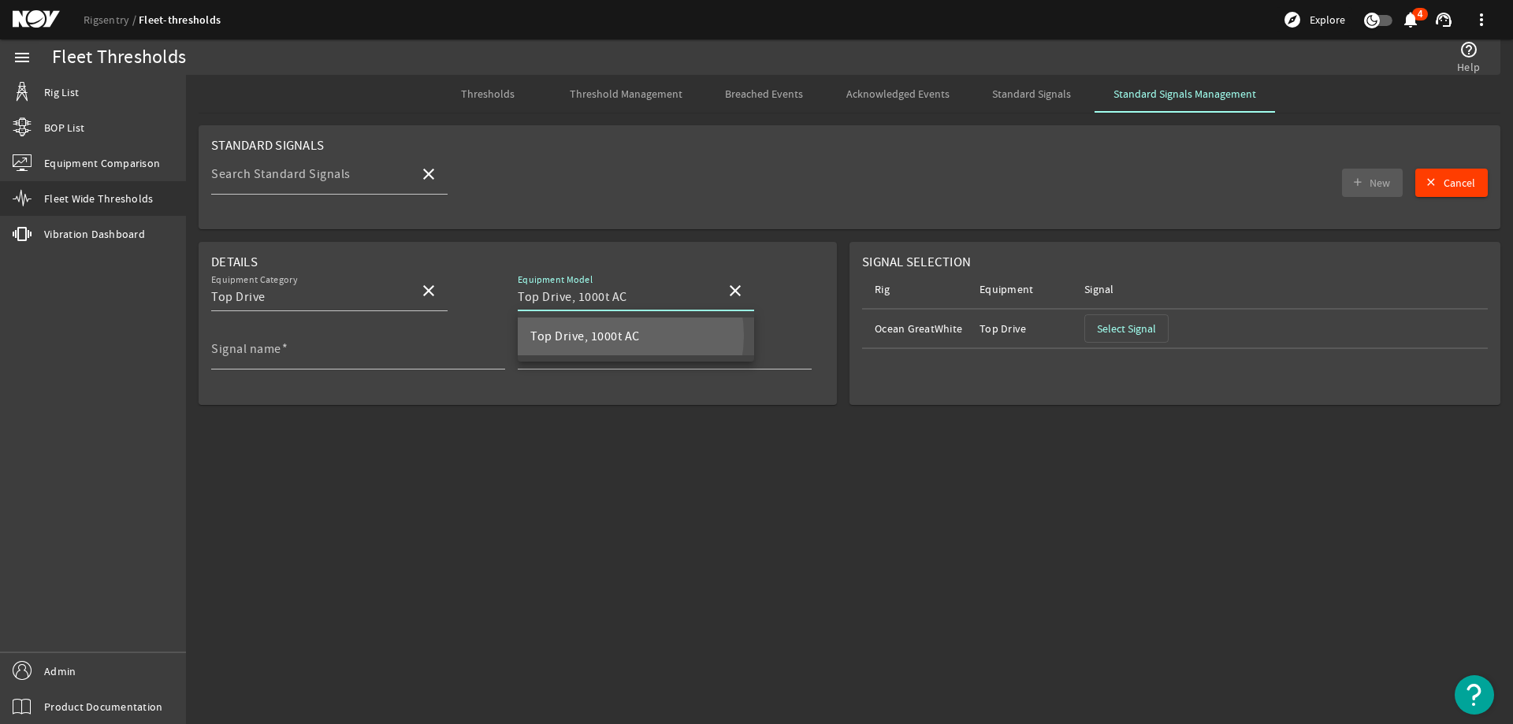
scroll to position [0, 0]
click at [735, 287] on mat-icon "close" at bounding box center [735, 290] width 19 height 19
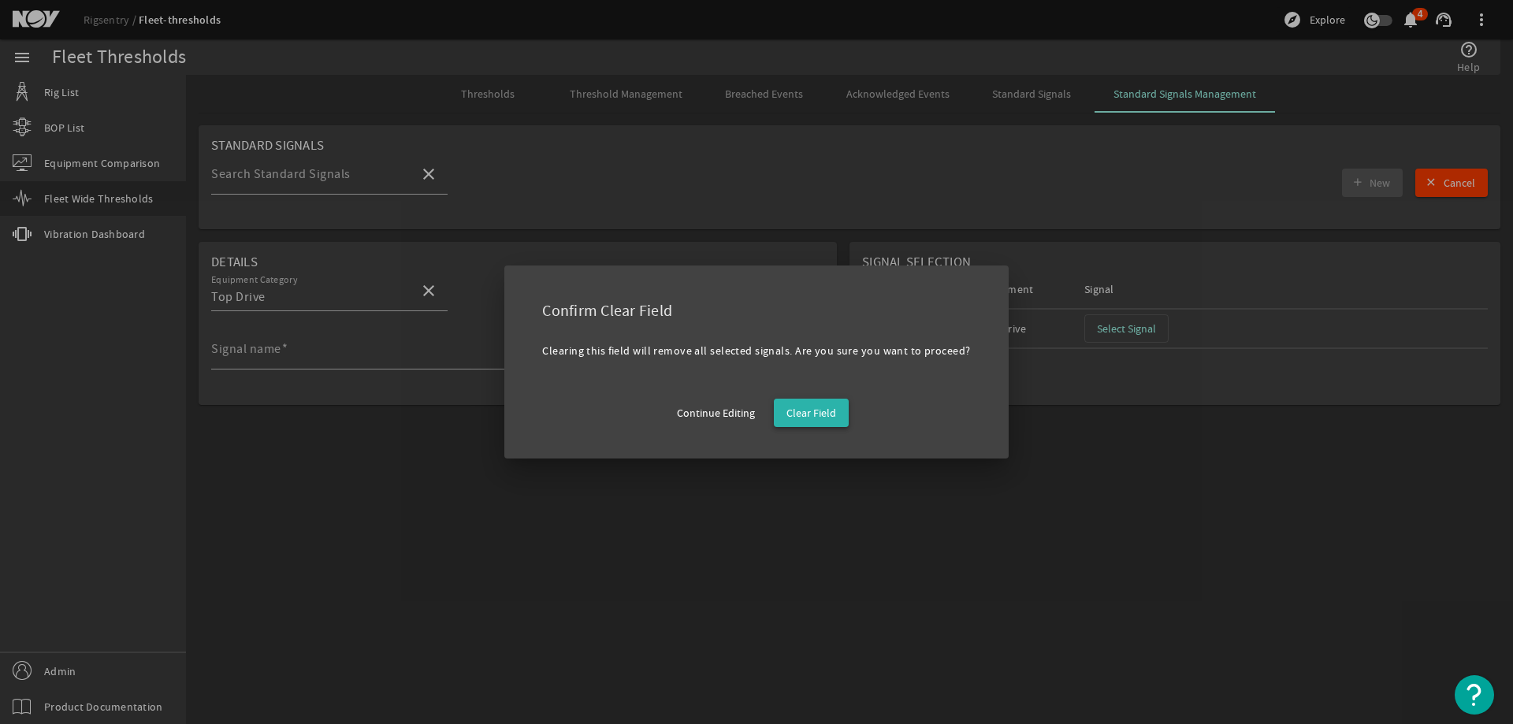
click at [842, 429] on span "button" at bounding box center [811, 413] width 75 height 38
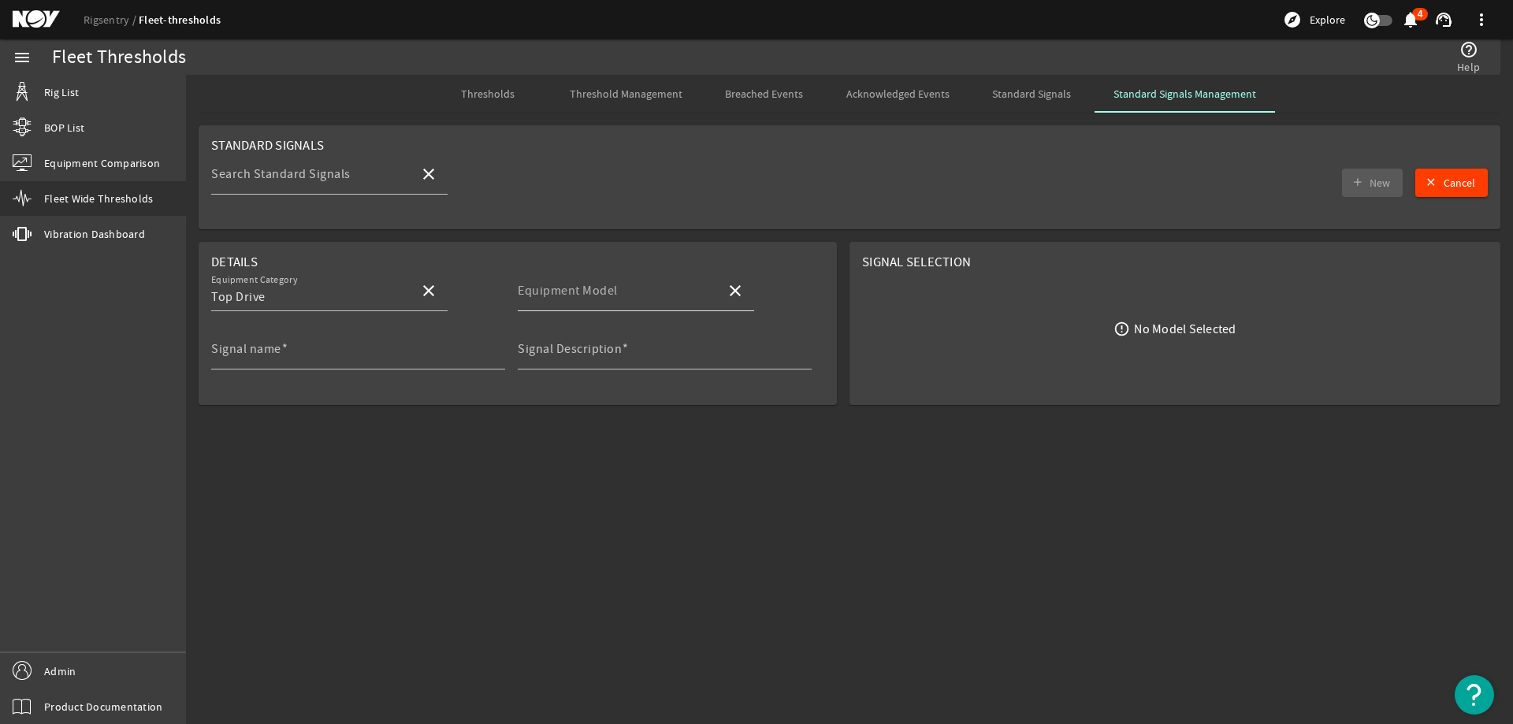
click at [674, 286] on div "Equipment Model" at bounding box center [615, 290] width 195 height 41
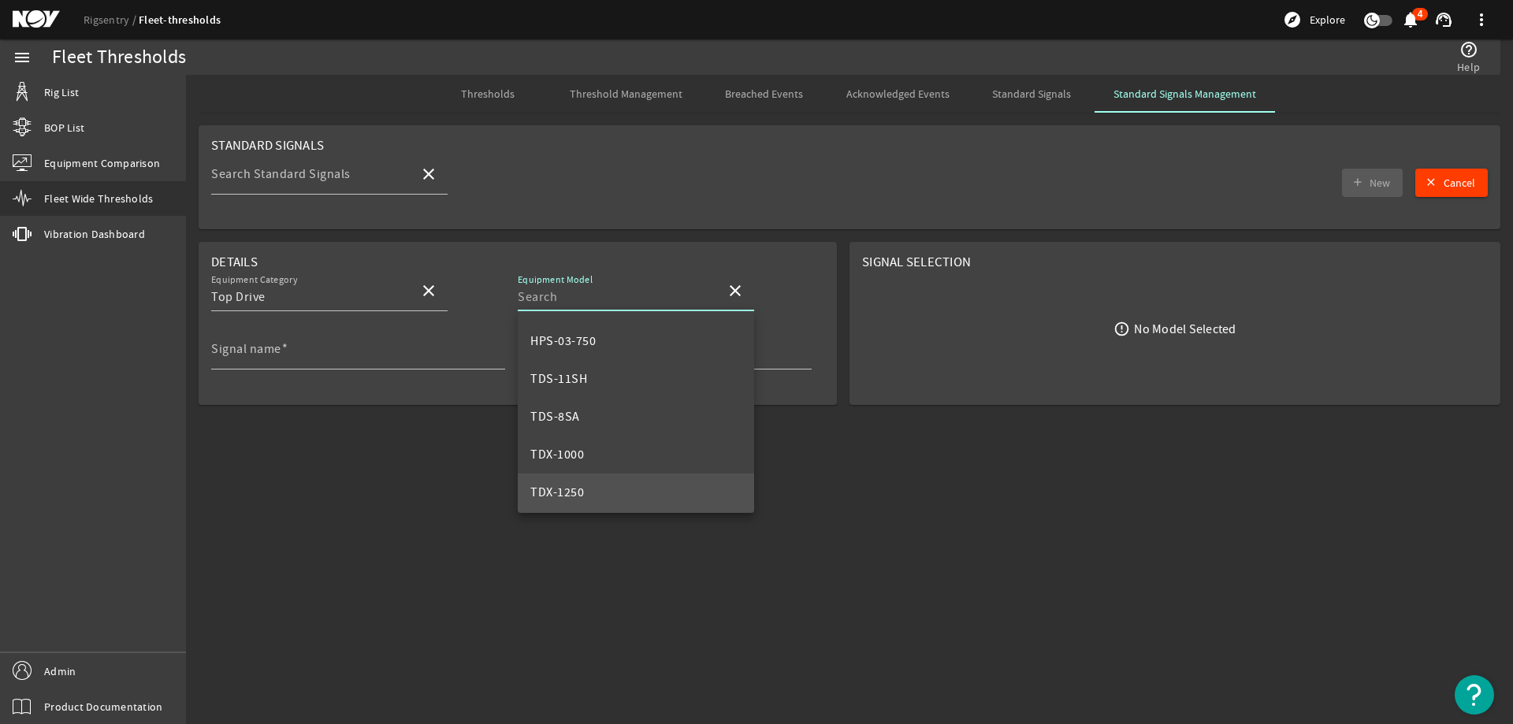
scroll to position [151, 0]
click at [660, 485] on mat-option "Top Drive, 1250t AC" at bounding box center [636, 488] width 236 height 38
type input "Top Drive, 1250t AC"
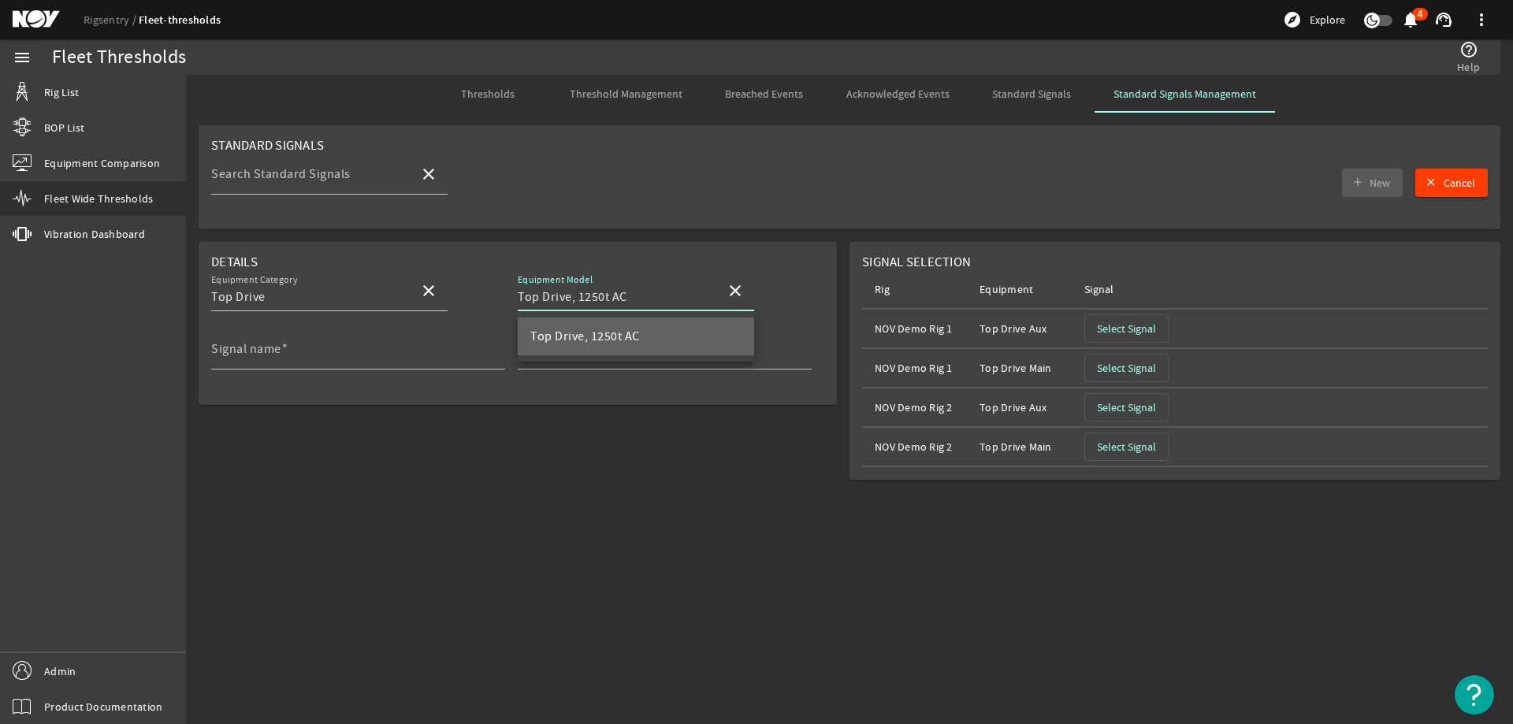
scroll to position [0, 0]
click at [1141, 331] on span "Select Signal" at bounding box center [1126, 329] width 59 height 16
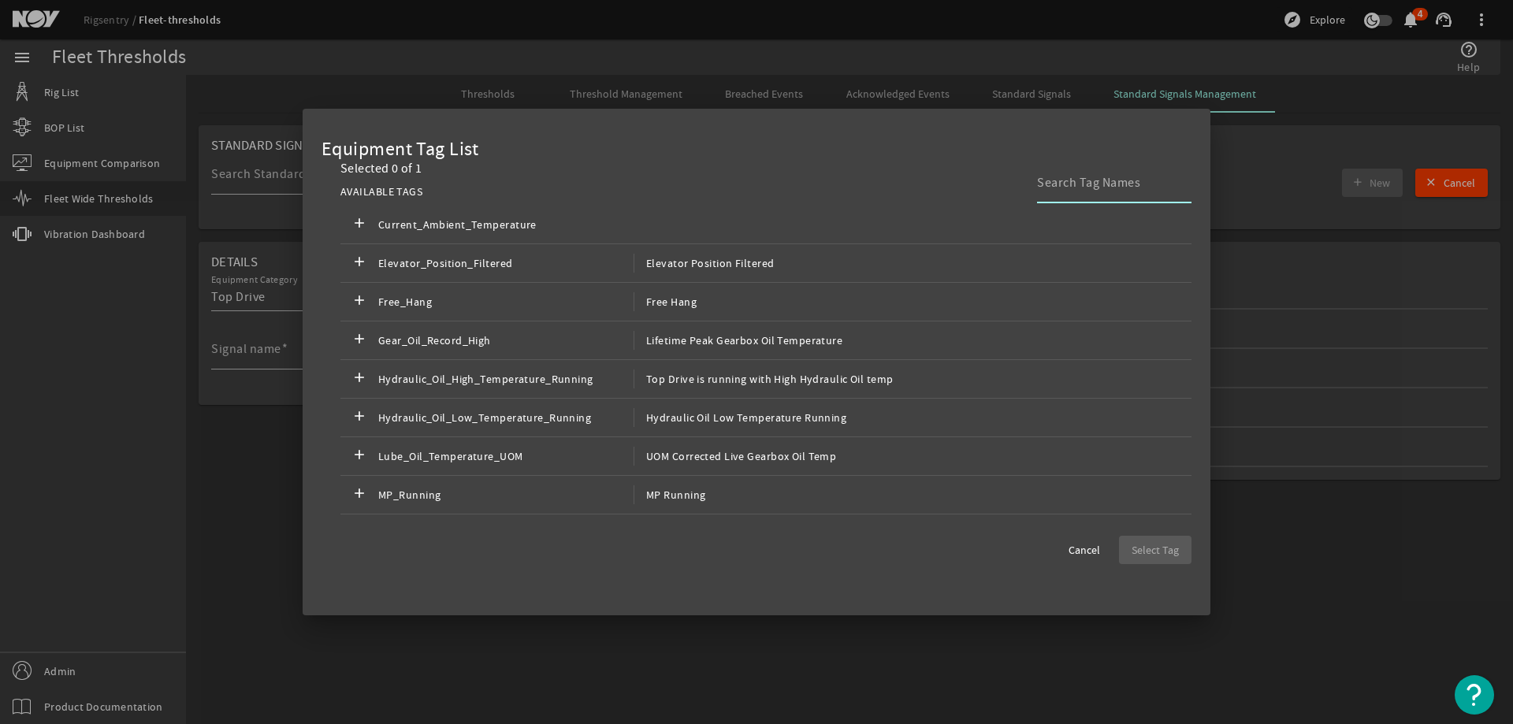
click at [1074, 191] on input at bounding box center [1108, 182] width 142 height 19
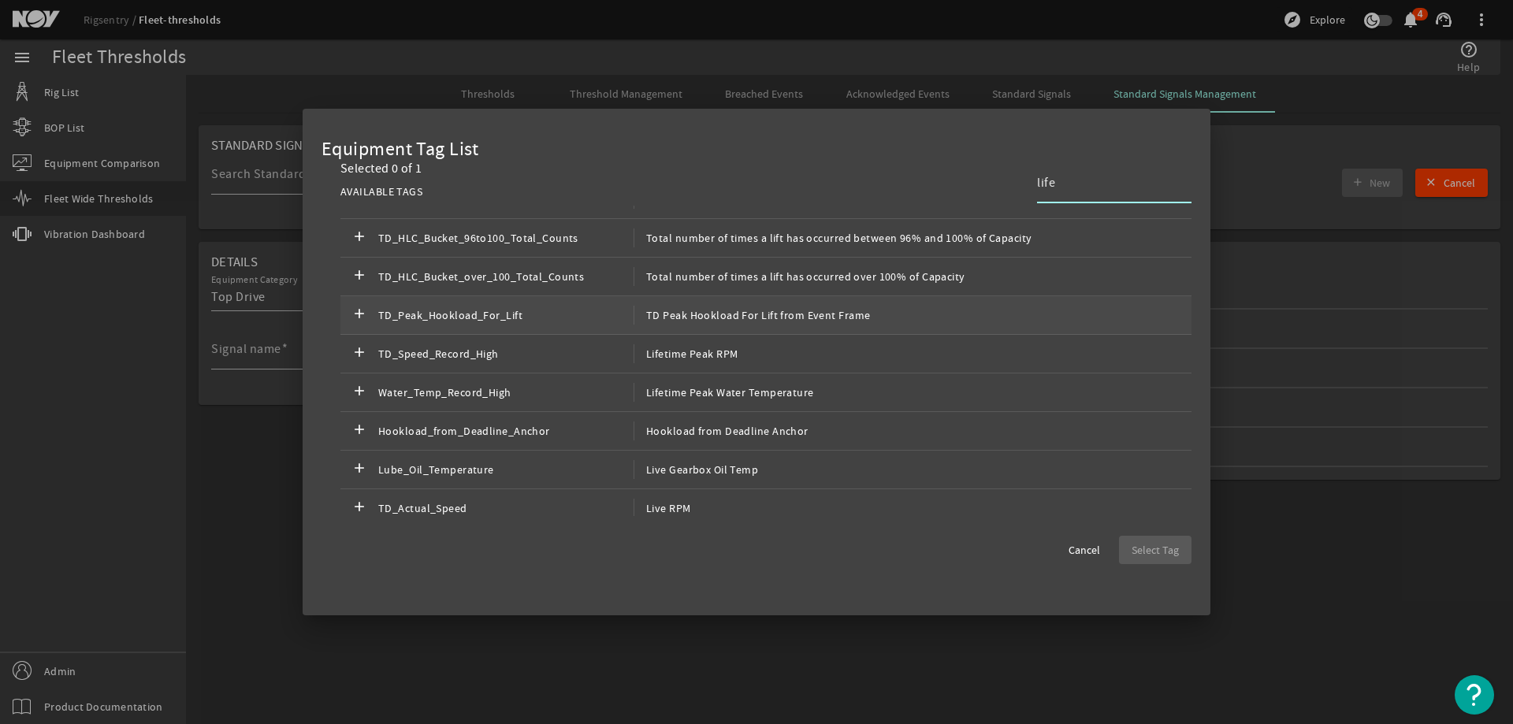
scroll to position [430, 0]
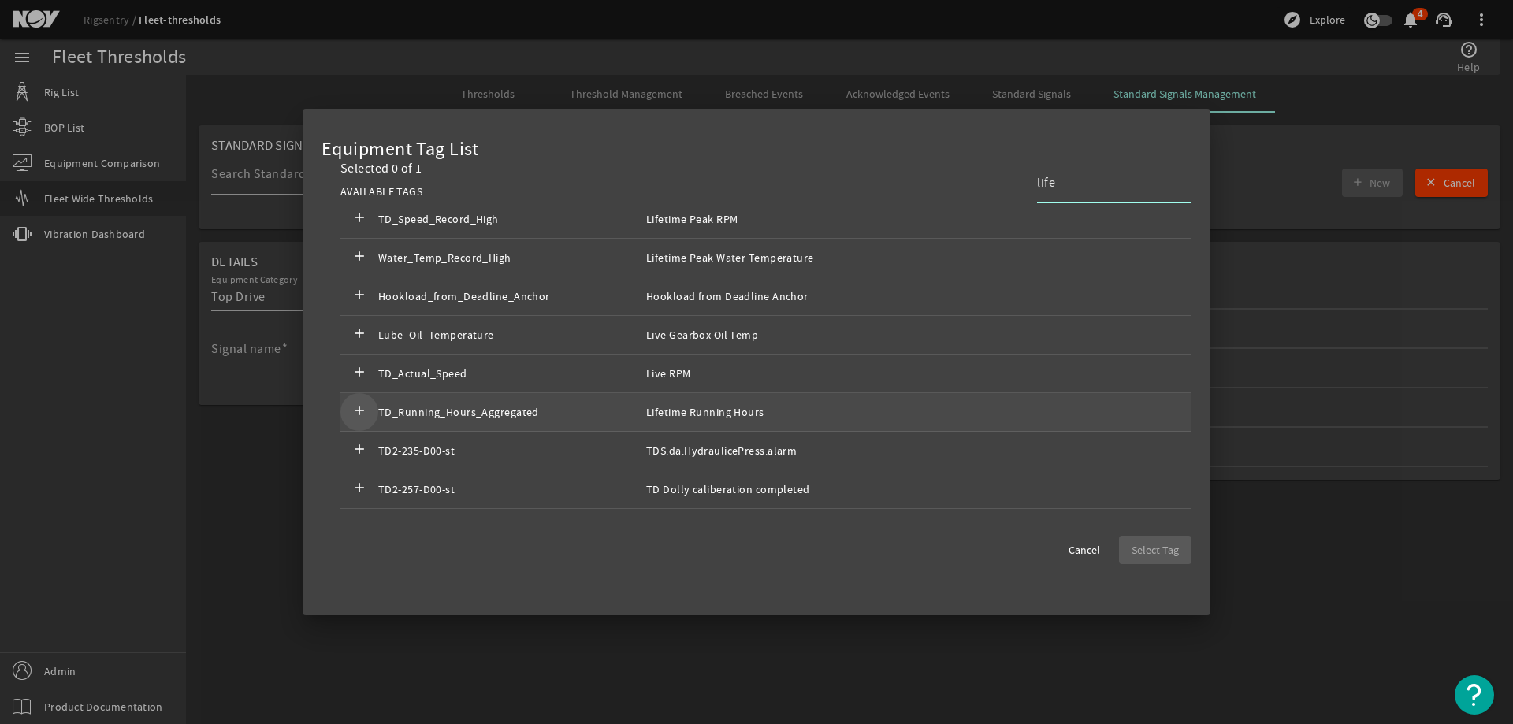
type input "life"
click at [358, 411] on mat-icon "add" at bounding box center [359, 412] width 19 height 19
click at [1143, 552] on span "Select Tag" at bounding box center [1155, 550] width 47 height 16
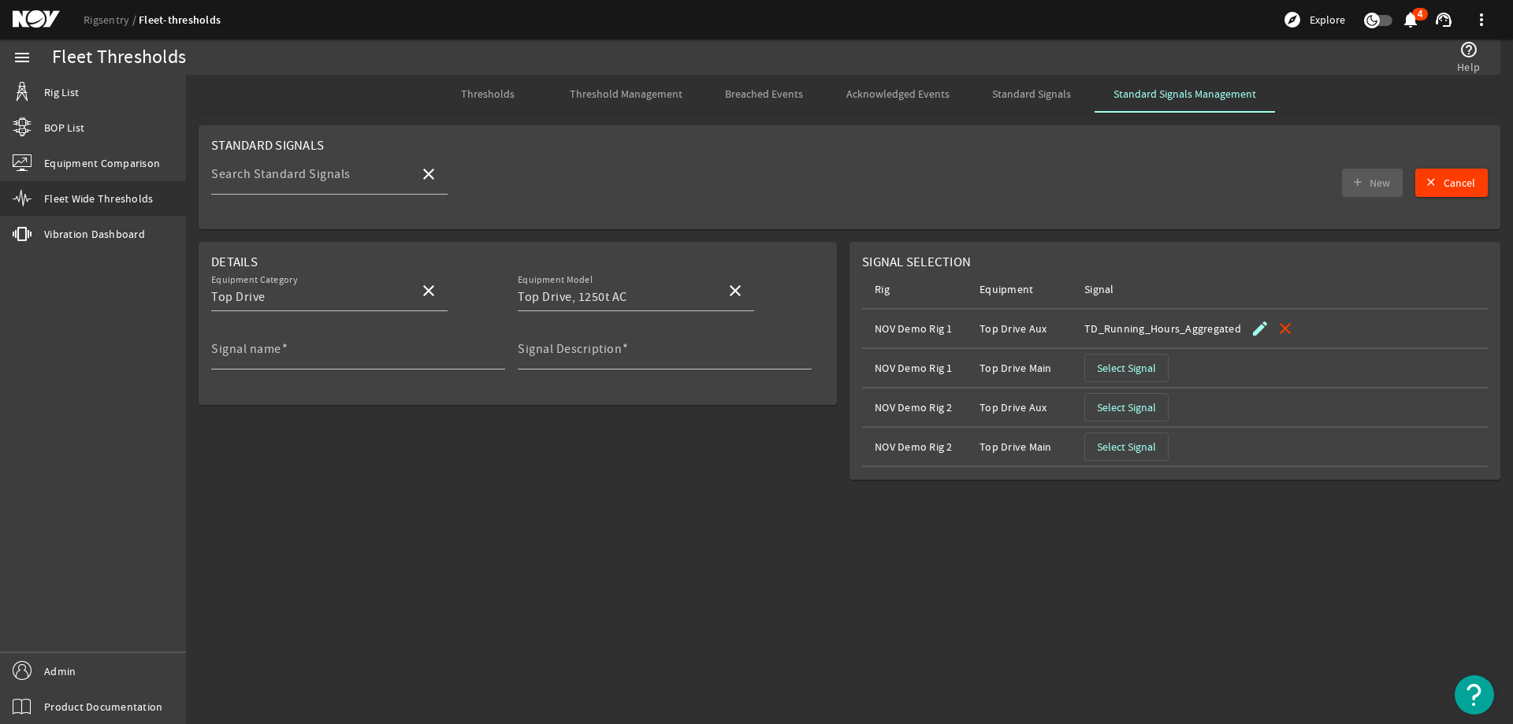
click at [1143, 369] on span "Select Signal" at bounding box center [1126, 368] width 59 height 16
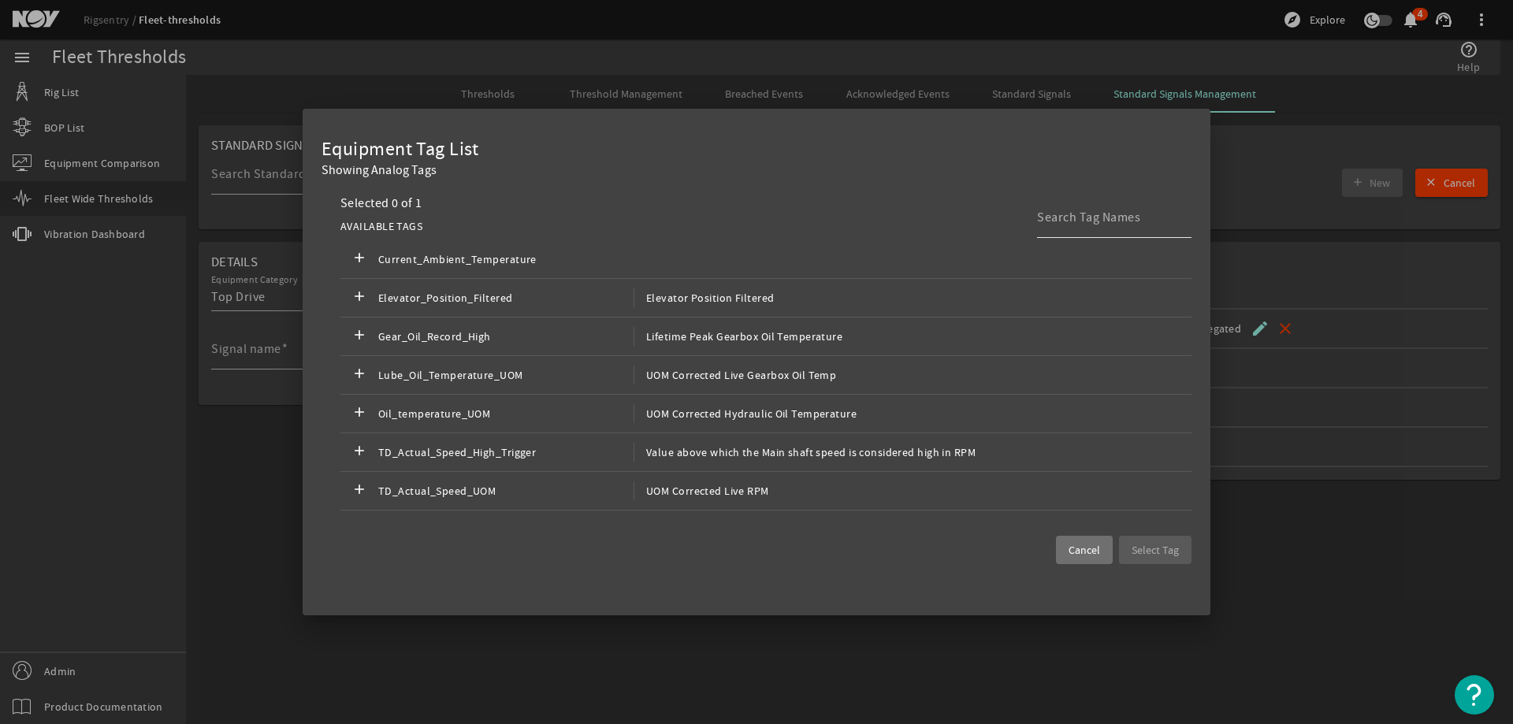
click at [1101, 219] on input at bounding box center [1108, 217] width 142 height 19
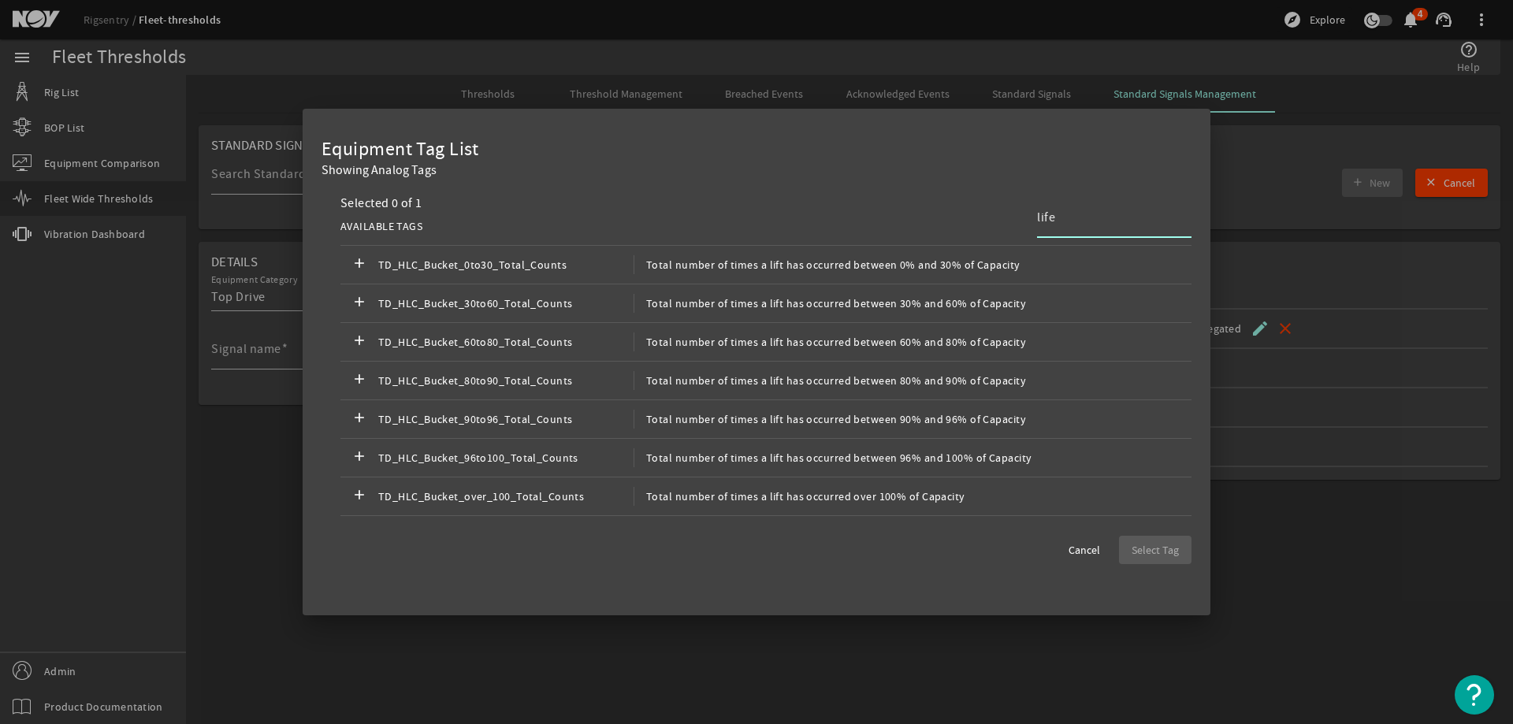
scroll to position [0, 0]
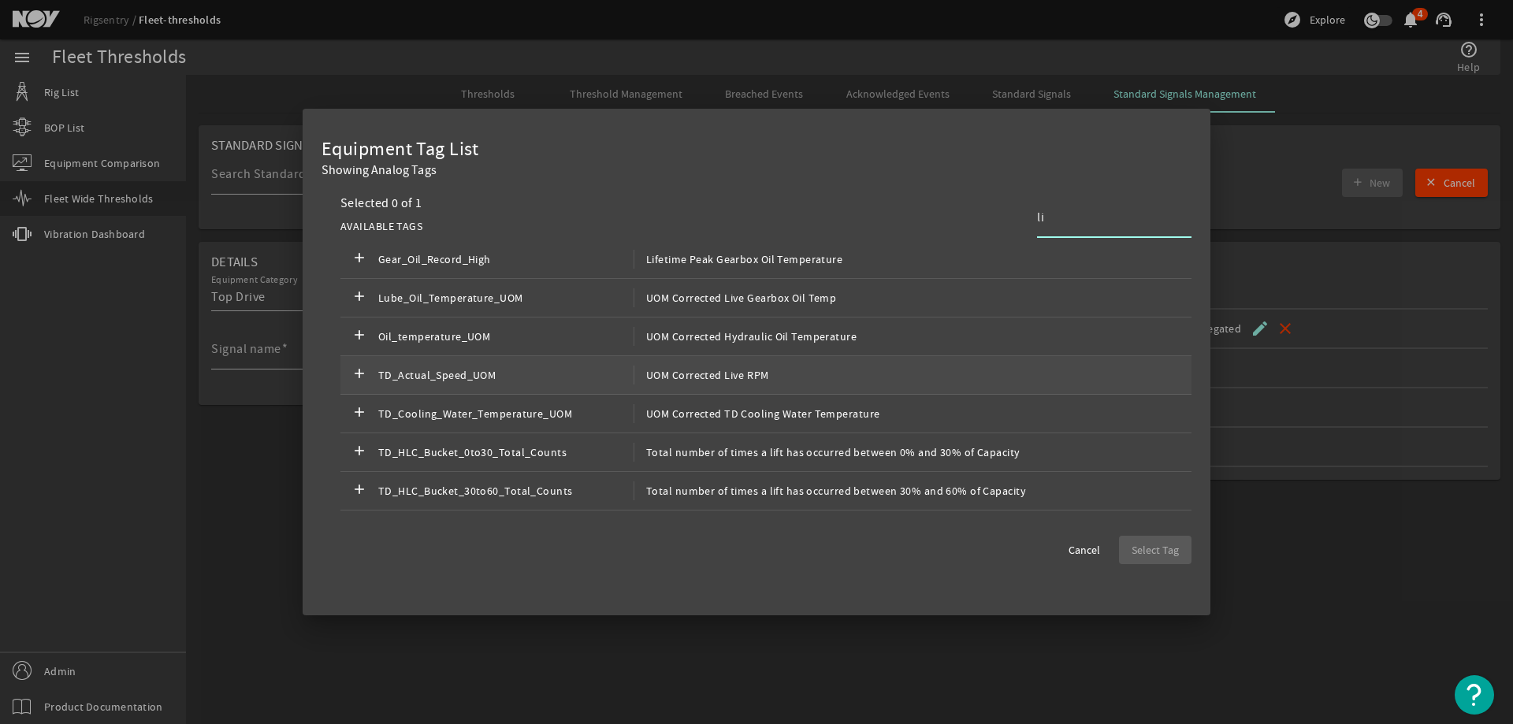
type input "l"
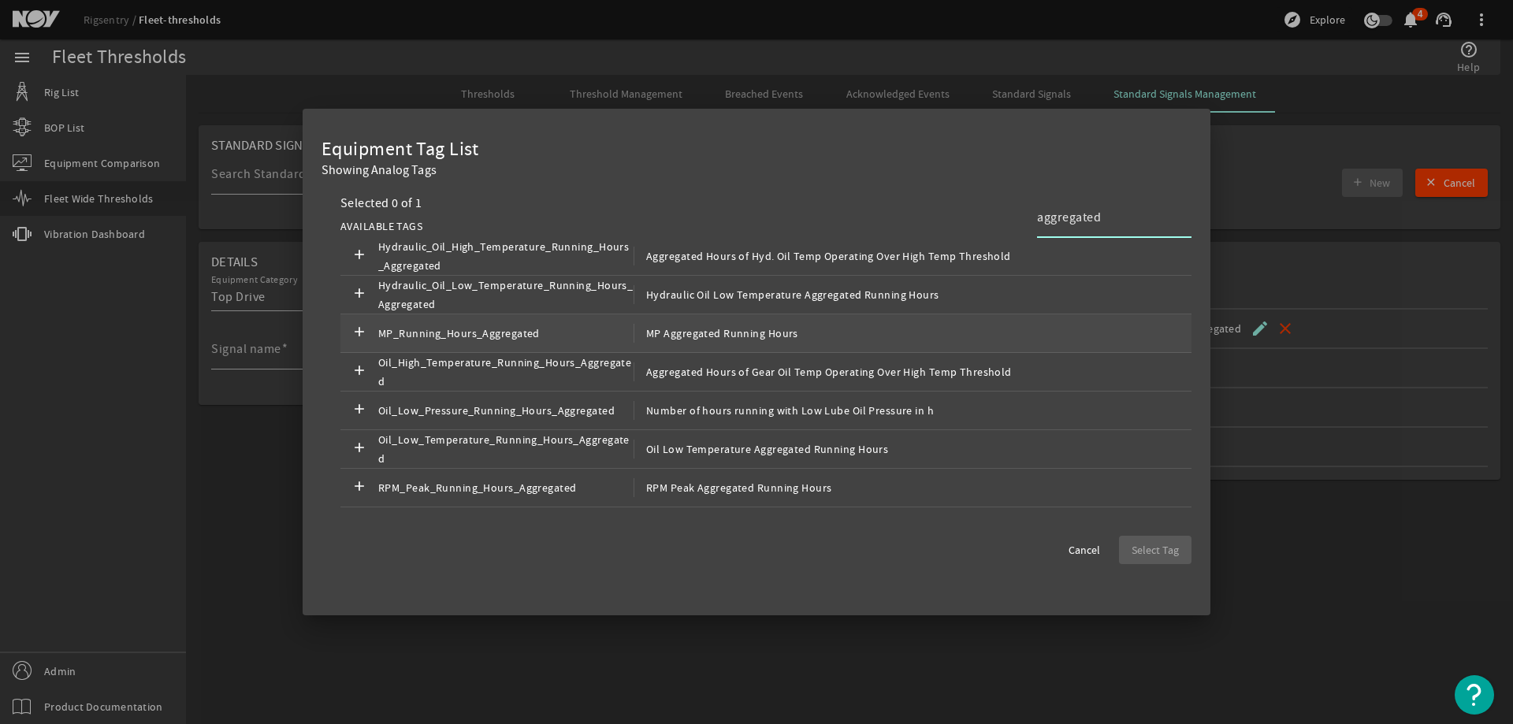
scroll to position [276, 0]
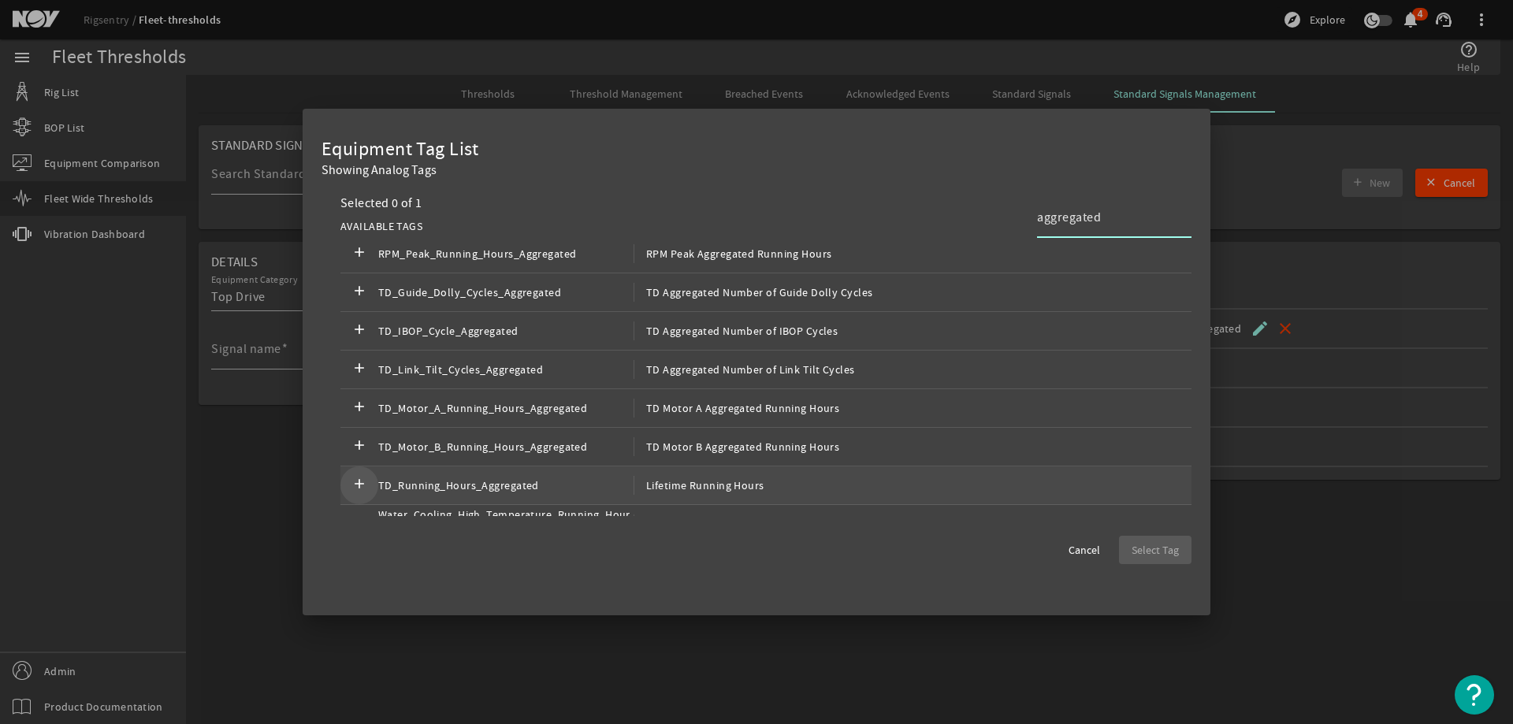
type input "aggregated"
click at [354, 481] on mat-icon "add" at bounding box center [359, 485] width 19 height 19
click at [1159, 551] on span "Select Tag" at bounding box center [1155, 550] width 47 height 16
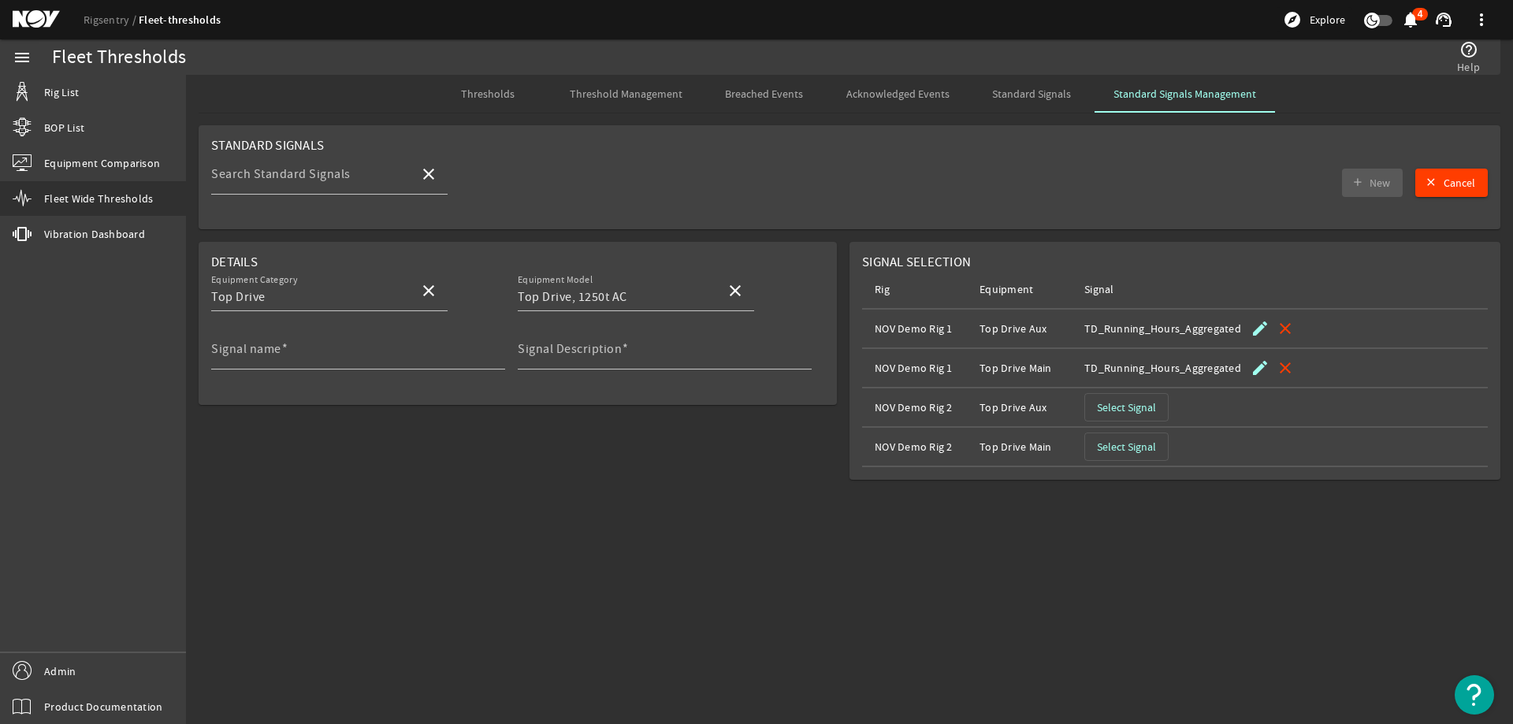
click at [1134, 407] on span "Select Signal" at bounding box center [1126, 408] width 59 height 16
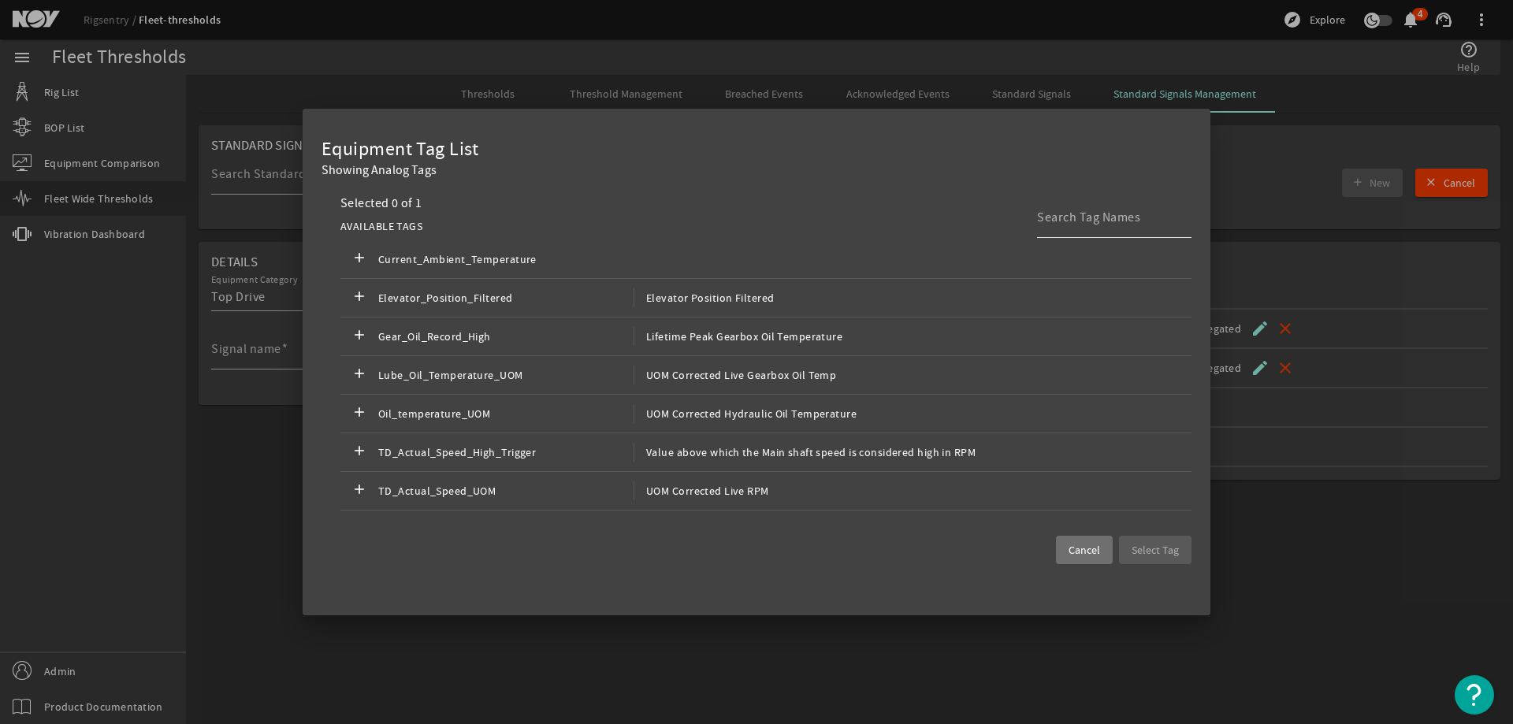
click at [1095, 216] on input at bounding box center [1108, 217] width 142 height 19
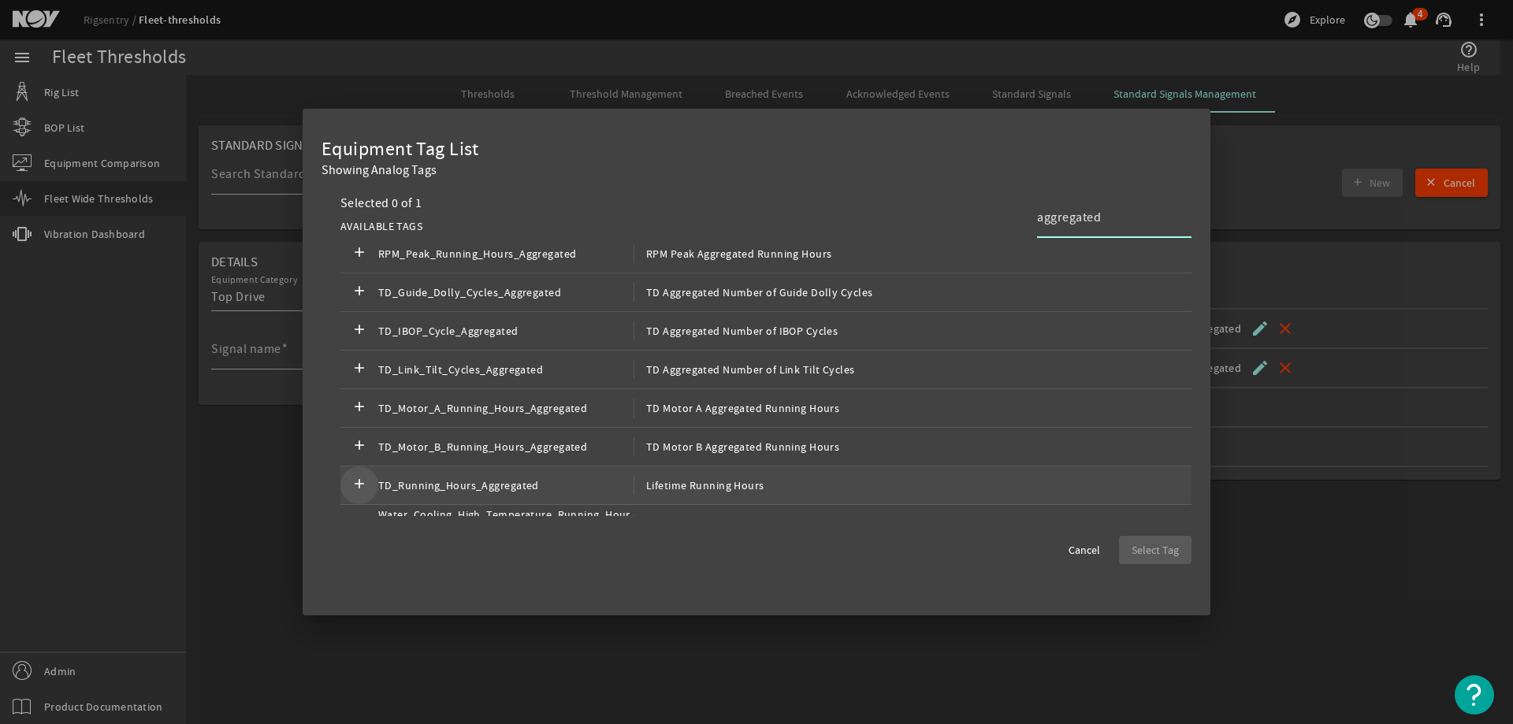
type input "aggregated"
click at [350, 483] on mat-icon "add" at bounding box center [359, 485] width 19 height 19
click at [1159, 541] on span "button" at bounding box center [1155, 550] width 72 height 38
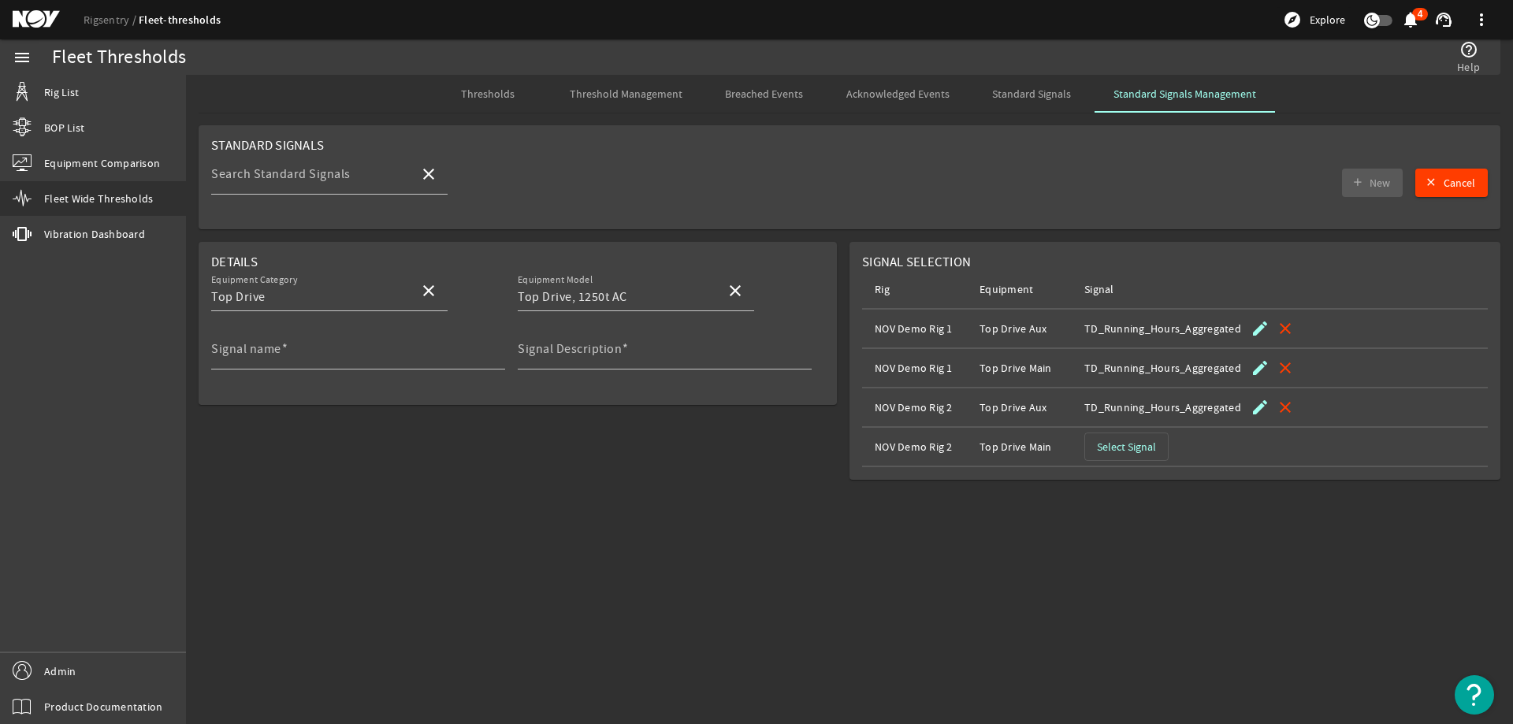
click at [1150, 440] on span "Select Signal" at bounding box center [1126, 447] width 59 height 16
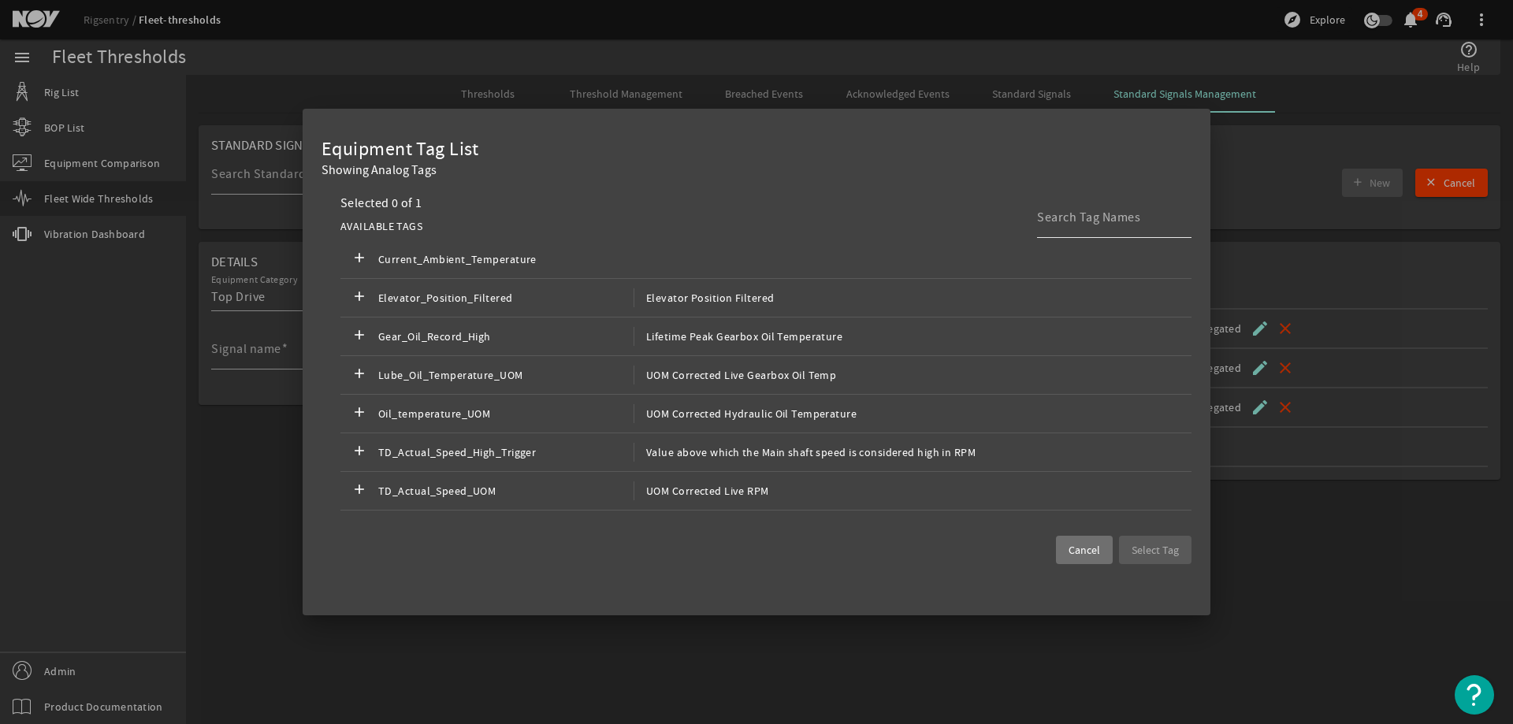
click at [1128, 219] on input at bounding box center [1108, 217] width 142 height 19
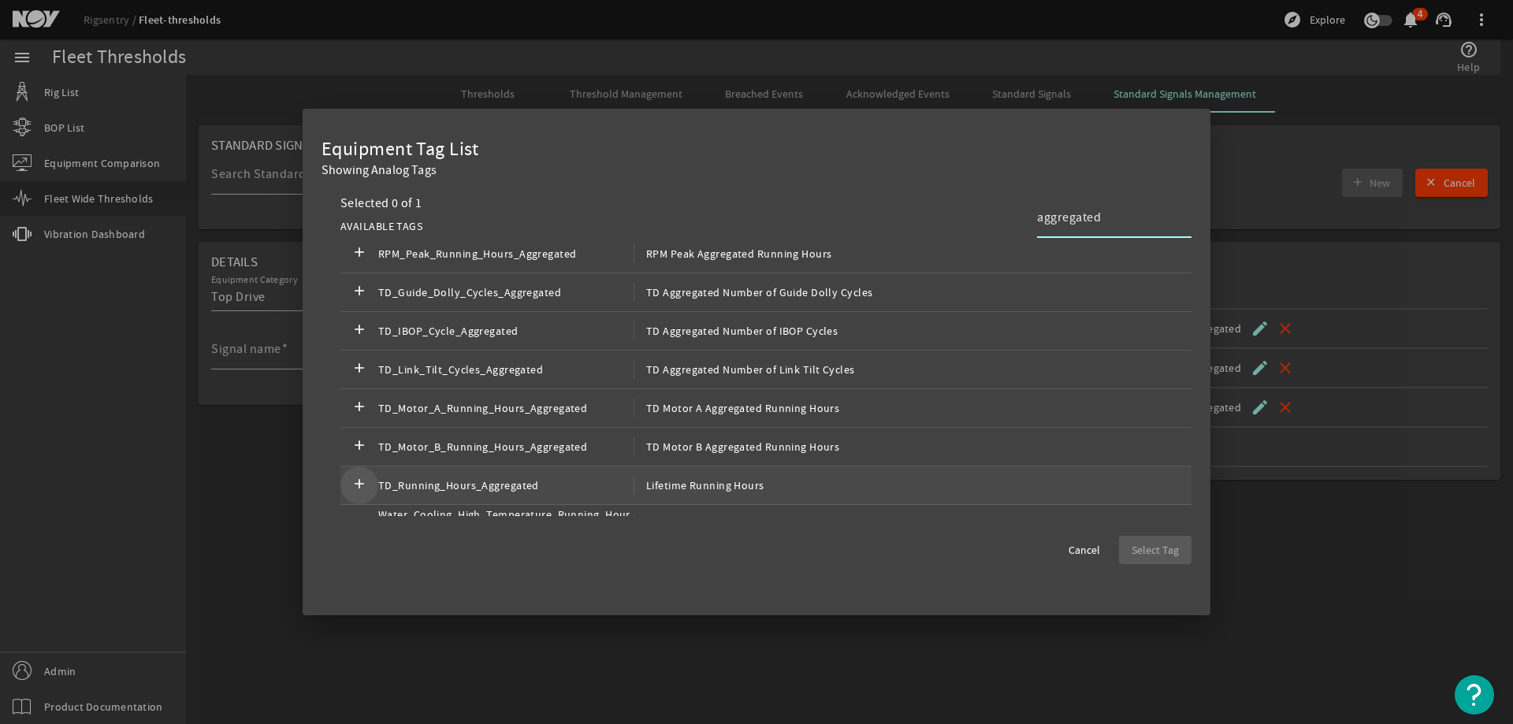
type input "aggregated"
click at [362, 489] on mat-icon "add" at bounding box center [359, 485] width 19 height 19
click at [1132, 543] on span "Select Tag" at bounding box center [1155, 550] width 47 height 16
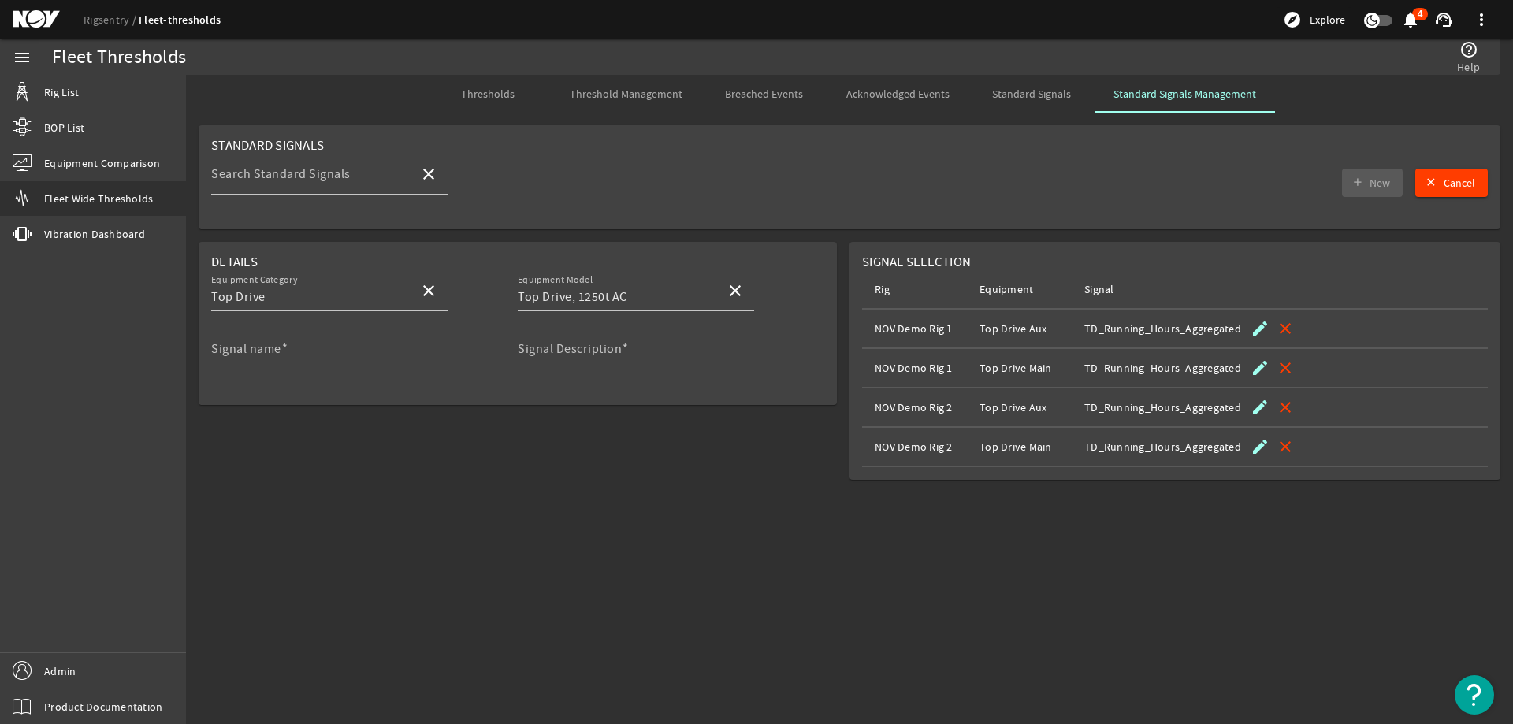
click at [518, 496] on mat-sidenav-content "Fleet Thresholds help_outline Help Thresholds Threshold Management Breached Eve…" at bounding box center [849, 399] width 1327 height 649
click at [357, 362] on input "Signal name" at bounding box center [351, 355] width 281 height 19
click at [368, 353] on input "Signal name" at bounding box center [351, 355] width 281 height 19
paste input "TD_Running_Hours_TDX-1250"
type input "TD_Running_Hours_1250t_AC"
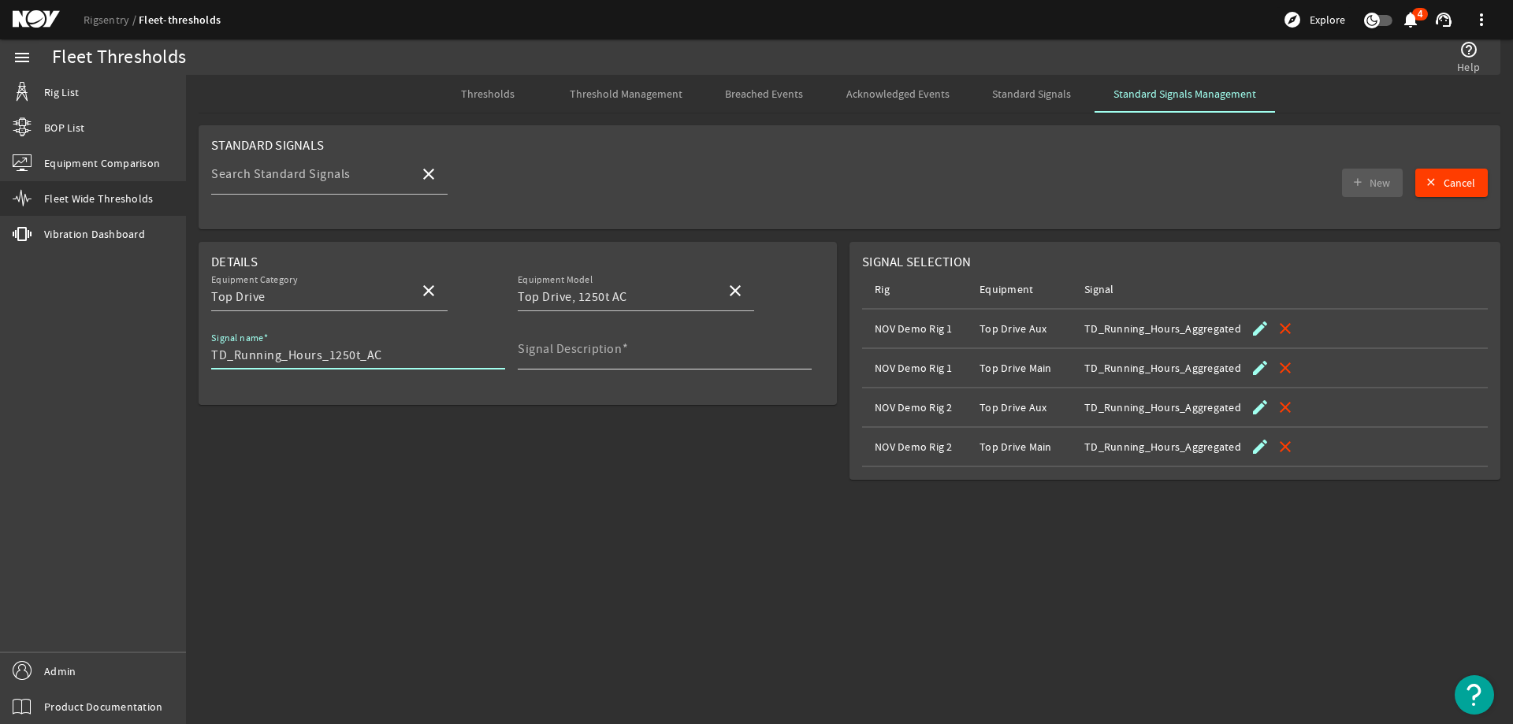
click at [609, 345] on mat-label "Signal Description" at bounding box center [570, 349] width 104 height 16
click at [609, 346] on input "Signal Description" at bounding box center [658, 355] width 281 height 19
click at [635, 351] on input "Signal Description" at bounding box center [658, 355] width 281 height 19
paste input "Total running hours for TD"
type input "Total running hours for TD"
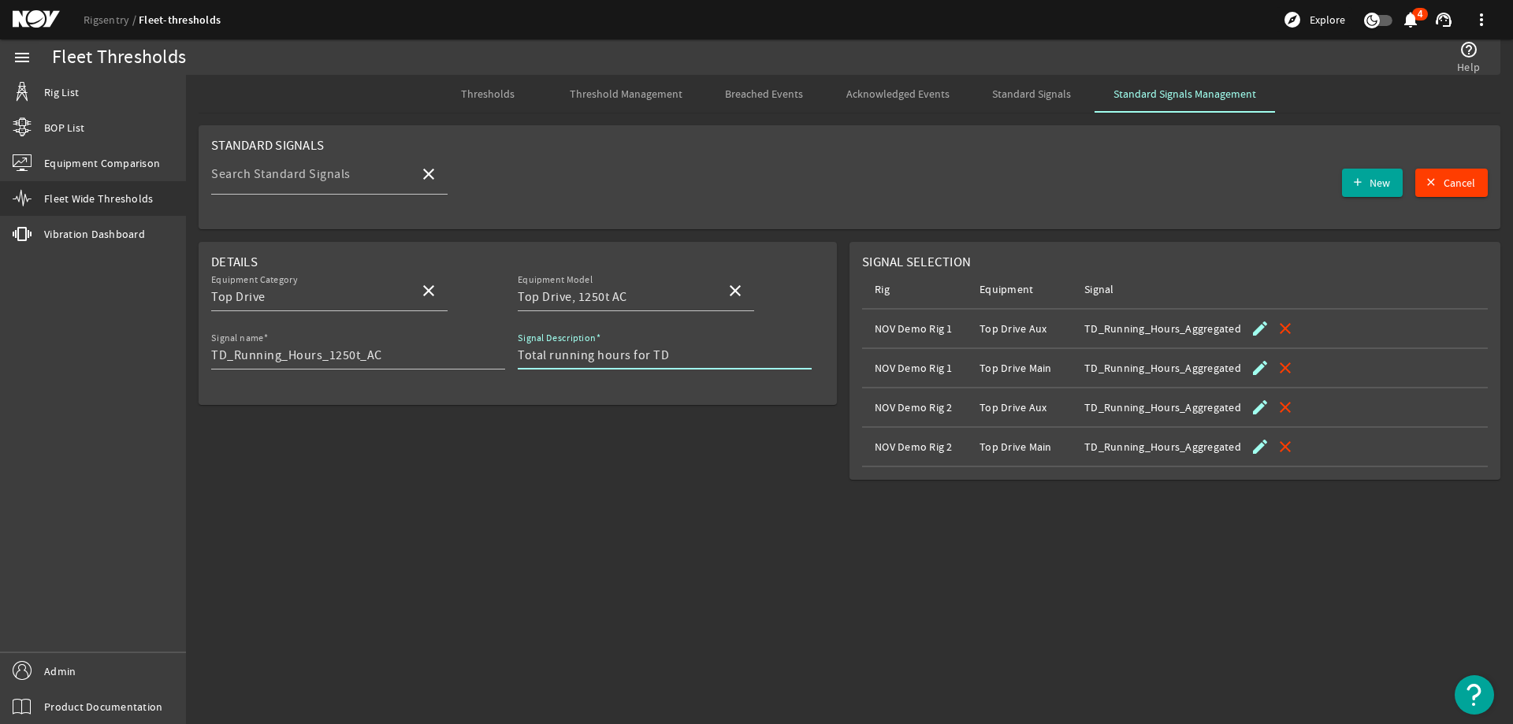
click at [551, 473] on rigsentry-mat-card "Details Equipment Category Top Drive close Equipment Model Top Drive, 1250t AC …" at bounding box center [518, 367] width 664 height 251
drag, startPoint x: 1385, startPoint y: 182, endPoint x: 1344, endPoint y: 177, distance: 41.2
click at [1385, 182] on span "New" at bounding box center [1380, 183] width 20 height 16
type input "TD_Running_Hours_1250t_AC"
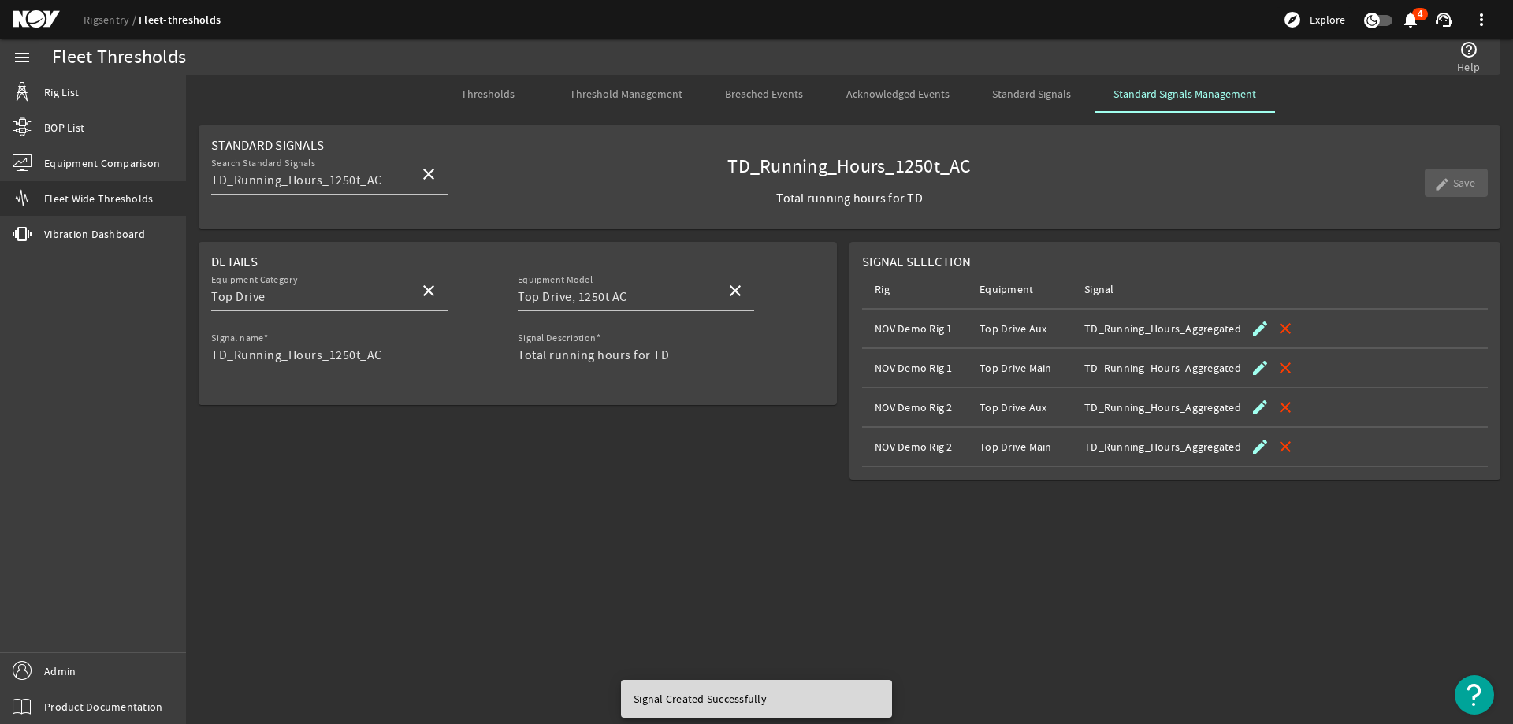
click at [640, 84] on span "Threshold Management" at bounding box center [626, 94] width 113 height 38
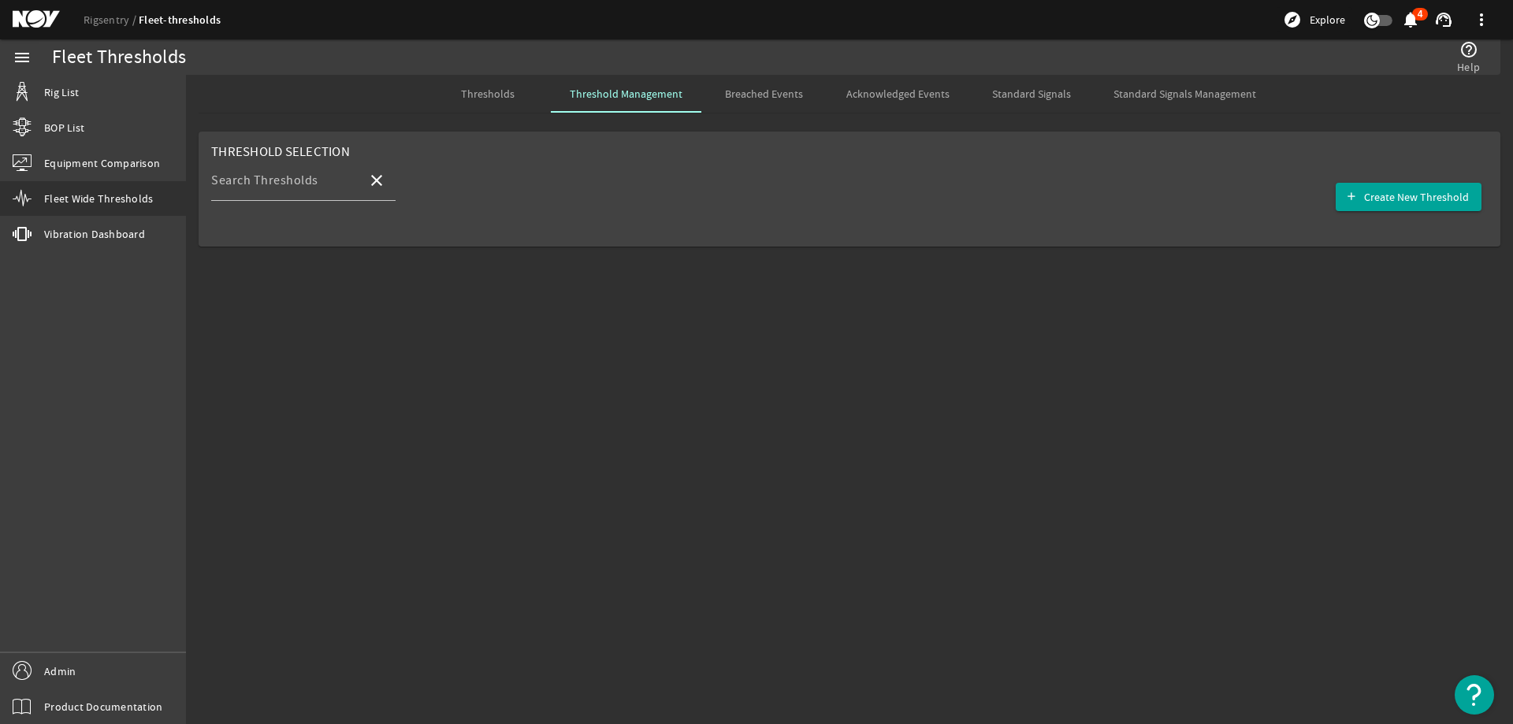
click at [500, 92] on span "Thresholds" at bounding box center [488, 93] width 54 height 11
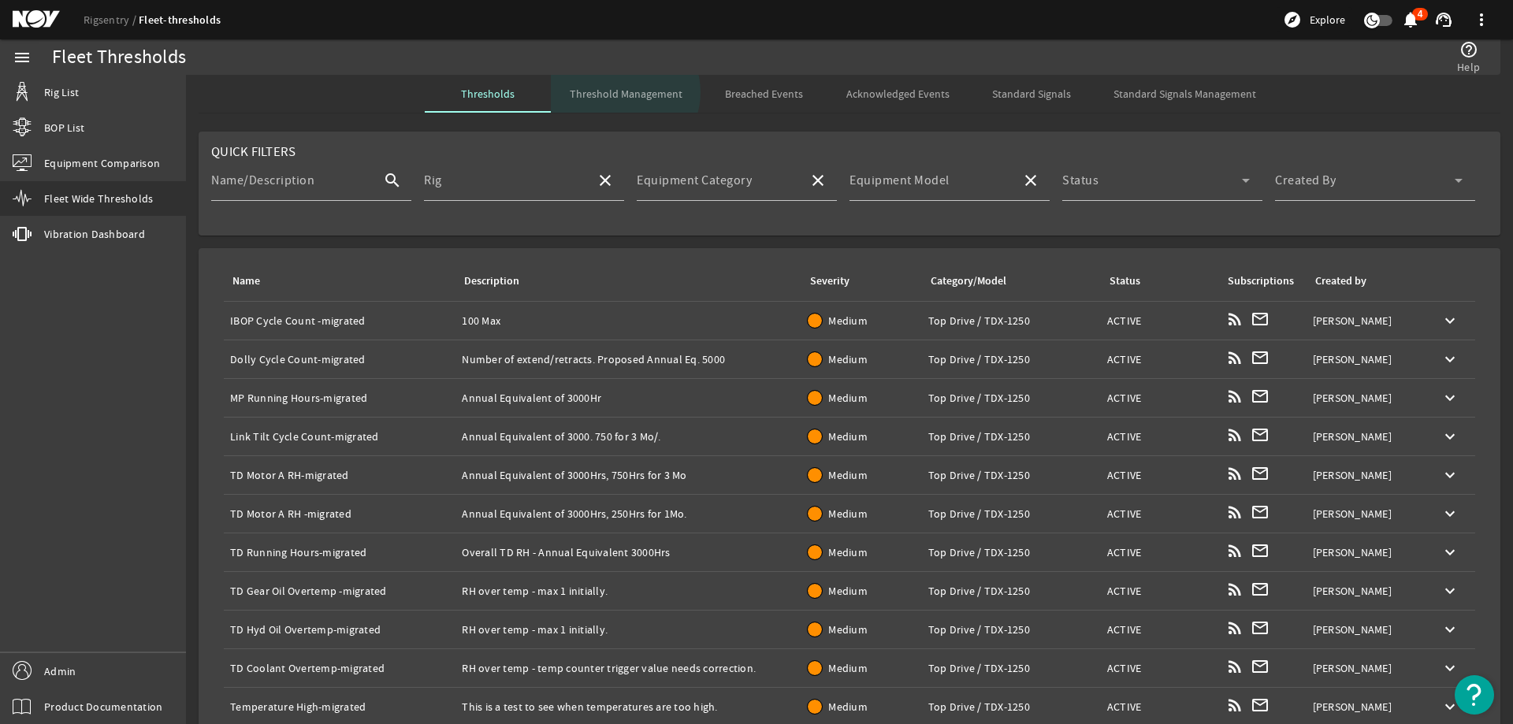
click at [619, 92] on span "Threshold Management" at bounding box center [626, 93] width 113 height 11
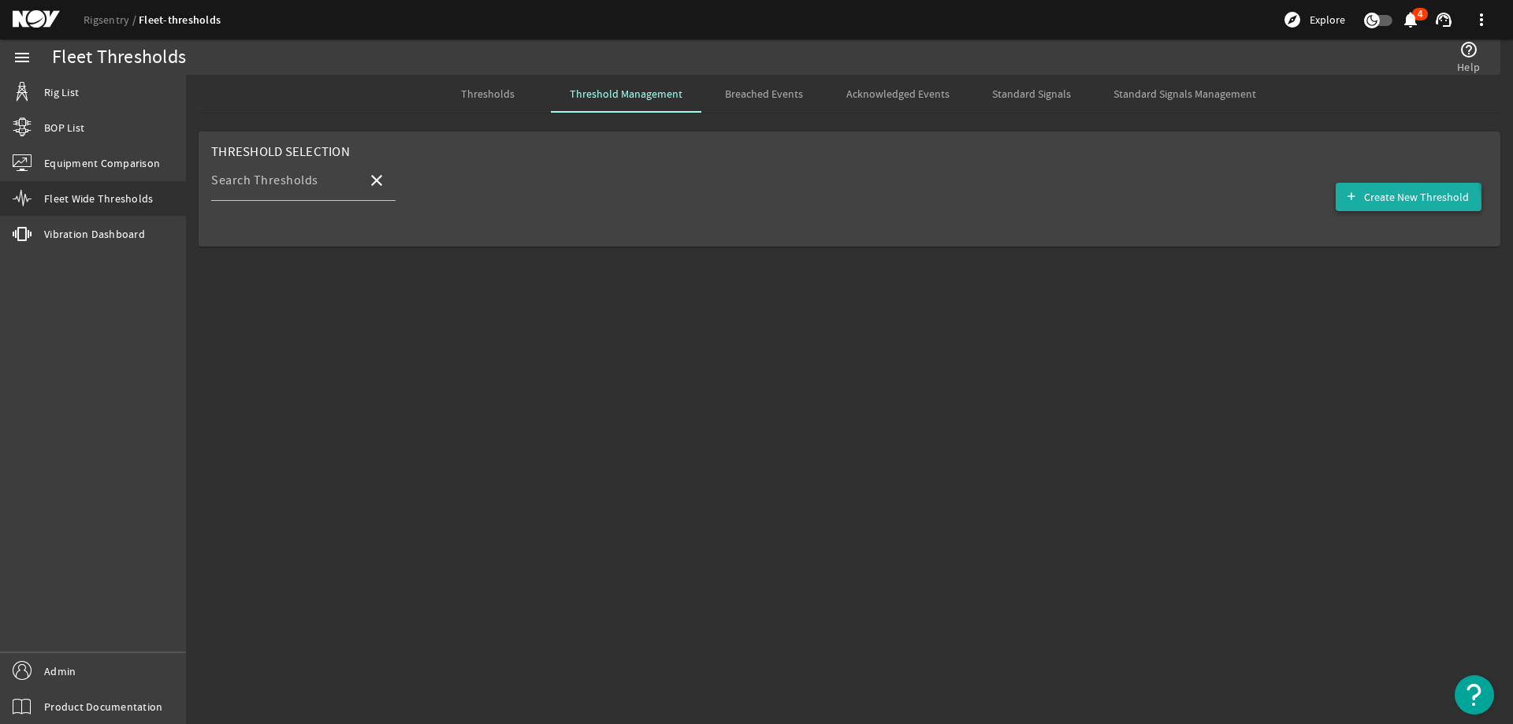
click at [1375, 209] on span "button" at bounding box center [1409, 197] width 146 height 38
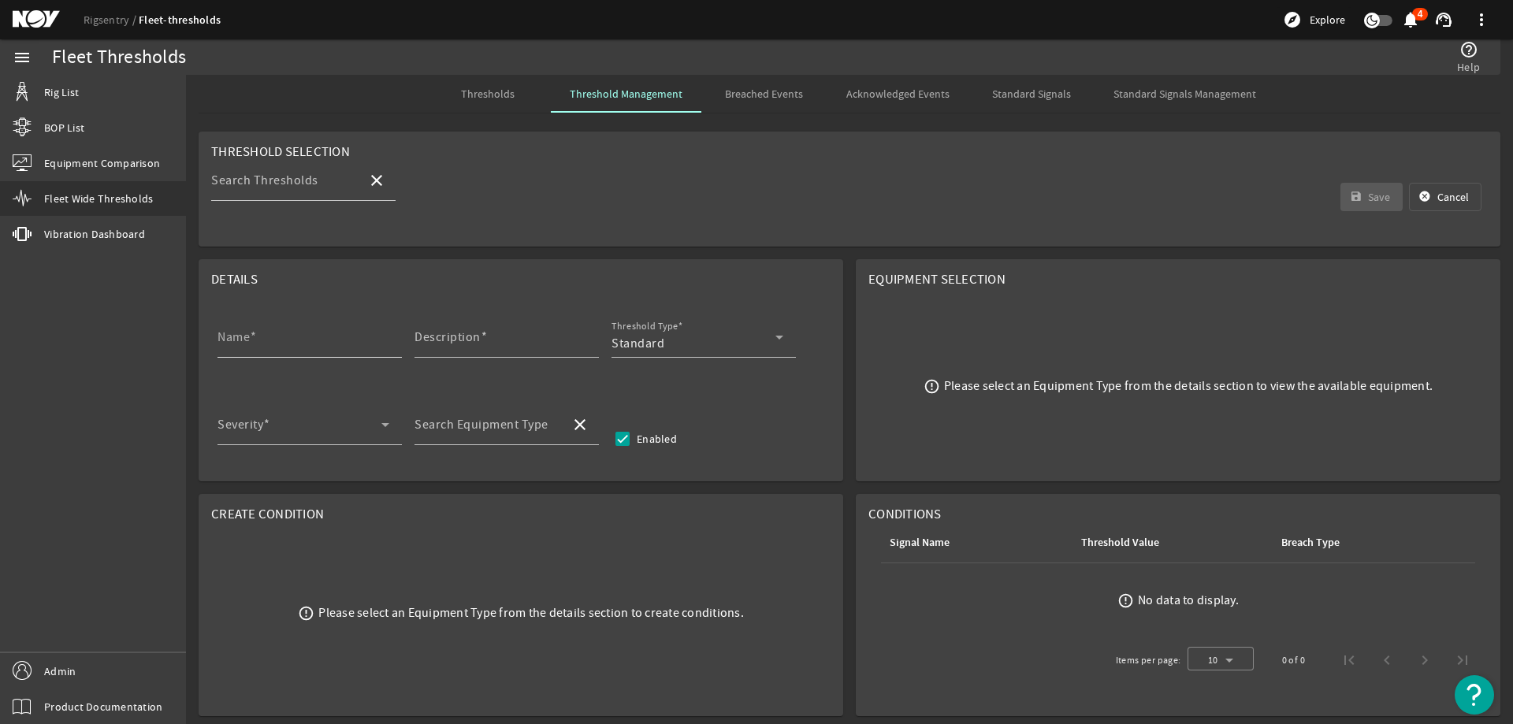
click at [353, 329] on div "Name" at bounding box center [303, 337] width 172 height 41
click at [503, 337] on input "Description" at bounding box center [500, 343] width 172 height 19
click at [753, 335] on div "Standard" at bounding box center [693, 343] width 164 height 19
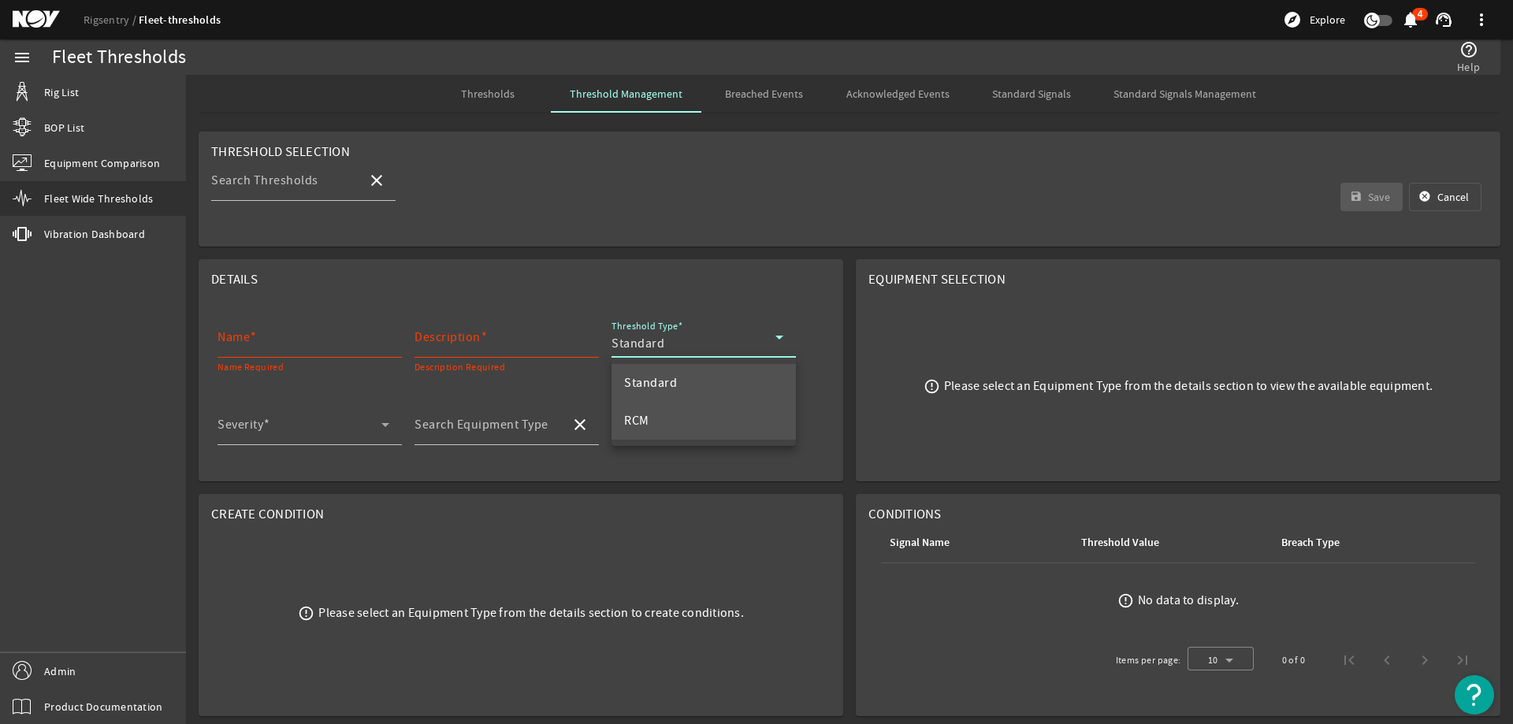
click at [703, 409] on mat-option "RCM" at bounding box center [703, 421] width 184 height 38
click at [369, 423] on span at bounding box center [299, 431] width 164 height 19
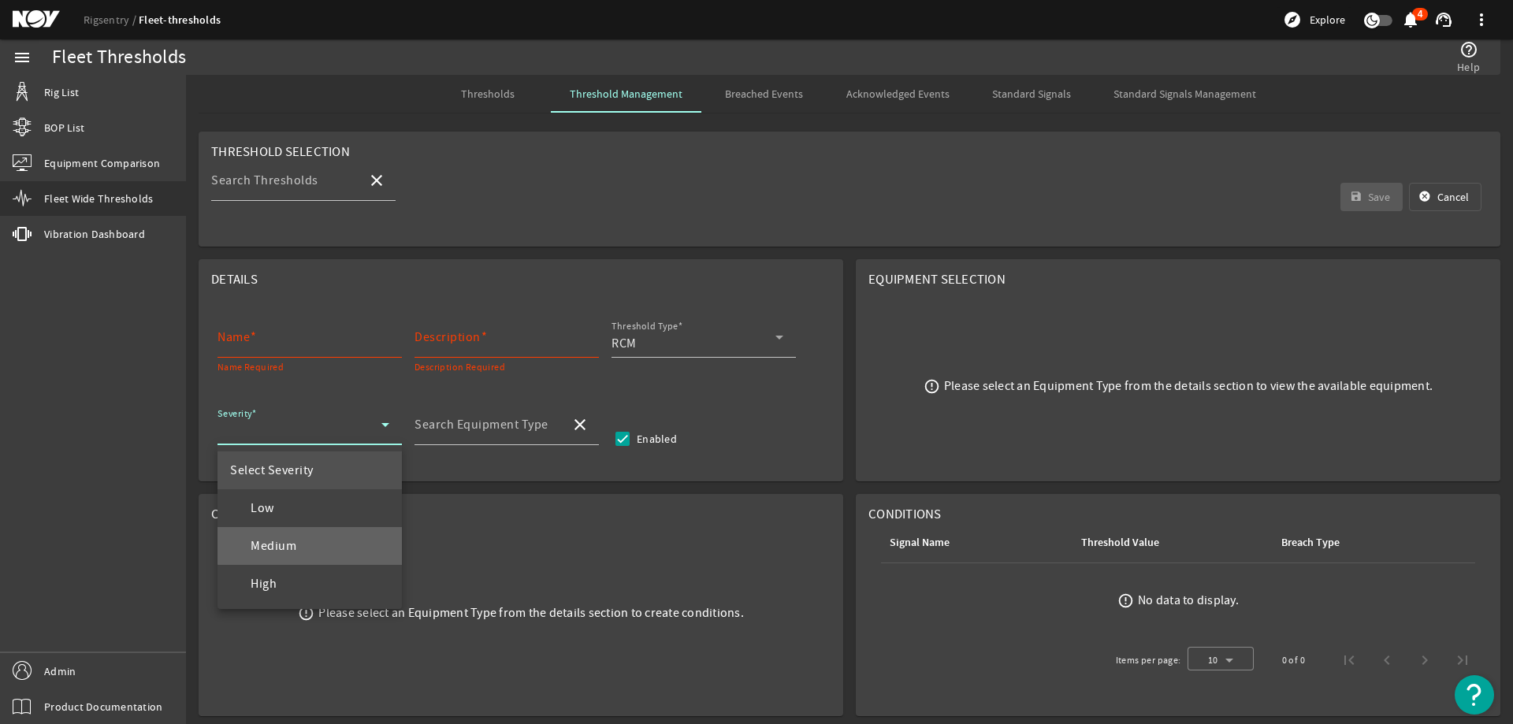
click at [317, 542] on mat-option "Medium" at bounding box center [309, 546] width 184 height 38
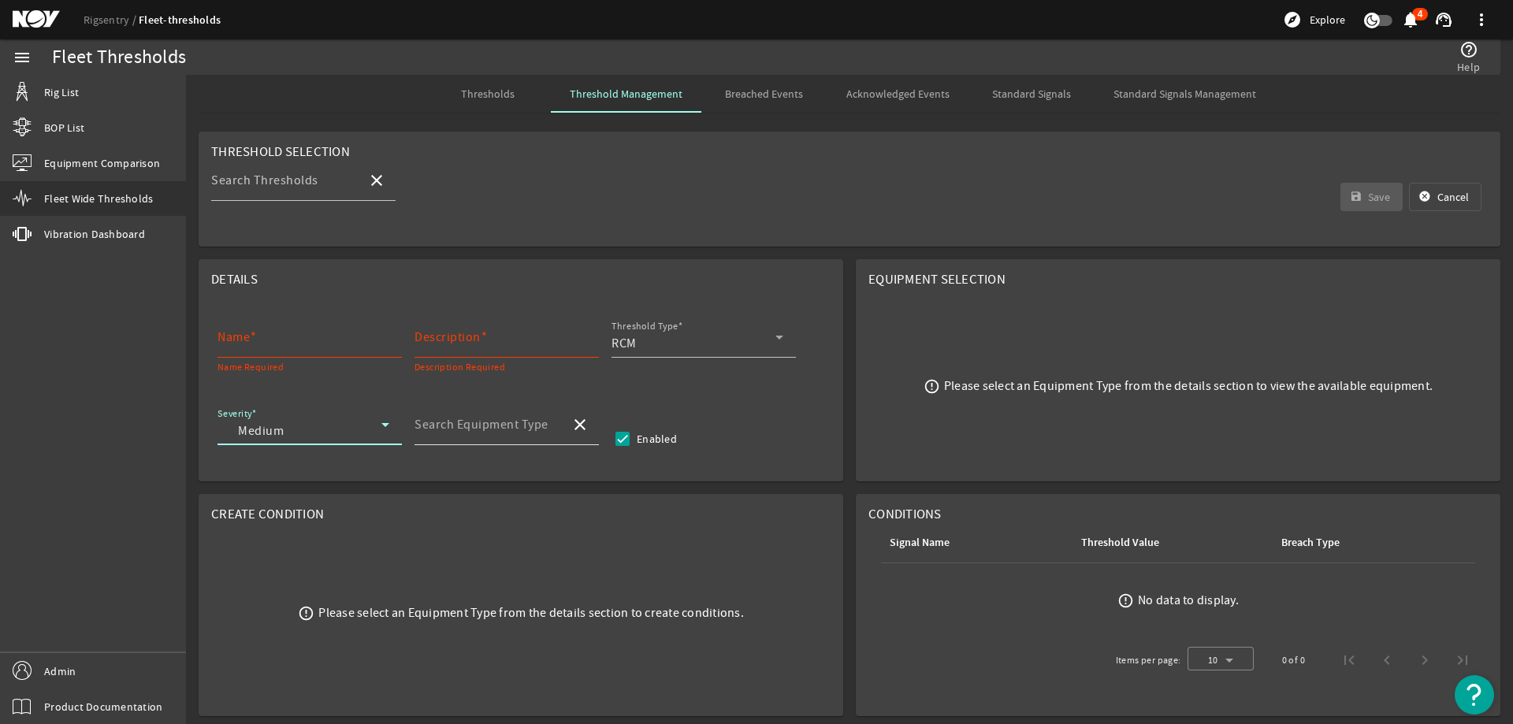
click at [527, 419] on mat-label "Search Equipment Type" at bounding box center [481, 425] width 134 height 16
click at [527, 422] on input "Search Equipment Type" at bounding box center [485, 431] width 143 height 19
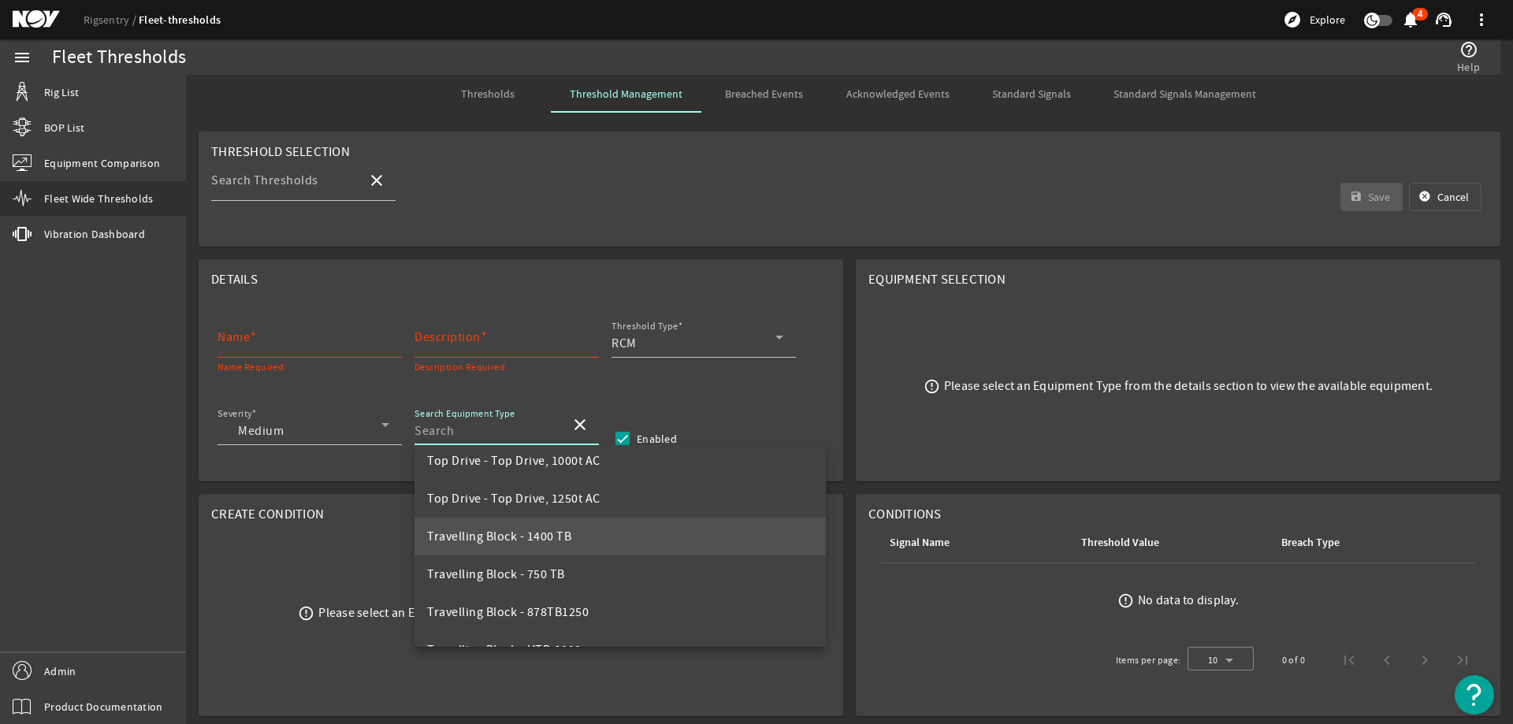
scroll to position [2994, 0]
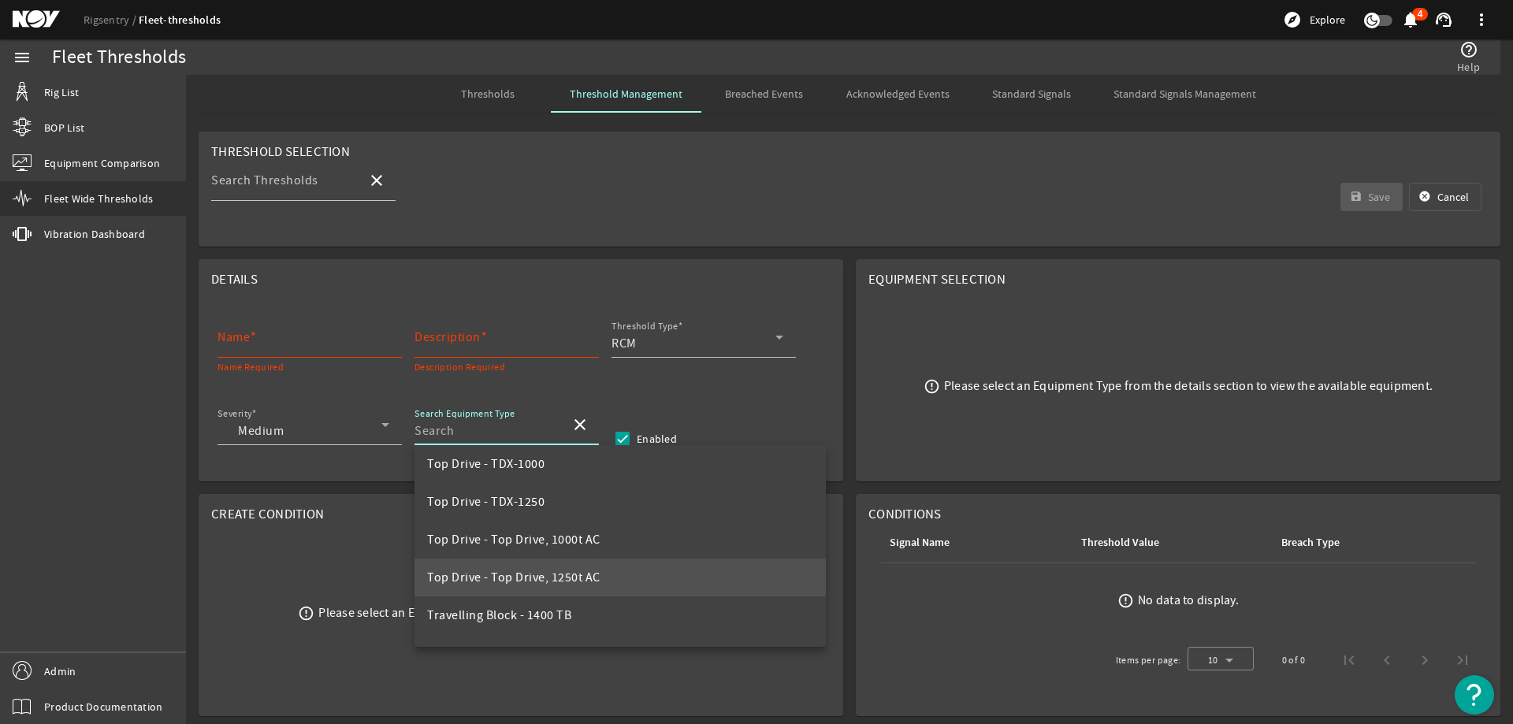
click at [483, 577] on span "Top Drive - Top Drive, 1250t AC" at bounding box center [513, 578] width 173 height 16
type input "Top Drive - Top Drive, 1250t AC"
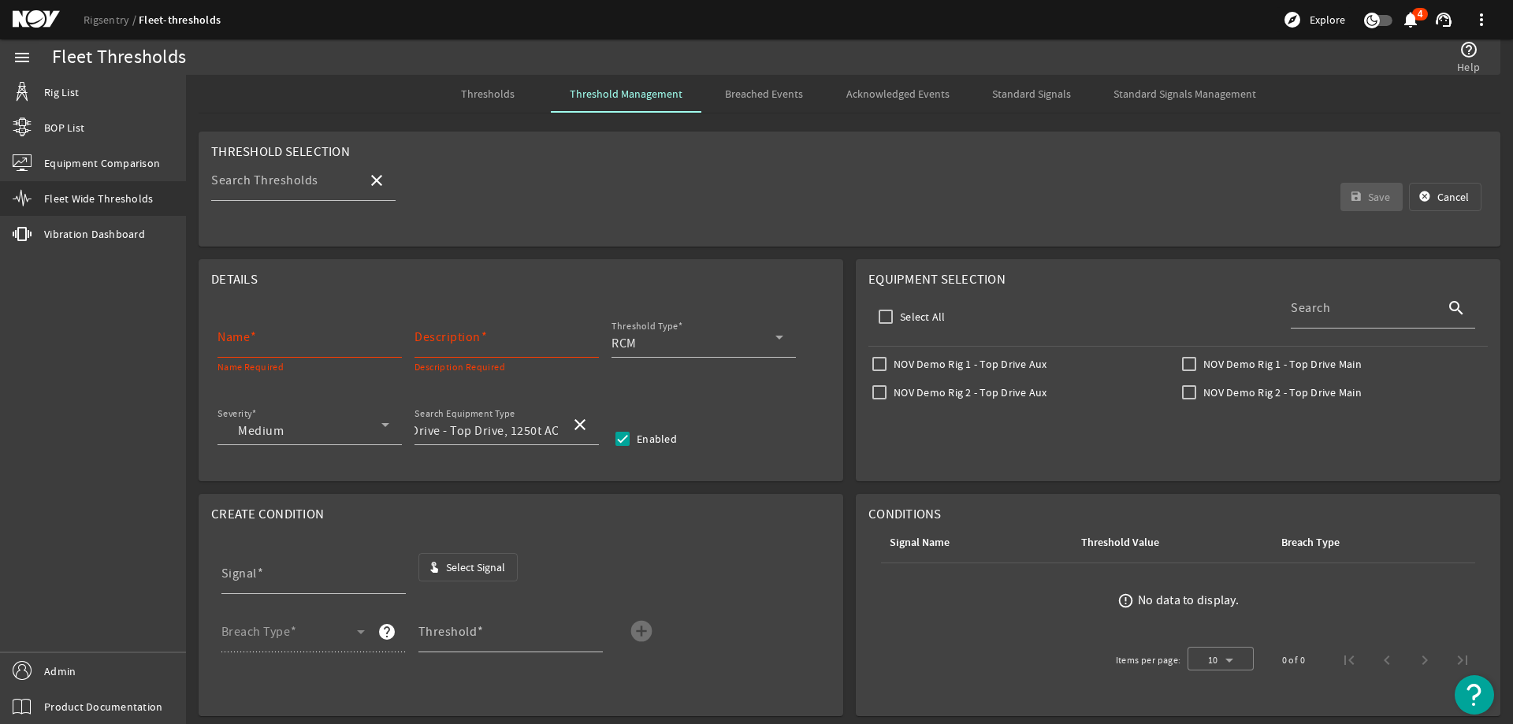
click at [737, 438] on div "Severity Medium Search Equipment Type Top Drive - Top Drive, 1250t AC close Ena…" at bounding box center [520, 433] width 619 height 58
click at [324, 344] on input "Name" at bounding box center [303, 343] width 172 height 19
paste input "Bails NDE Inspection"
type input "Bails NDE Inspection"
click at [501, 344] on input "Description" at bounding box center [500, 343] width 172 height 19
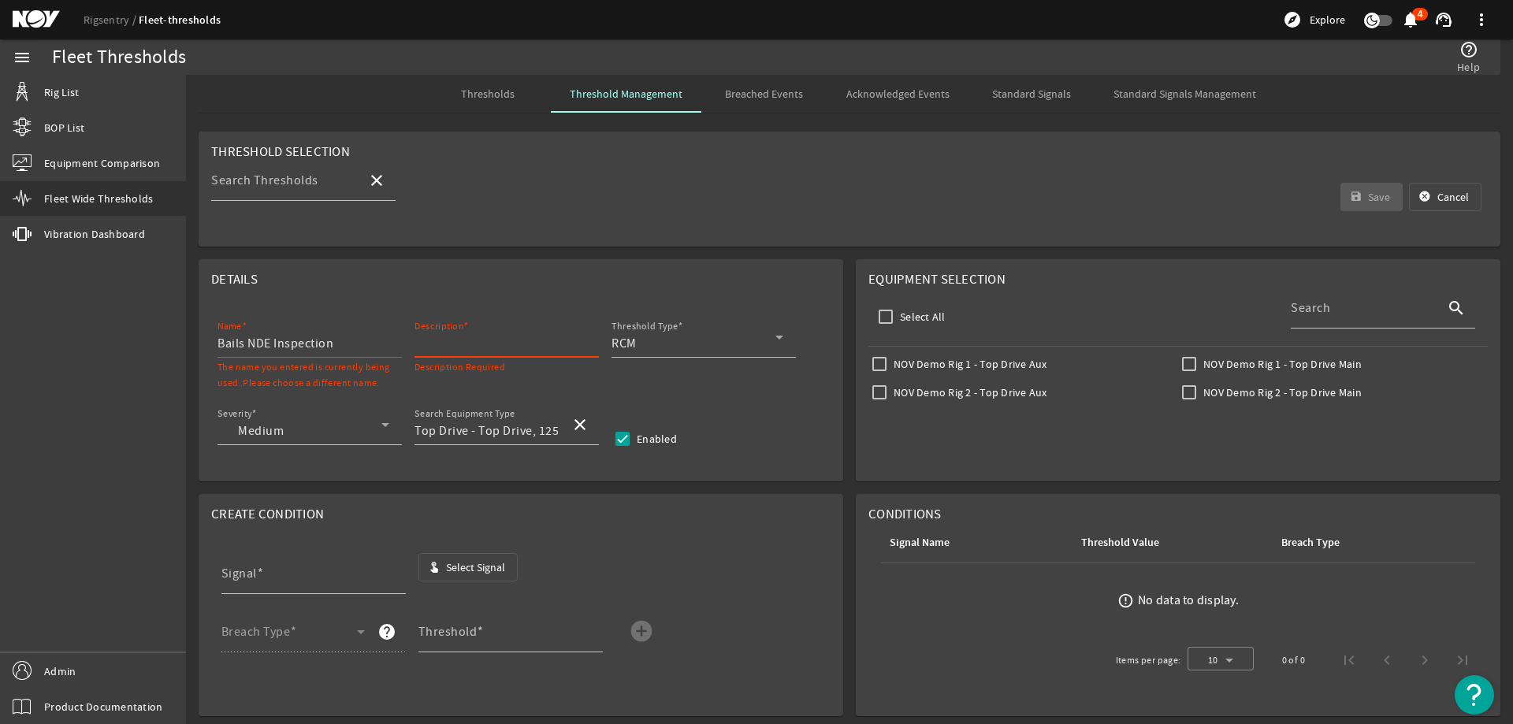
paste input "Perform nondestructive examination (NDE) of bails, without disassembling, inclu…"
type input "Perform nondestructive examination (NDE) of bails, without disassembling, inclu…"
click at [363, 343] on input "Bails NDE Inspection" at bounding box center [303, 343] width 172 height 19
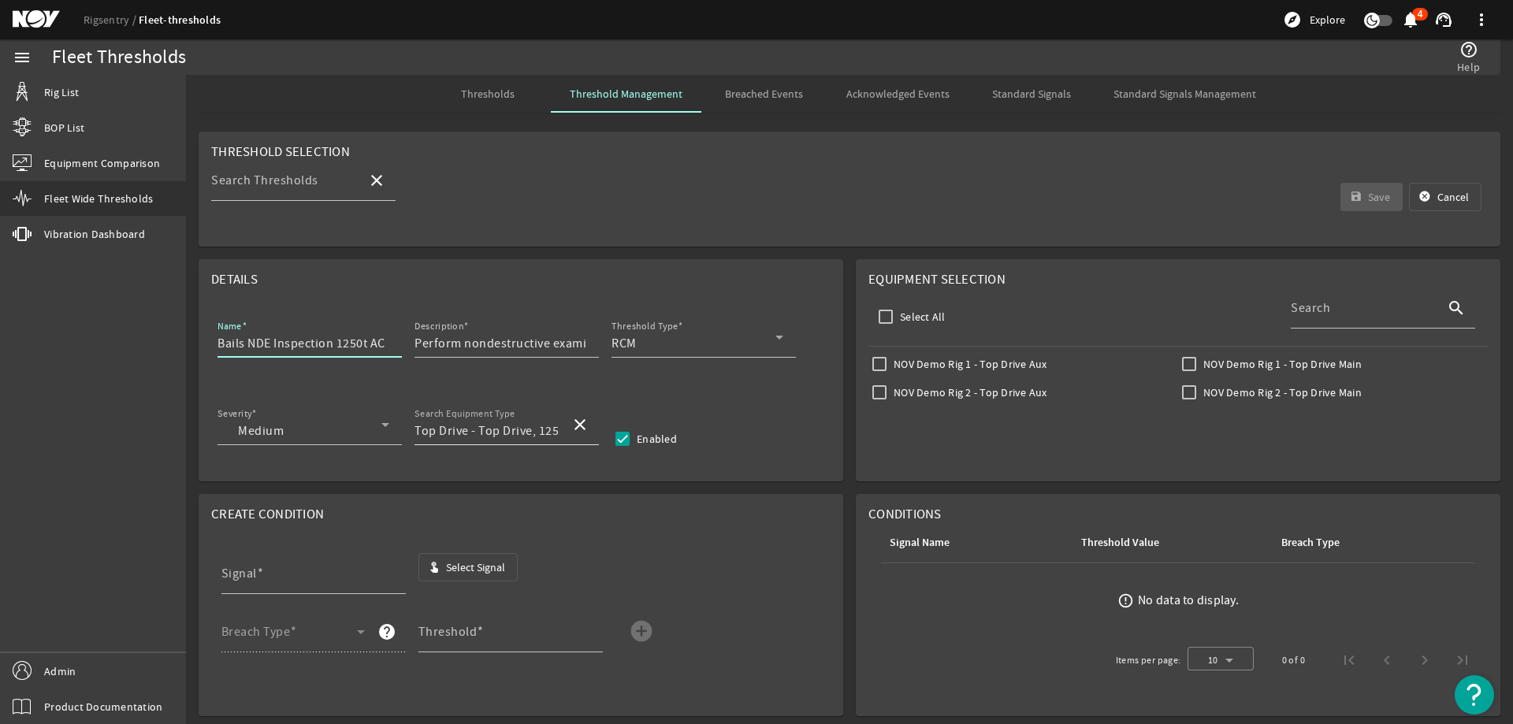
type input "Bails NDE Inspection 1250t AC"
click at [552, 430] on input "Top Drive - Top Drive, 1250t AC" at bounding box center [485, 431] width 143 height 19
click at [801, 448] on div "Severity Medium Search Equipment Type Top Drive - Top Drive, 1250t AC close Ena…" at bounding box center [520, 433] width 619 height 58
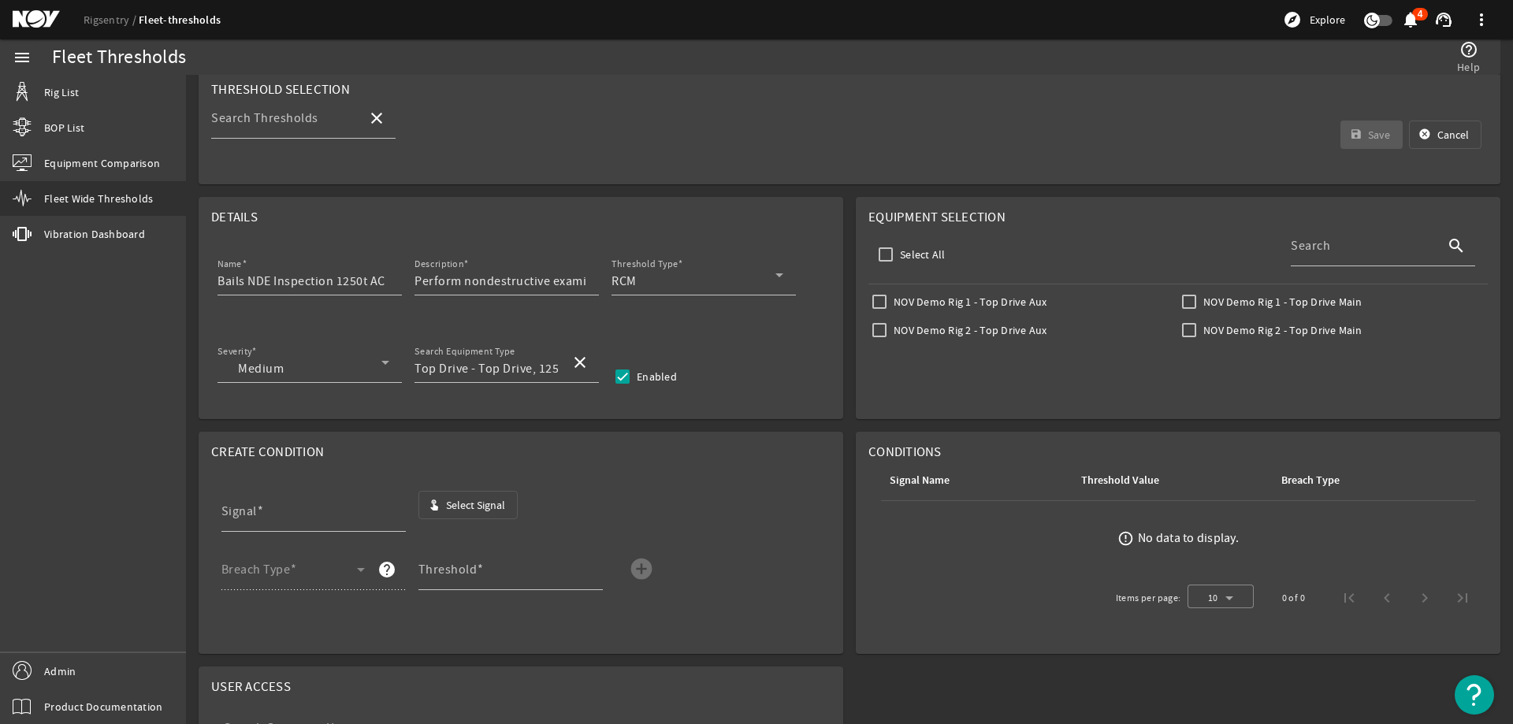
scroll to position [158, 0]
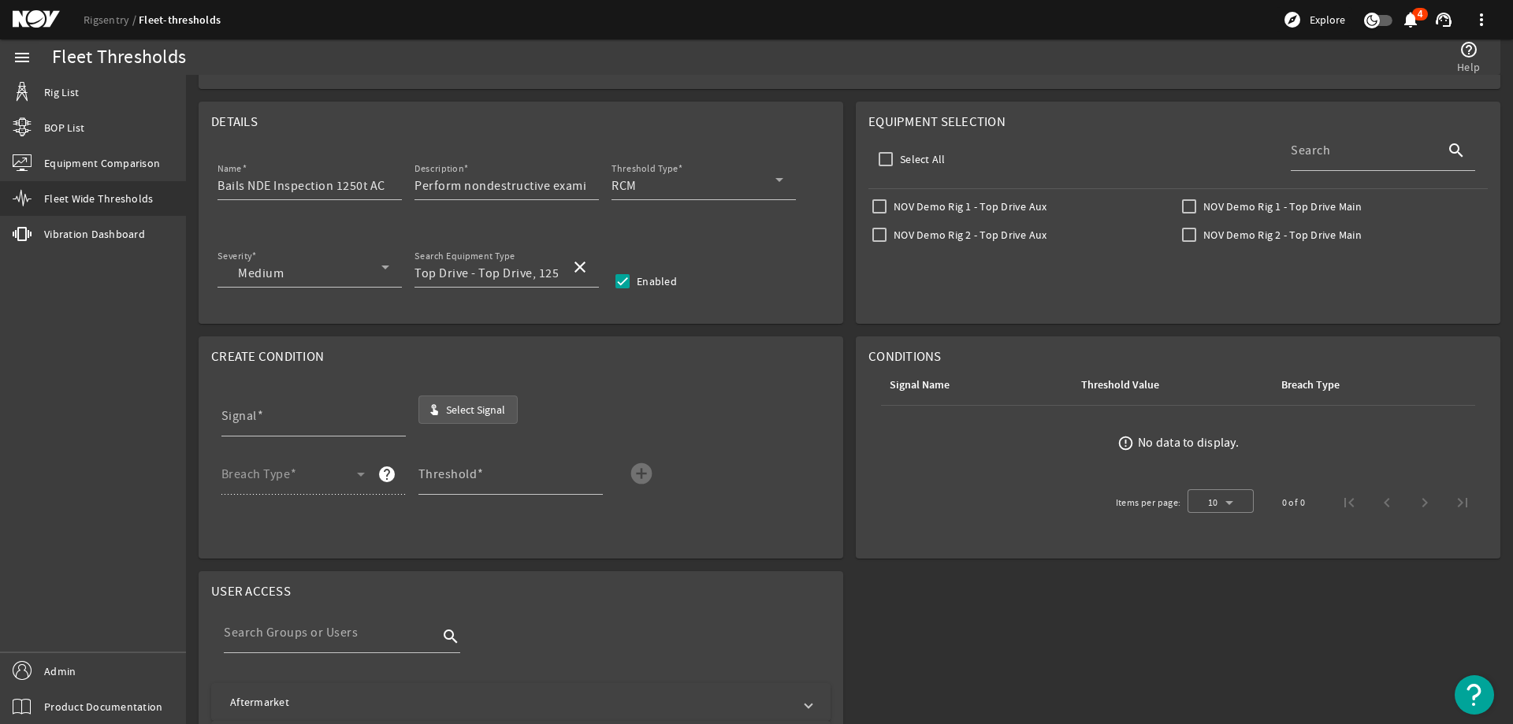
click at [474, 406] on span "Select Signal" at bounding box center [475, 410] width 59 height 16
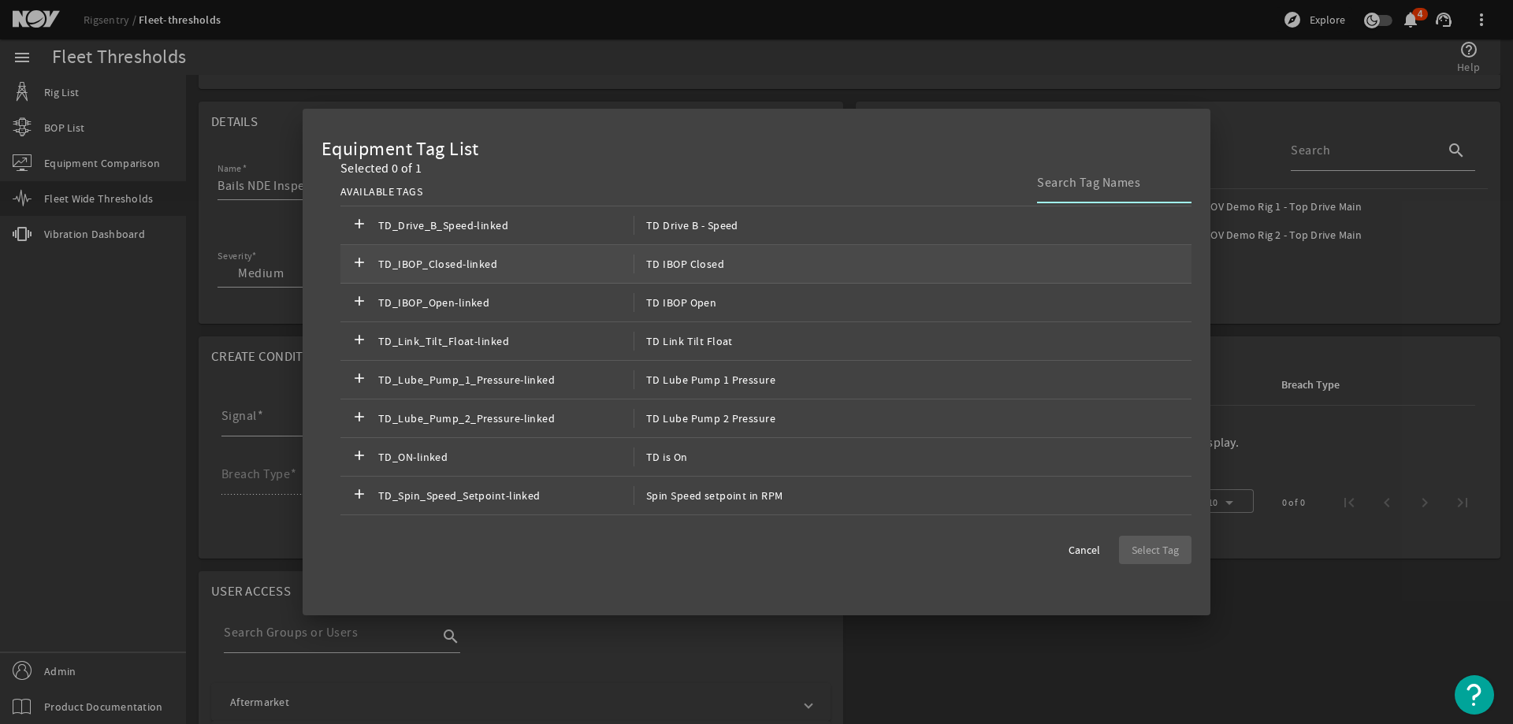
scroll to position [778, 0]
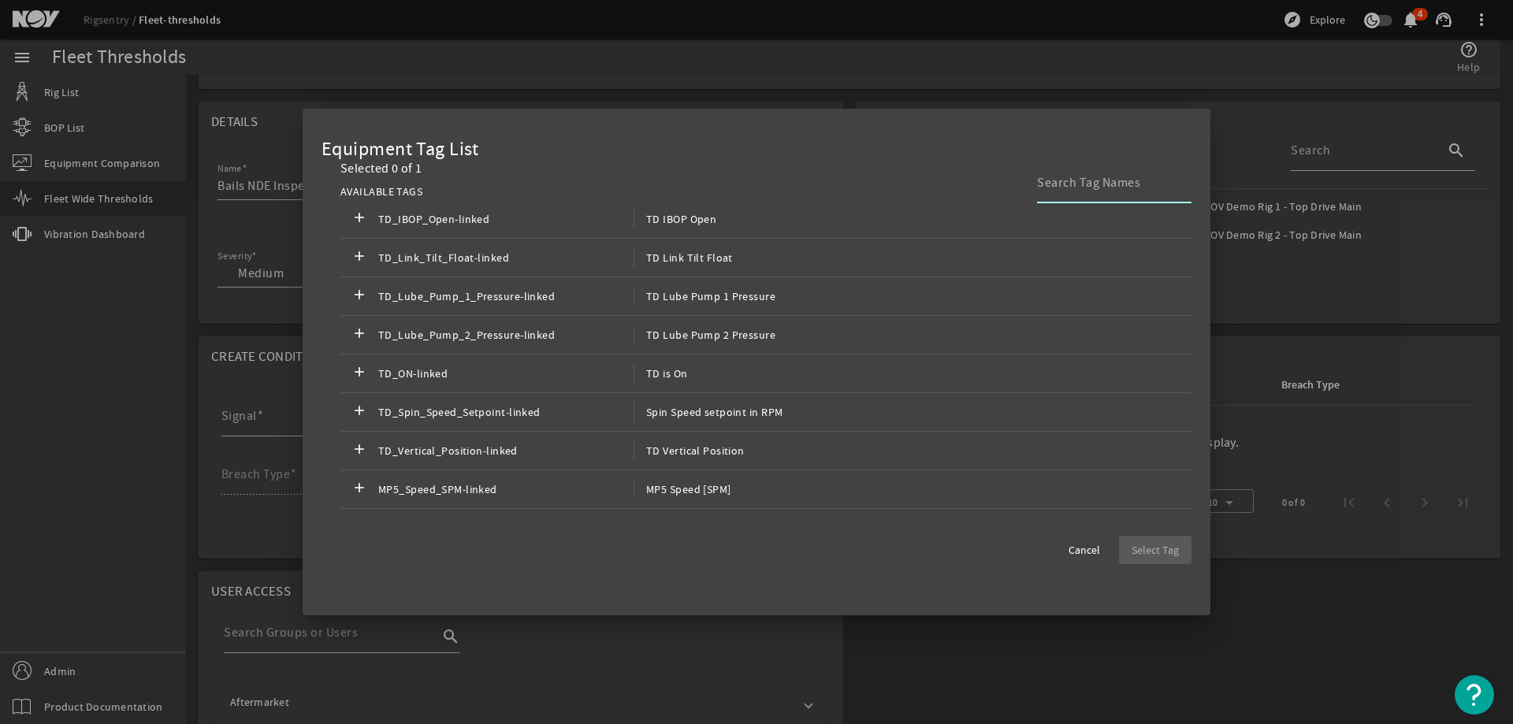
click at [1082, 184] on input at bounding box center [1108, 182] width 142 height 19
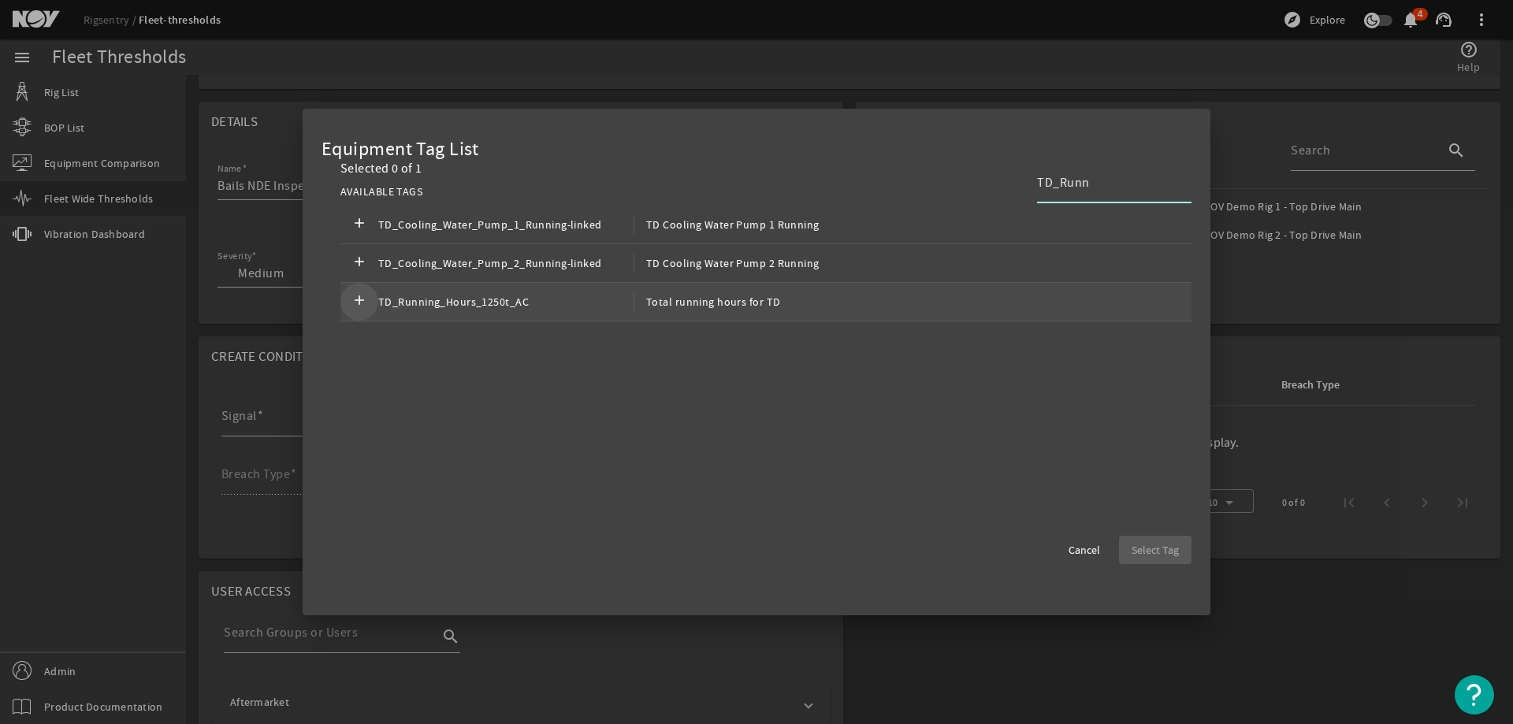
type input "TD_Runn"
click at [350, 299] on mat-icon "add" at bounding box center [359, 301] width 19 height 19
click at [1169, 541] on span "button" at bounding box center [1155, 550] width 72 height 38
type input "TD_Running_Hours_1250t_AC"
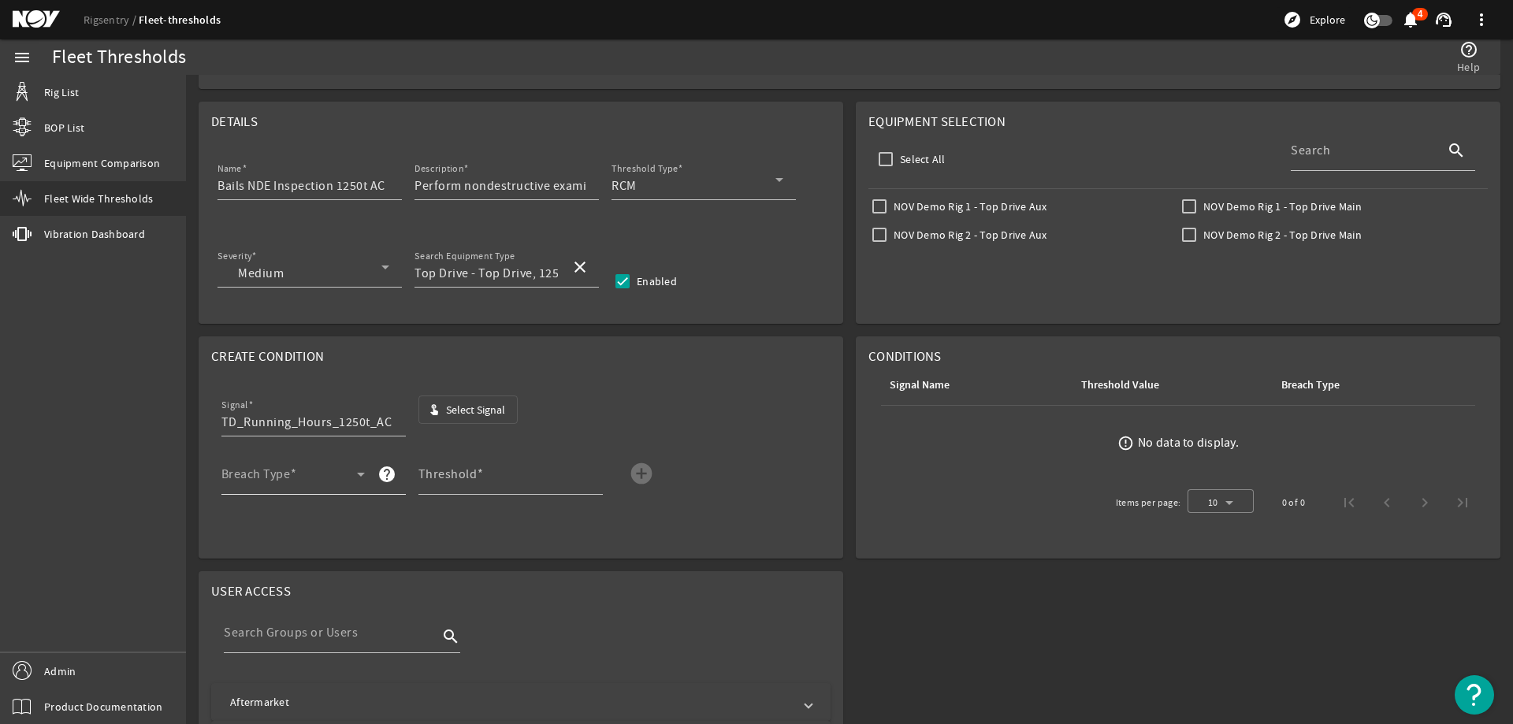
click at [295, 464] on div "Breach Type" at bounding box center [292, 474] width 143 height 41
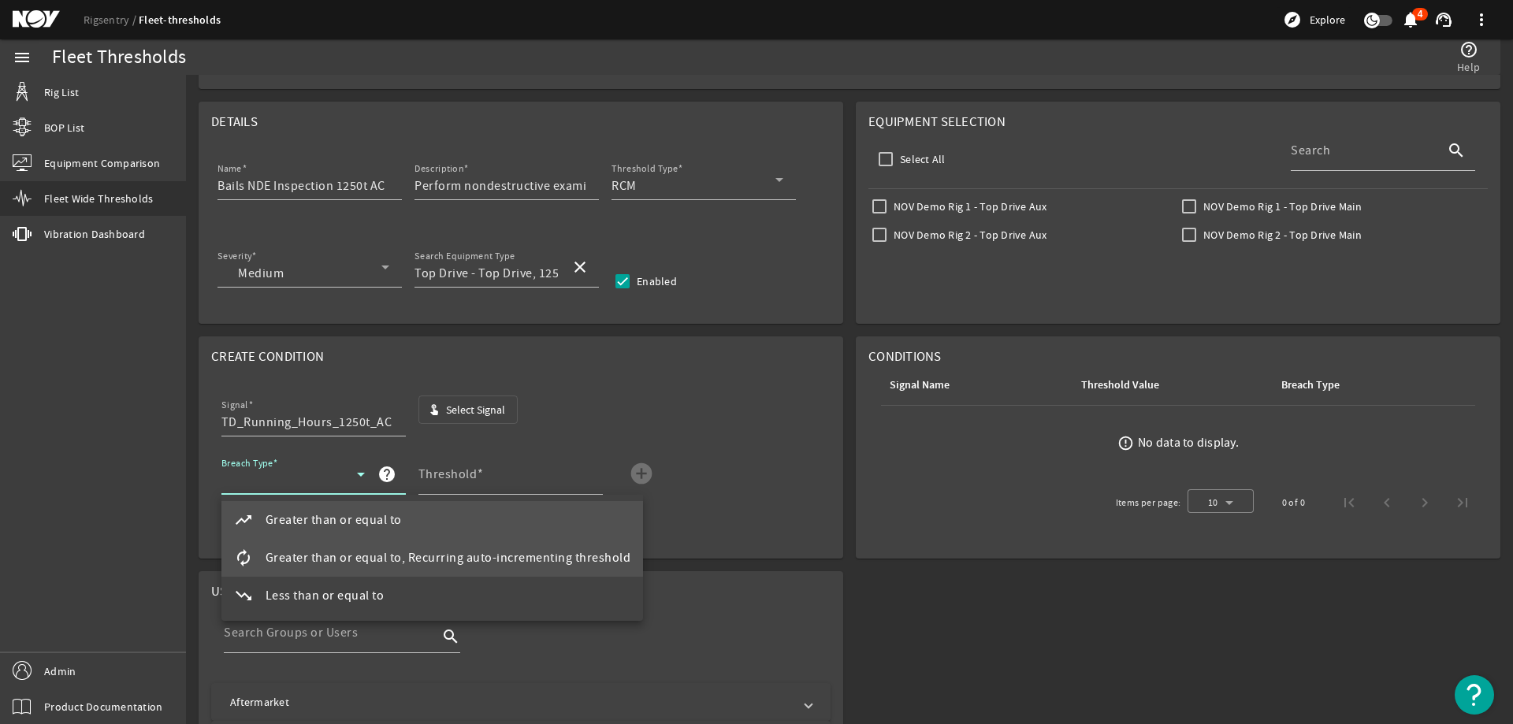
click at [333, 554] on span "Greater than or equal to, Recurring auto-incrementing threshold" at bounding box center [449, 557] width 366 height 19
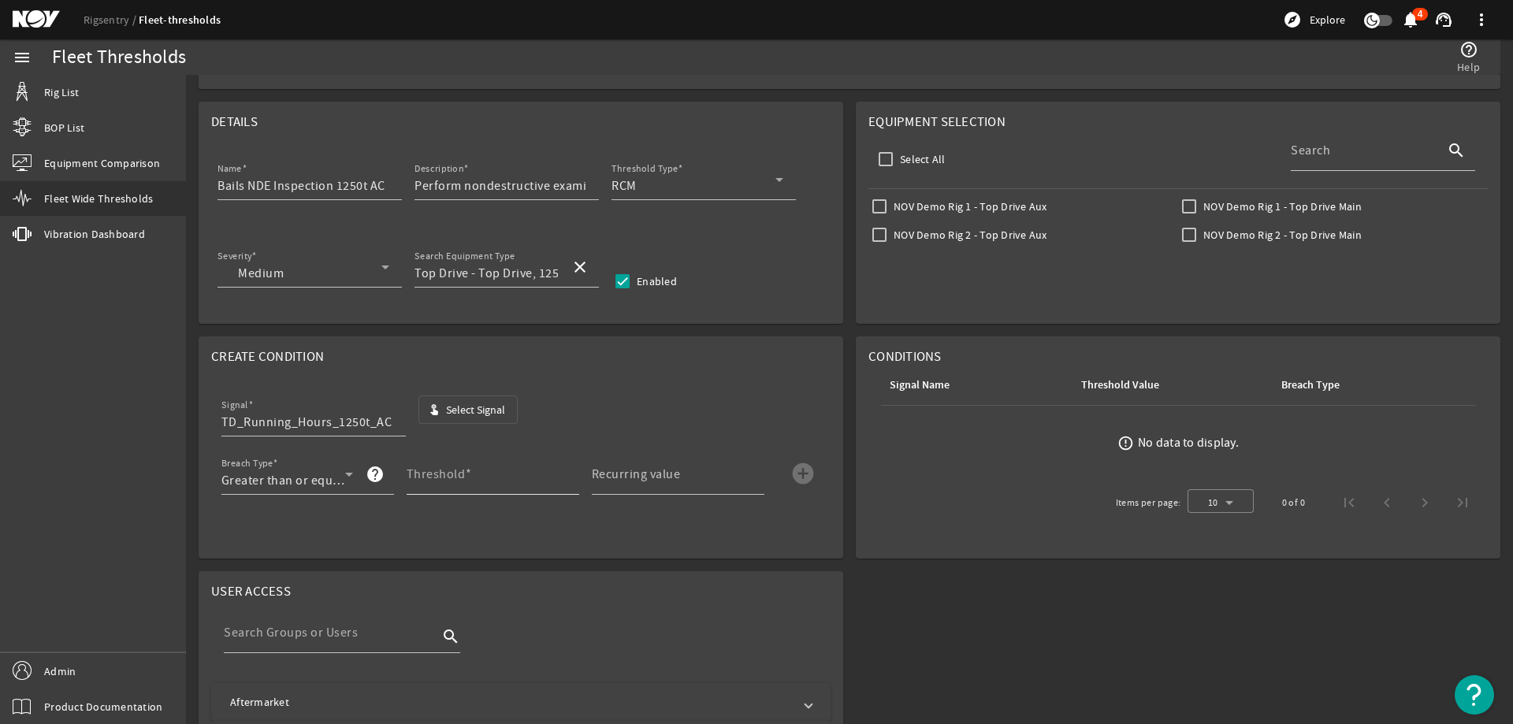
click at [463, 466] on div "Threshold" at bounding box center [487, 474] width 160 height 41
type input "3000"
click at [677, 481] on input "Recurring value" at bounding box center [672, 480] width 160 height 19
type input "3000"
click at [801, 470] on mat-icon "add_circle" at bounding box center [802, 473] width 25 height 25
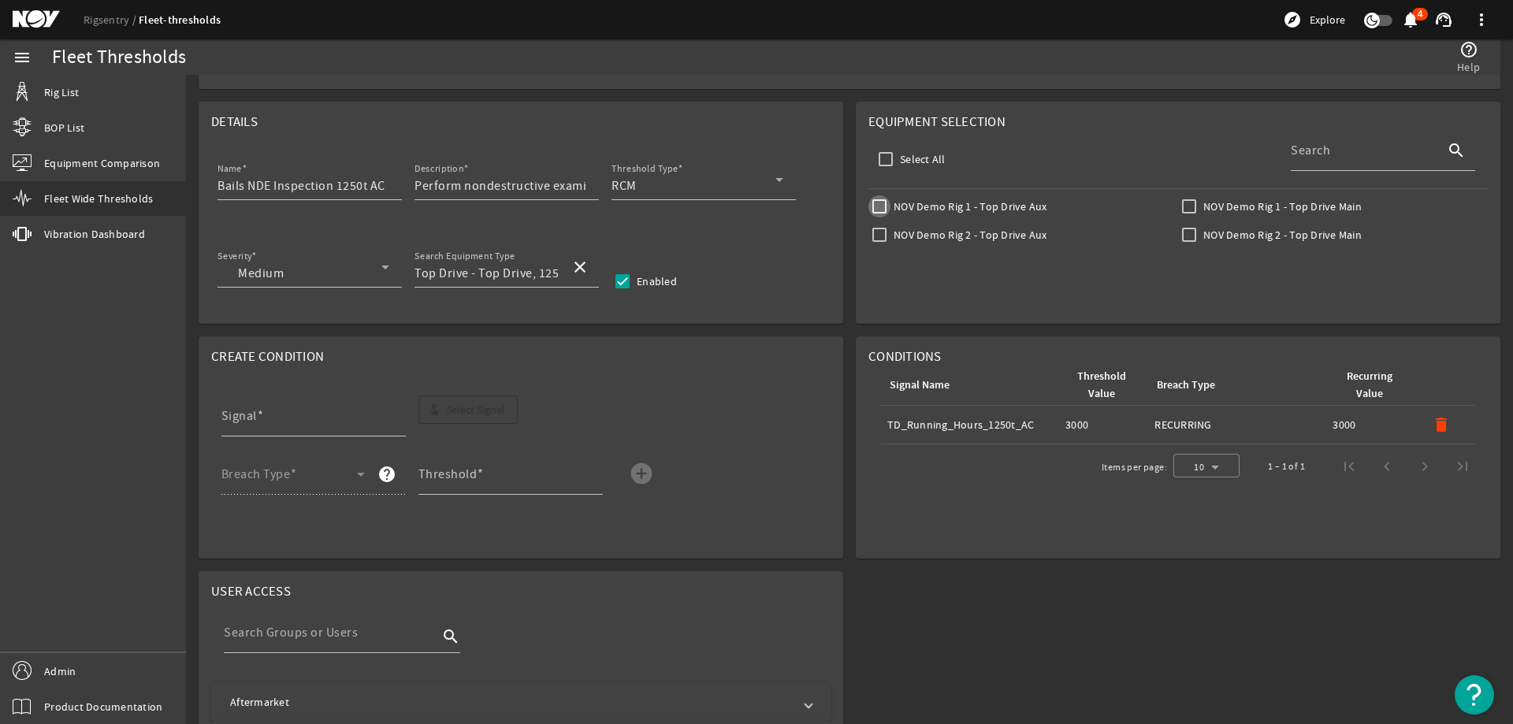
click at [874, 207] on input "NOV Demo Rig 1 - Top Drive Aux" at bounding box center [879, 206] width 22 height 22
checkbox input "true"
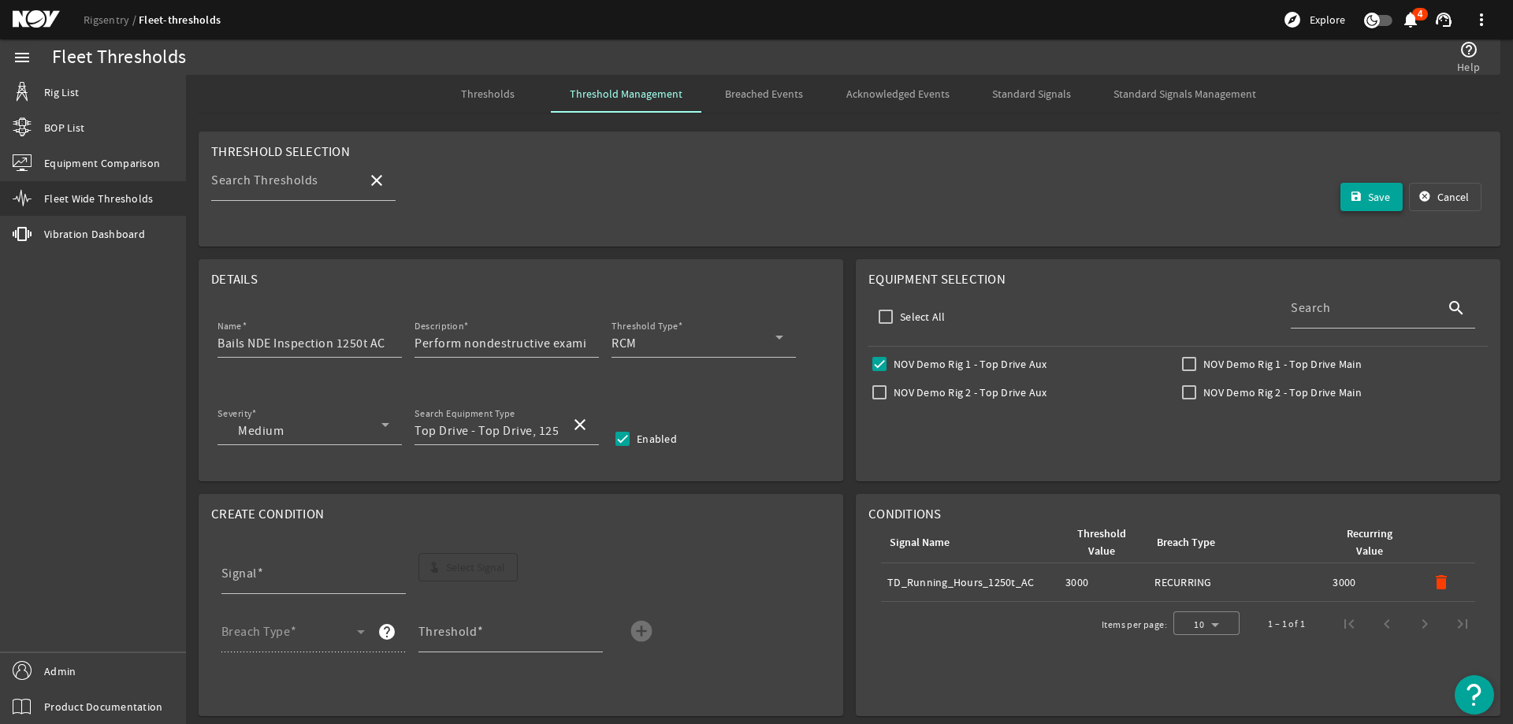
click at [1368, 201] on span "Save" at bounding box center [1379, 197] width 22 height 16
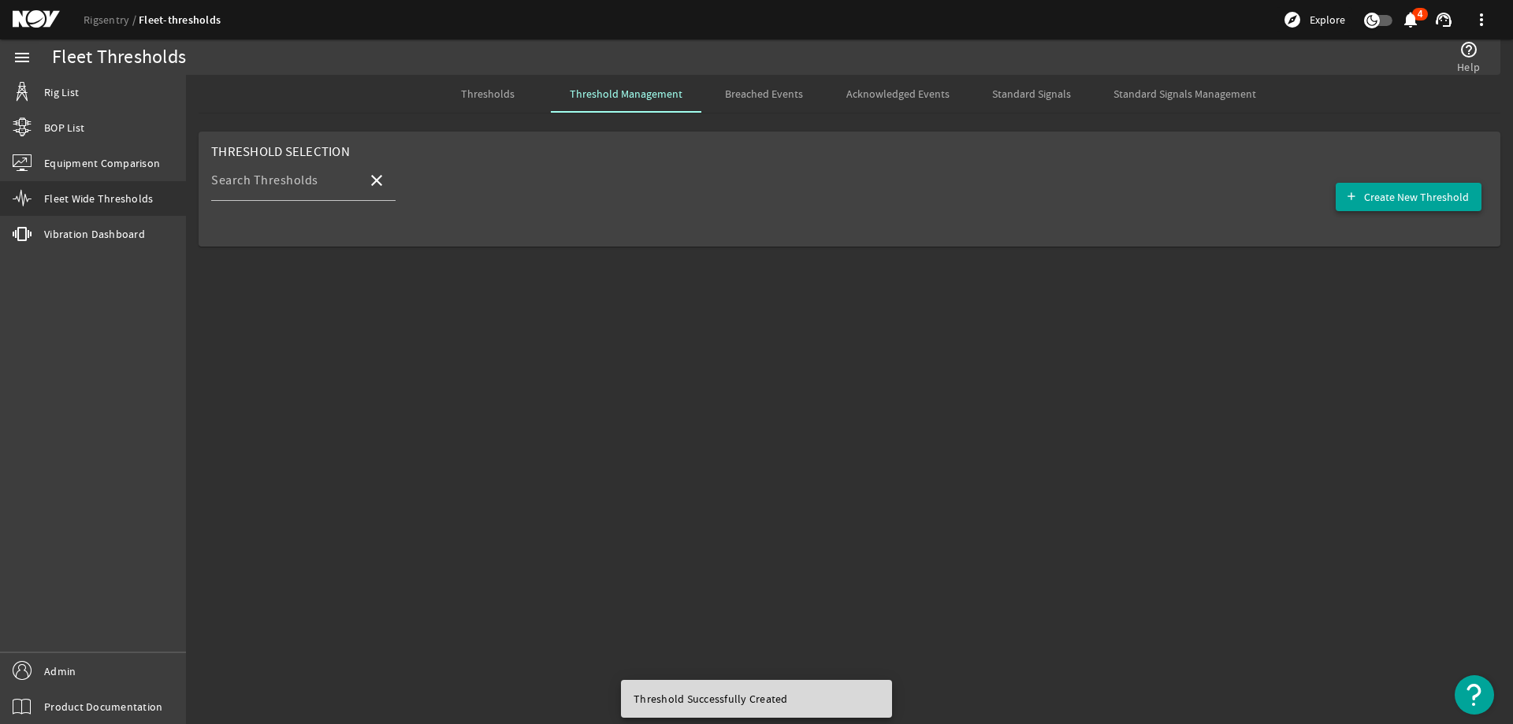
click at [1385, 190] on span "Create New Threshold" at bounding box center [1416, 197] width 105 height 16
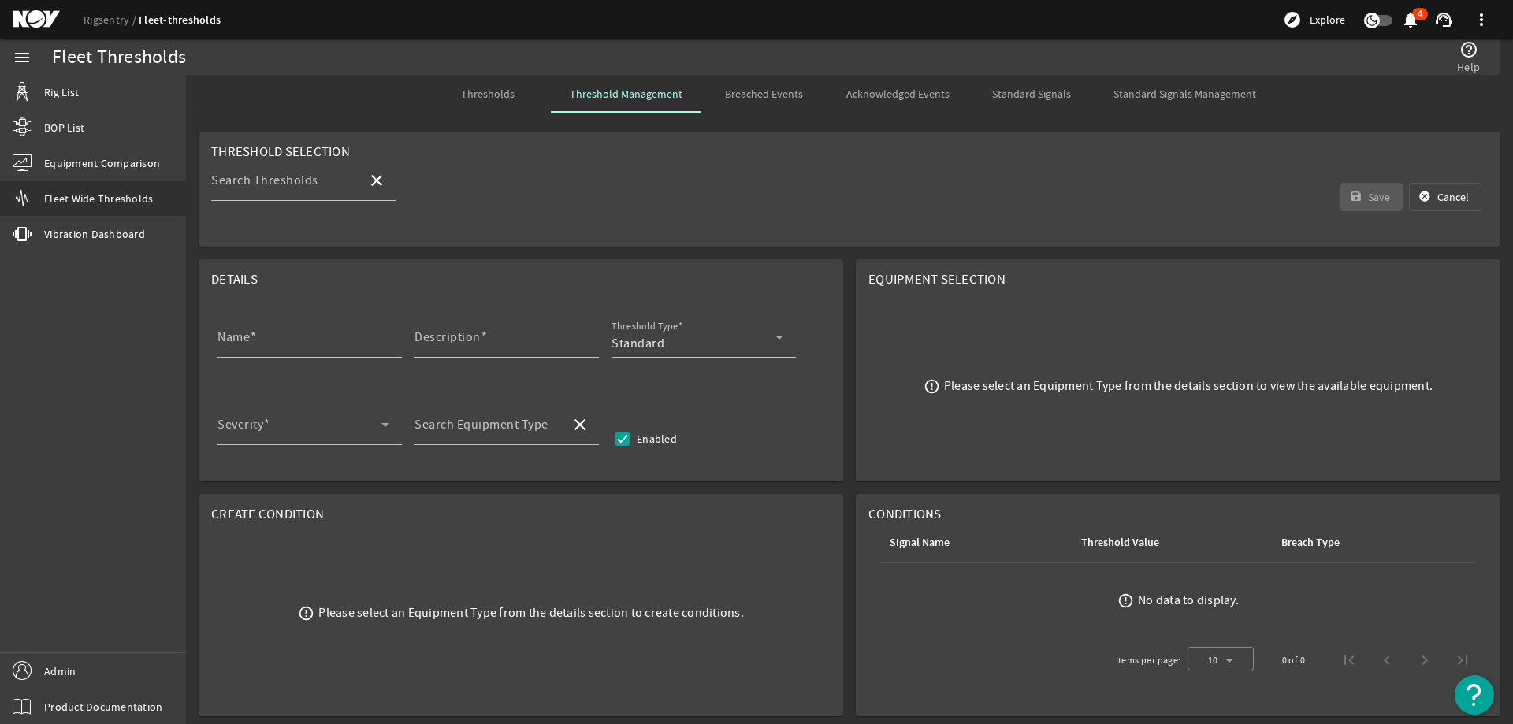
click at [466, 93] on span "Thresholds" at bounding box center [488, 93] width 54 height 11
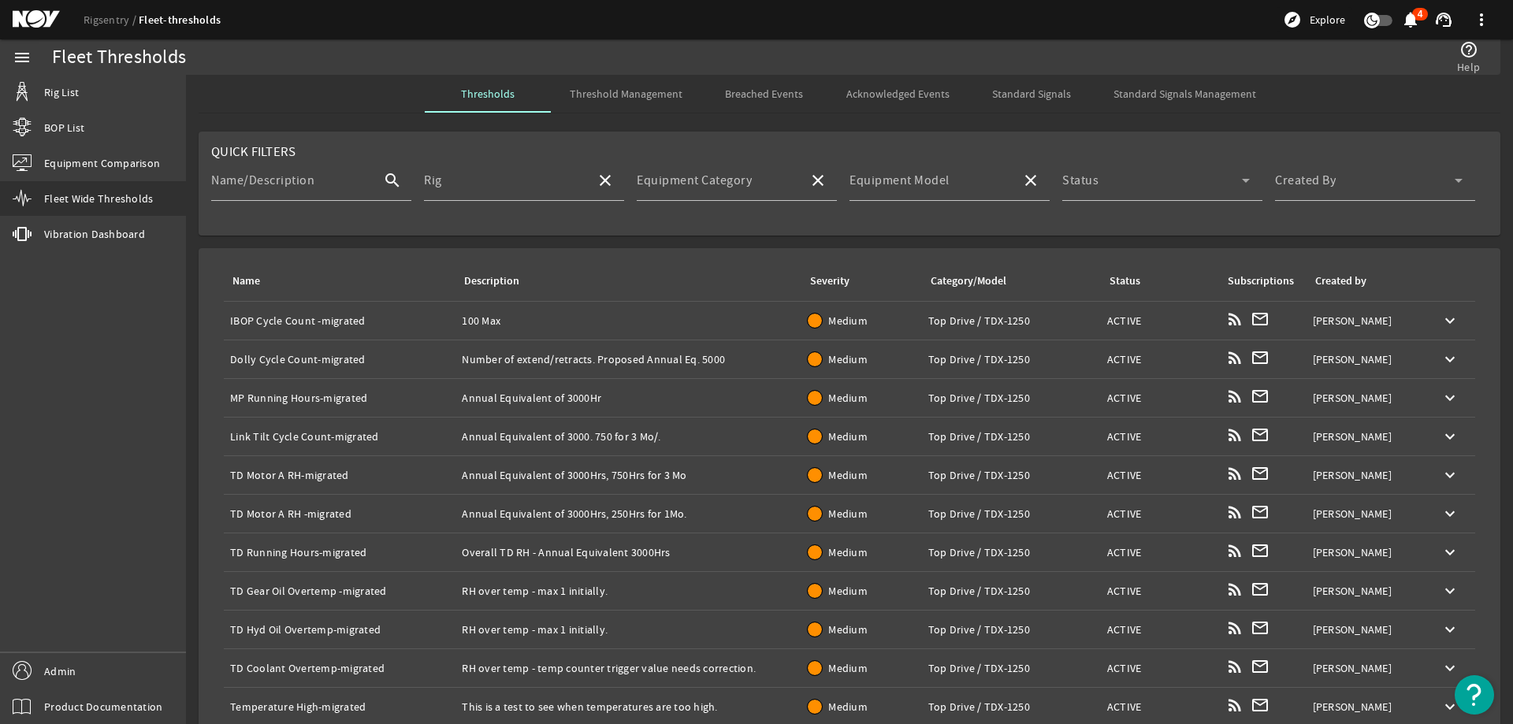
click at [588, 295] on th "Description" at bounding box center [628, 281] width 346 height 41
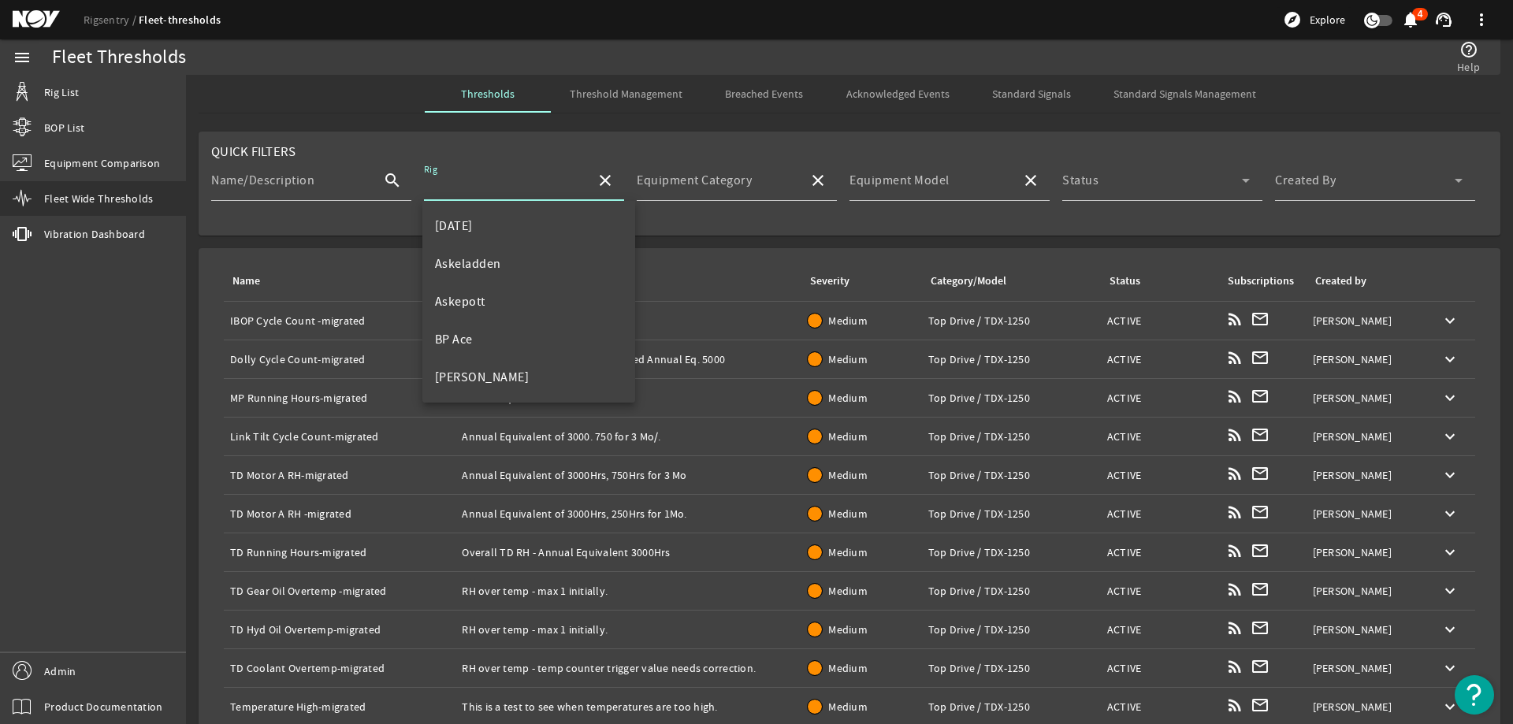
click at [542, 181] on input "Rig" at bounding box center [503, 186] width 159 height 19
type input "d"
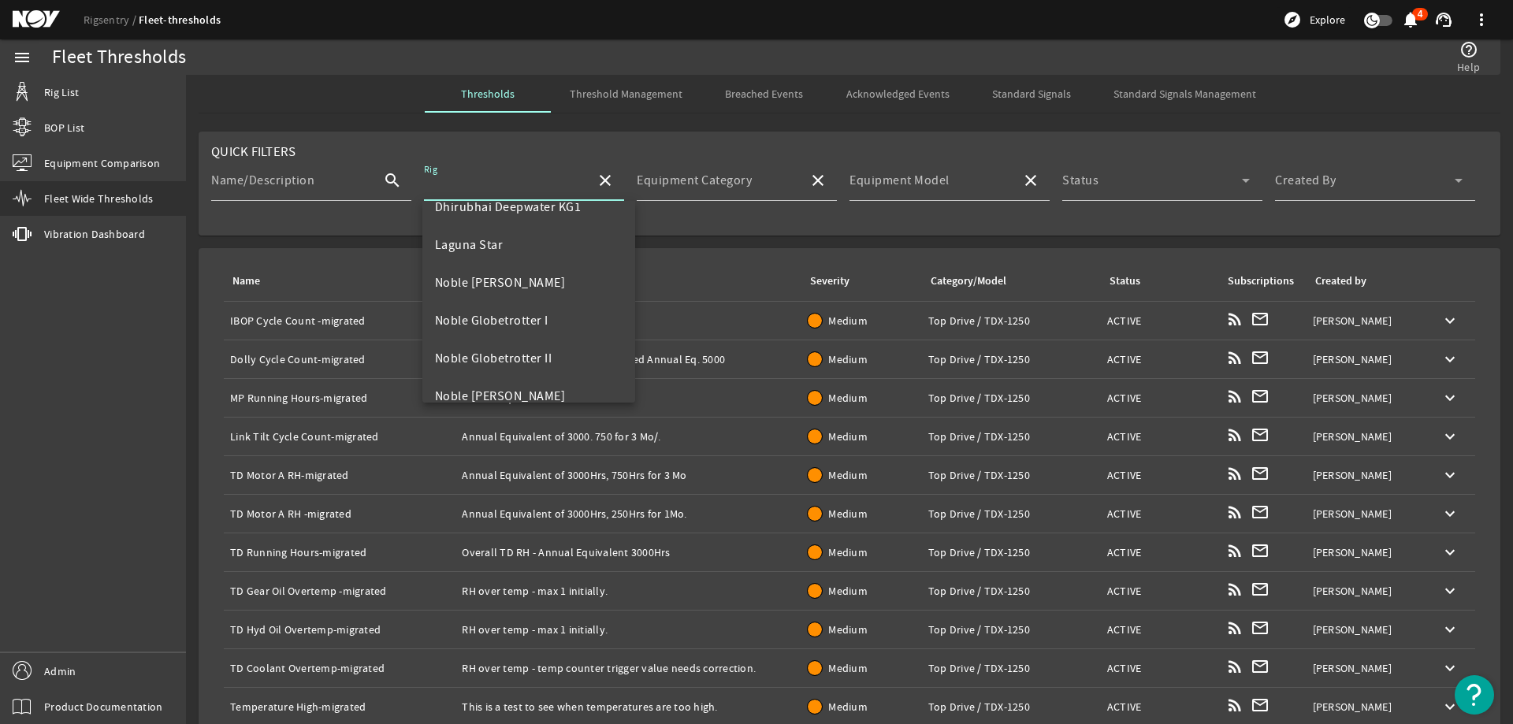
click at [648, 95] on span "Threshold Management" at bounding box center [626, 93] width 113 height 11
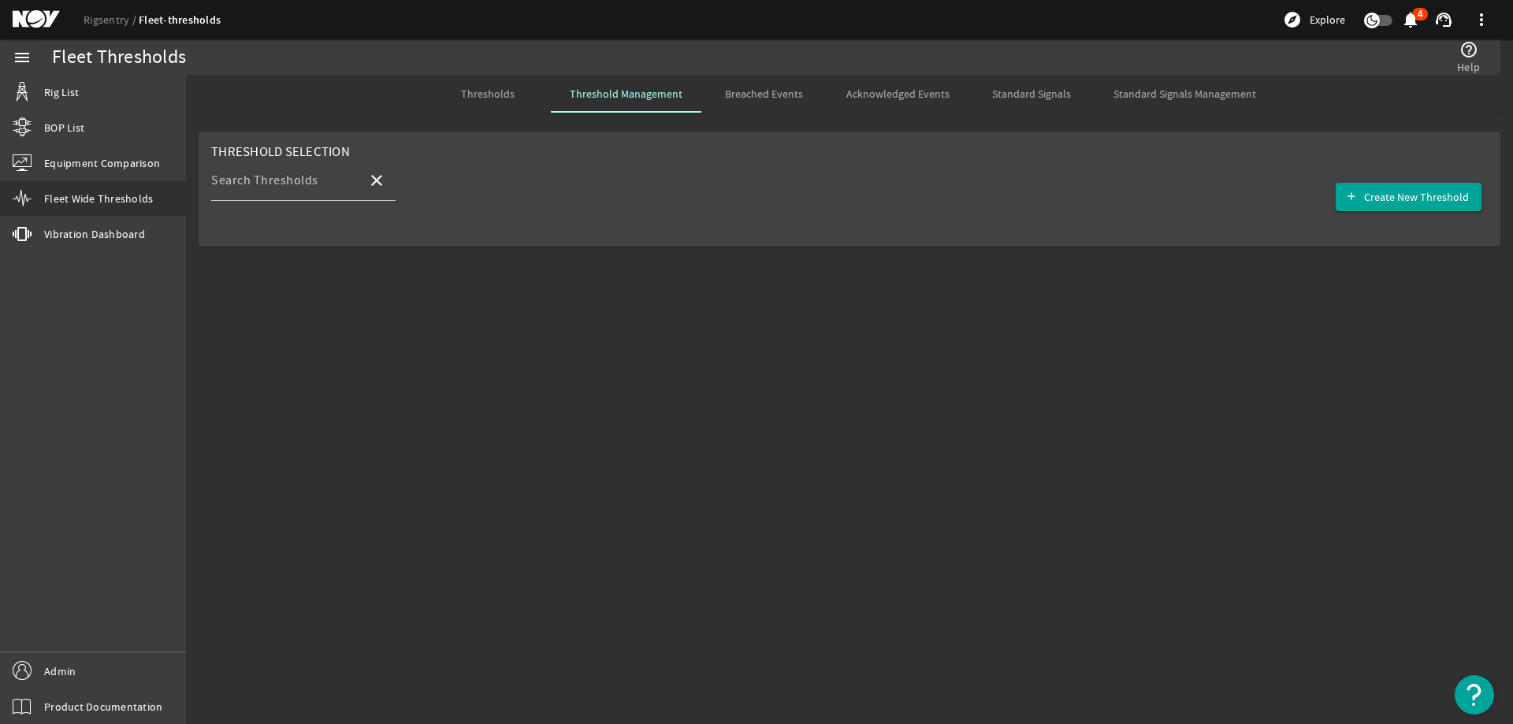
click at [727, 91] on span "Breached Events" at bounding box center [764, 93] width 78 height 11
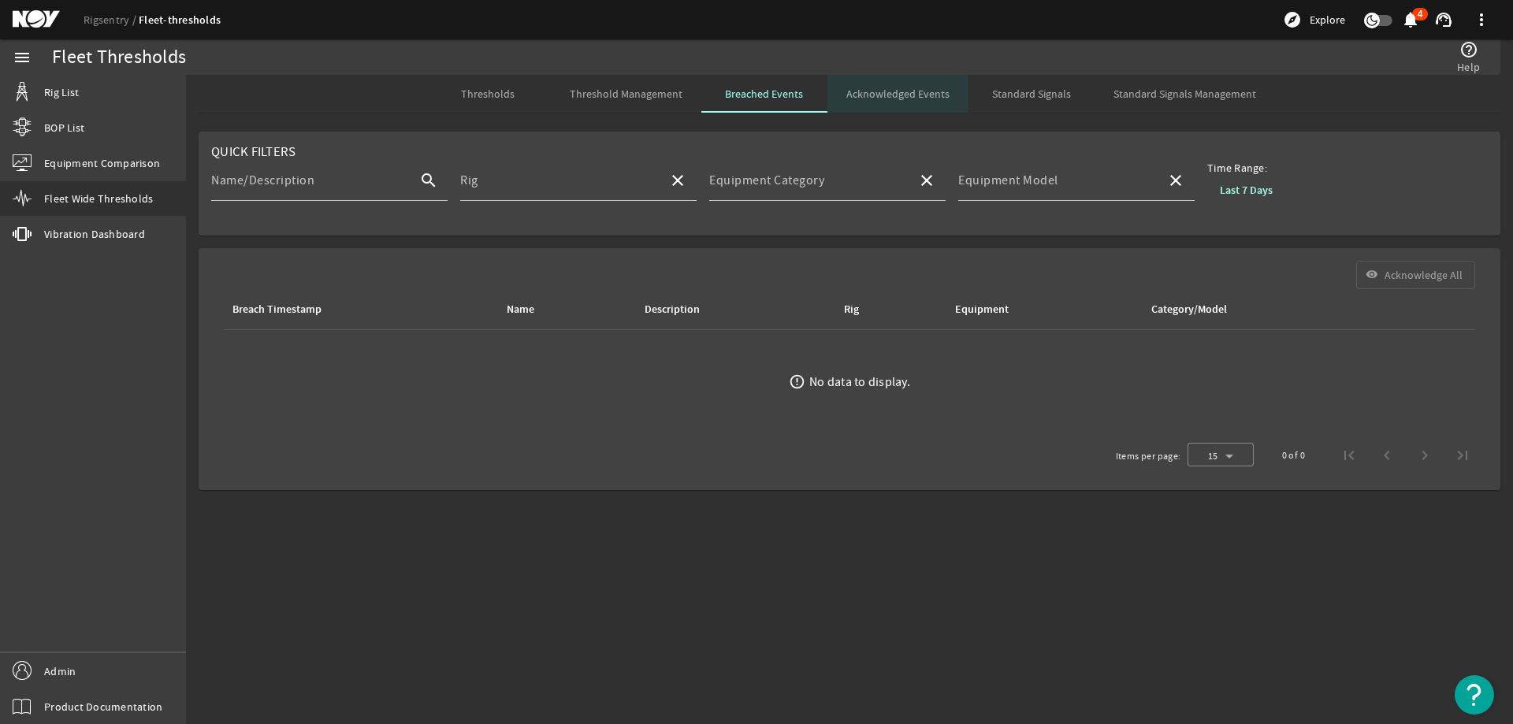
click at [919, 92] on span "Acknowledged Events" at bounding box center [897, 93] width 103 height 11
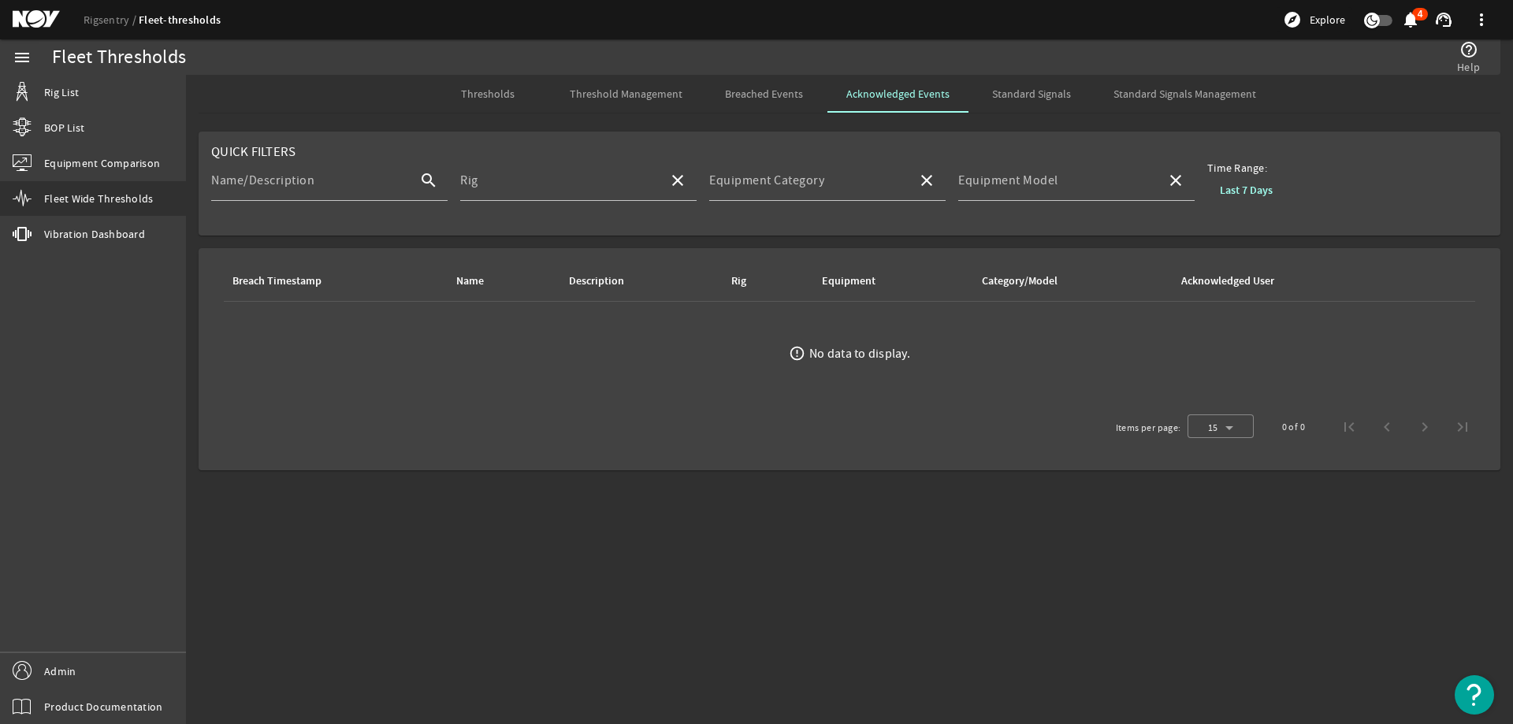
click at [1019, 88] on span "Standard Signals" at bounding box center [1031, 93] width 79 height 11
click at [1033, 102] on span "Standard Signals" at bounding box center [1031, 94] width 79 height 38
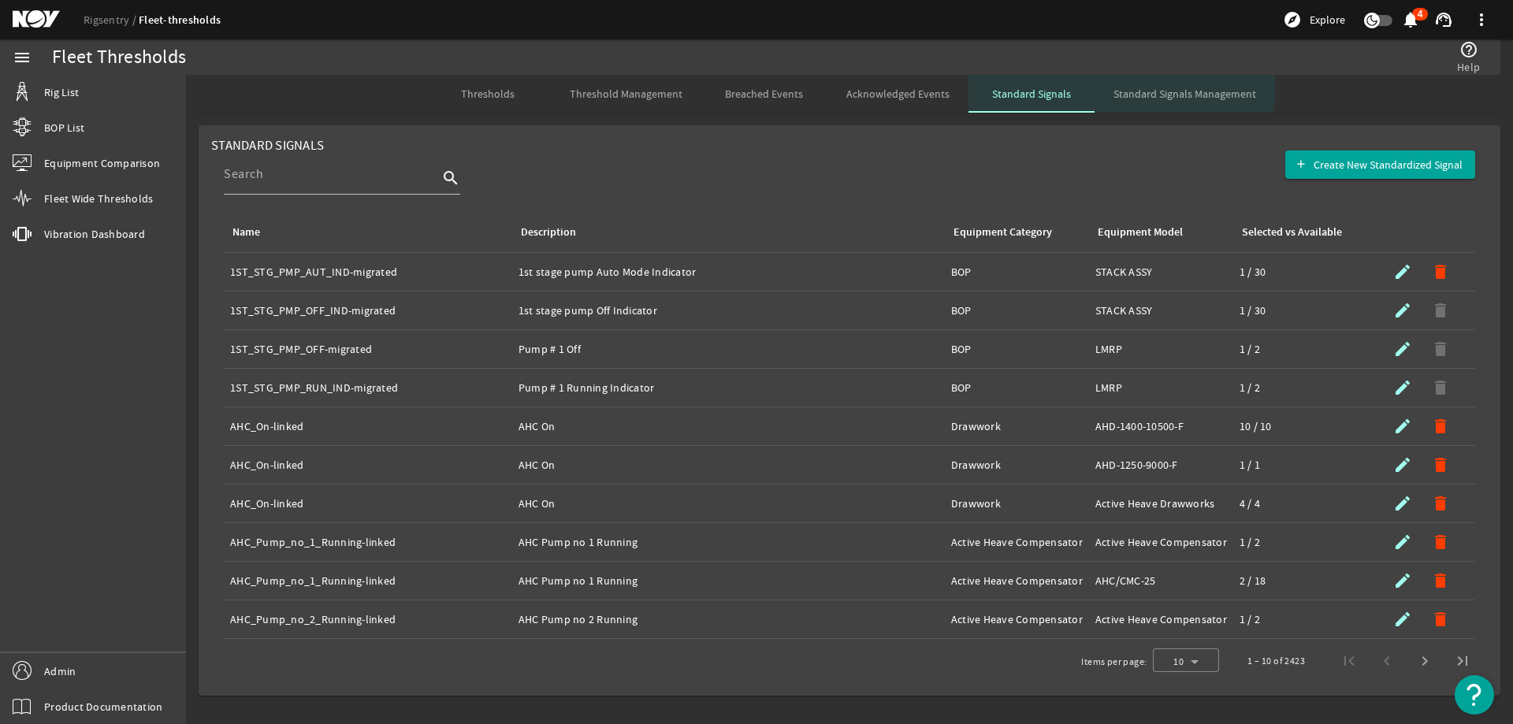
click at [1166, 84] on span "Standard Signals Management" at bounding box center [1184, 94] width 143 height 38
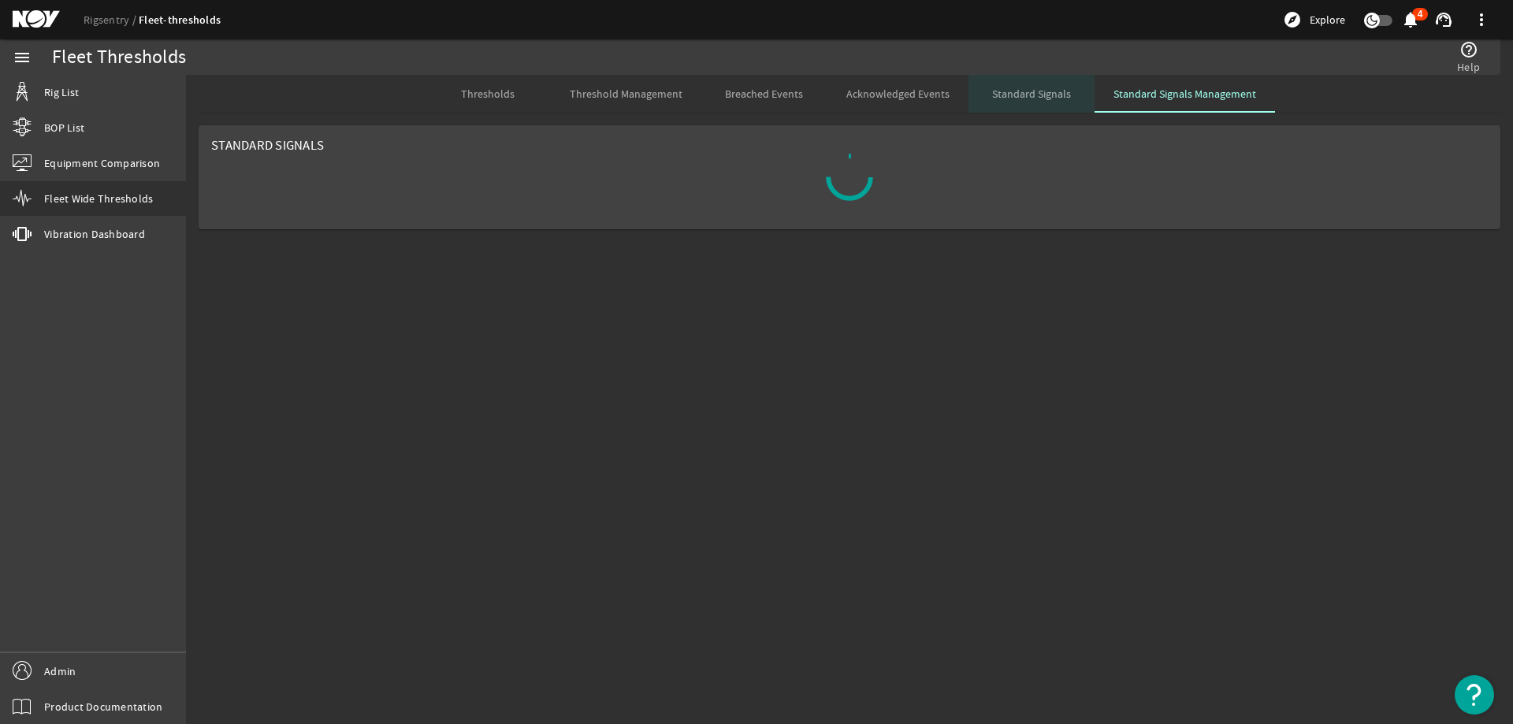
click at [1017, 99] on span "Standard Signals" at bounding box center [1031, 93] width 79 height 11
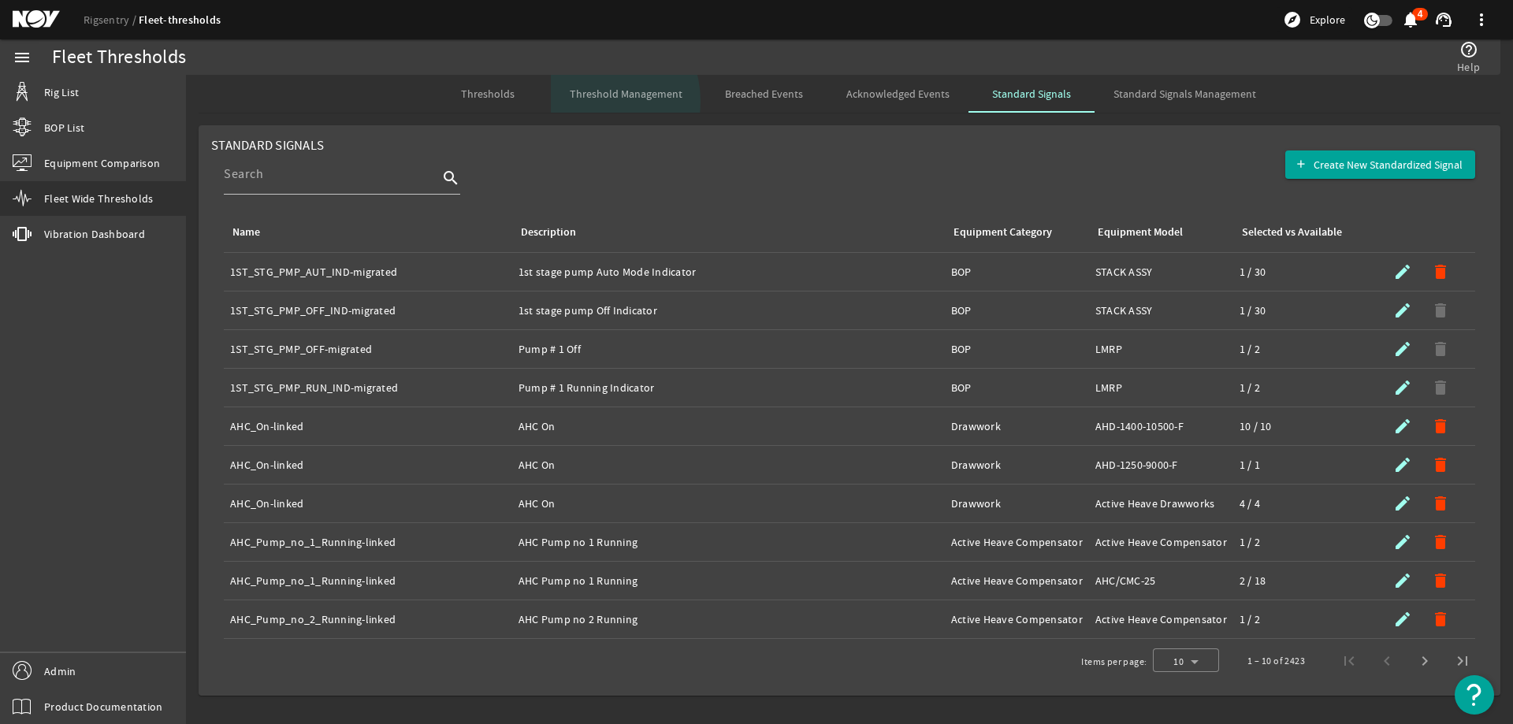
click at [594, 102] on span "Threshold Management" at bounding box center [626, 94] width 113 height 38
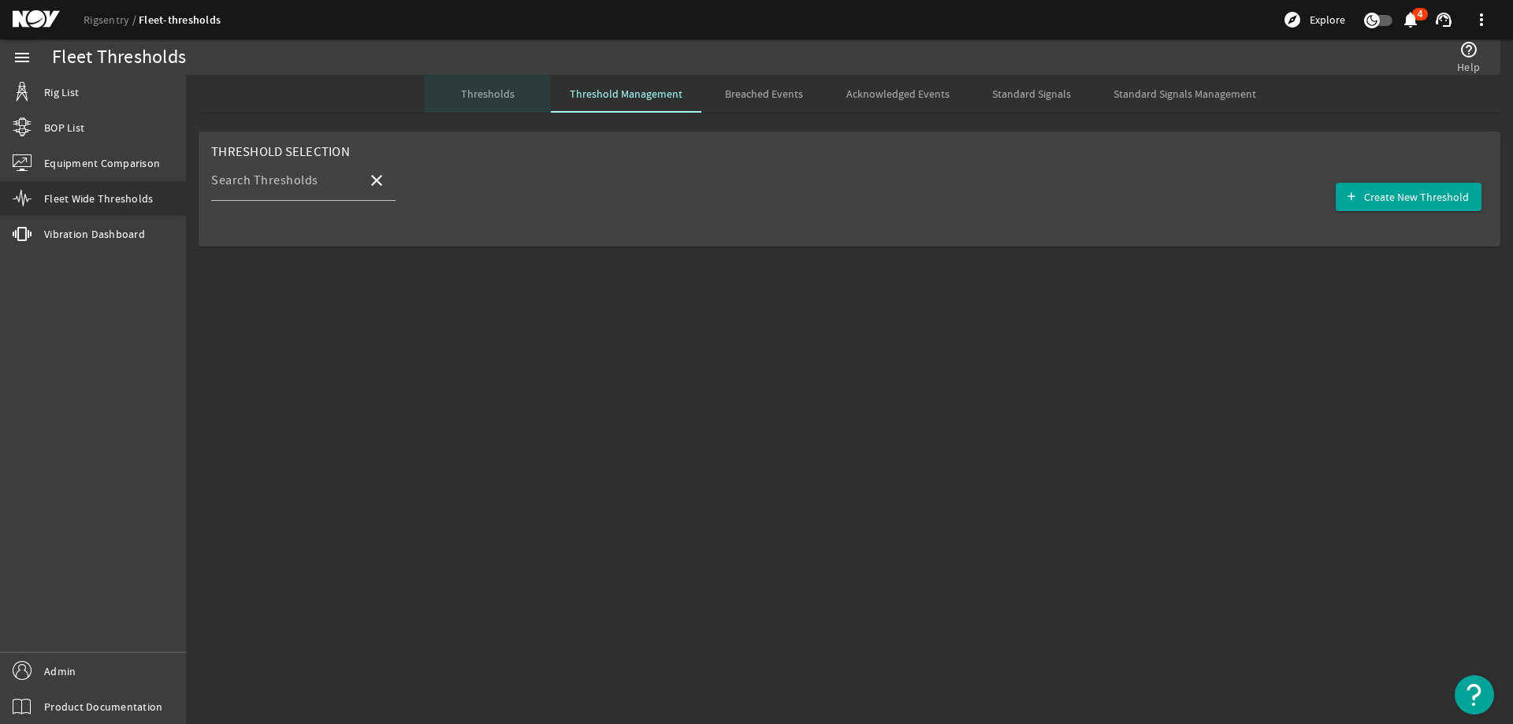
click at [522, 83] on div "Thresholds" at bounding box center [488, 94] width 126 height 38
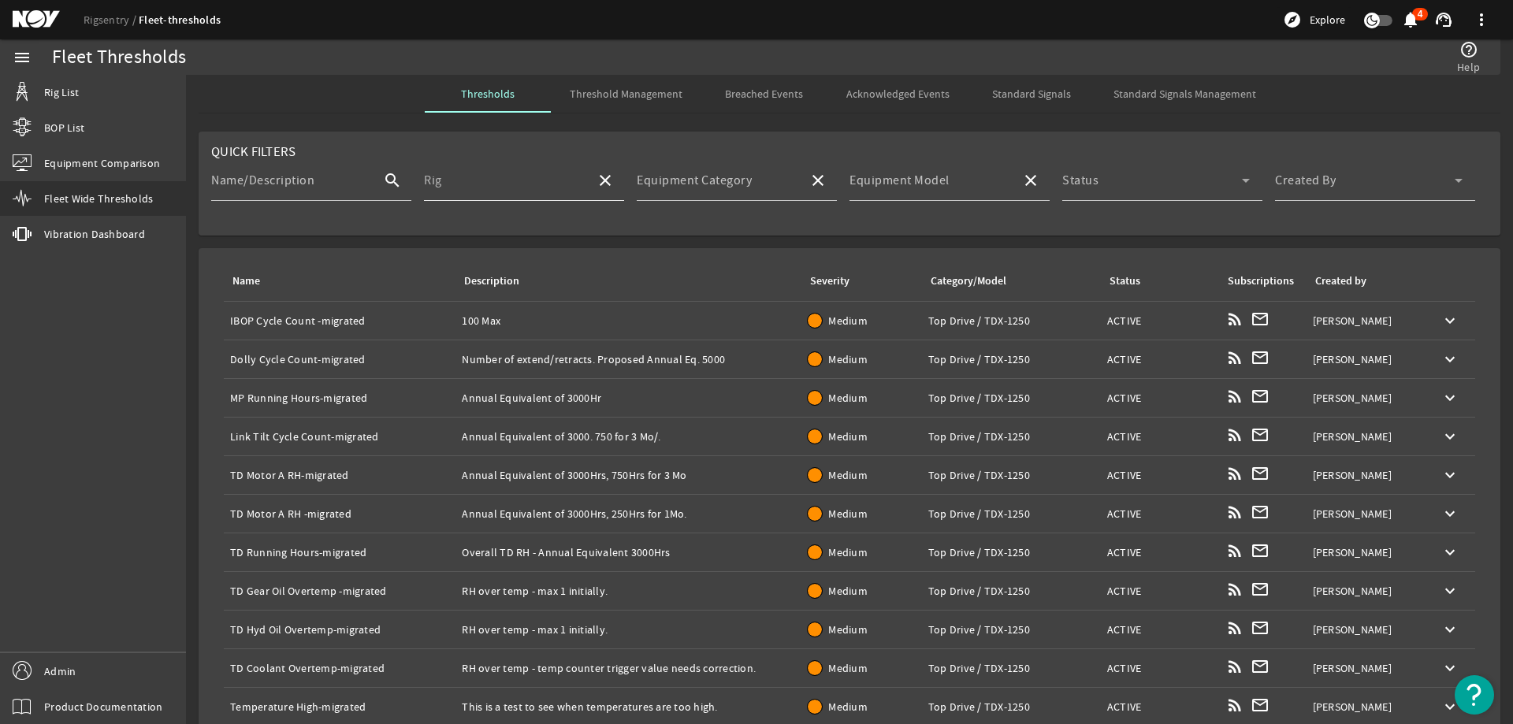
click at [542, 165] on div "Rig" at bounding box center [503, 180] width 159 height 41
click at [533, 259] on mat-option "NOV Demo Rig 1" at bounding box center [521, 264] width 199 height 38
type input "NOV Demo Rig 1"
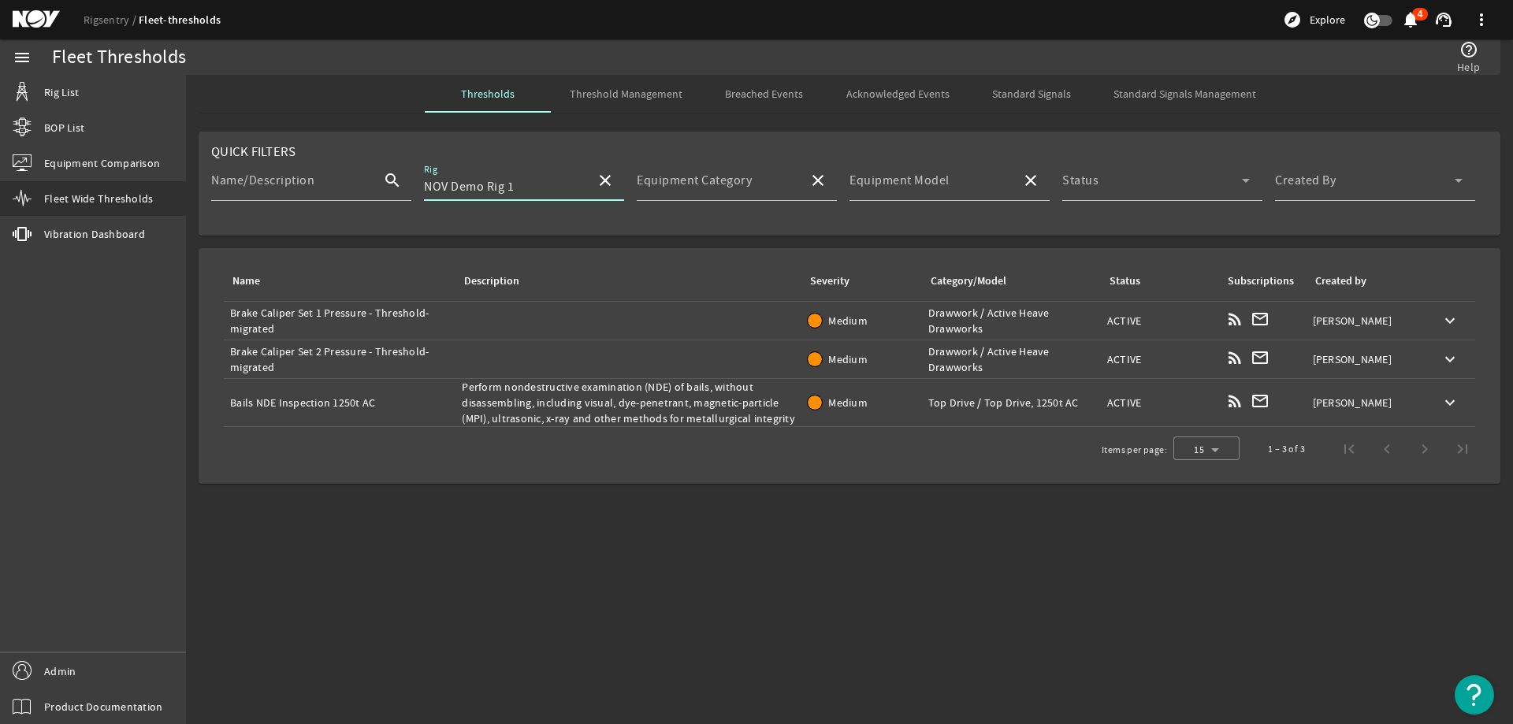
click at [581, 398] on div "Description: Perform nondestructive examination (NDE) of bails, without disasse…" at bounding box center [628, 402] width 333 height 47
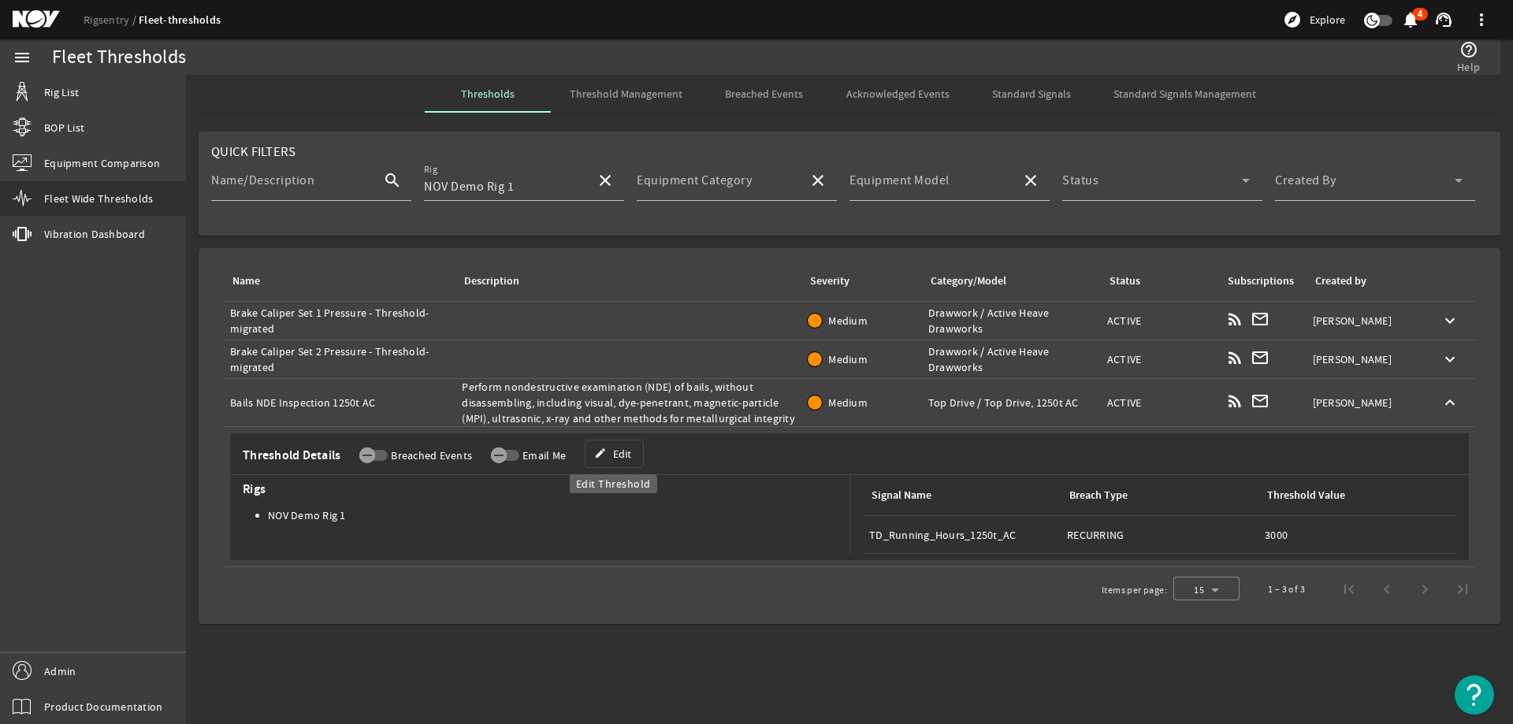
click at [606, 448] on span at bounding box center [614, 454] width 58 height 38
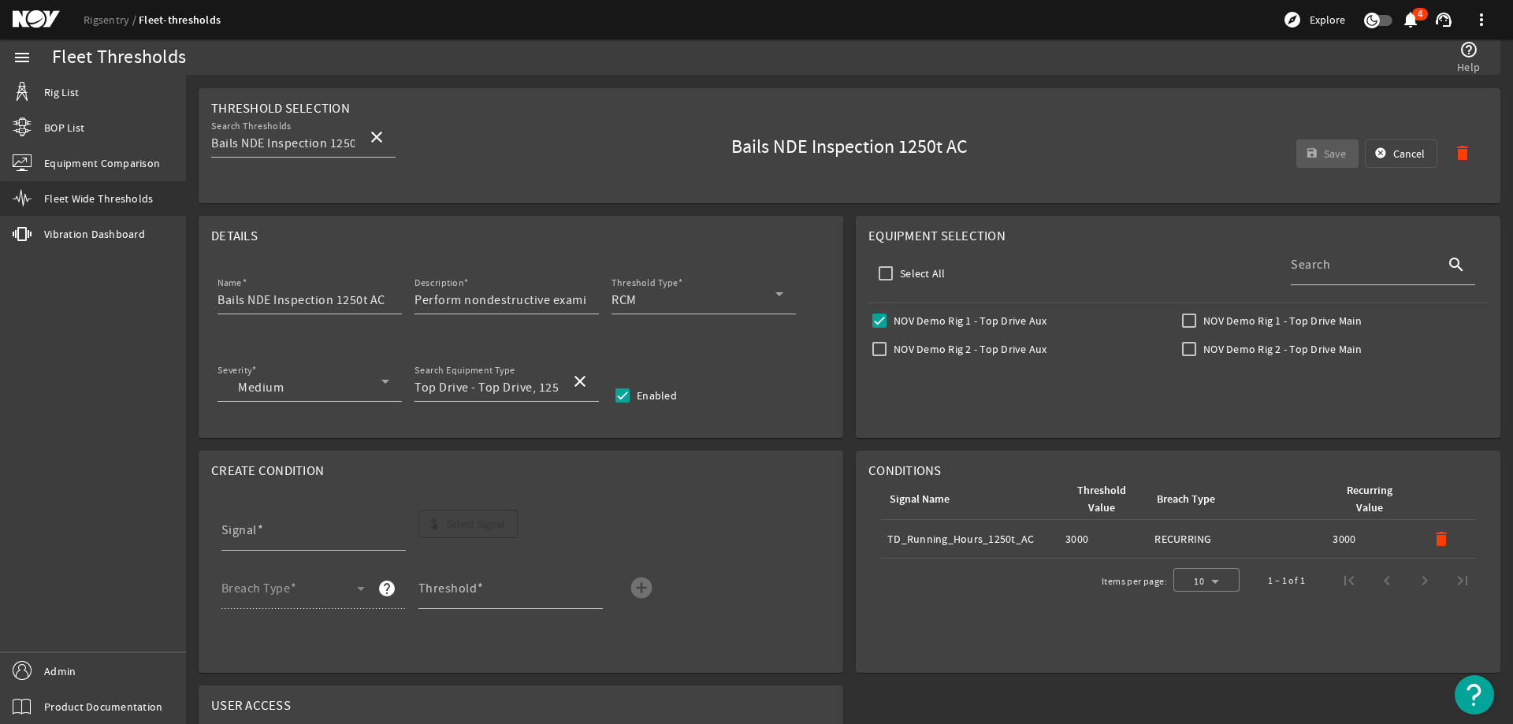
scroll to position [79, 0]
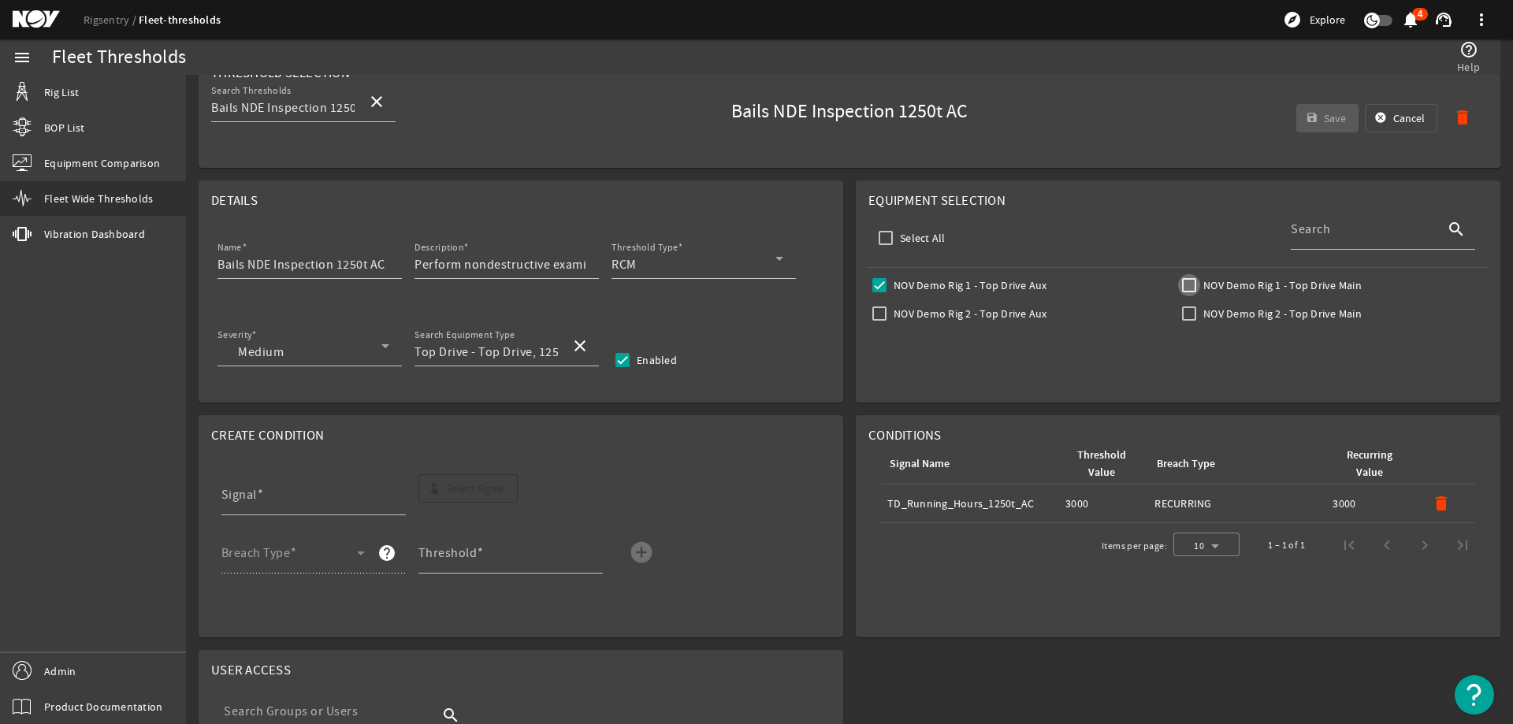
click at [1184, 281] on input "NOV Demo Rig 1 - Top Drive Main" at bounding box center [1189, 285] width 22 height 22
checkbox input "true"
click at [1308, 116] on span "submit" at bounding box center [1327, 118] width 63 height 38
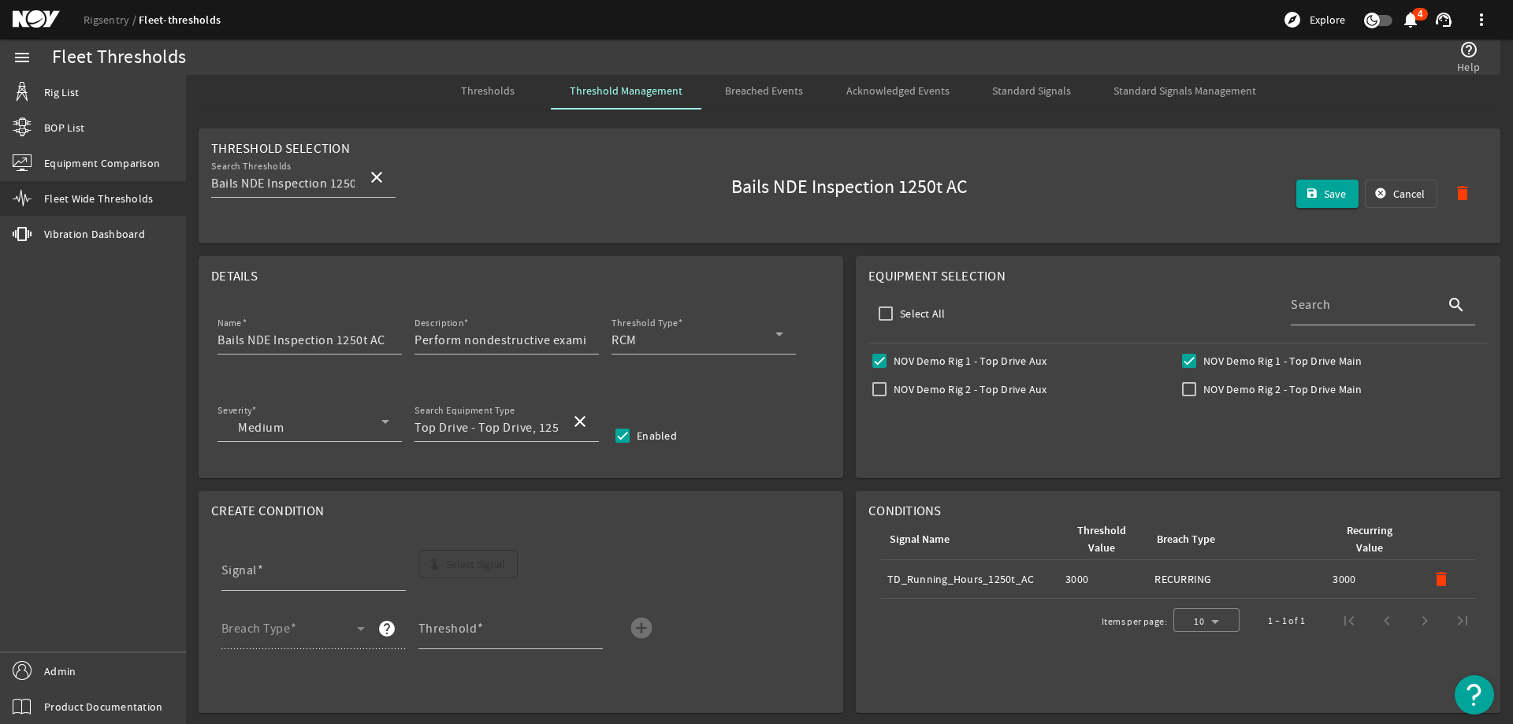
scroll to position [0, 0]
click at [1327, 192] on span "Save" at bounding box center [1335, 197] width 22 height 16
click at [1393, 190] on span "Cancel" at bounding box center [1409, 197] width 32 height 16
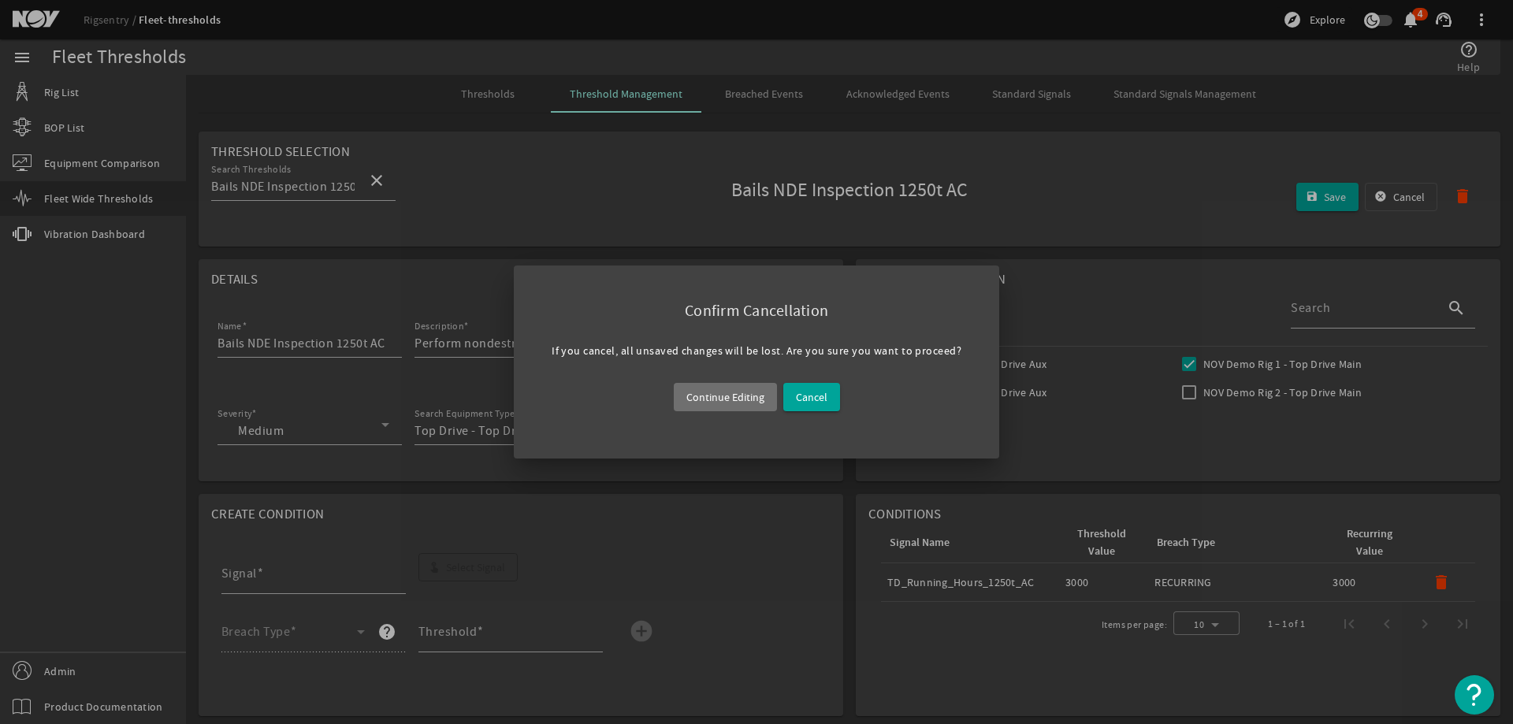
click at [732, 401] on span "Continue Editing" at bounding box center [725, 397] width 78 height 19
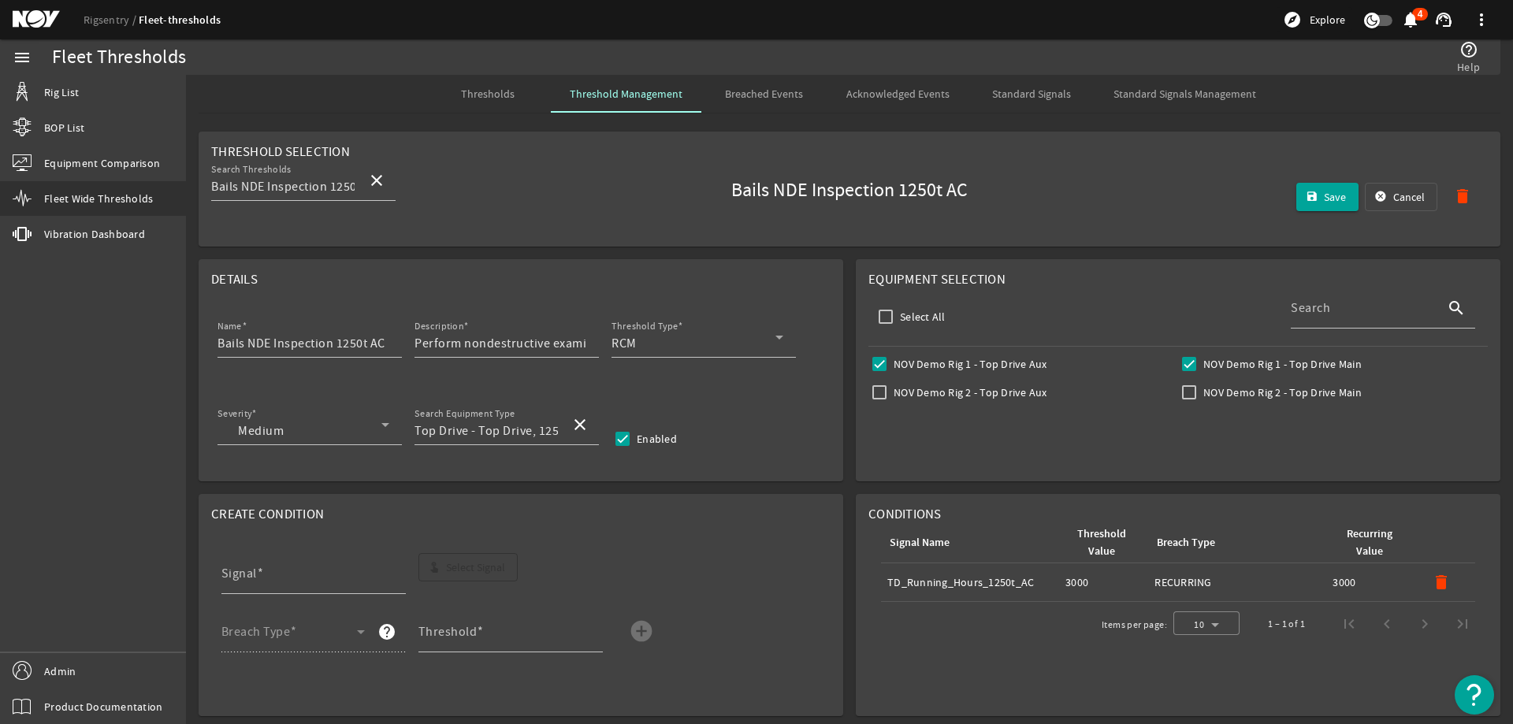
click at [1393, 195] on span "Cancel" at bounding box center [1409, 197] width 32 height 16
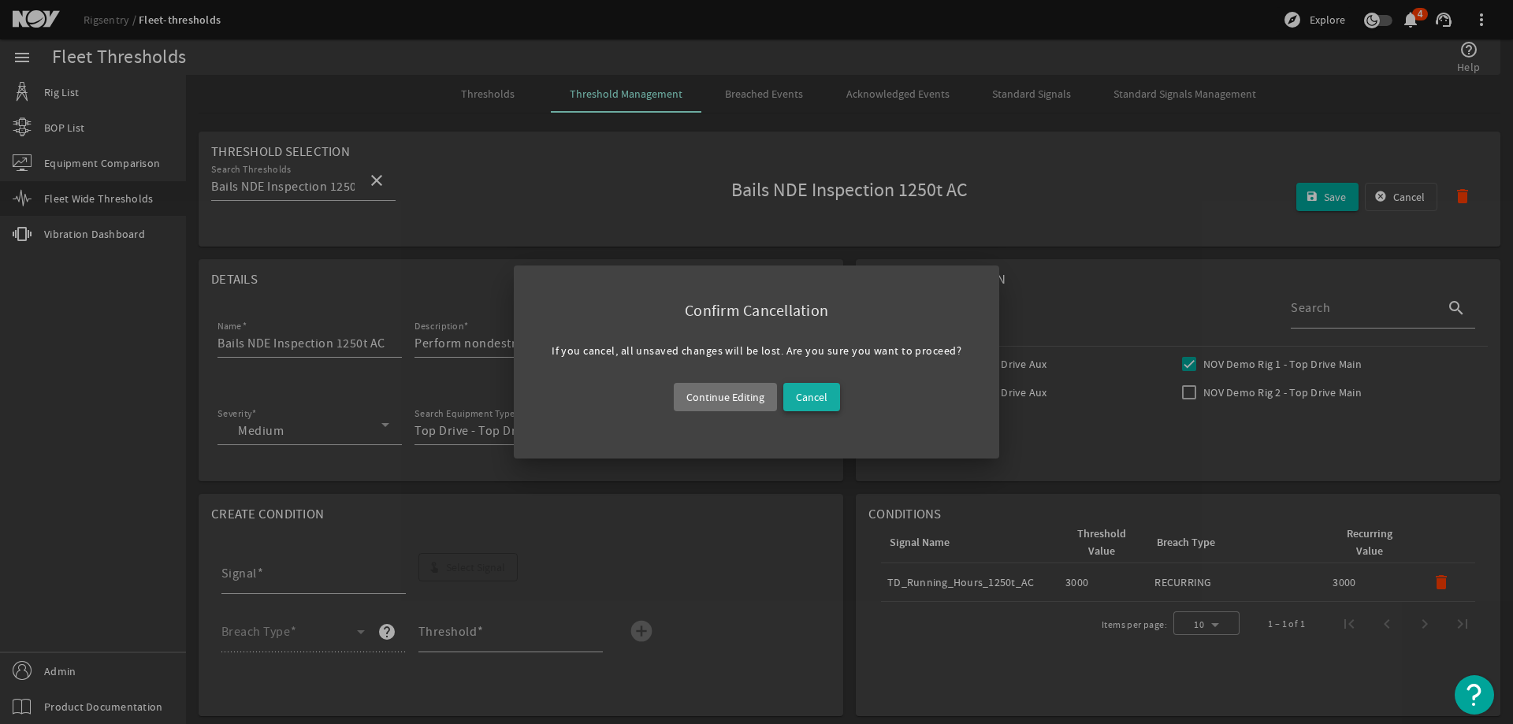
click at [790, 407] on span at bounding box center [811, 397] width 57 height 38
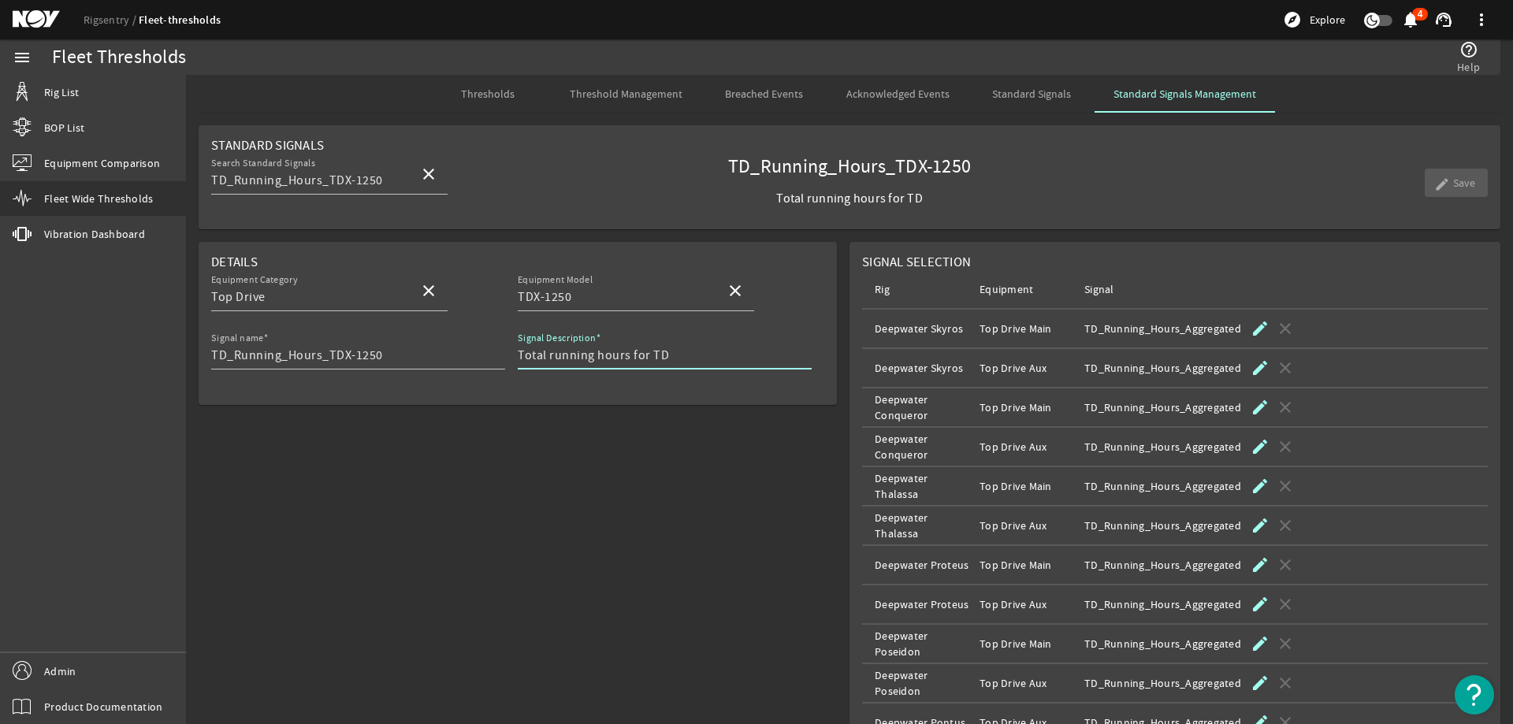
drag, startPoint x: 678, startPoint y: 356, endPoint x: 505, endPoint y: 364, distance: 172.8
click at [505, 364] on div "Signal name TD_Running_Hours_TDX-1250 Signal Description Total running hours fo…" at bounding box center [517, 358] width 613 height 58
click at [635, 88] on span "Threshold Management" at bounding box center [626, 93] width 113 height 11
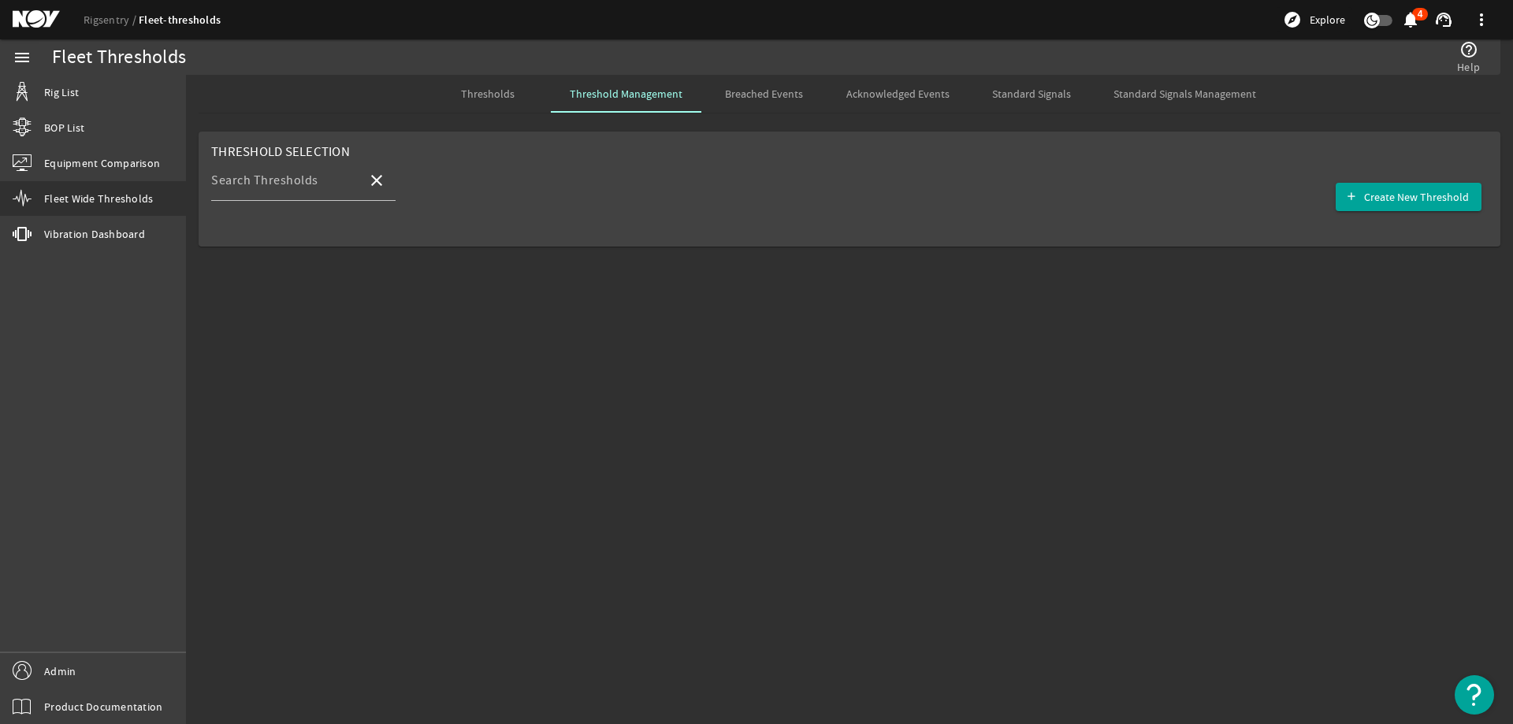
click at [506, 90] on span "Thresholds" at bounding box center [488, 93] width 54 height 11
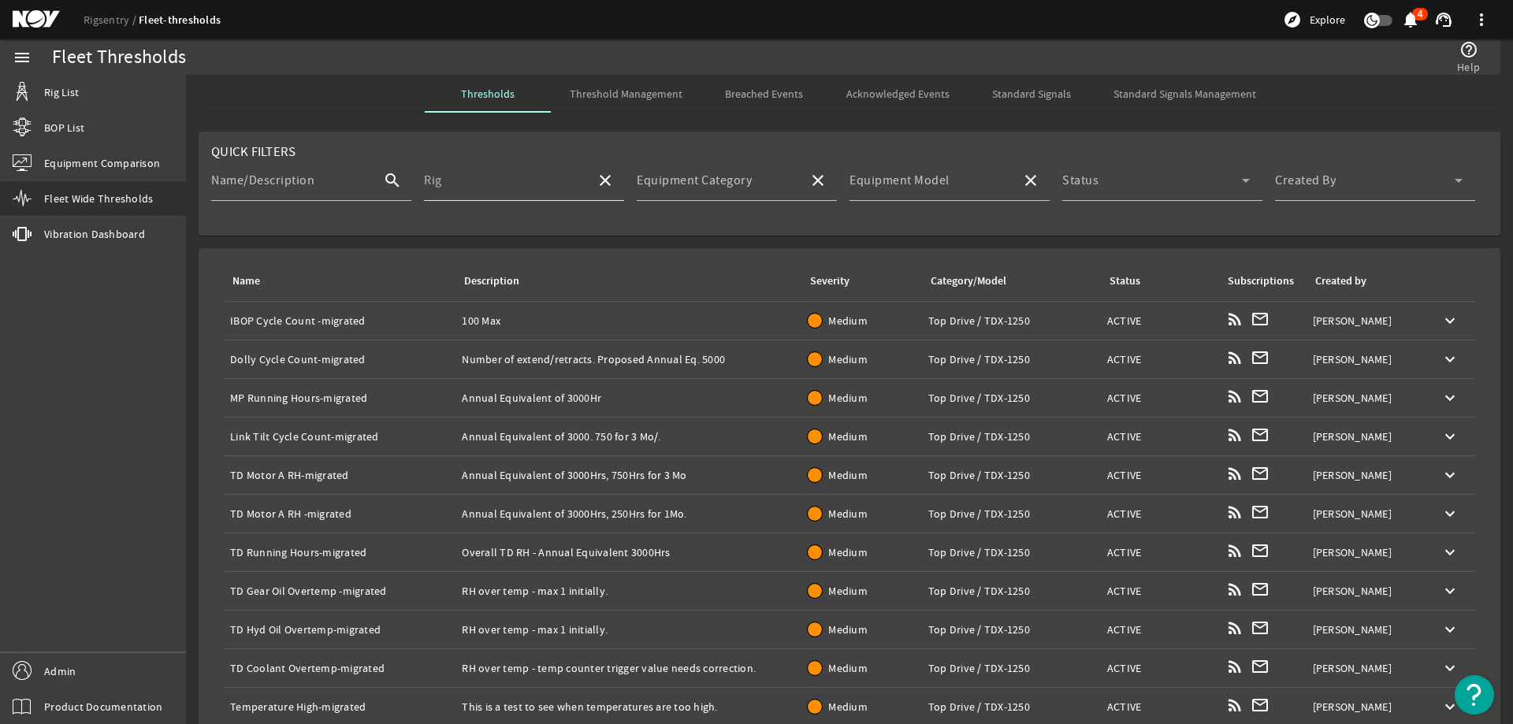
click at [491, 168] on div "Rig" at bounding box center [503, 180] width 159 height 41
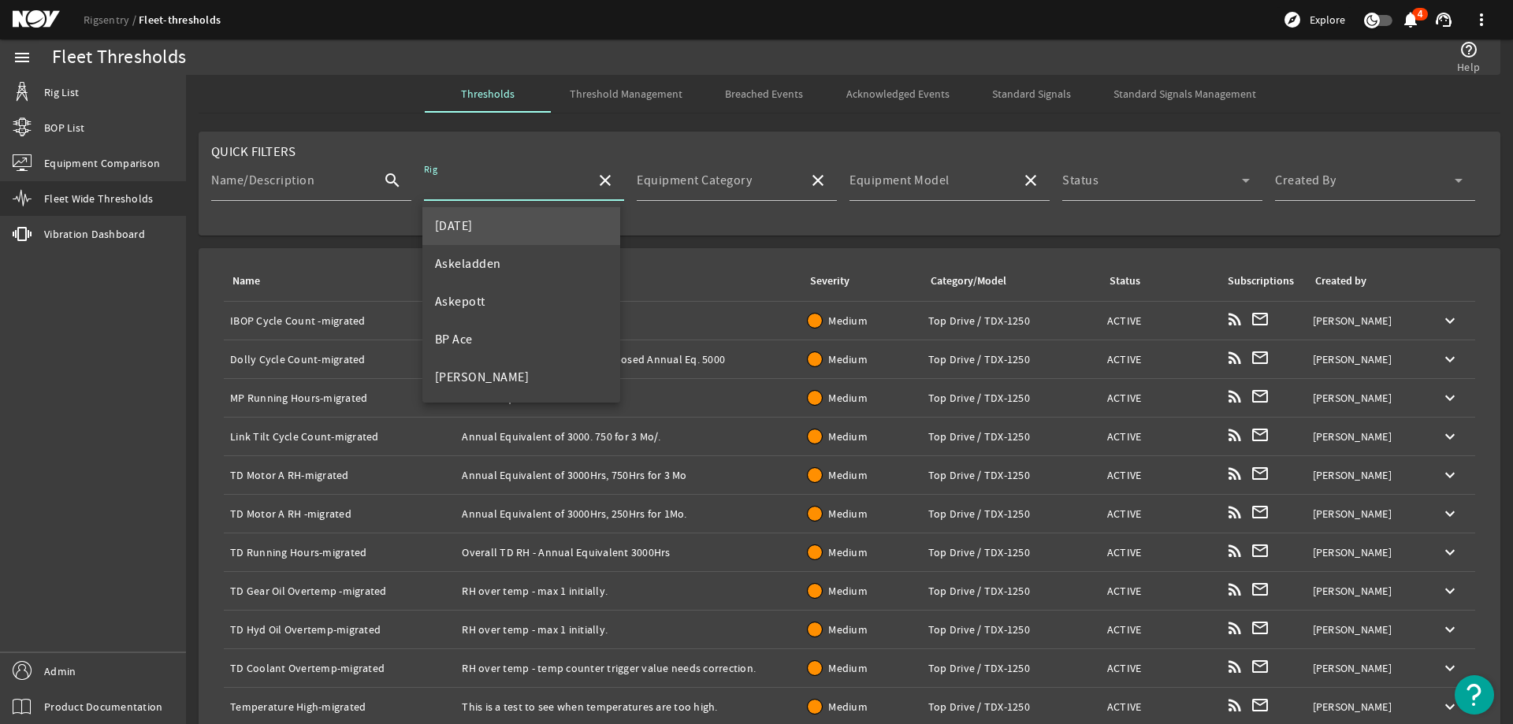
click at [482, 223] on mat-option "[DATE]" at bounding box center [521, 226] width 199 height 38
type input "[DATE]"
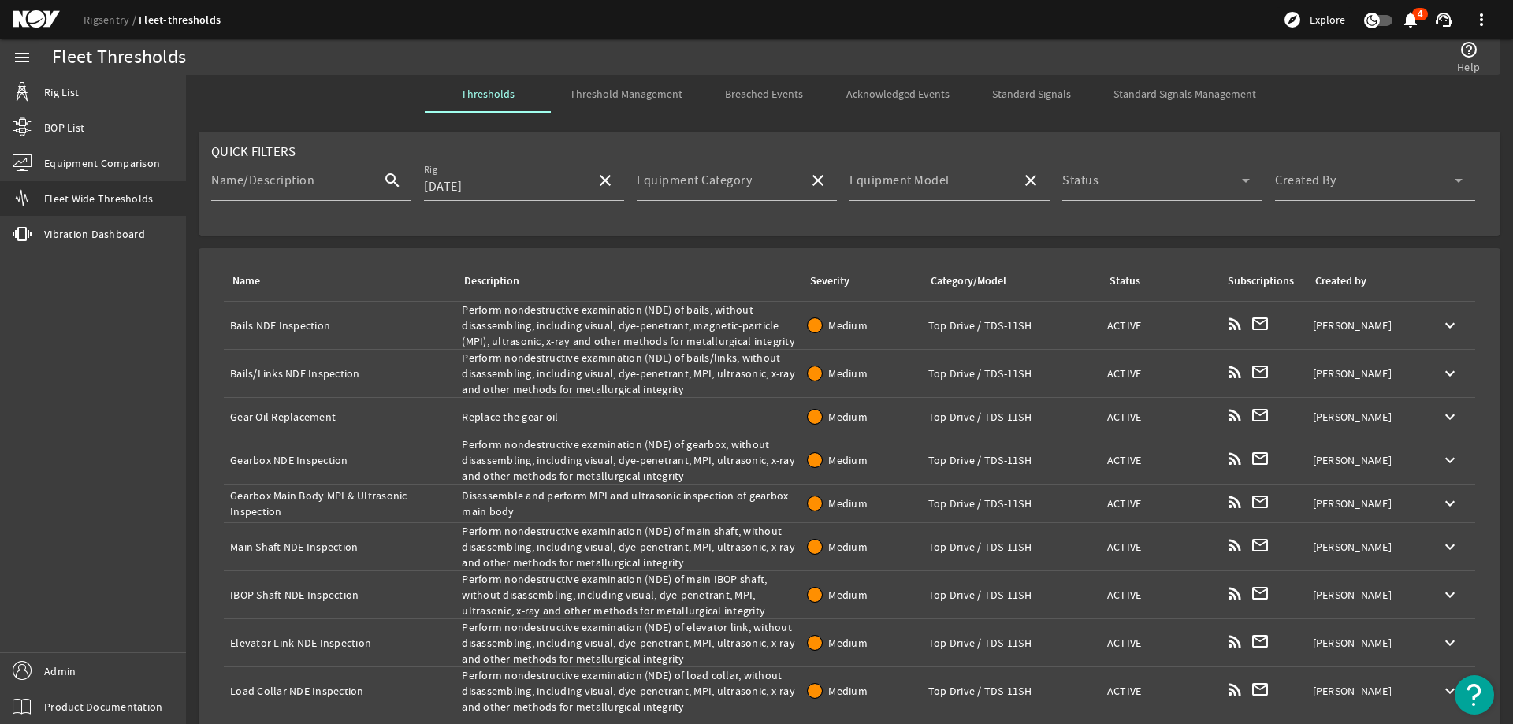
click at [519, 320] on div "Description: Perform nondestructive examination (NDE) of bails, without disasse…" at bounding box center [628, 325] width 333 height 47
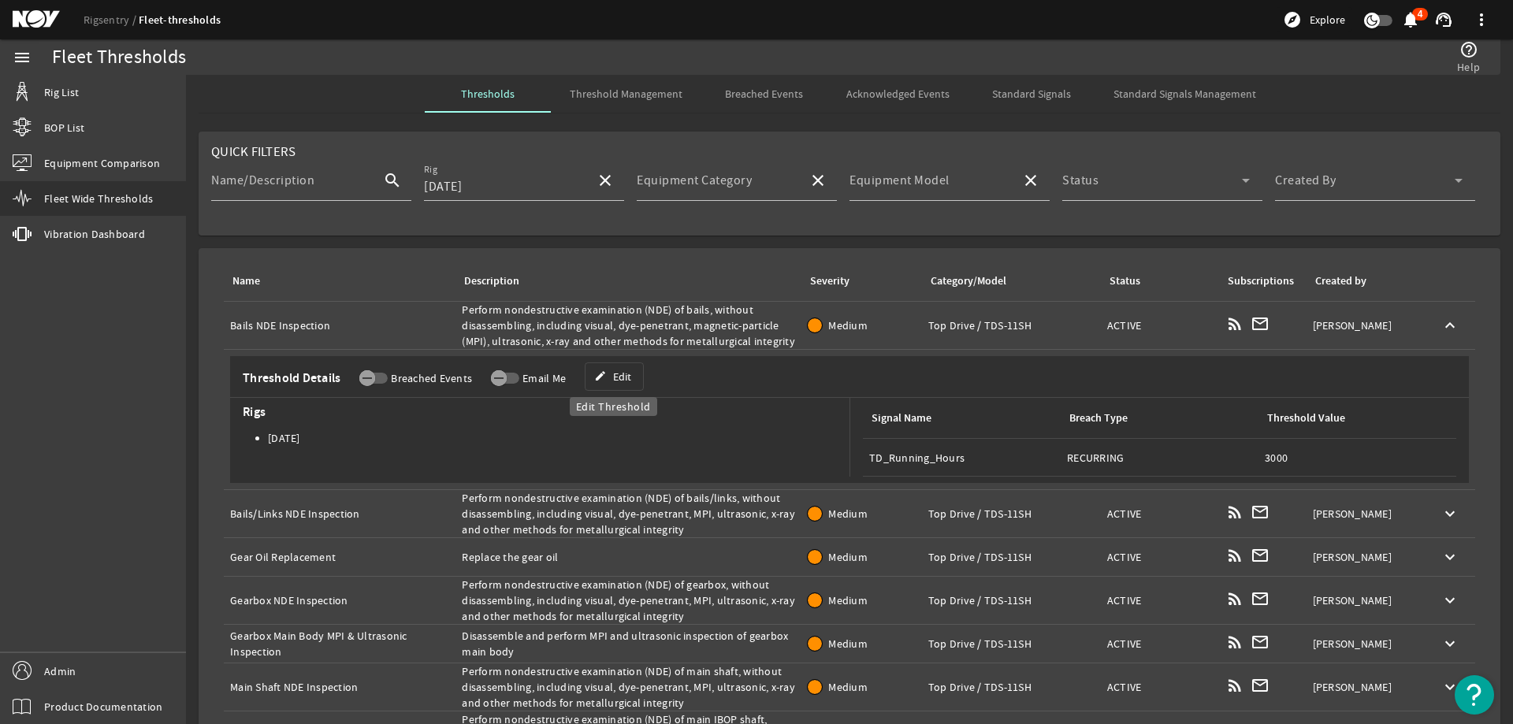
click at [604, 375] on mat-icon "edit" at bounding box center [600, 376] width 13 height 13
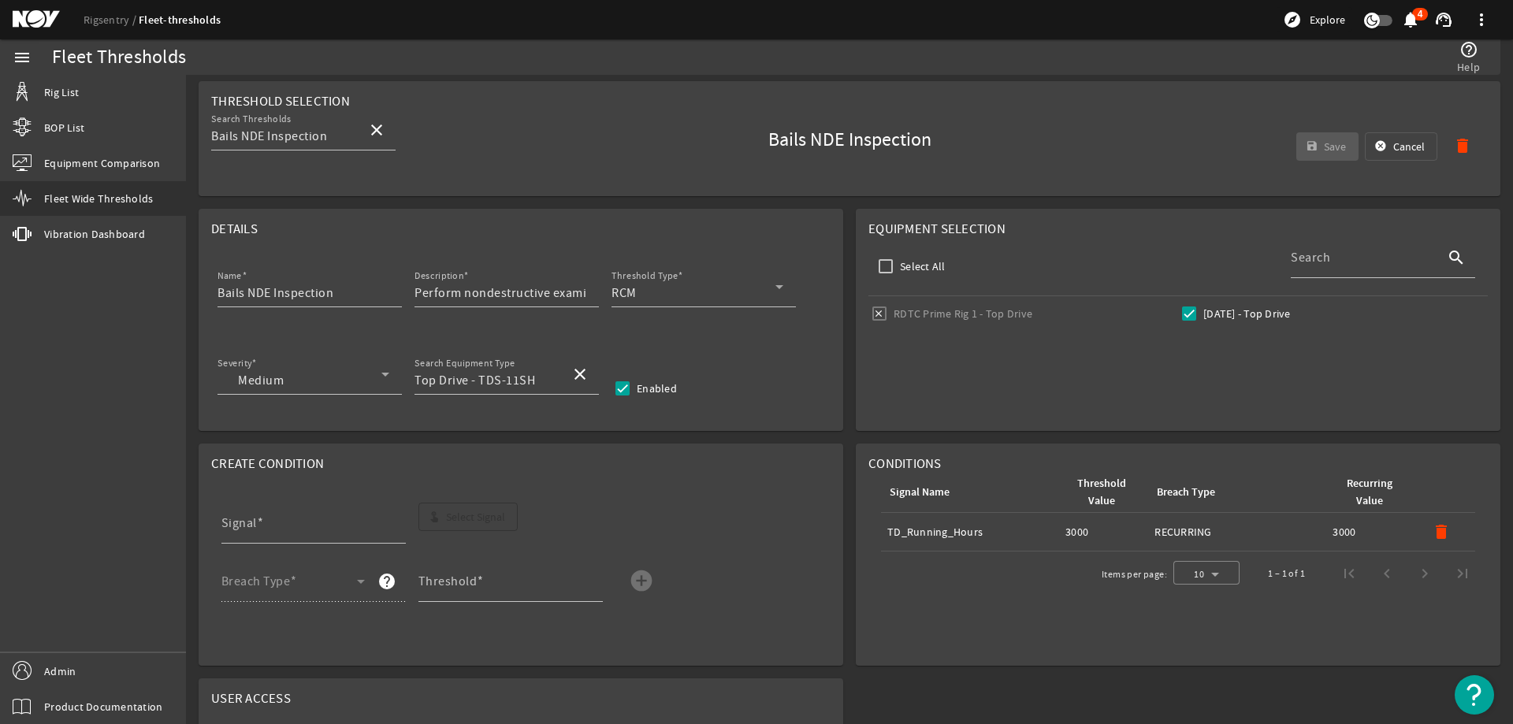
scroll to position [79, 0]
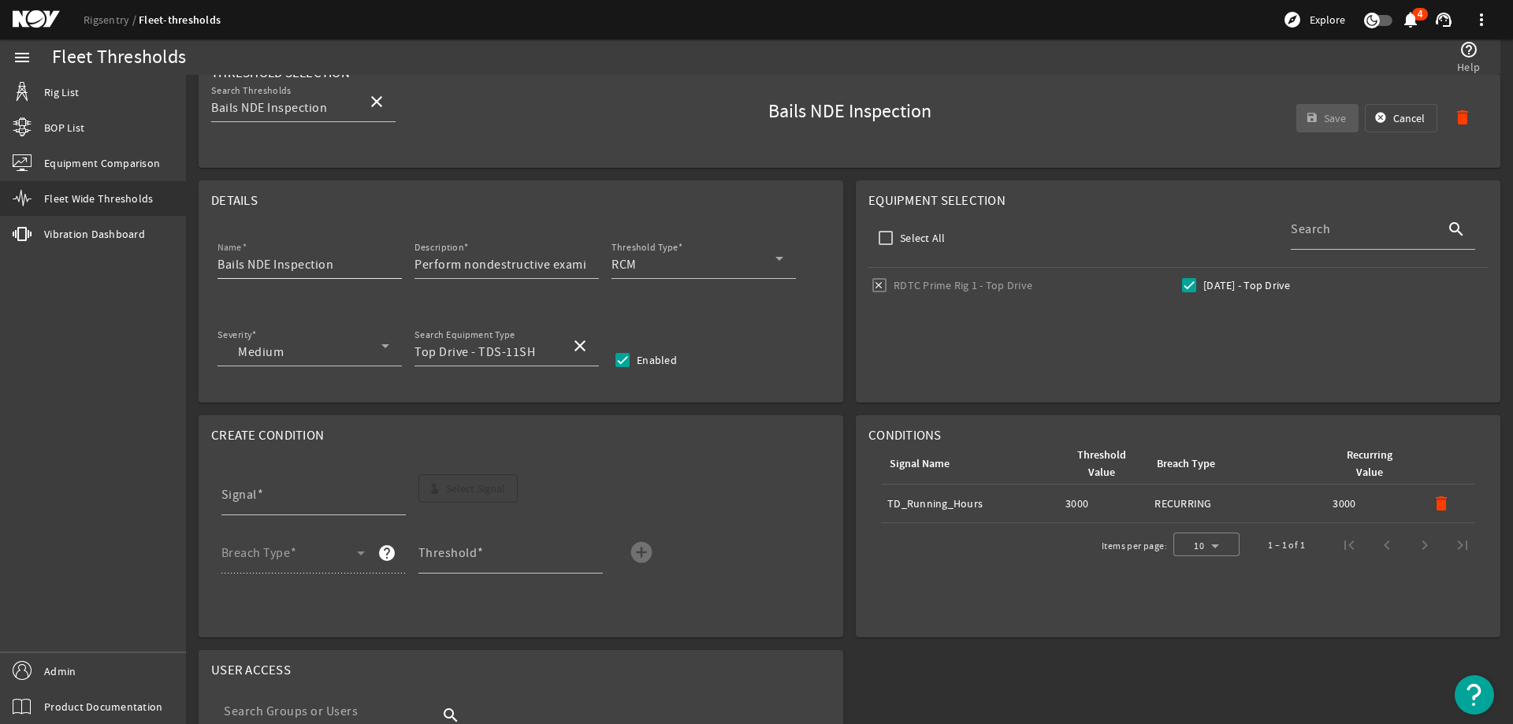
click at [315, 264] on input "Bails NDE Inspection" at bounding box center [303, 264] width 172 height 19
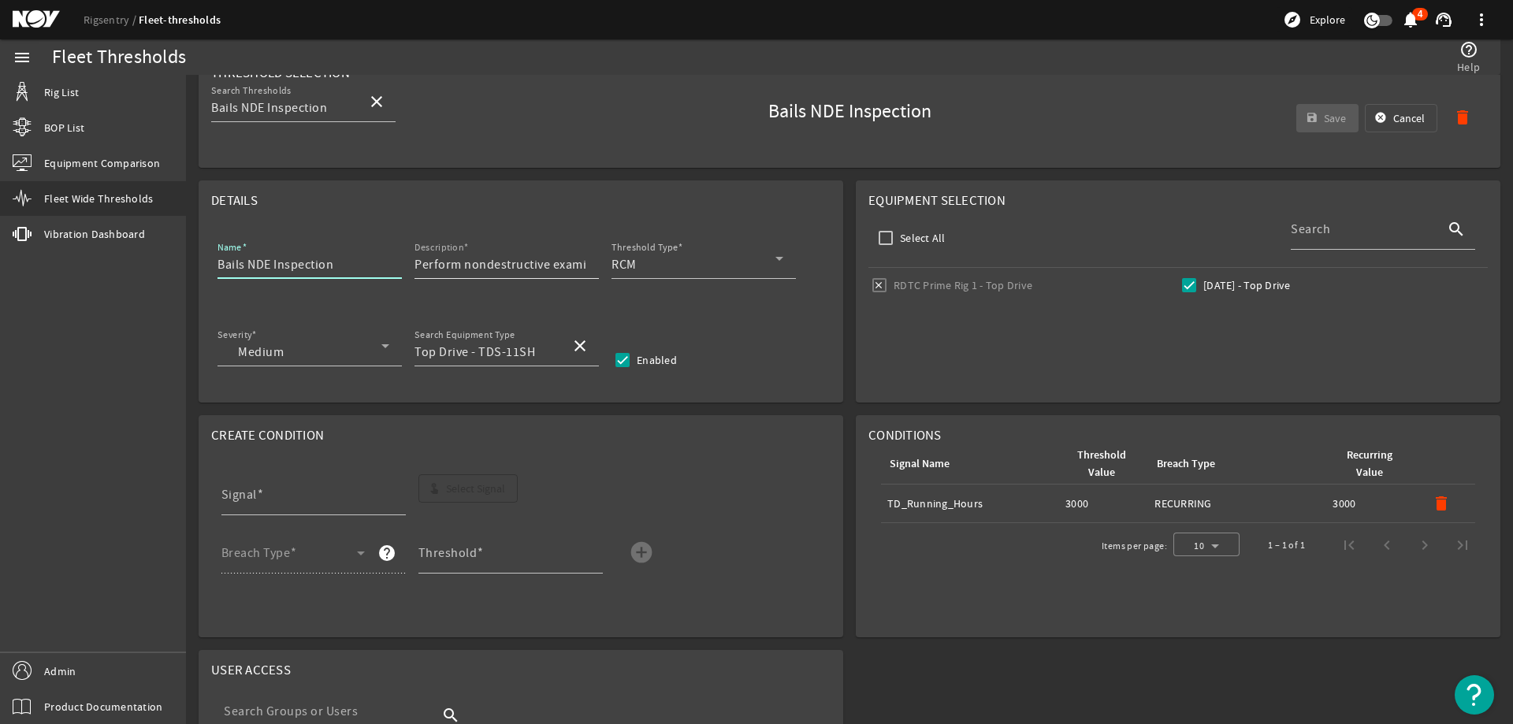
click at [478, 264] on input "Perform nondestructive examination (NDE) of bails, without disassembling, inclu…" at bounding box center [500, 264] width 172 height 19
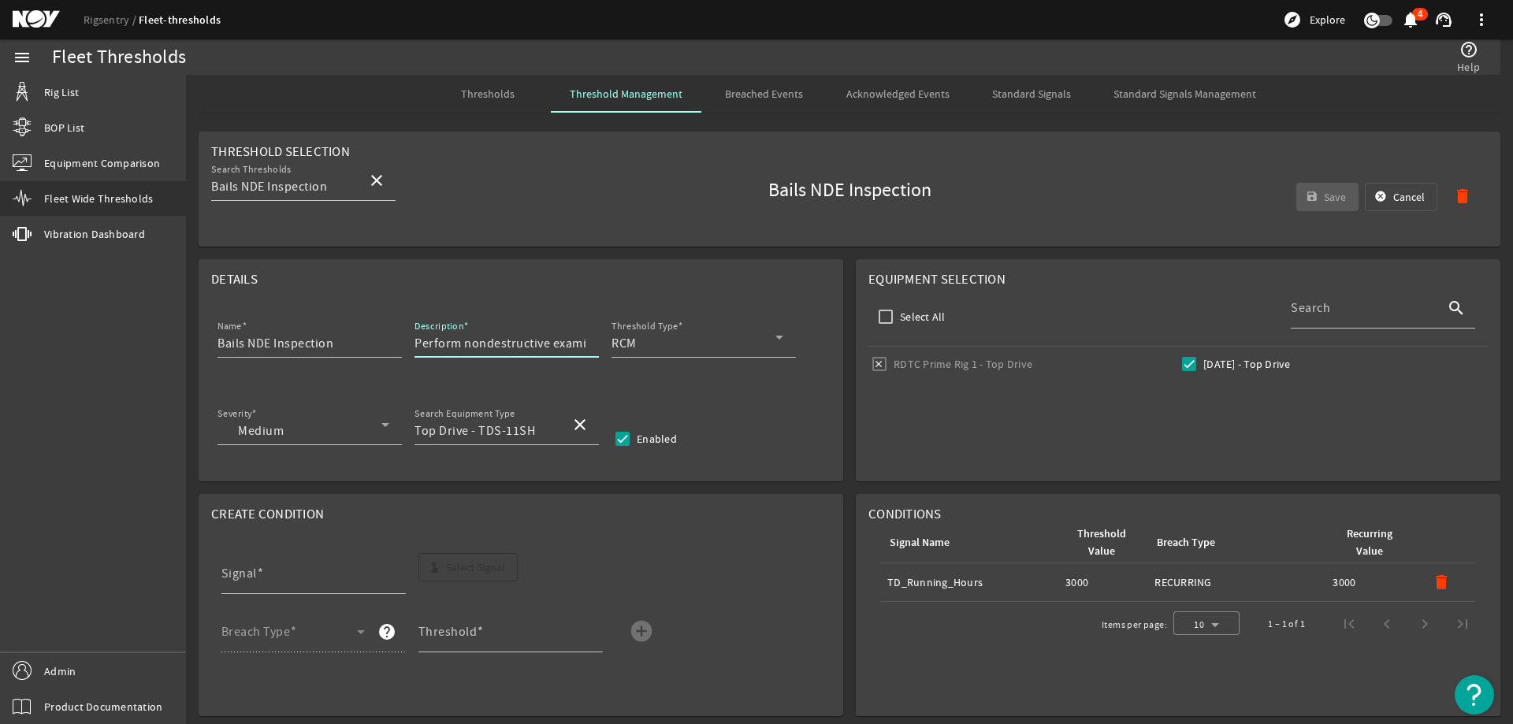
scroll to position [79, 0]
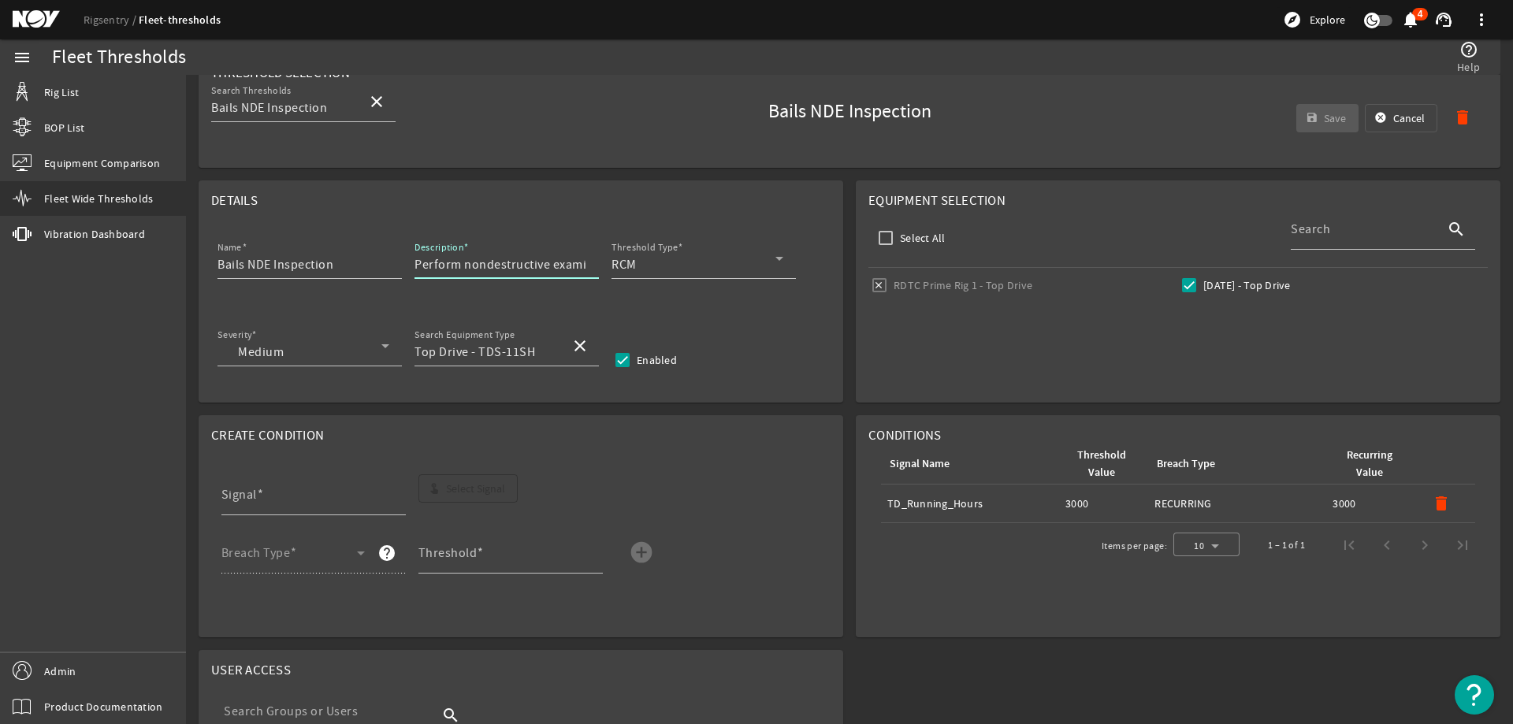
click at [551, 187] on mat-card "Details Name Bails NDE Inspection Description Perform nondestructive examinatio…" at bounding box center [521, 291] width 645 height 222
